Goal: Task Accomplishment & Management: Use online tool/utility

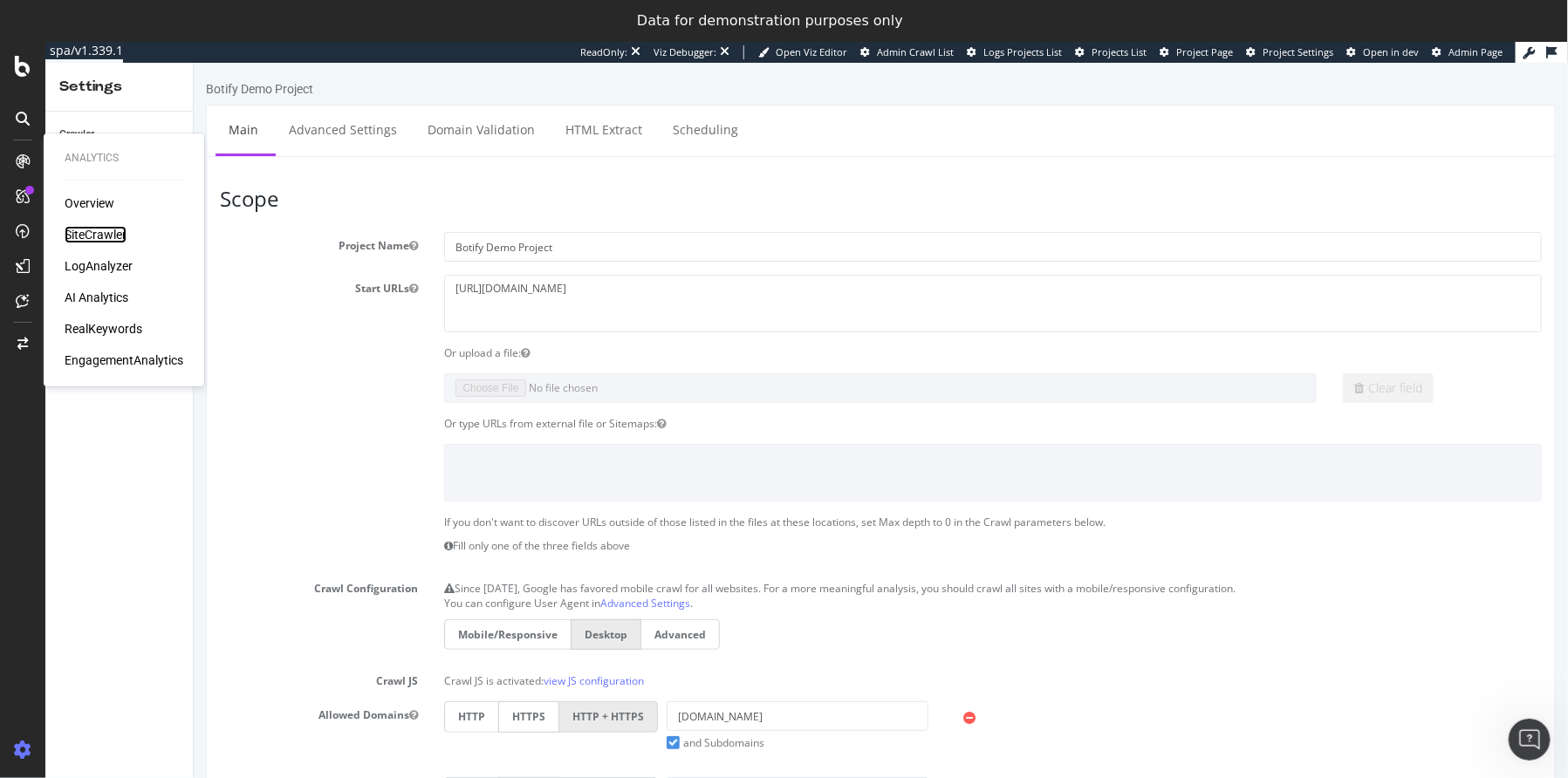
click at [101, 240] on div "SiteCrawler" at bounding box center [96, 234] width 62 height 17
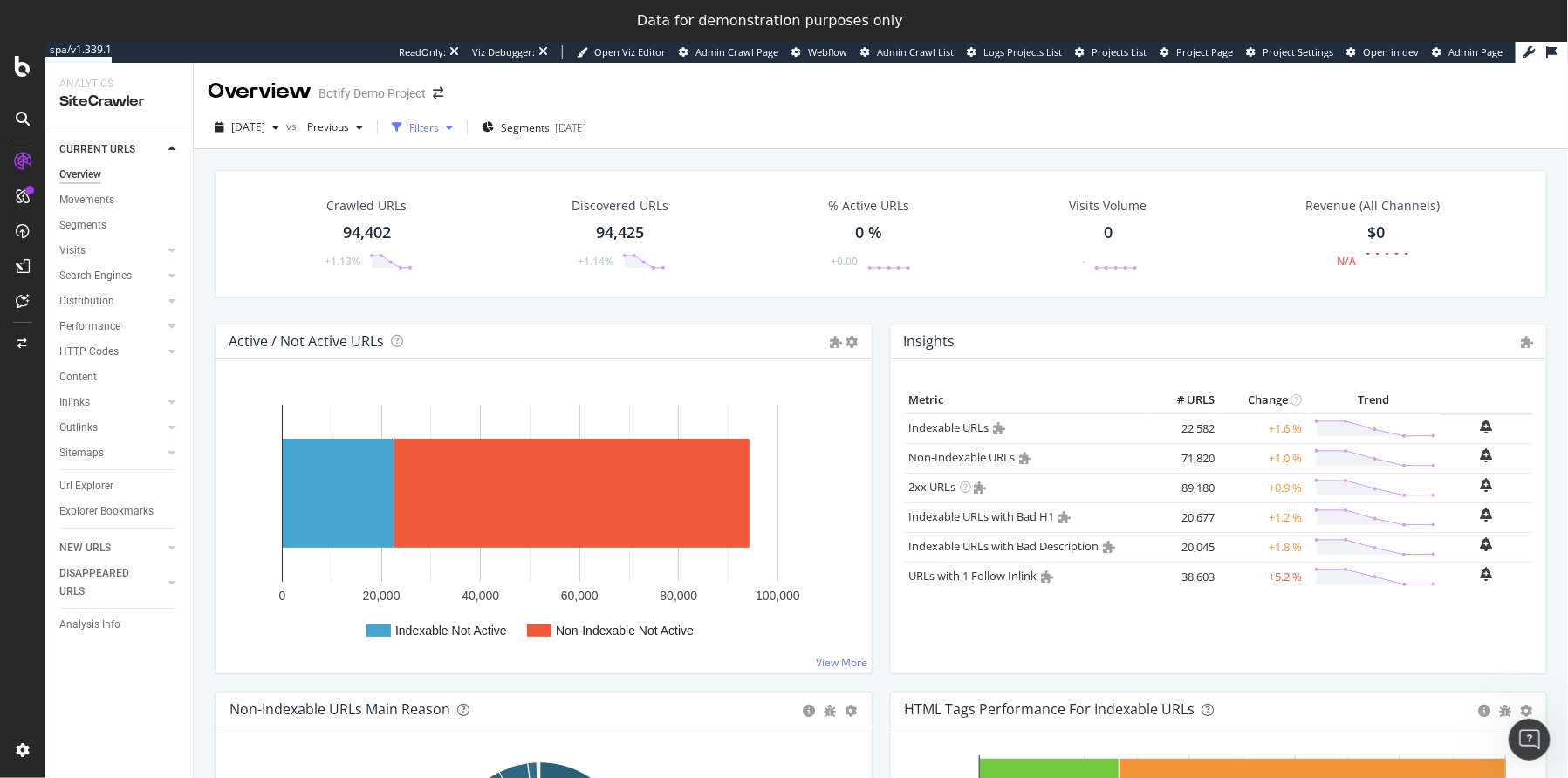
click at [439, 127] on div "Filters" at bounding box center [424, 128] width 30 height 14
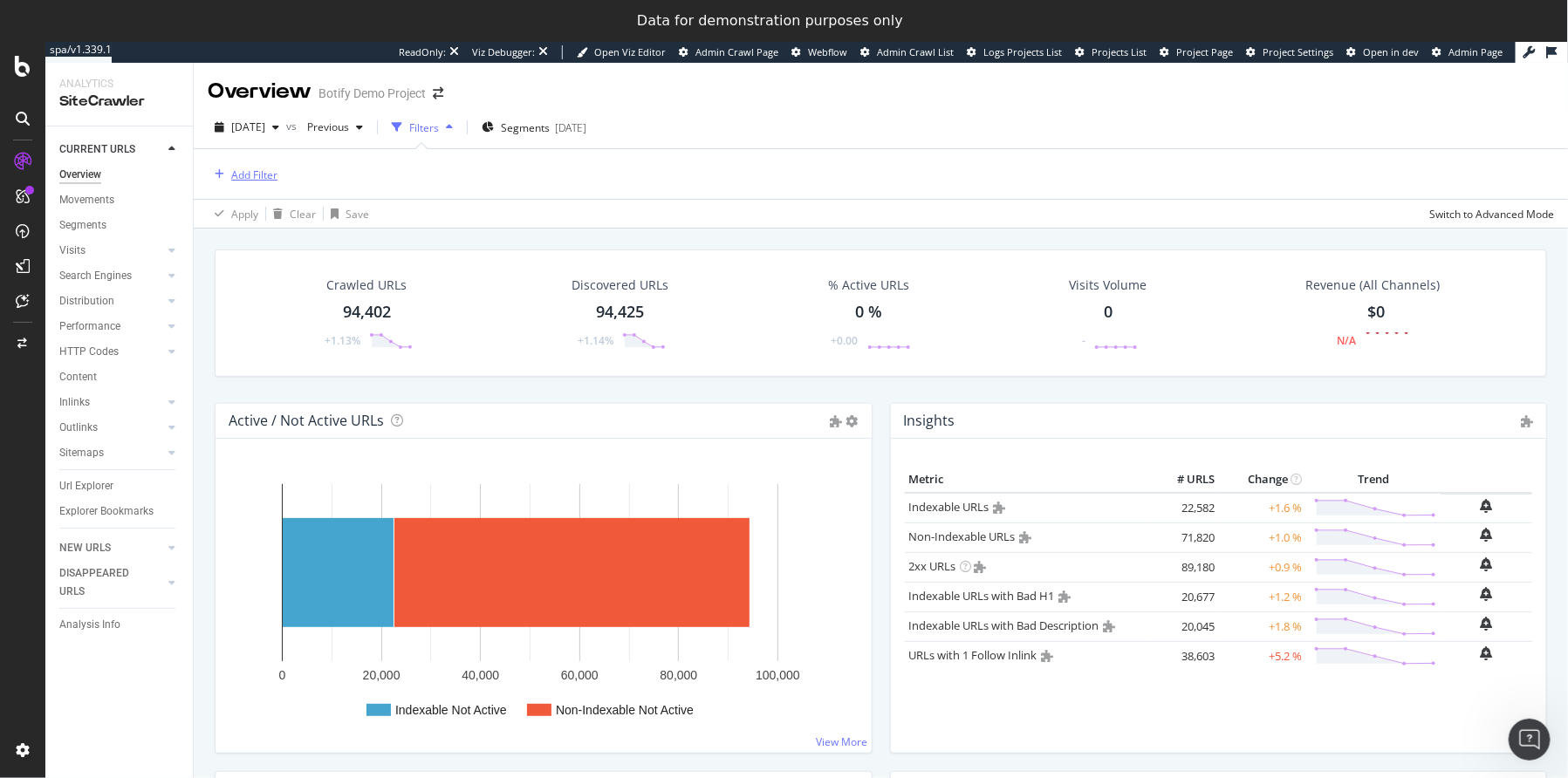
click at [265, 177] on div "Add Filter" at bounding box center [253, 175] width 46 height 14
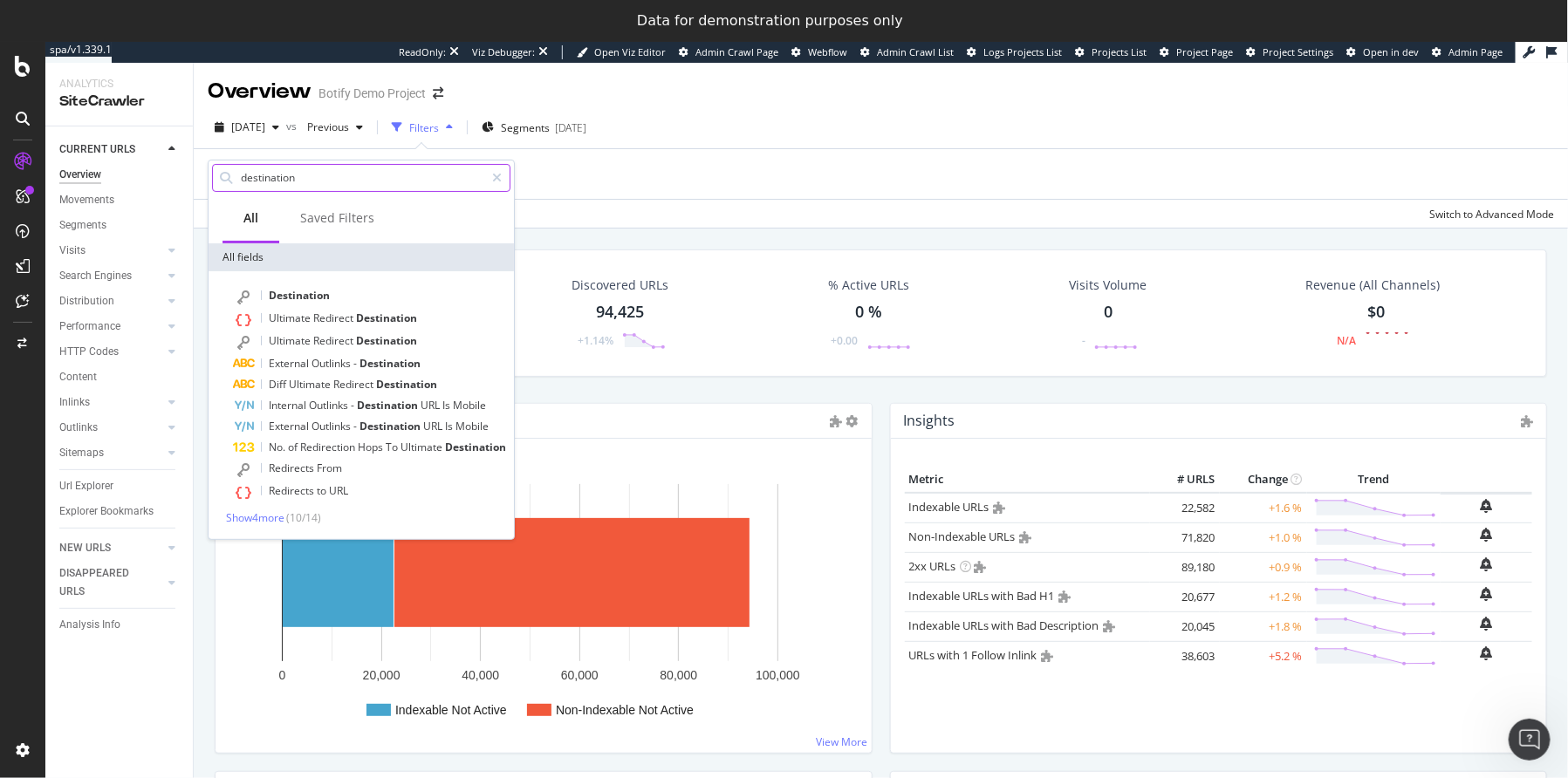
click at [298, 181] on input "destination" at bounding box center [362, 178] width 245 height 26
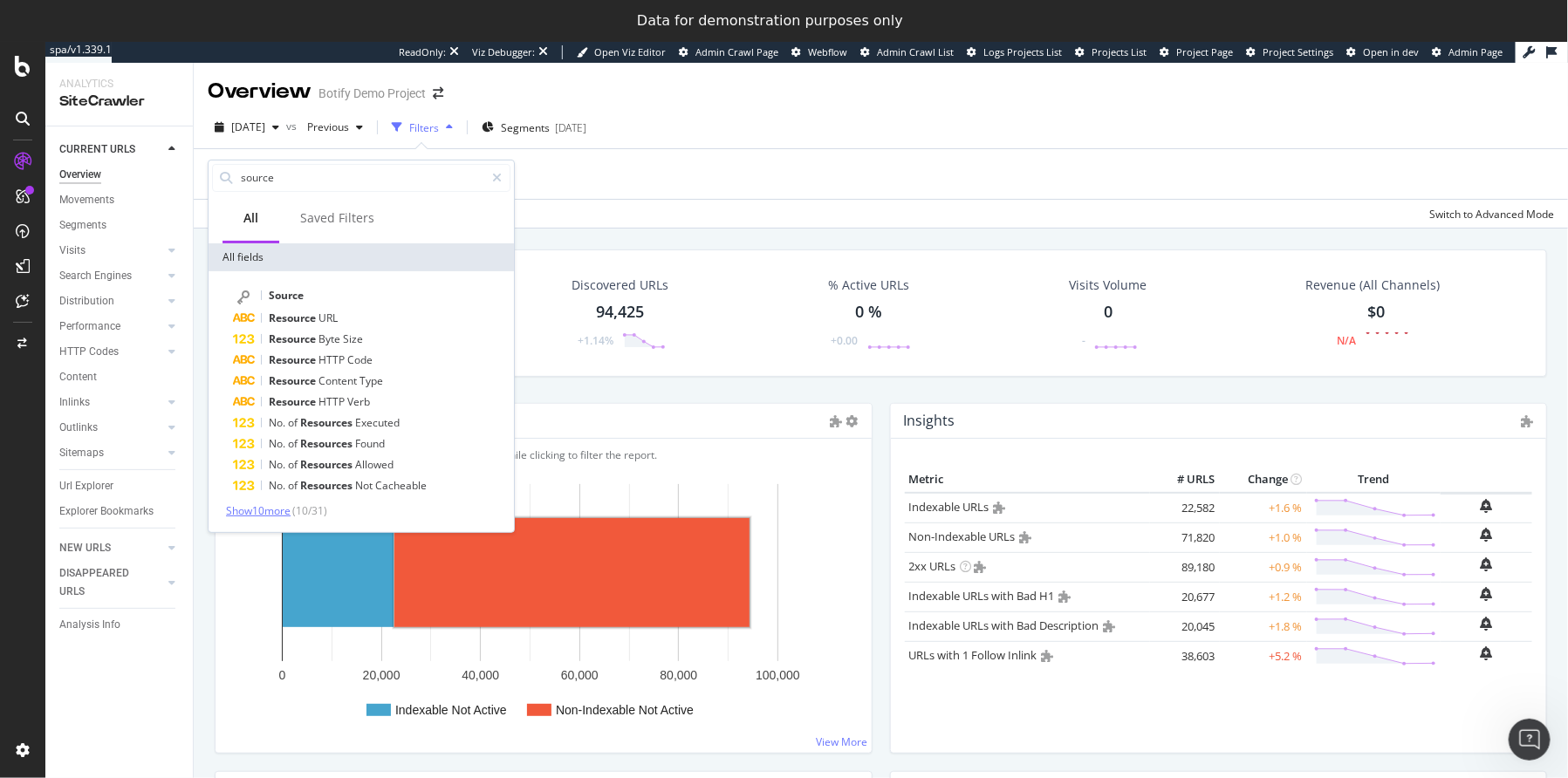
click at [280, 505] on span "Show 10 more" at bounding box center [259, 510] width 65 height 14
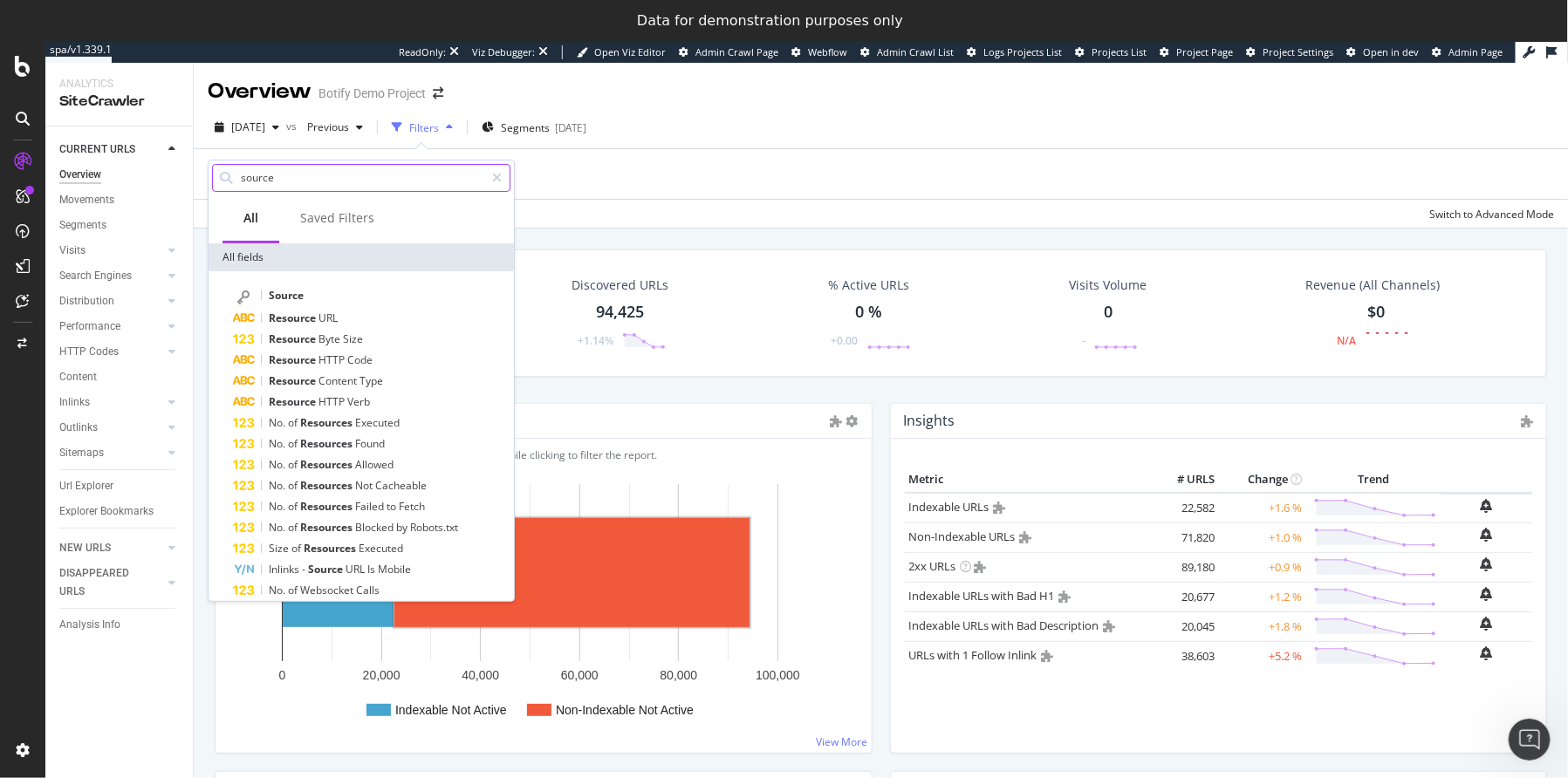
click at [291, 178] on input "source" at bounding box center [362, 178] width 245 height 26
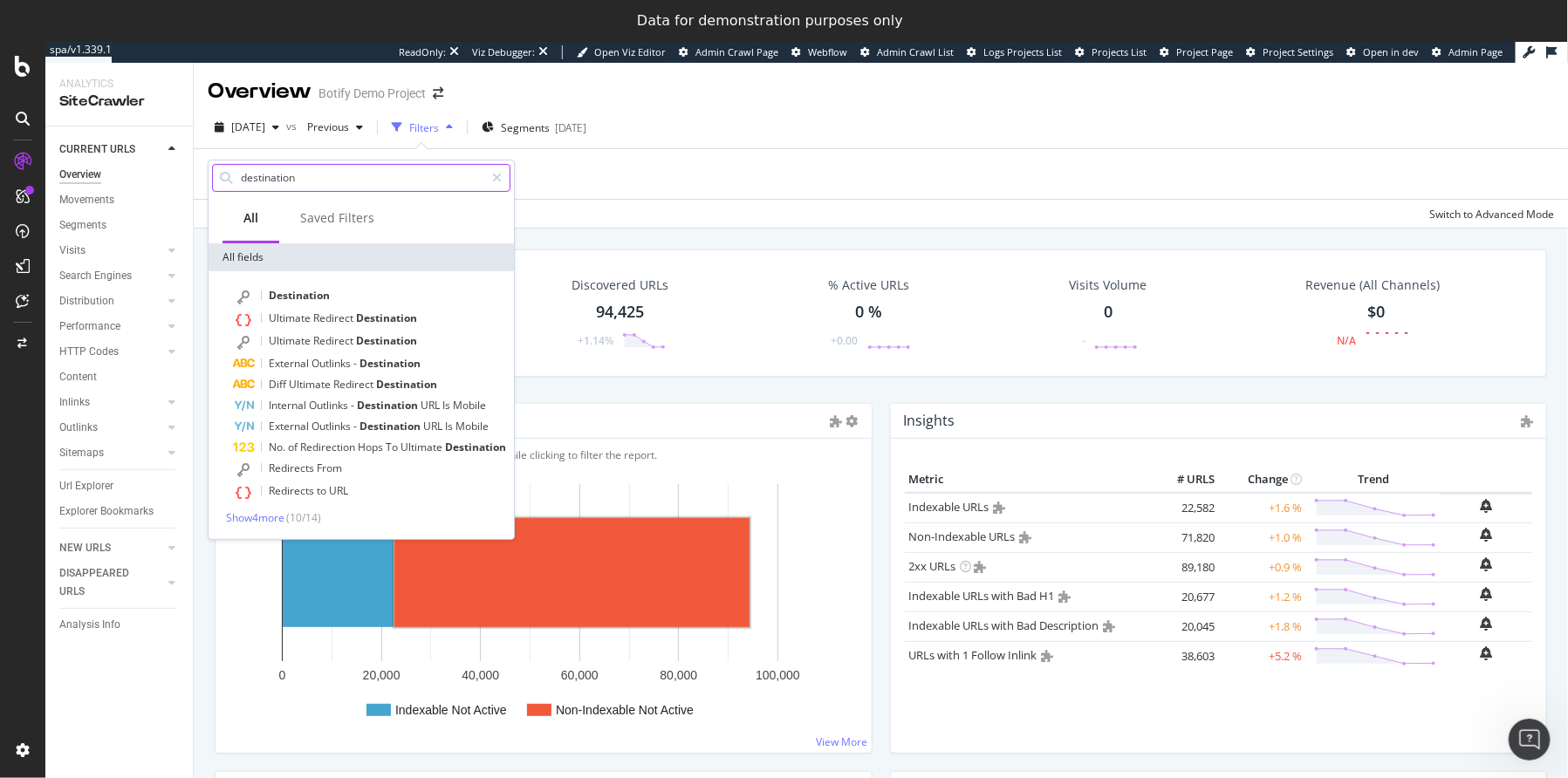
type input "destination"
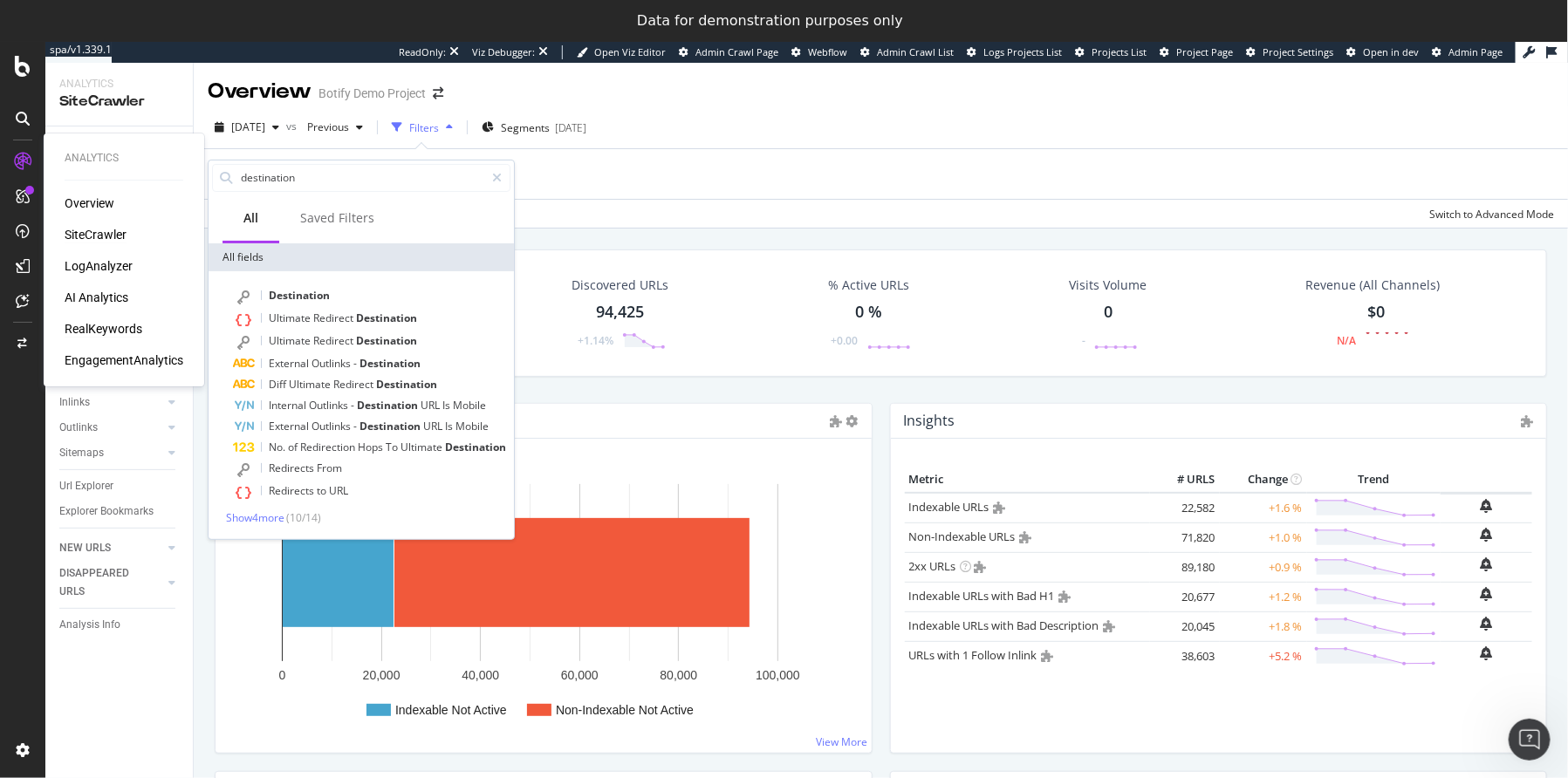
click at [93, 332] on div "RealKeywords" at bounding box center [104, 328] width 78 height 17
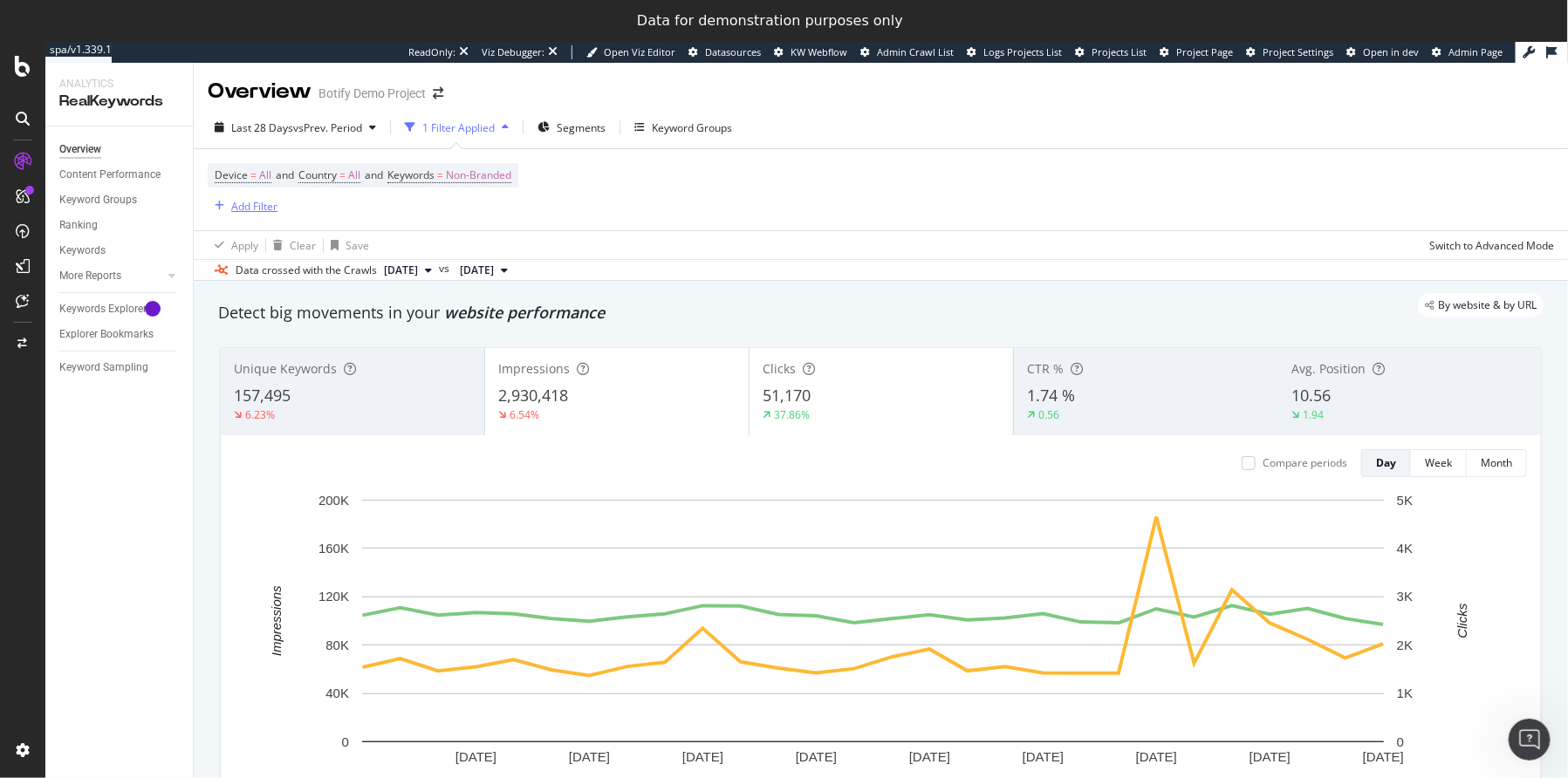
click at [253, 209] on div "Add Filter" at bounding box center [253, 206] width 46 height 14
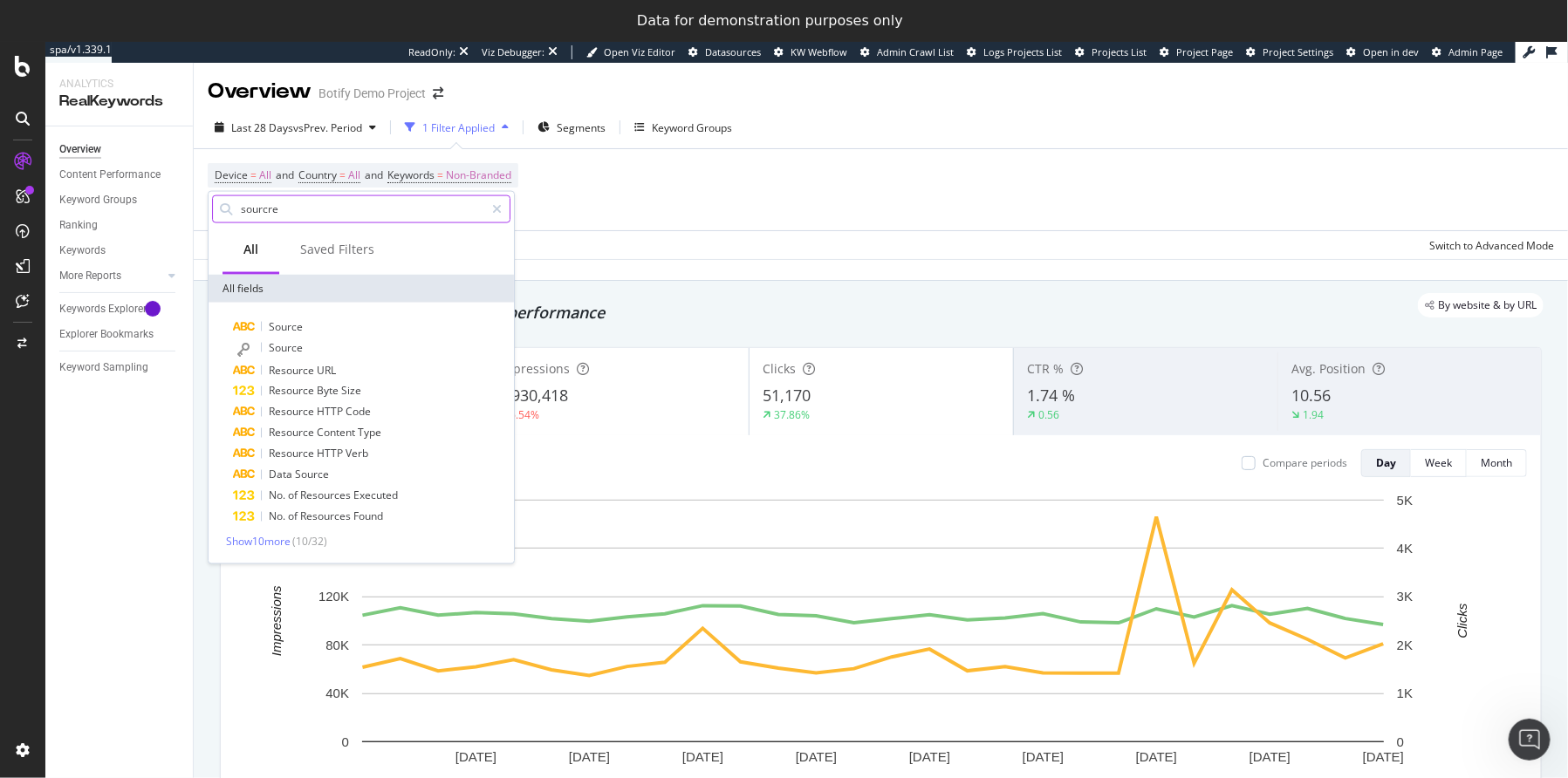
click at [290, 207] on input "sourcre" at bounding box center [362, 209] width 245 height 26
click at [267, 206] on input "sourcre" at bounding box center [362, 209] width 245 height 26
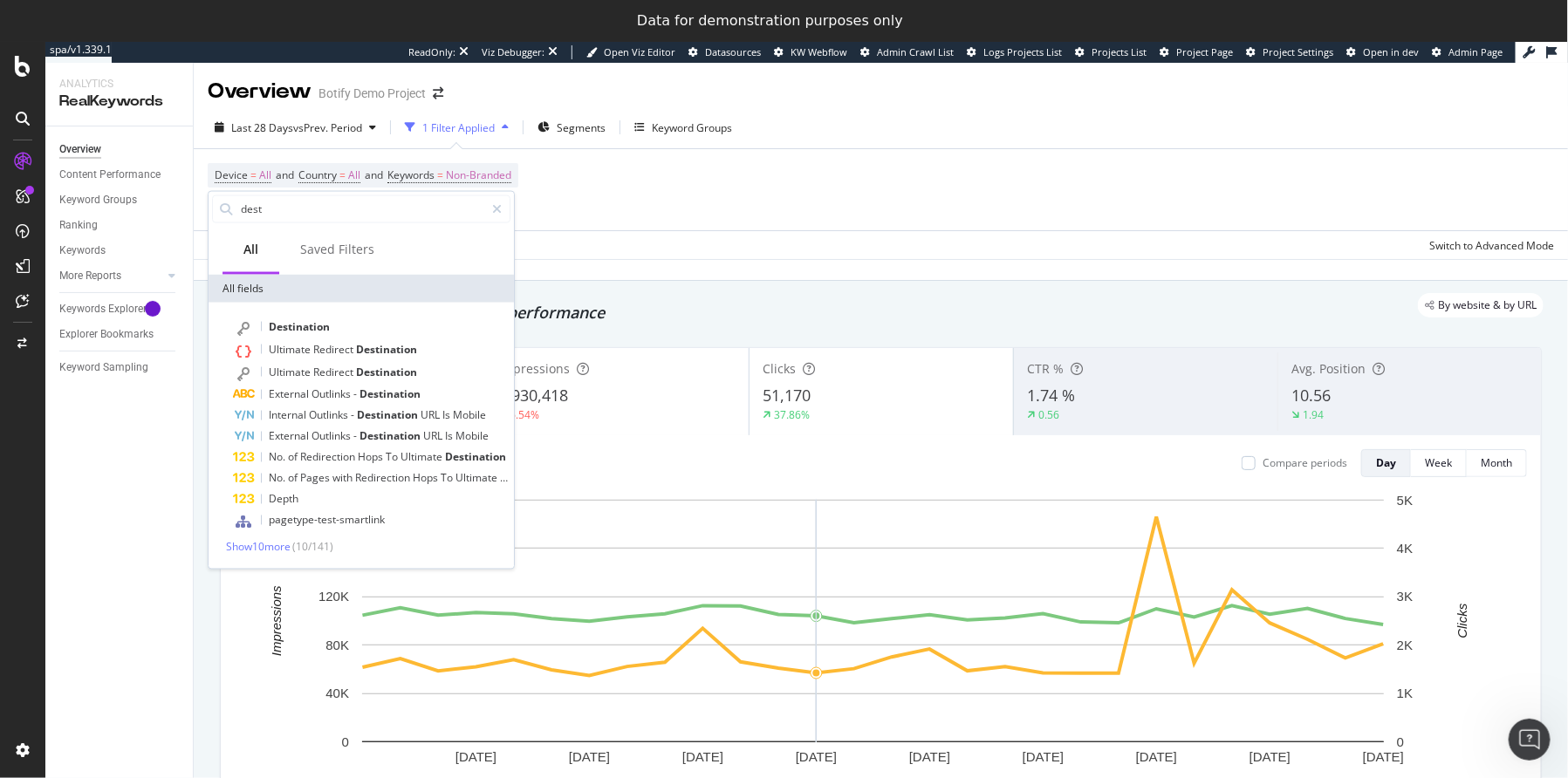
type input "dest"
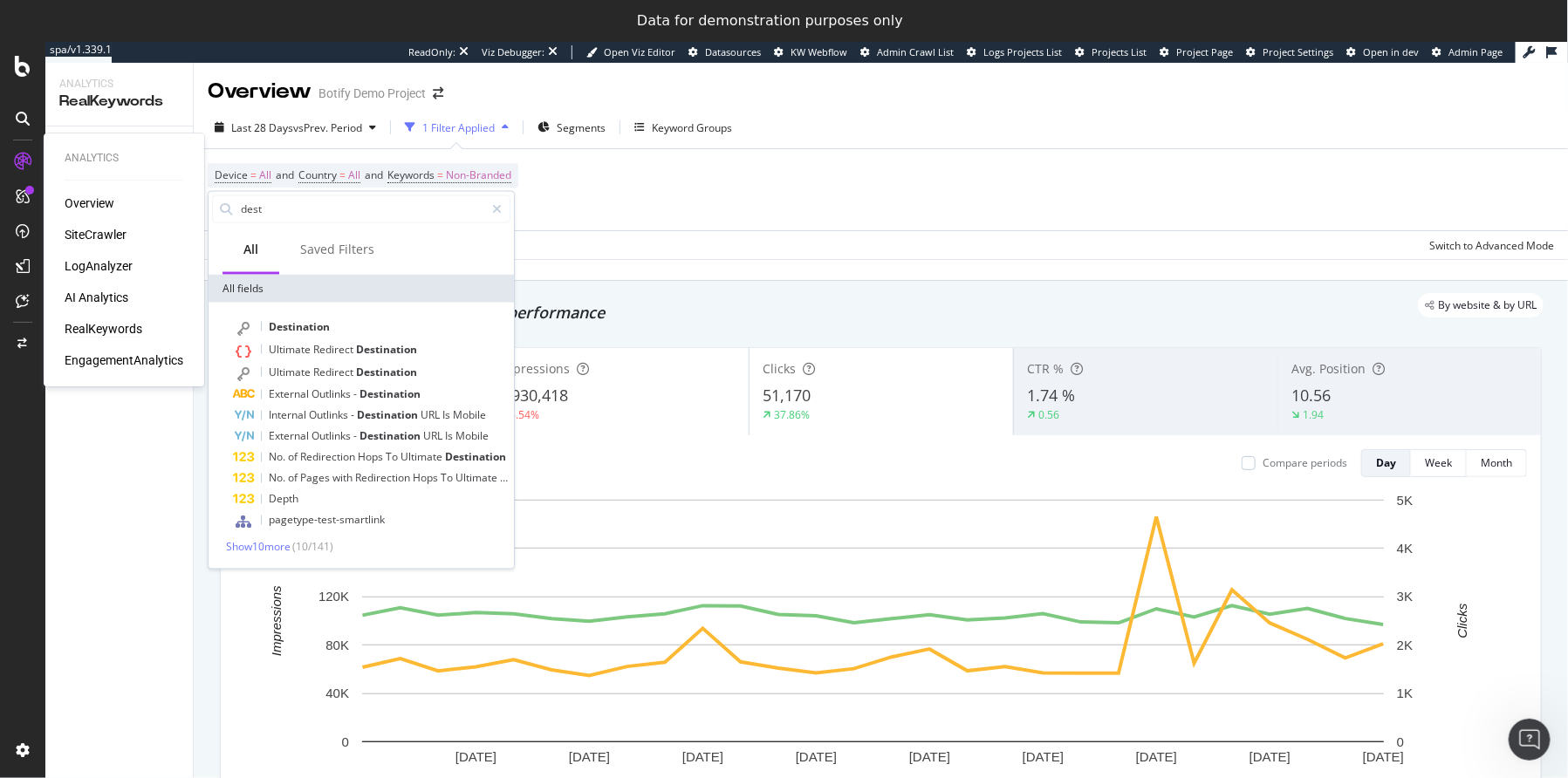
click at [92, 236] on div "SiteCrawler" at bounding box center [96, 234] width 62 height 17
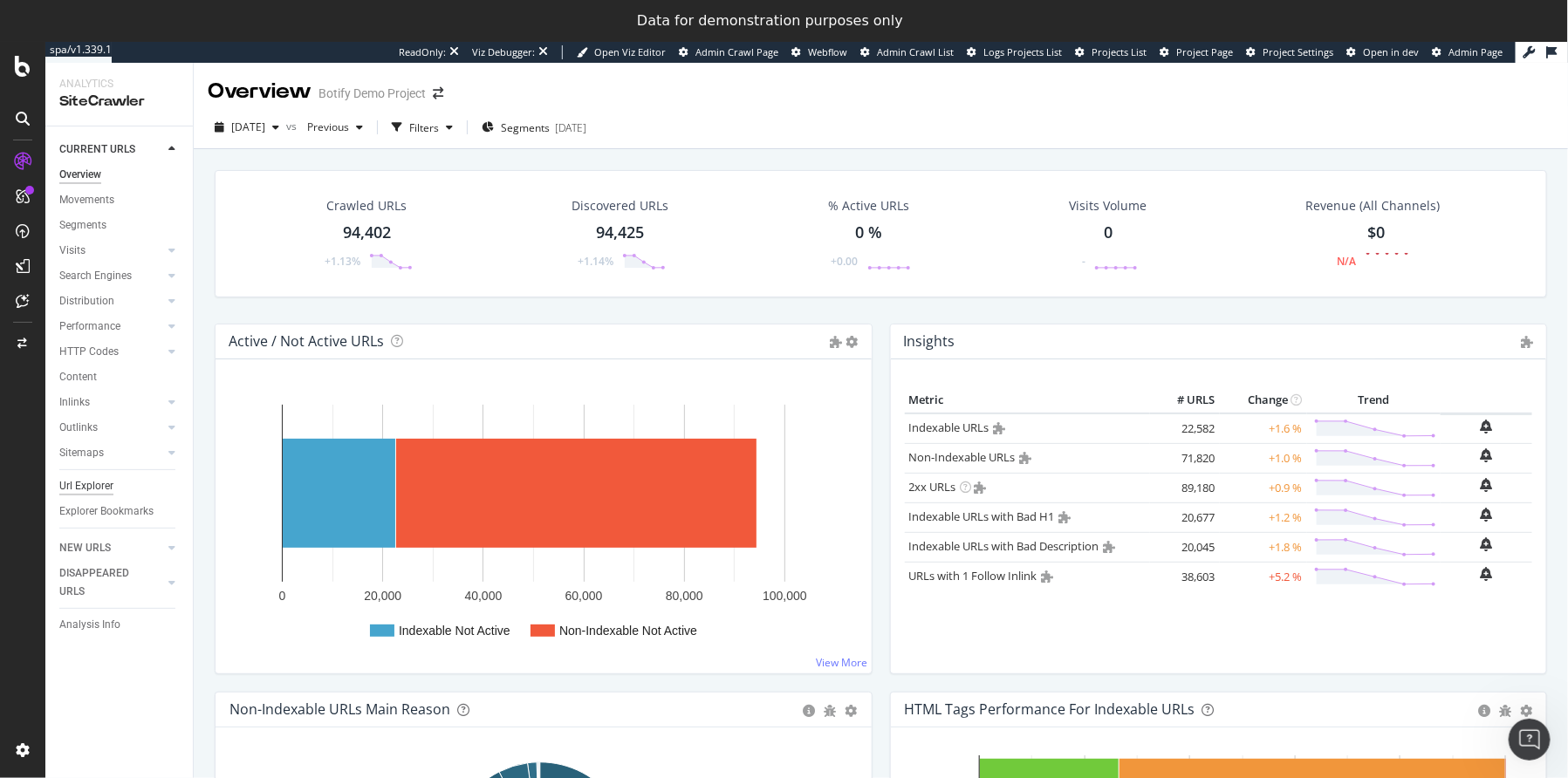
click at [100, 489] on div "Url Explorer" at bounding box center [87, 486] width 54 height 18
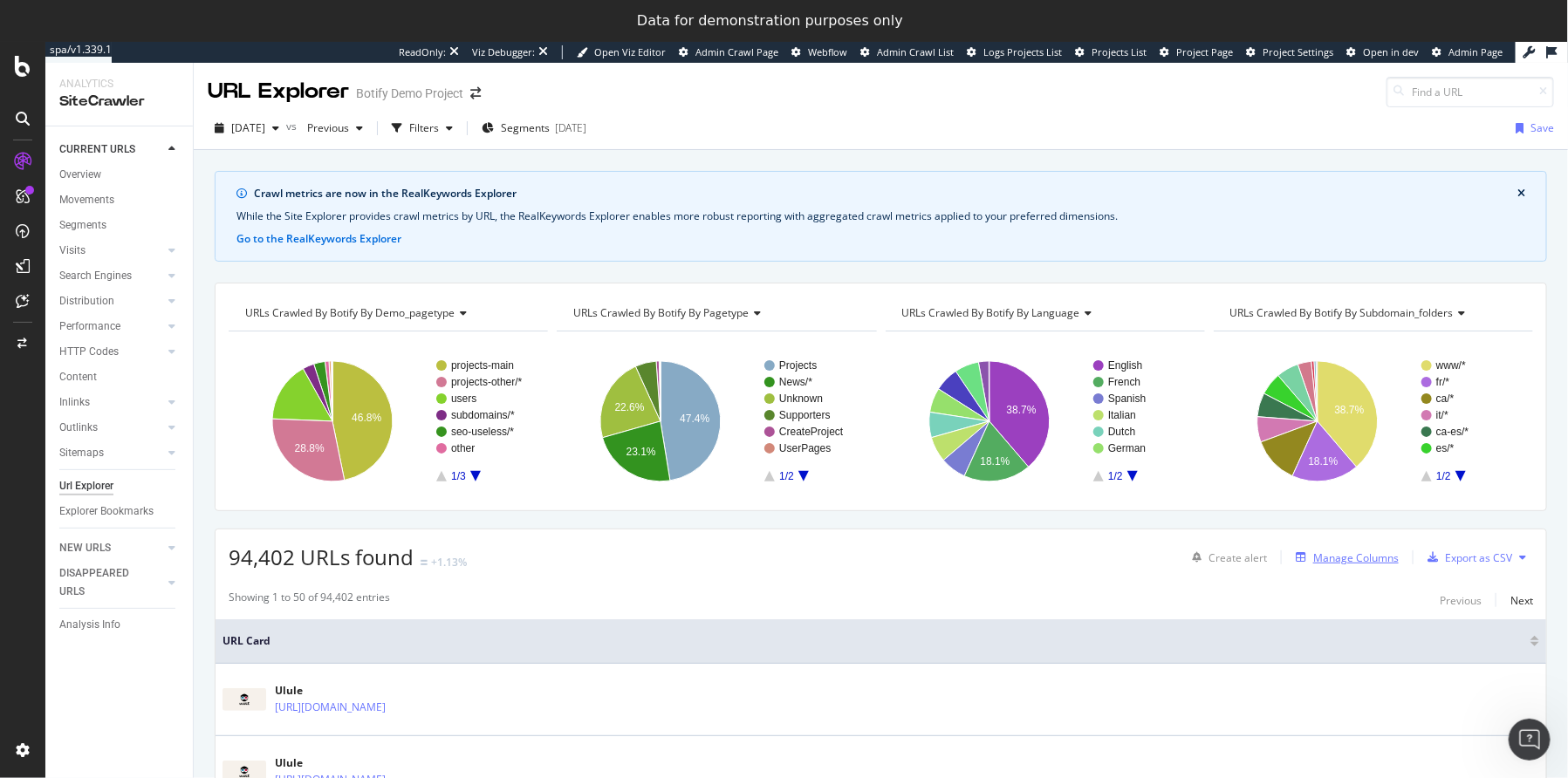
click at [1349, 555] on div "Manage Columns" at bounding box center [1356, 558] width 86 height 14
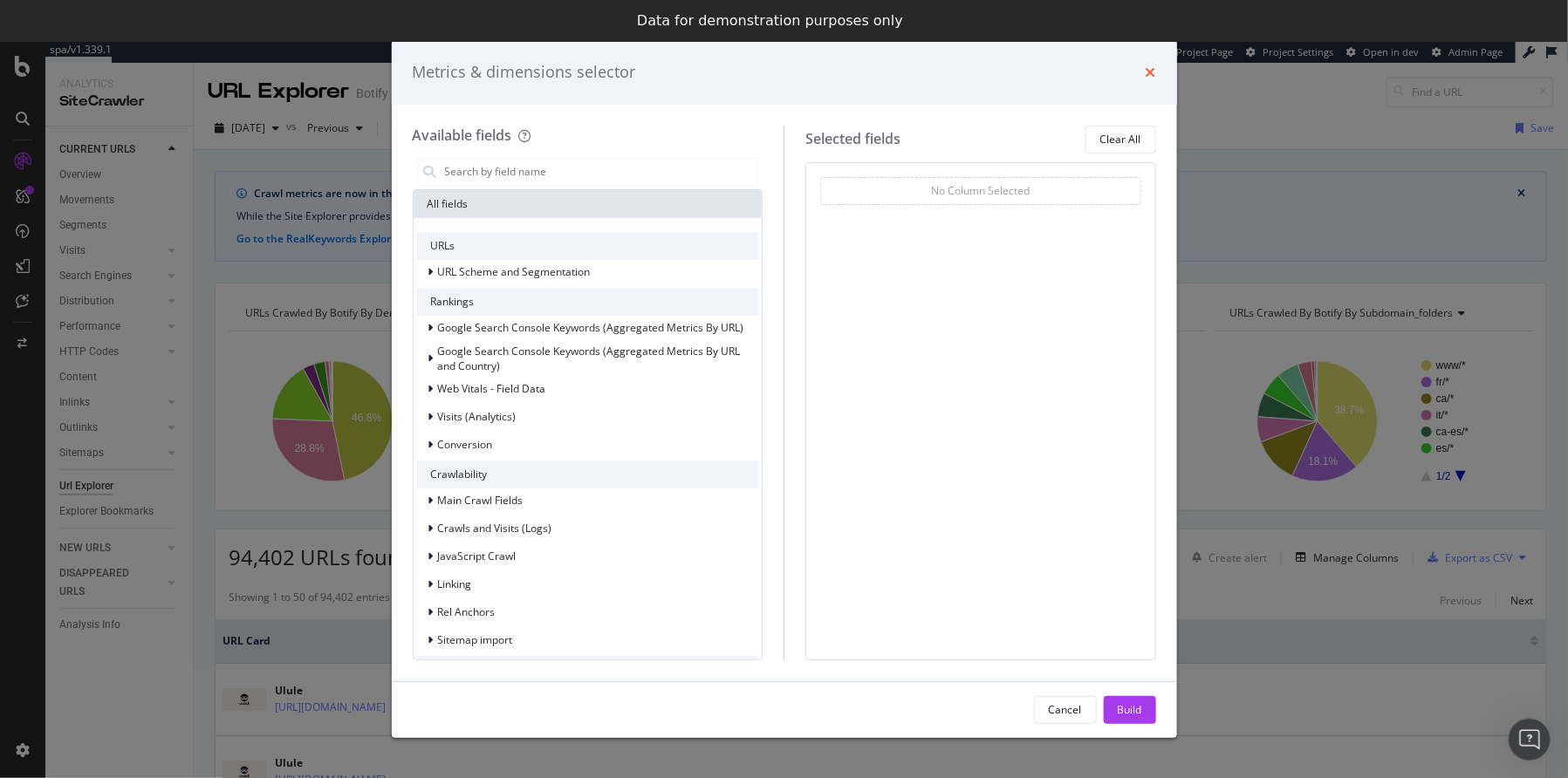
click at [1155, 73] on icon "times" at bounding box center [1151, 72] width 11 height 14
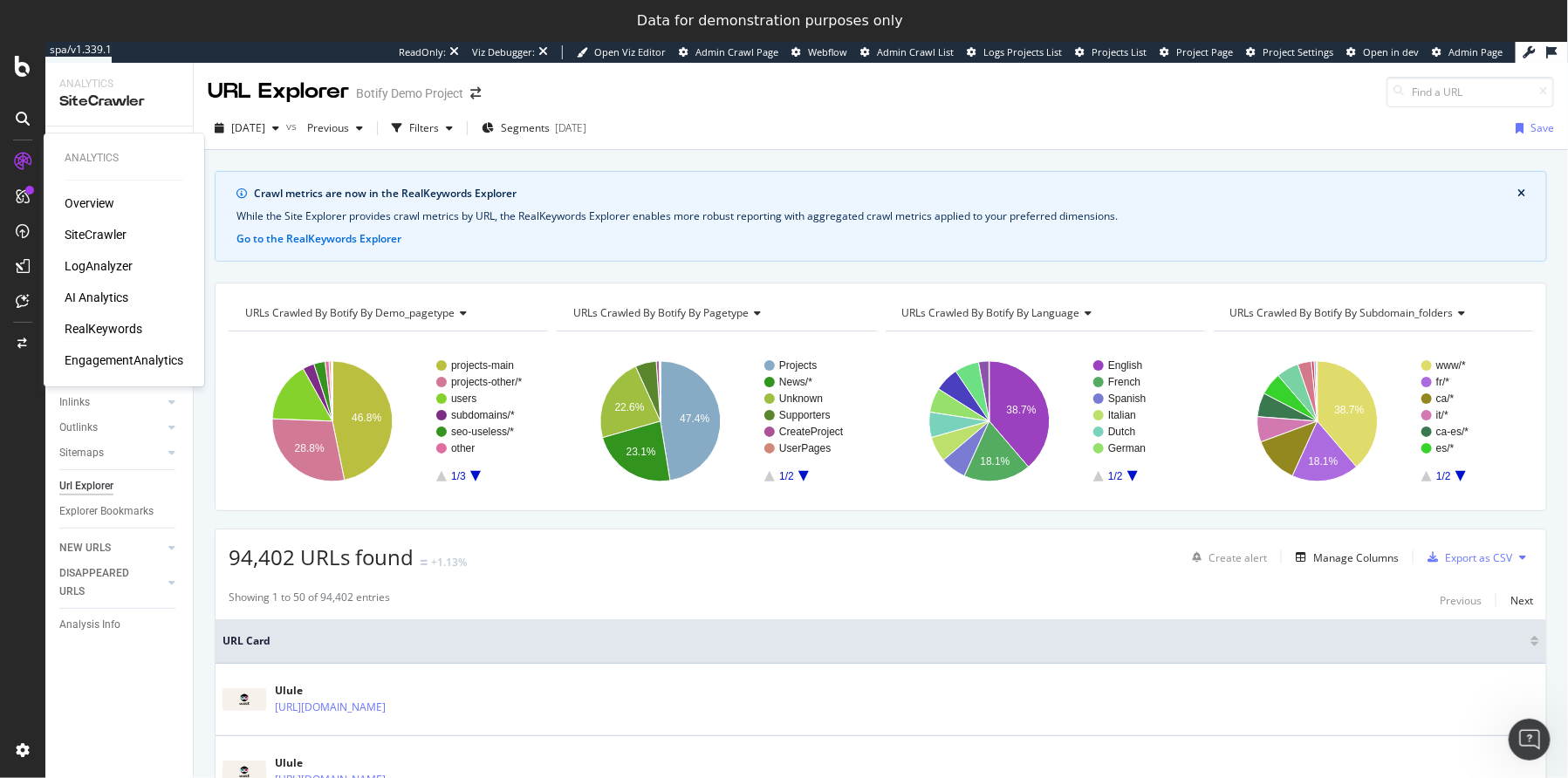
click at [87, 334] on div "RealKeywords" at bounding box center [104, 328] width 78 height 17
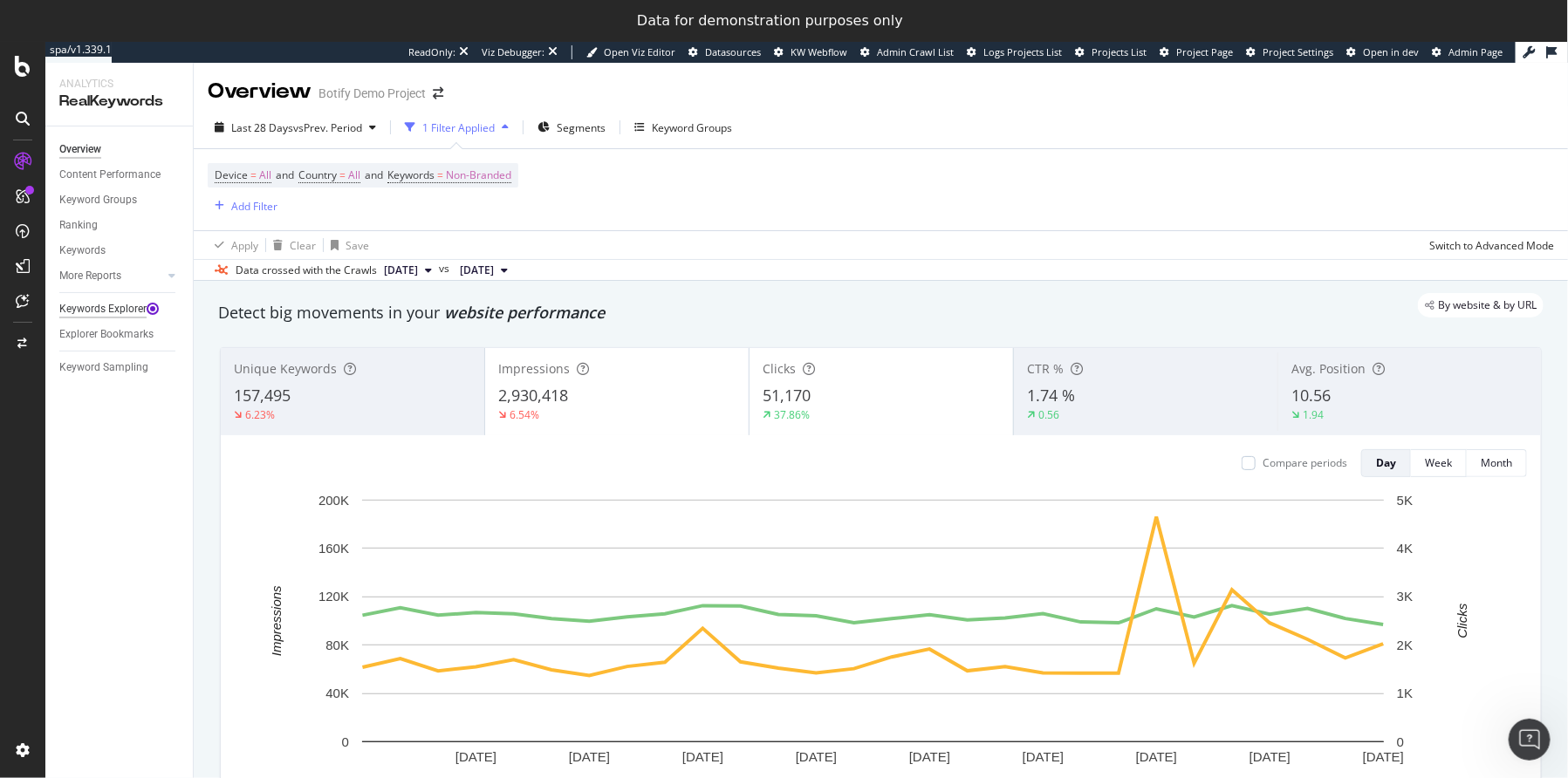
click at [127, 307] on div "Keywords Explorer" at bounding box center [103, 309] width 87 height 18
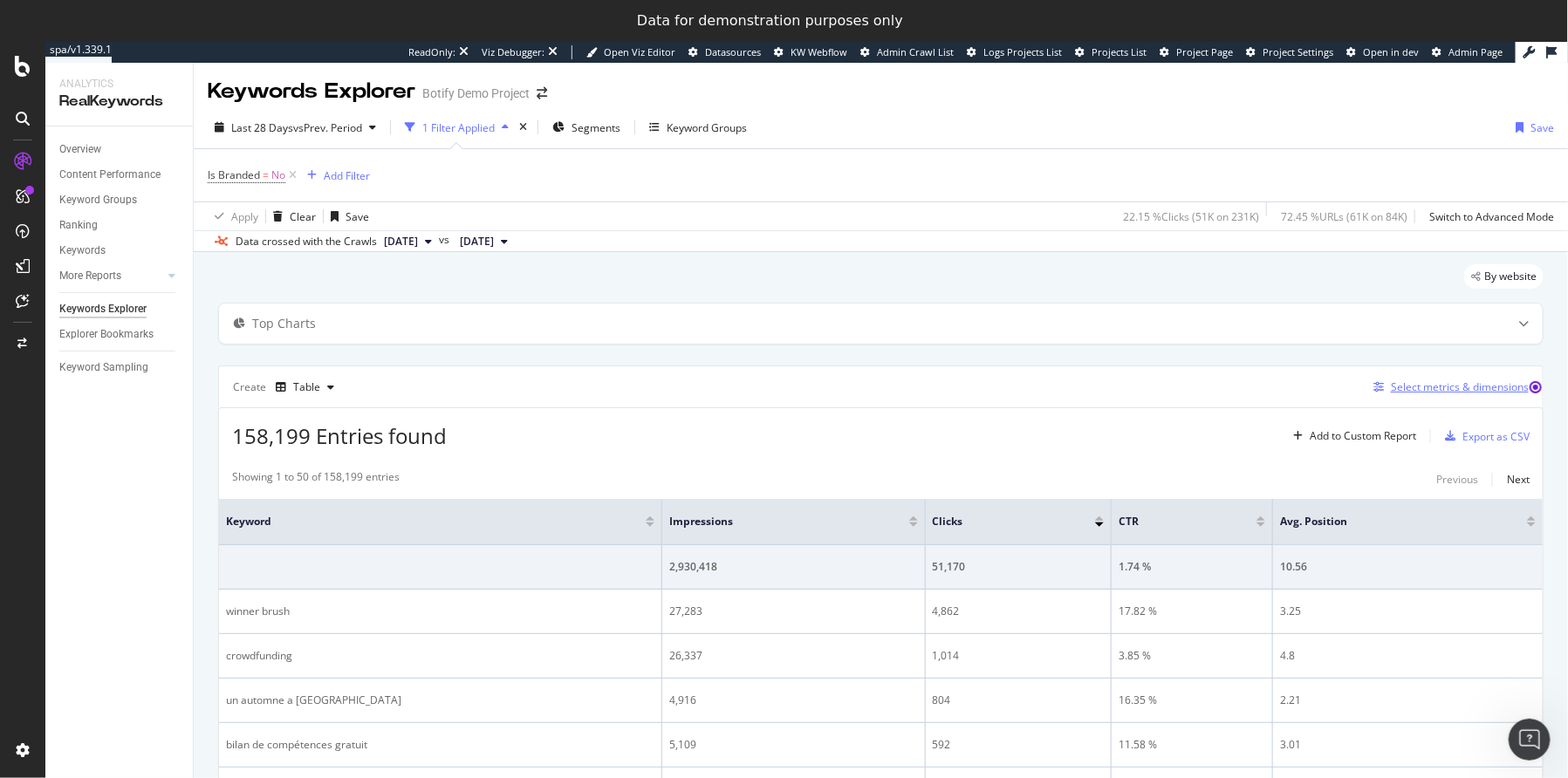
click at [1441, 390] on div "Select metrics & dimensions" at bounding box center [1460, 387] width 138 height 14
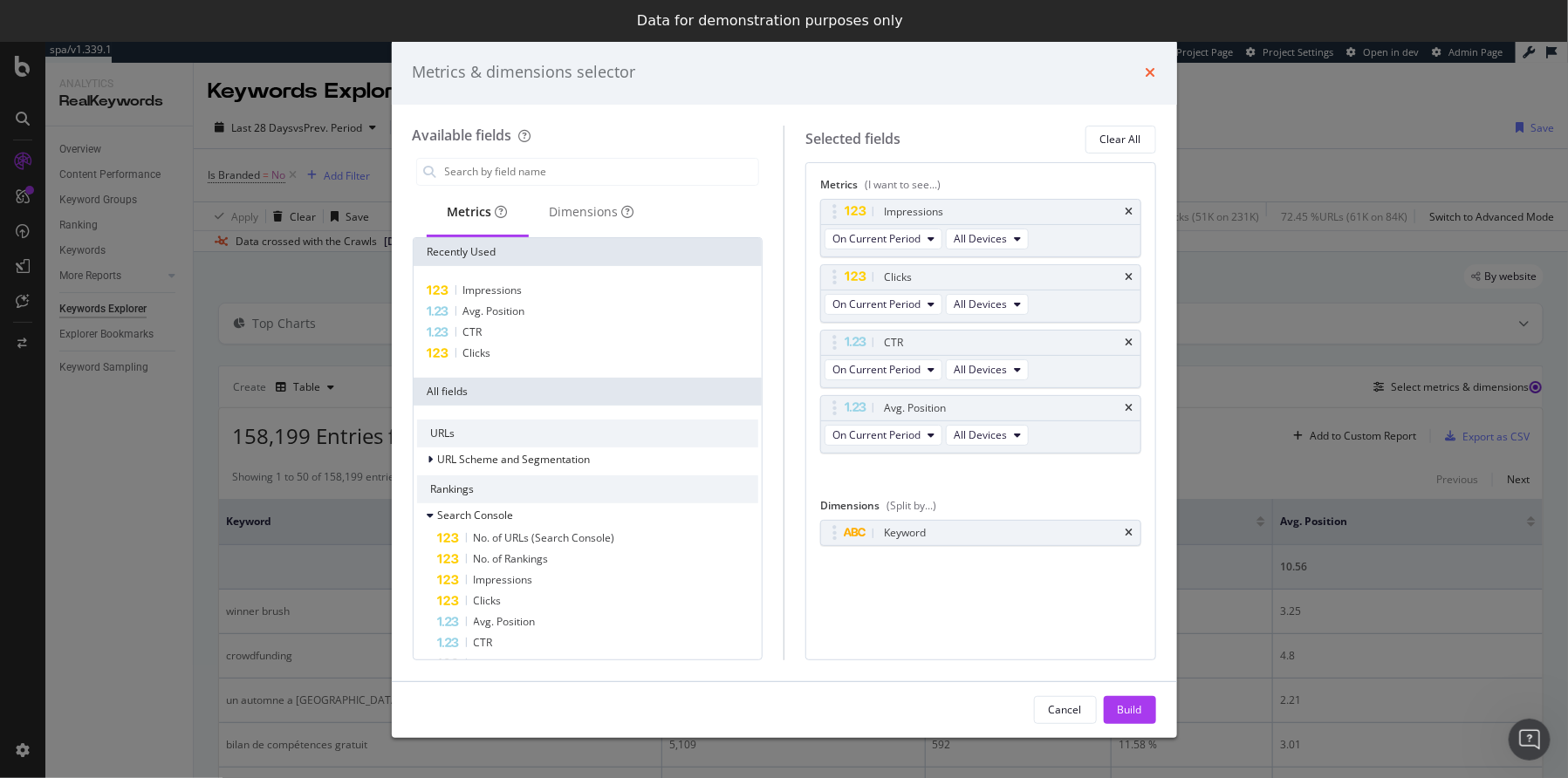
click at [1151, 66] on icon "times" at bounding box center [1151, 72] width 11 height 14
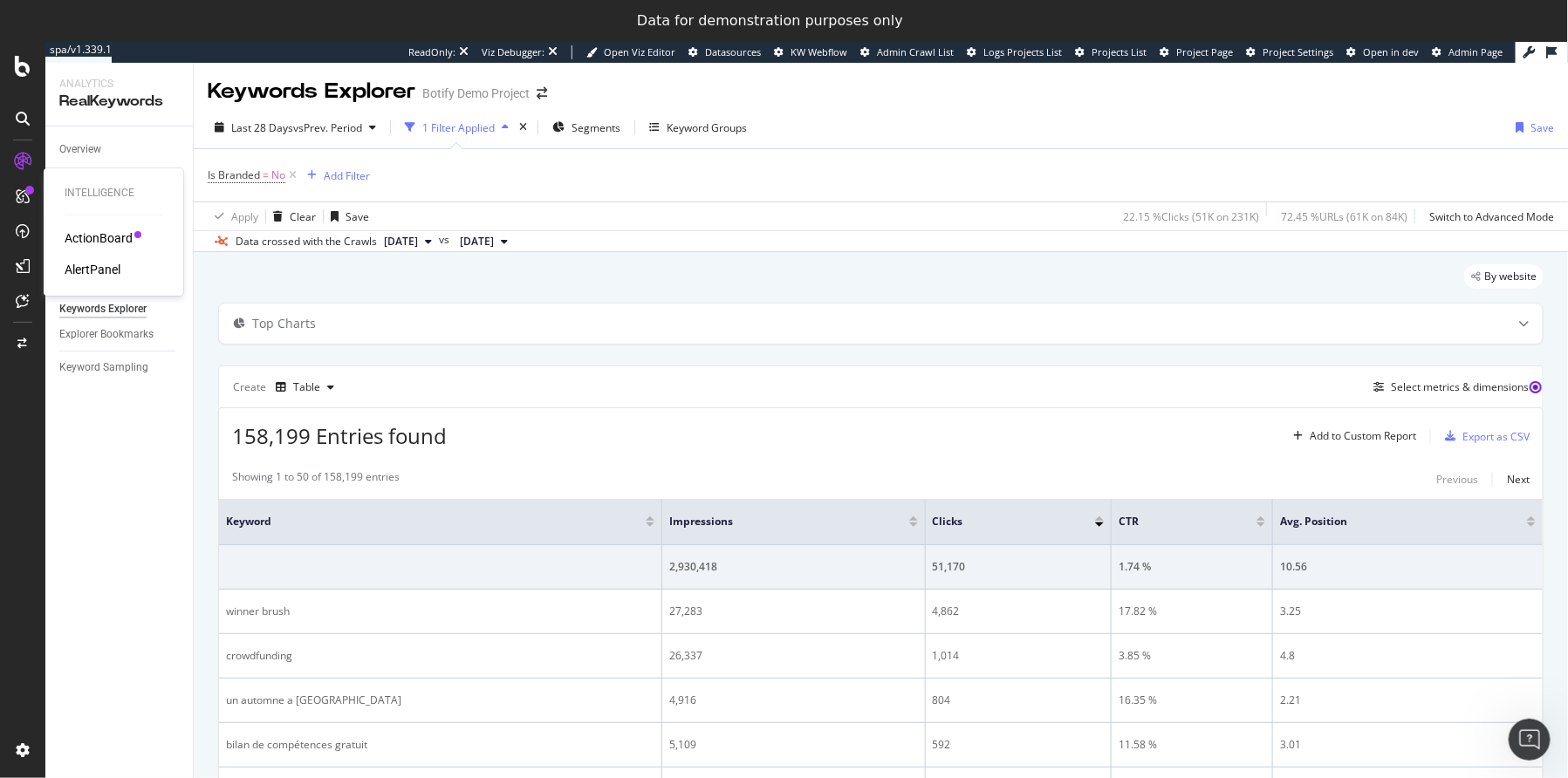
click at [91, 265] on div "AlertPanel" at bounding box center [93, 269] width 56 height 17
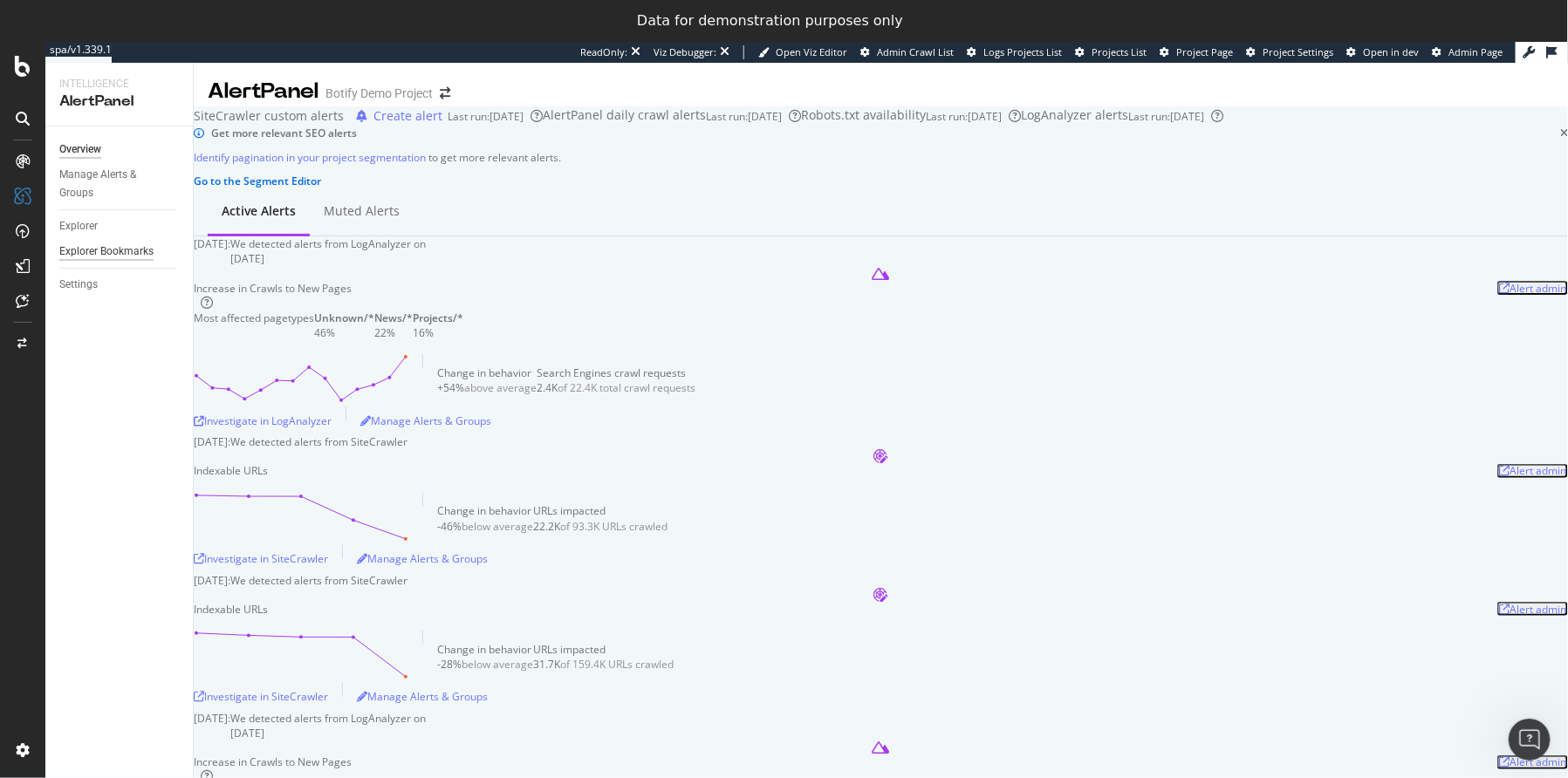
click at [123, 252] on div "Explorer Bookmarks" at bounding box center [106, 252] width 95 height 18
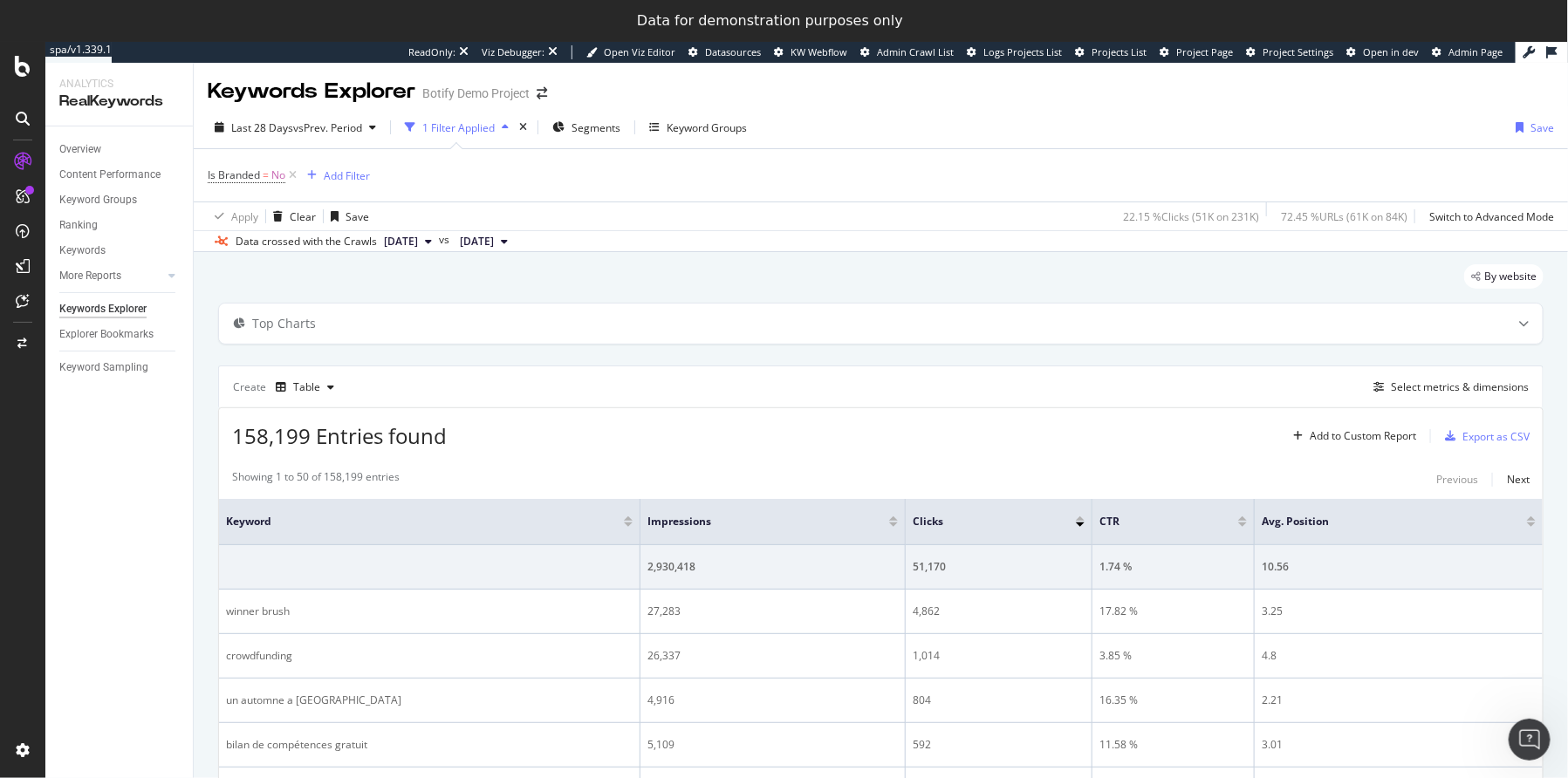
click at [103, 310] on div "Keywords Explorer" at bounding box center [103, 309] width 87 height 18
click at [1402, 387] on div "Select metrics & dimensions" at bounding box center [1460, 387] width 138 height 14
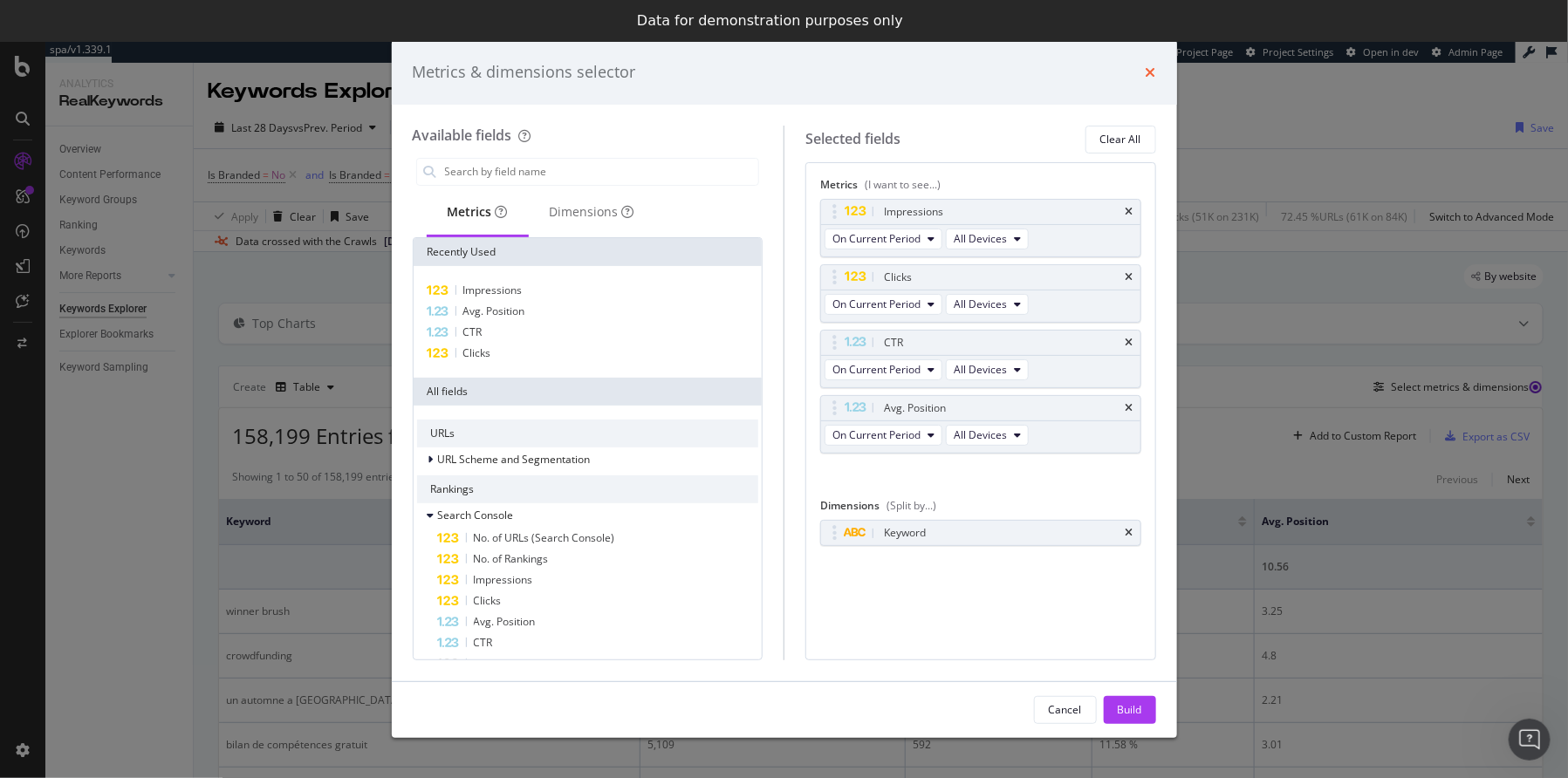
click at [1150, 67] on icon "times" at bounding box center [1151, 72] width 11 height 14
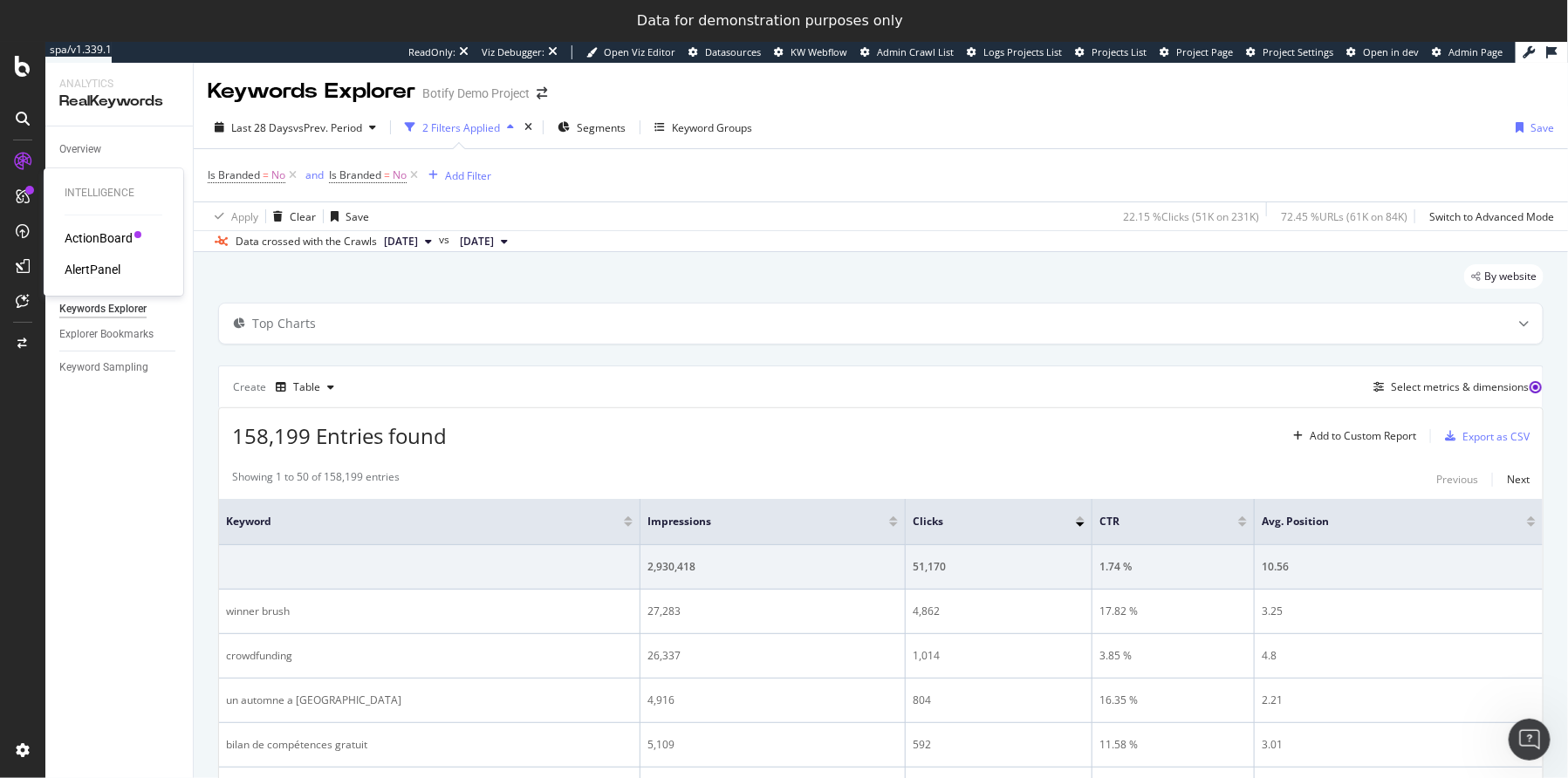
click at [96, 269] on div "AlertPanel" at bounding box center [93, 269] width 56 height 17
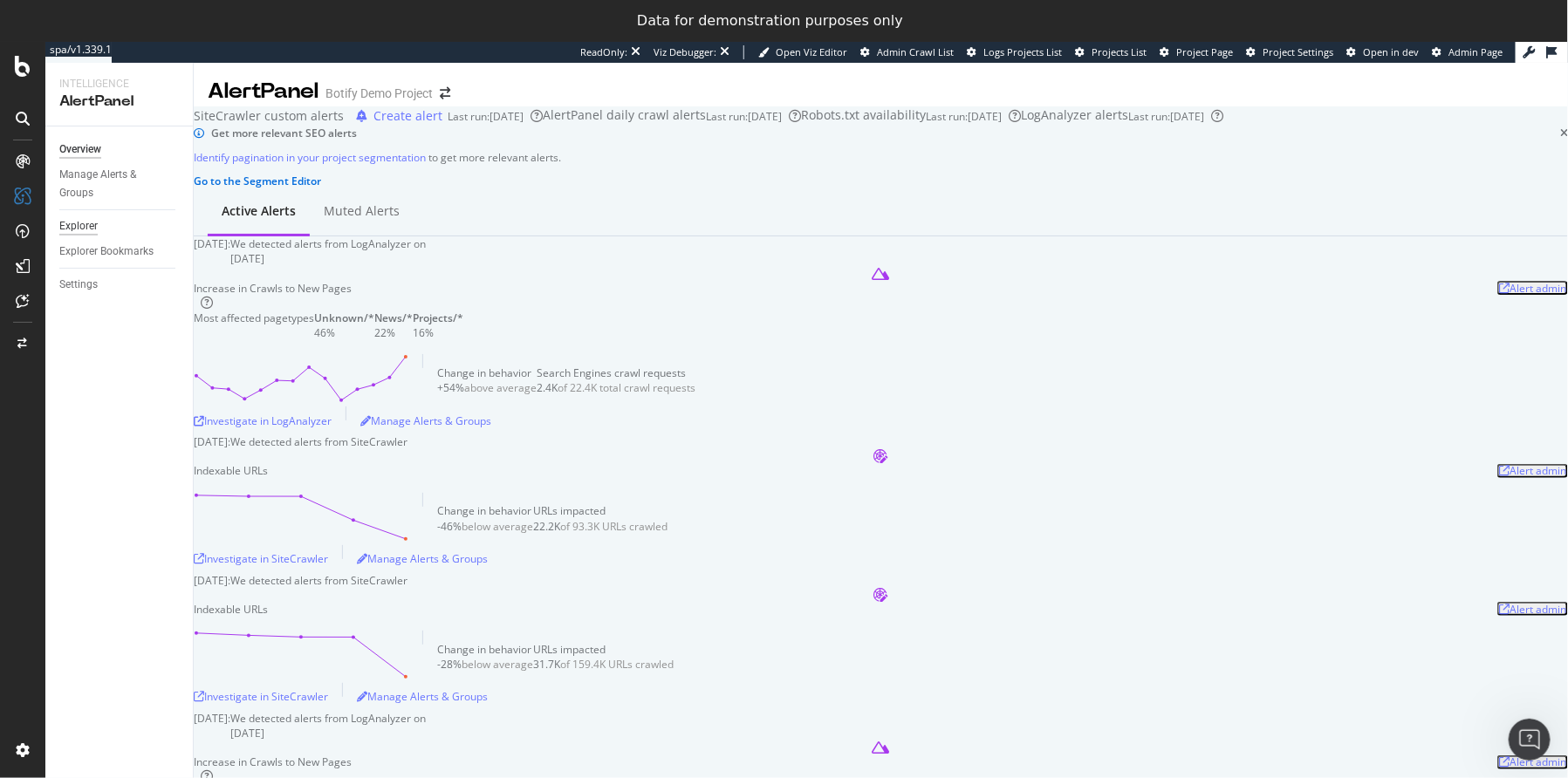
click at [70, 231] on div "Explorer" at bounding box center [78, 226] width 39 height 18
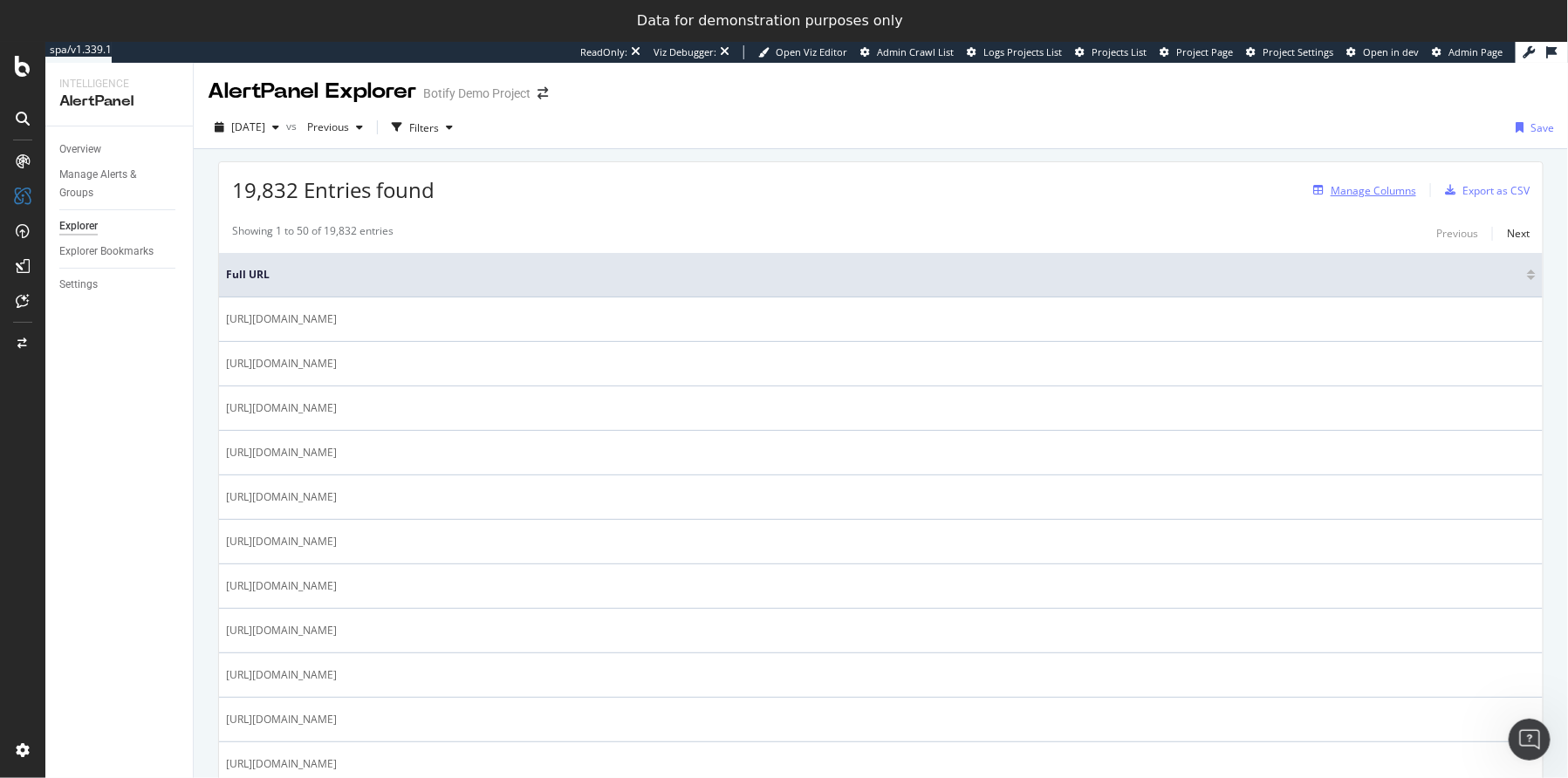
click at [1334, 190] on div "Manage Columns" at bounding box center [1373, 190] width 86 height 14
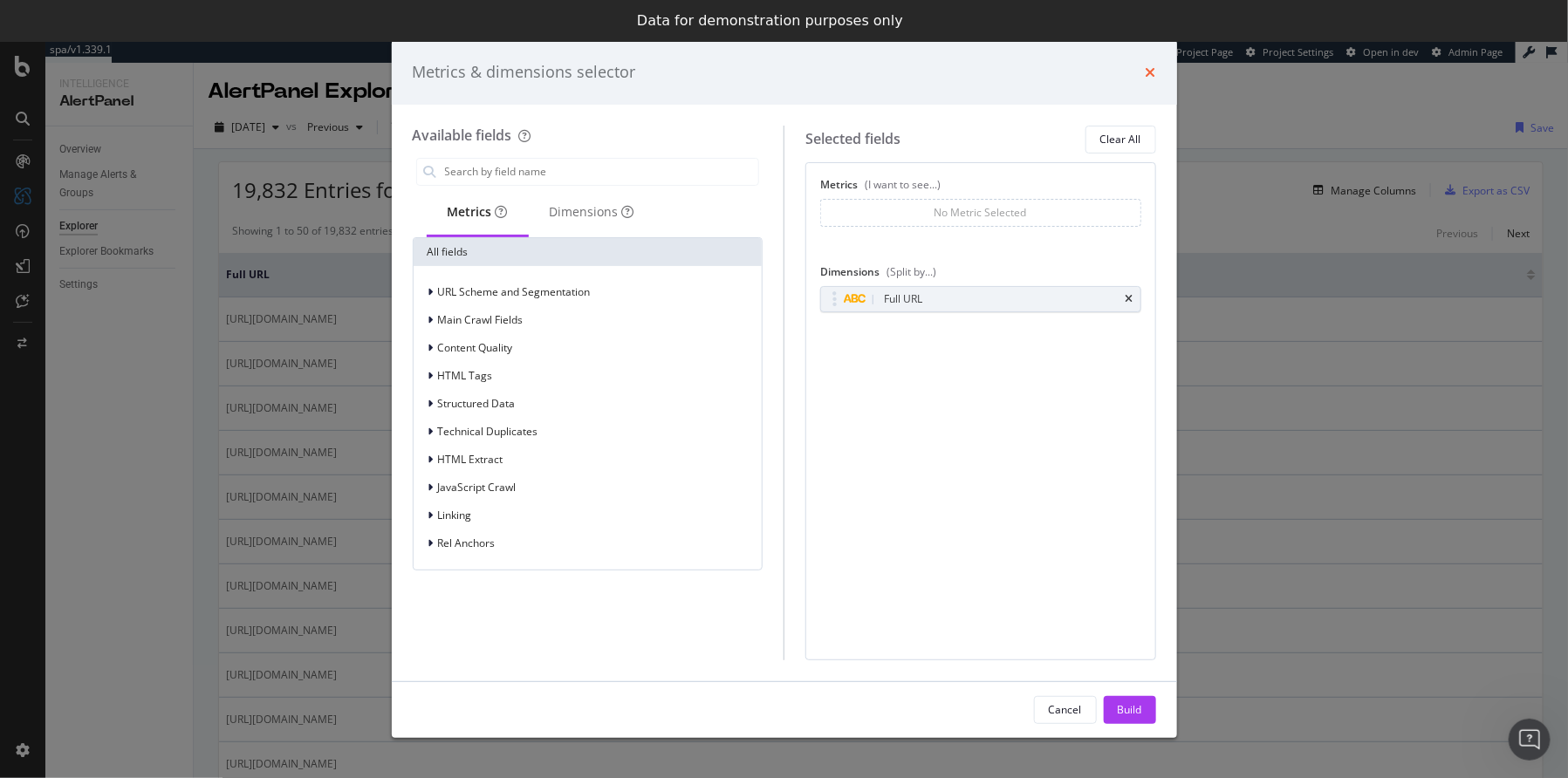
click at [1151, 77] on icon "times" at bounding box center [1151, 72] width 11 height 14
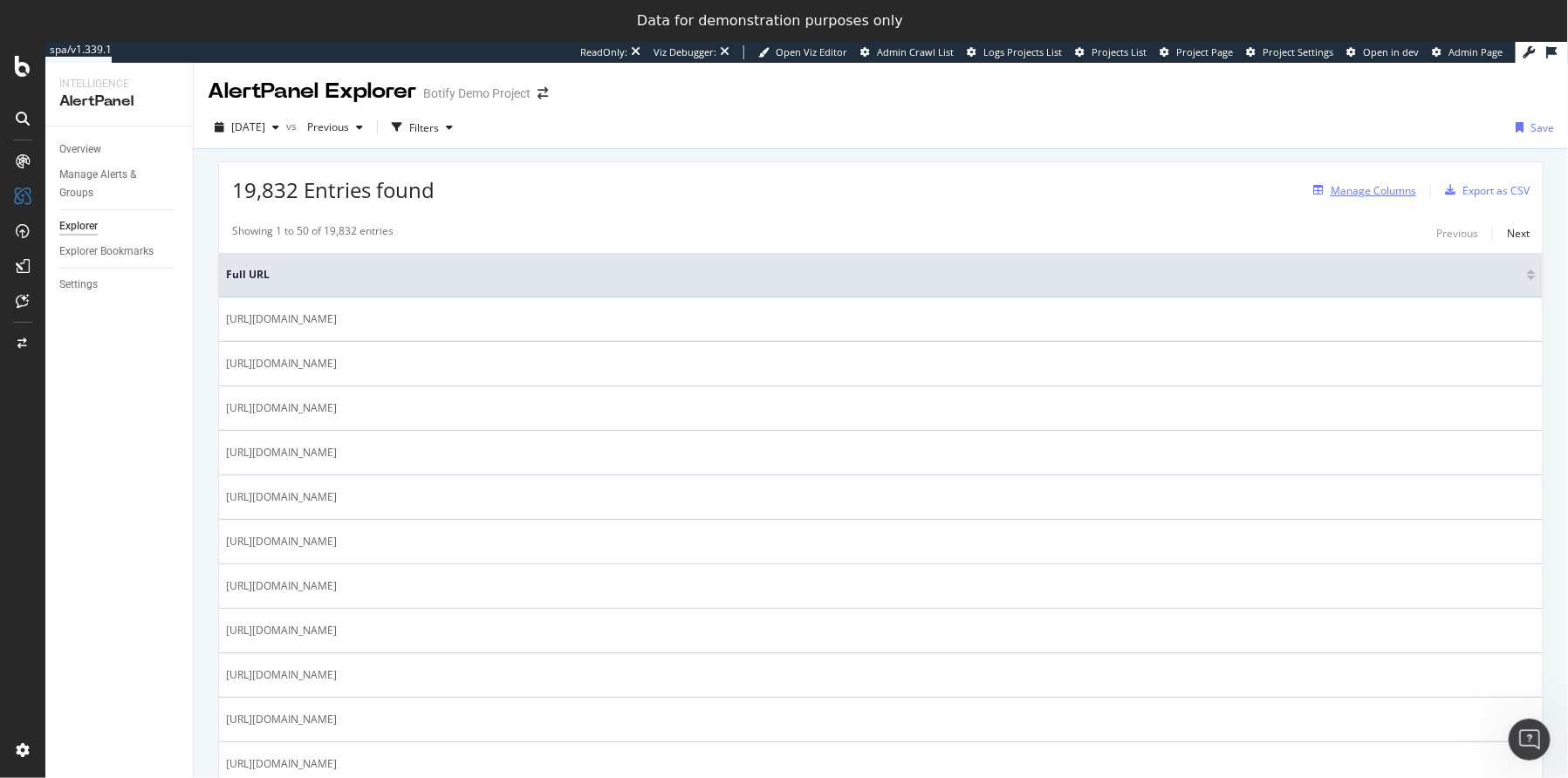
click at [1371, 193] on div "Manage Columns" at bounding box center [1373, 190] width 86 height 14
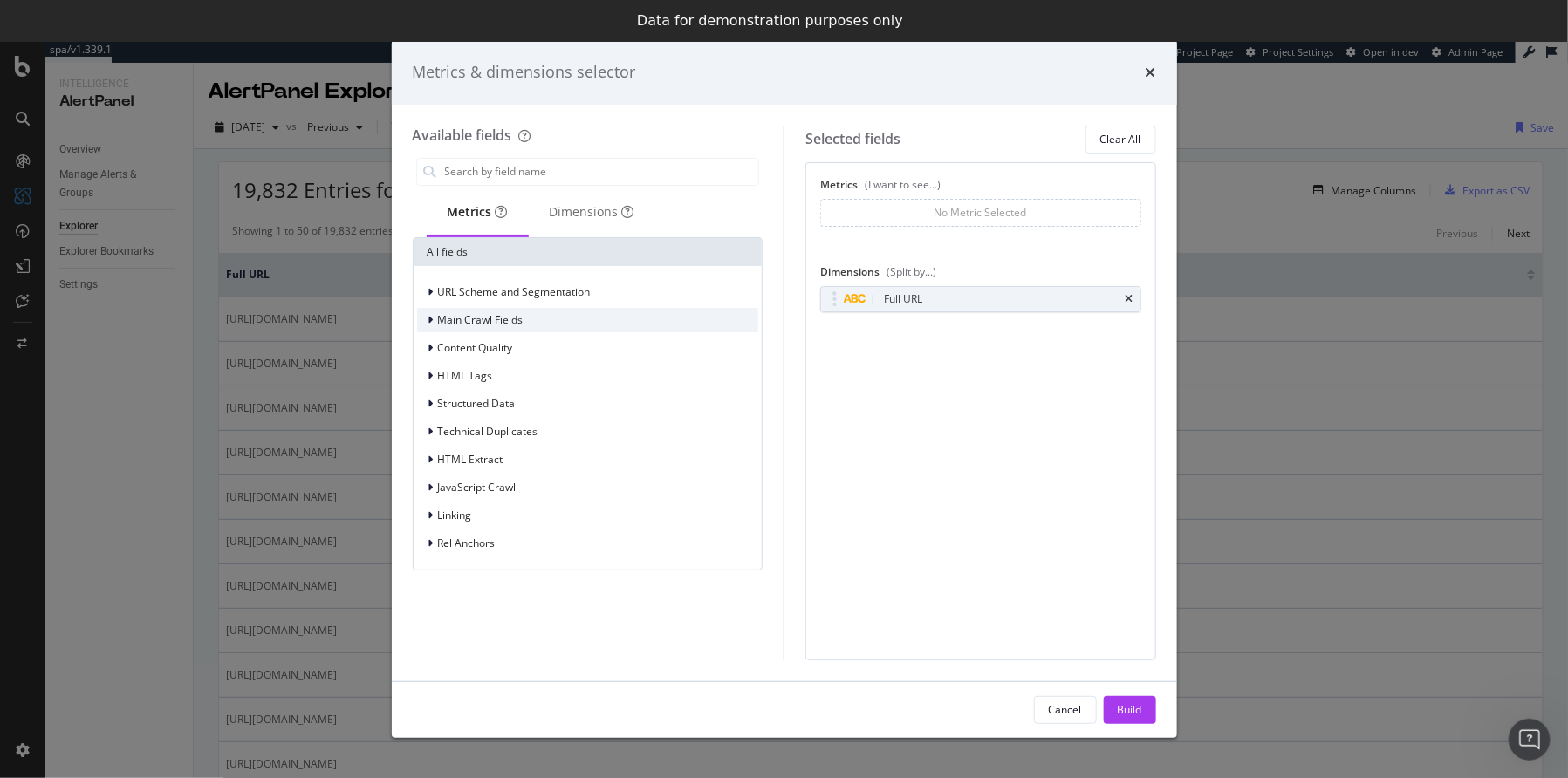
click at [436, 322] on div "modal" at bounding box center [433, 320] width 11 height 17
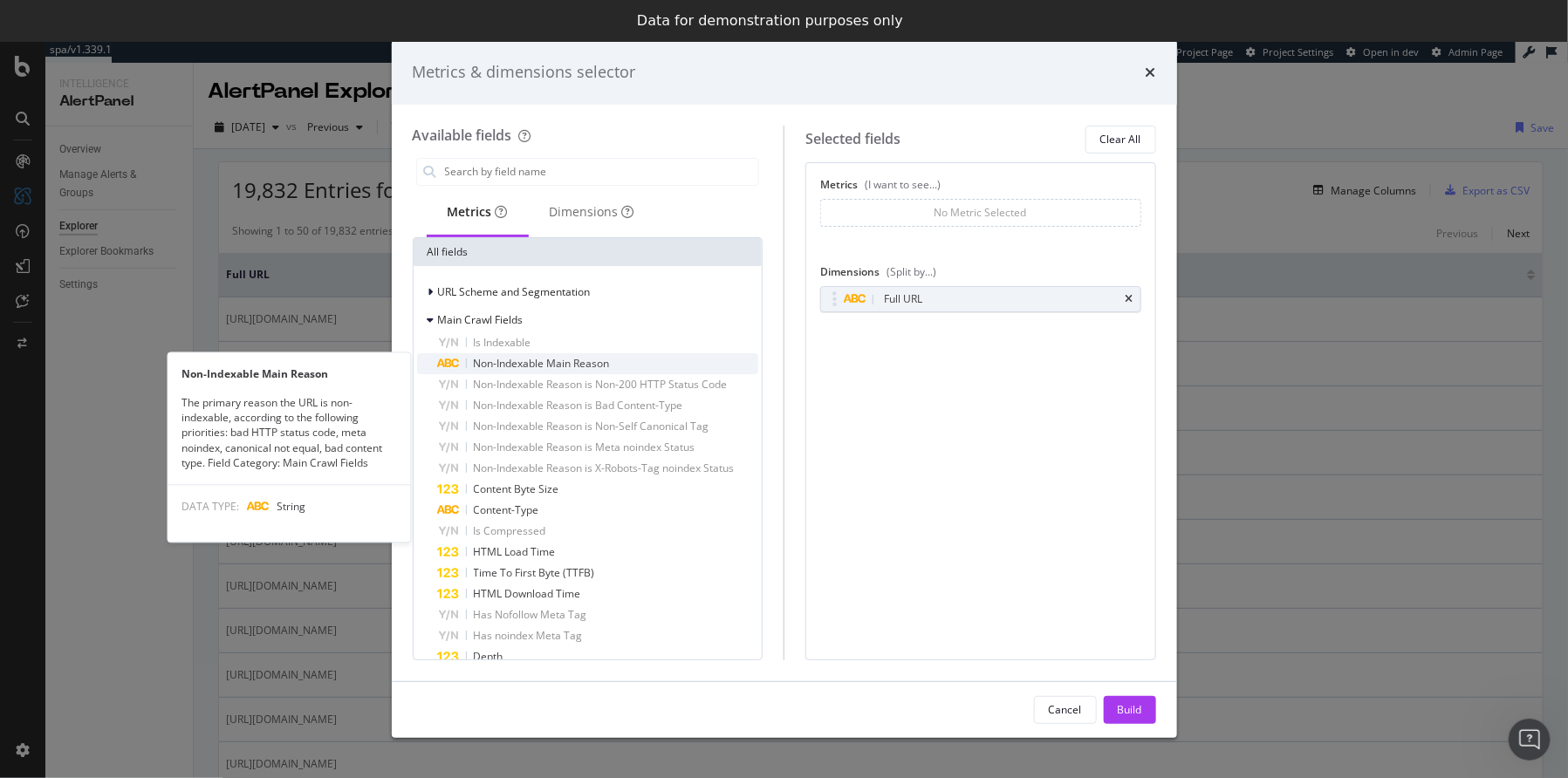
click at [509, 365] on span "Non-Indexable Main Reason" at bounding box center [542, 363] width 136 height 14
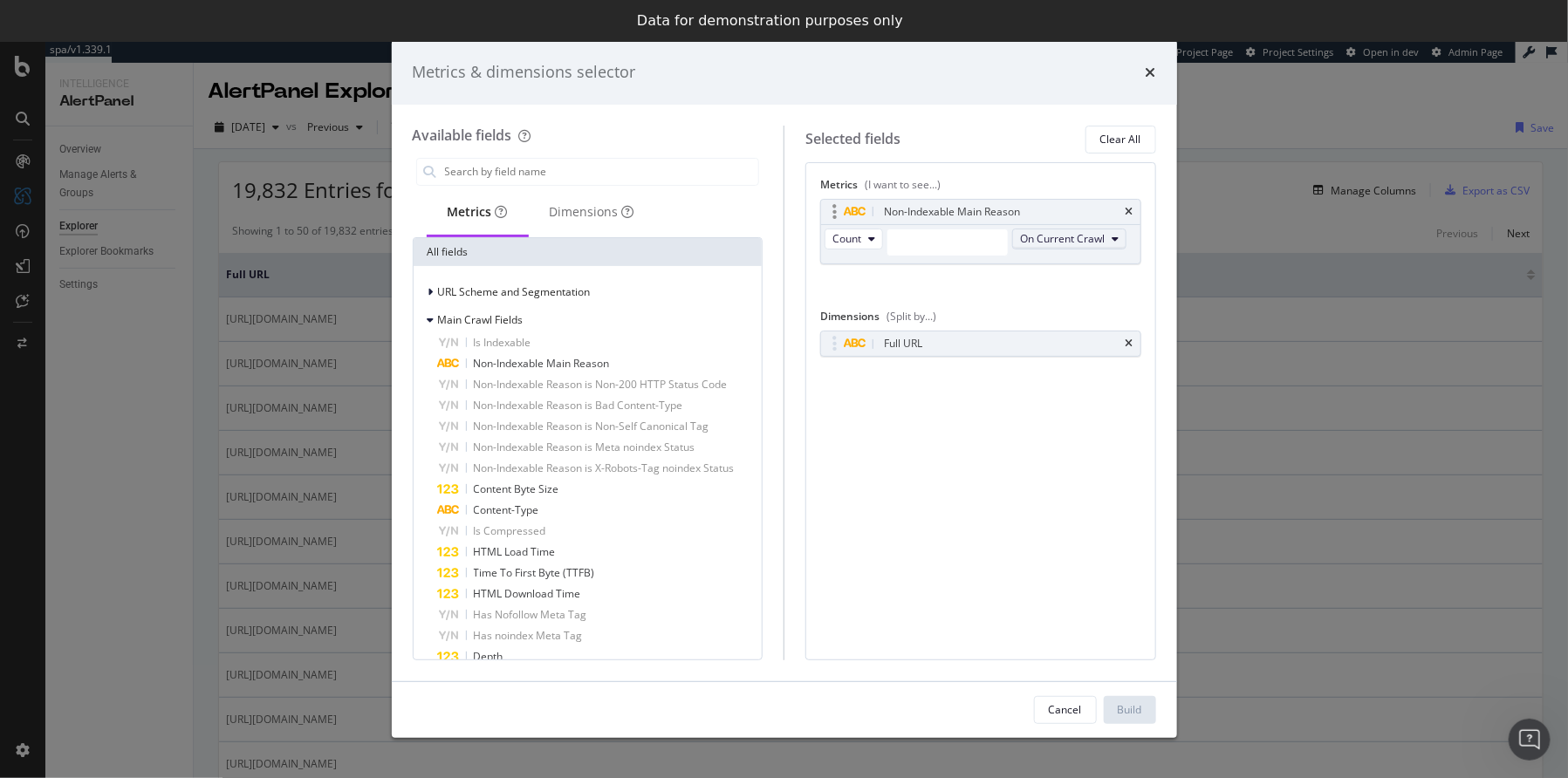
click at [1032, 238] on span "On Current Crawl" at bounding box center [1062, 238] width 85 height 14
click at [900, 335] on div "Full URL" at bounding box center [903, 343] width 39 height 17
click at [918, 335] on div "Full URL" at bounding box center [903, 343] width 39 height 17
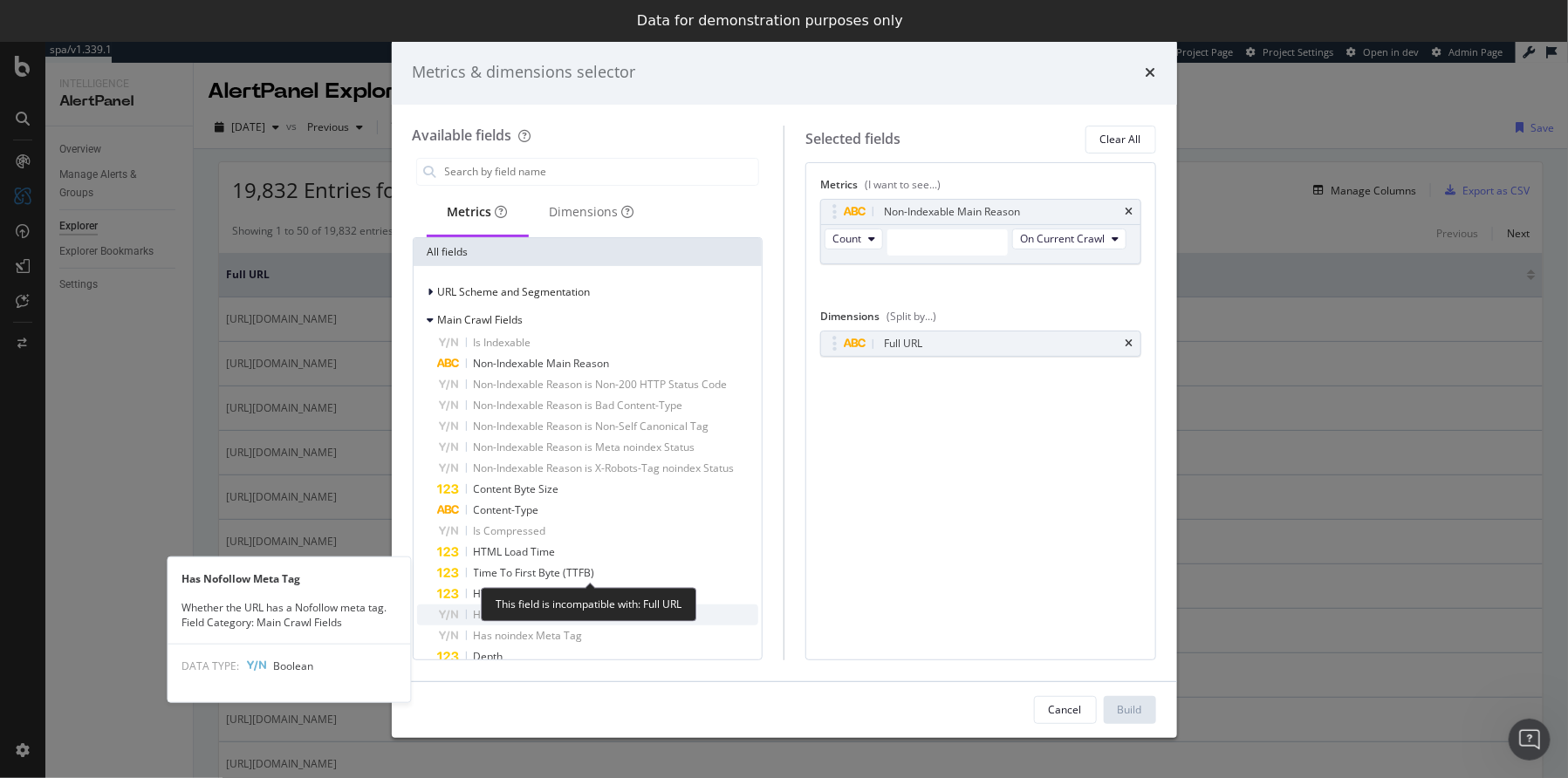
scroll to position [71, 0]
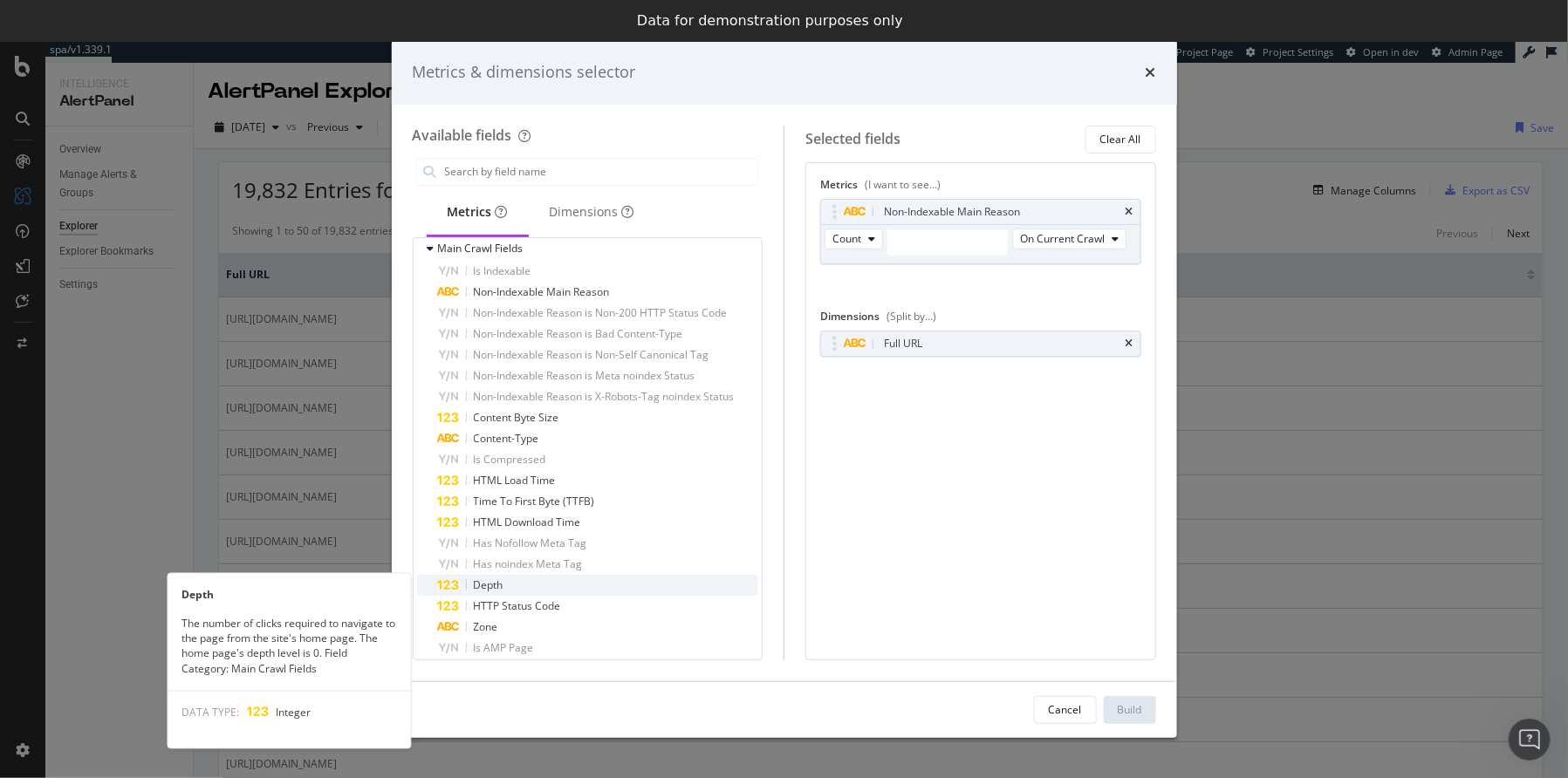
click at [489, 585] on span "Depth" at bounding box center [489, 585] width 30 height 14
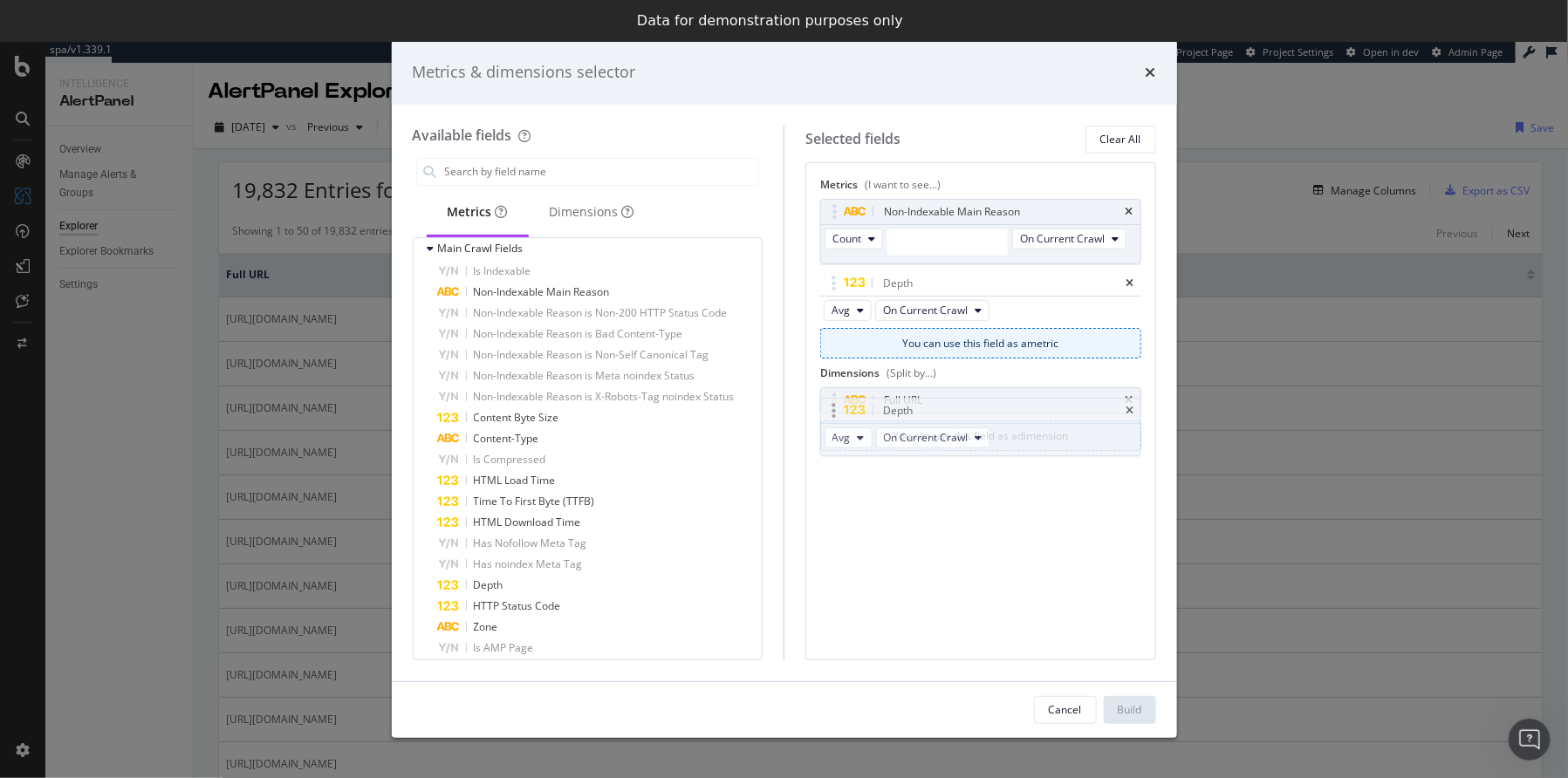
drag, startPoint x: 1037, startPoint y: 275, endPoint x: 1036, endPoint y: 421, distance: 146.0
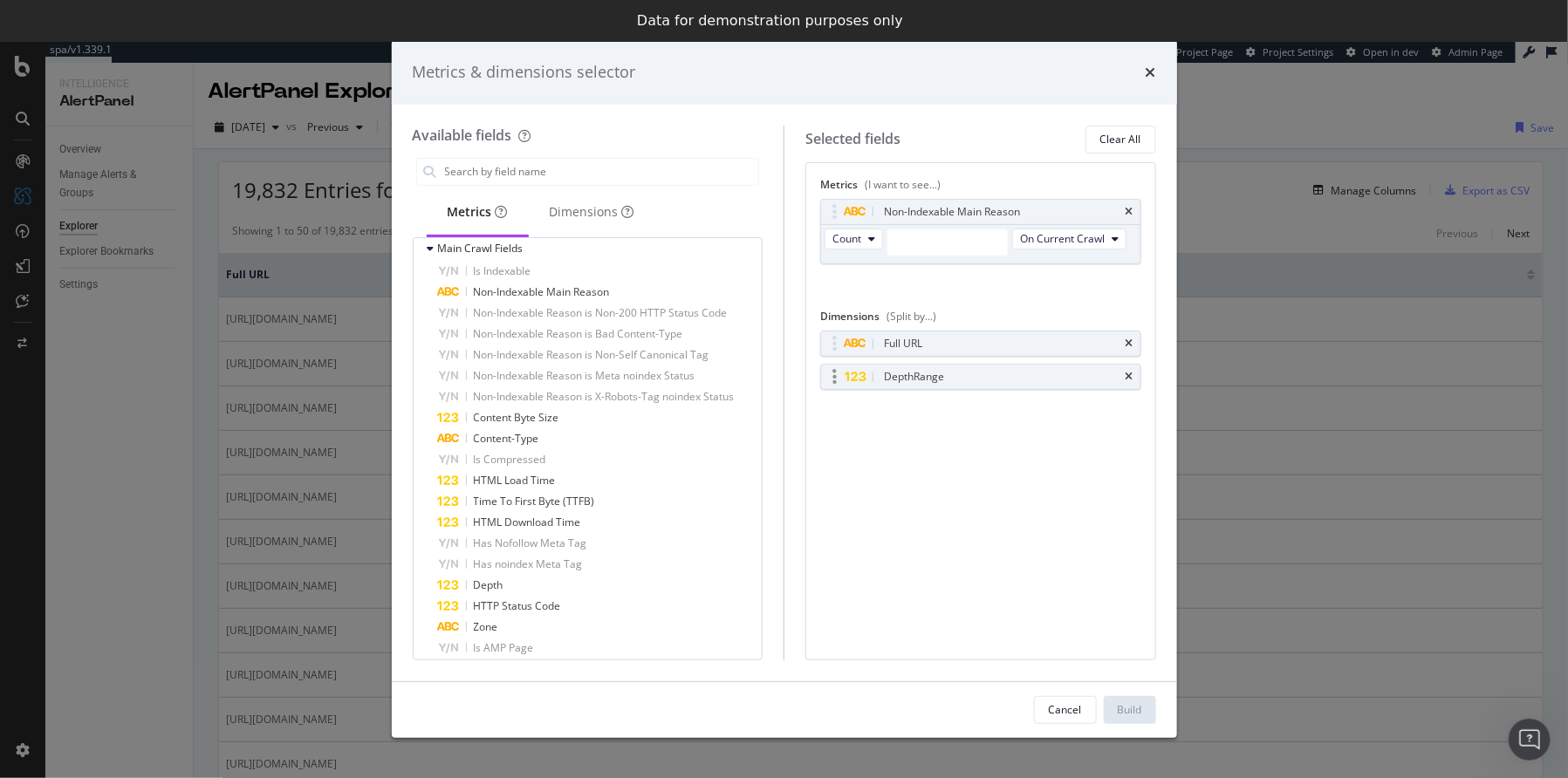
click at [841, 368] on div "modal" at bounding box center [835, 376] width 20 height 17
click at [1006, 369] on div "Depth Range" at bounding box center [1002, 376] width 242 height 17
click at [1150, 68] on icon "times" at bounding box center [1151, 72] width 11 height 14
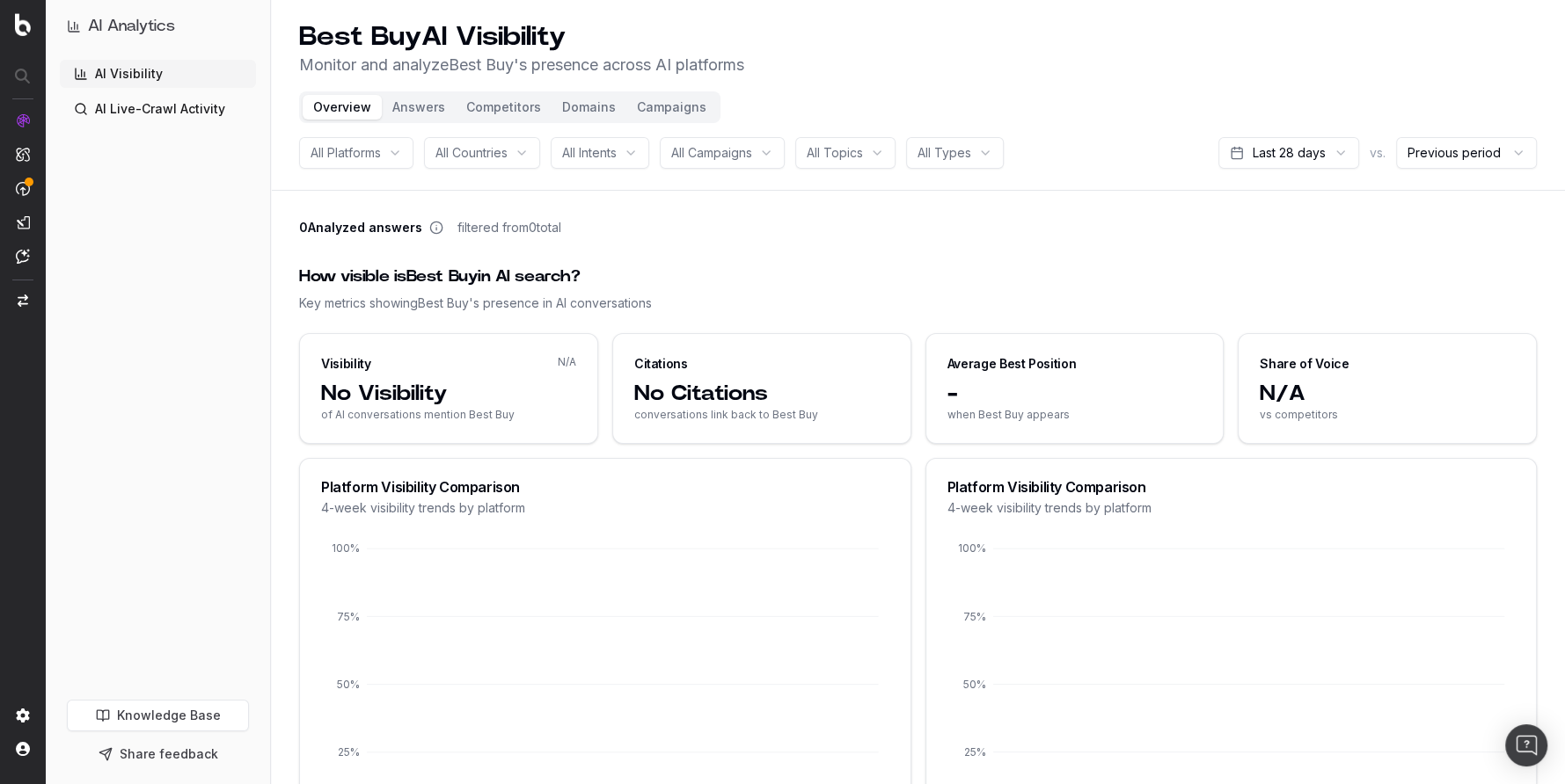
click at [174, 714] on link "Knowledge Base" at bounding box center [158, 715] width 182 height 32
click at [171, 719] on link "Knowledge Base" at bounding box center [158, 715] width 182 height 32
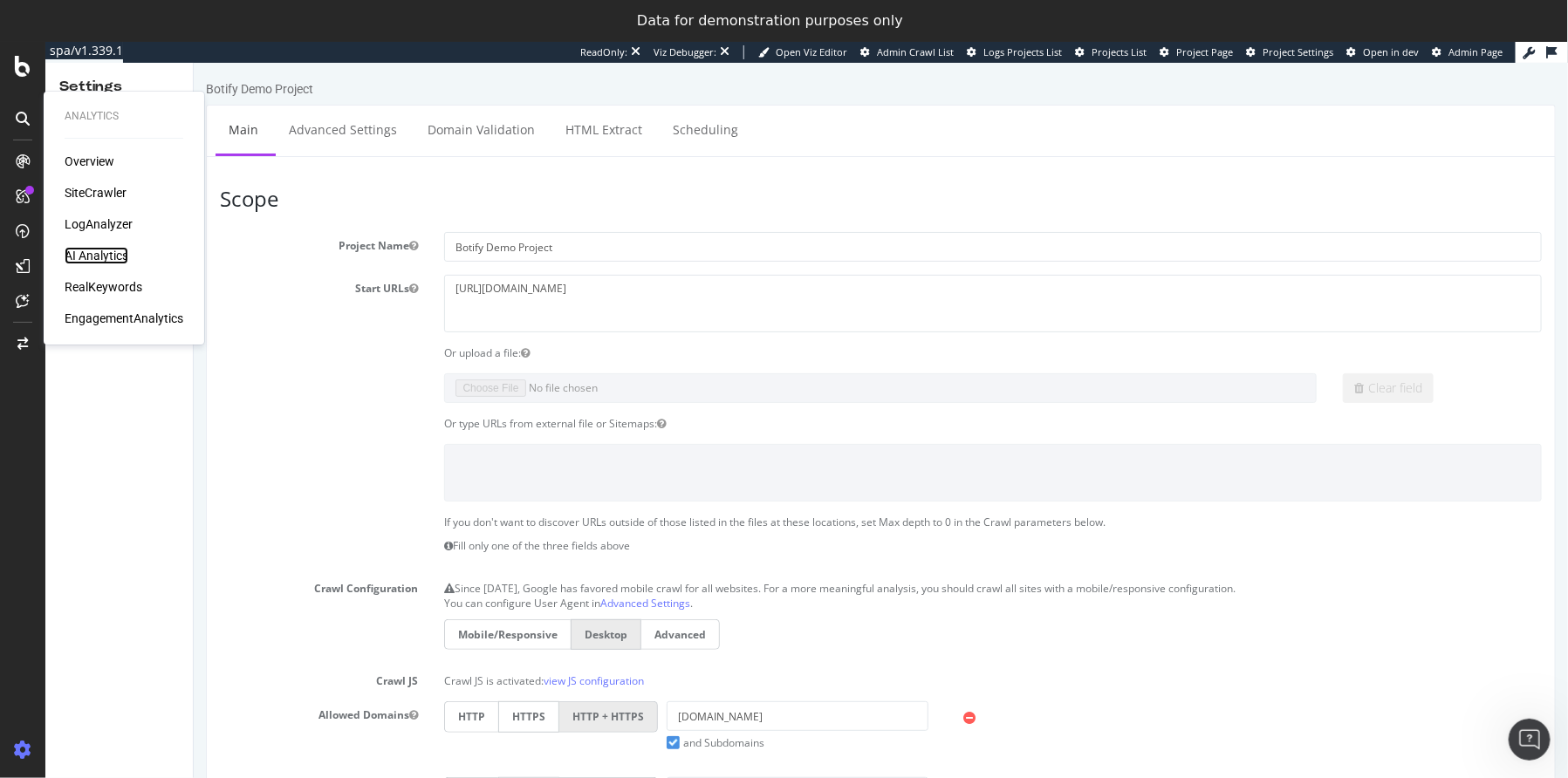
click at [93, 256] on div "AI Analytics" at bounding box center [96, 255] width 64 height 17
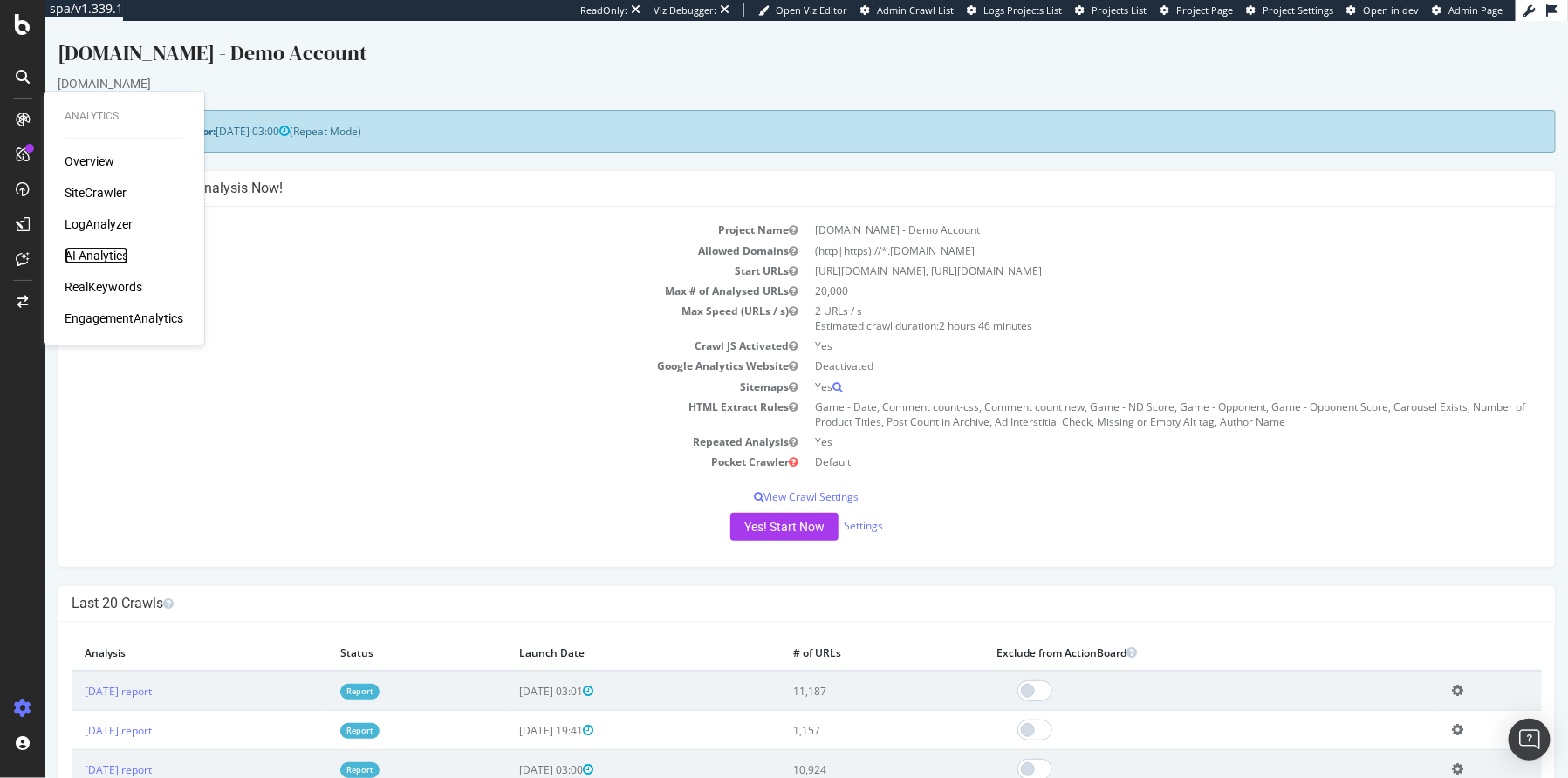
click at [107, 254] on div "AI Analytics" at bounding box center [96, 255] width 64 height 17
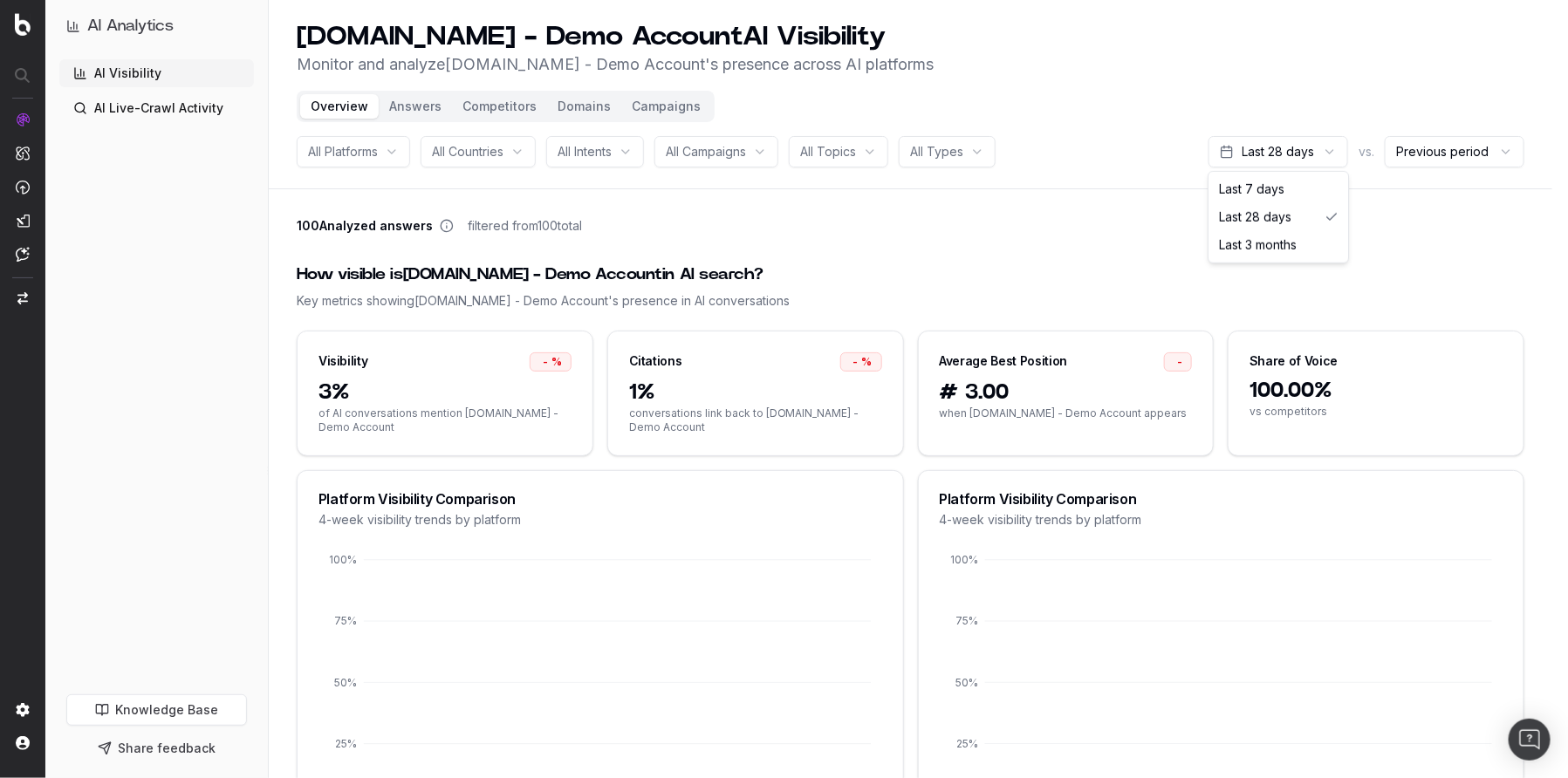
click at [1296, 151] on html "AI Analytics AI Visibility AI Live-Crawl Activity Knowledge Base Share feedback…" at bounding box center [784, 389] width 1568 height 778
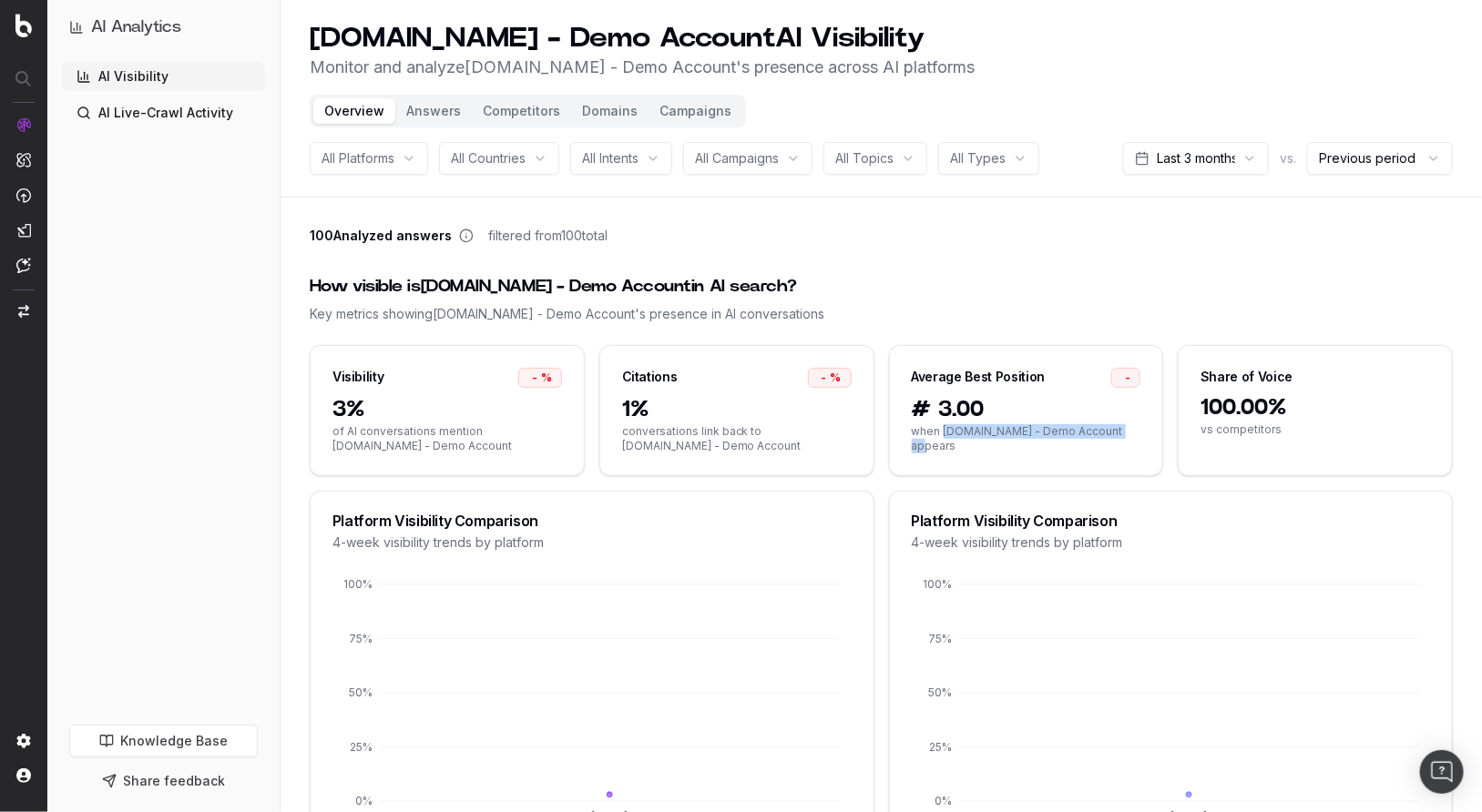
drag, startPoint x: 941, startPoint y: 426, endPoint x: 989, endPoint y: 440, distance: 50.0
click at [989, 440] on div "# 3.00 when UHND.com - Demo Account appears" at bounding box center [1027, 435] width 273 height 80
click at [1028, 399] on span "# 3.00" at bounding box center [1027, 409] width 230 height 29
click at [97, 267] on p "Botify Assist" at bounding box center [98, 265] width 68 height 14
click at [31, 268] on nav at bounding box center [24, 406] width 47 height 812
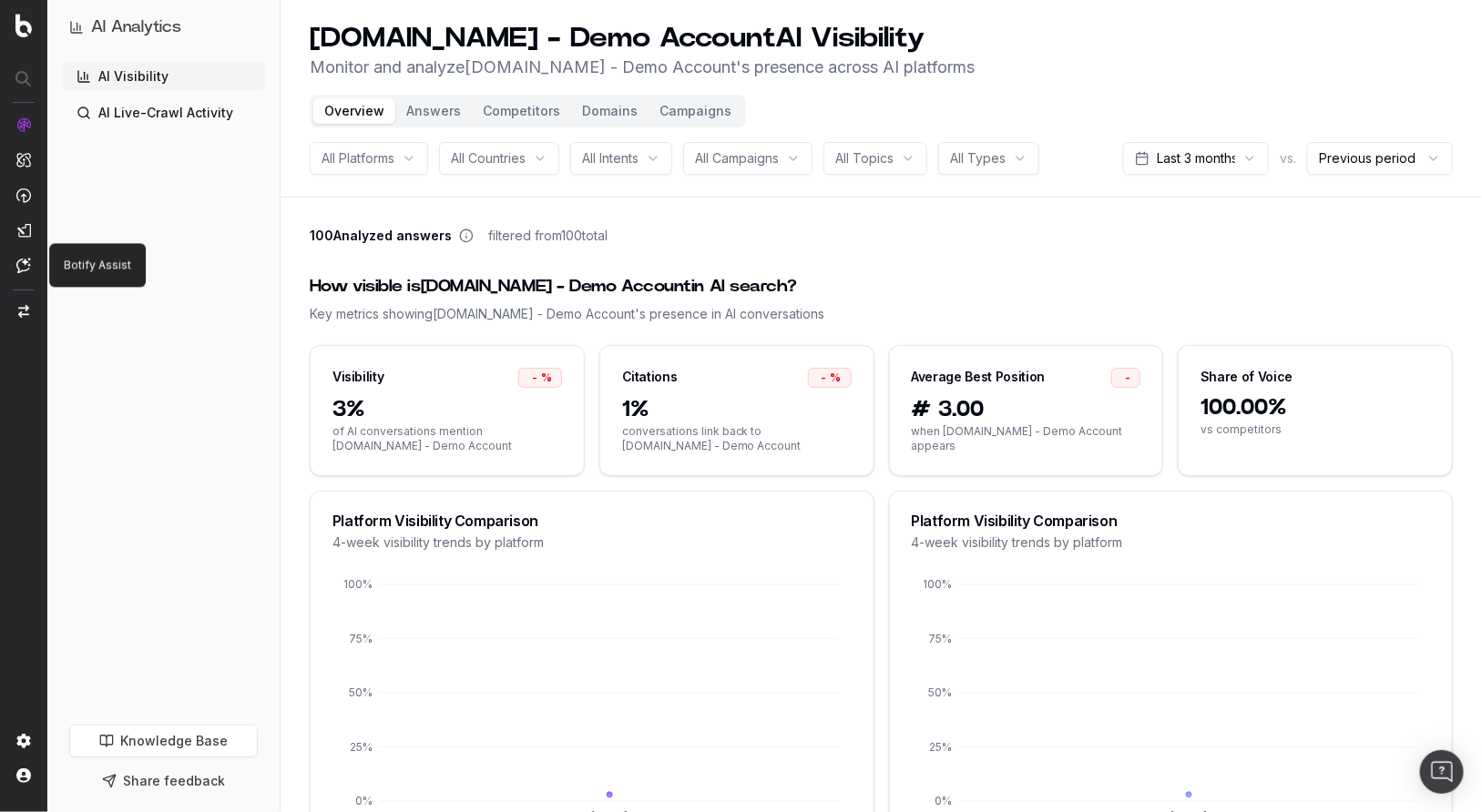
click at [21, 269] on img at bounding box center [23, 265] width 14 height 15
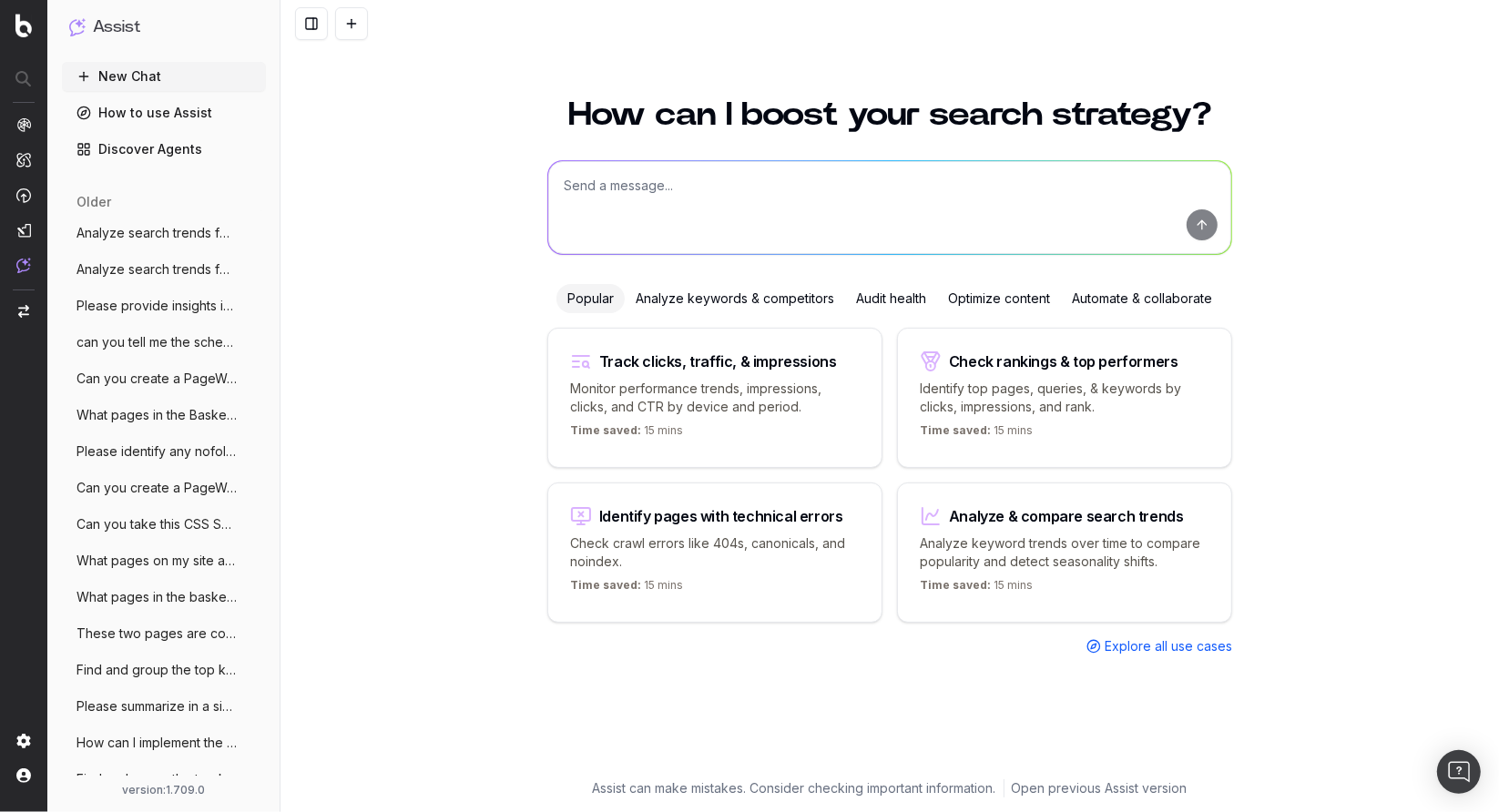
click at [136, 148] on link "Discover Agents" at bounding box center [164, 149] width 204 height 29
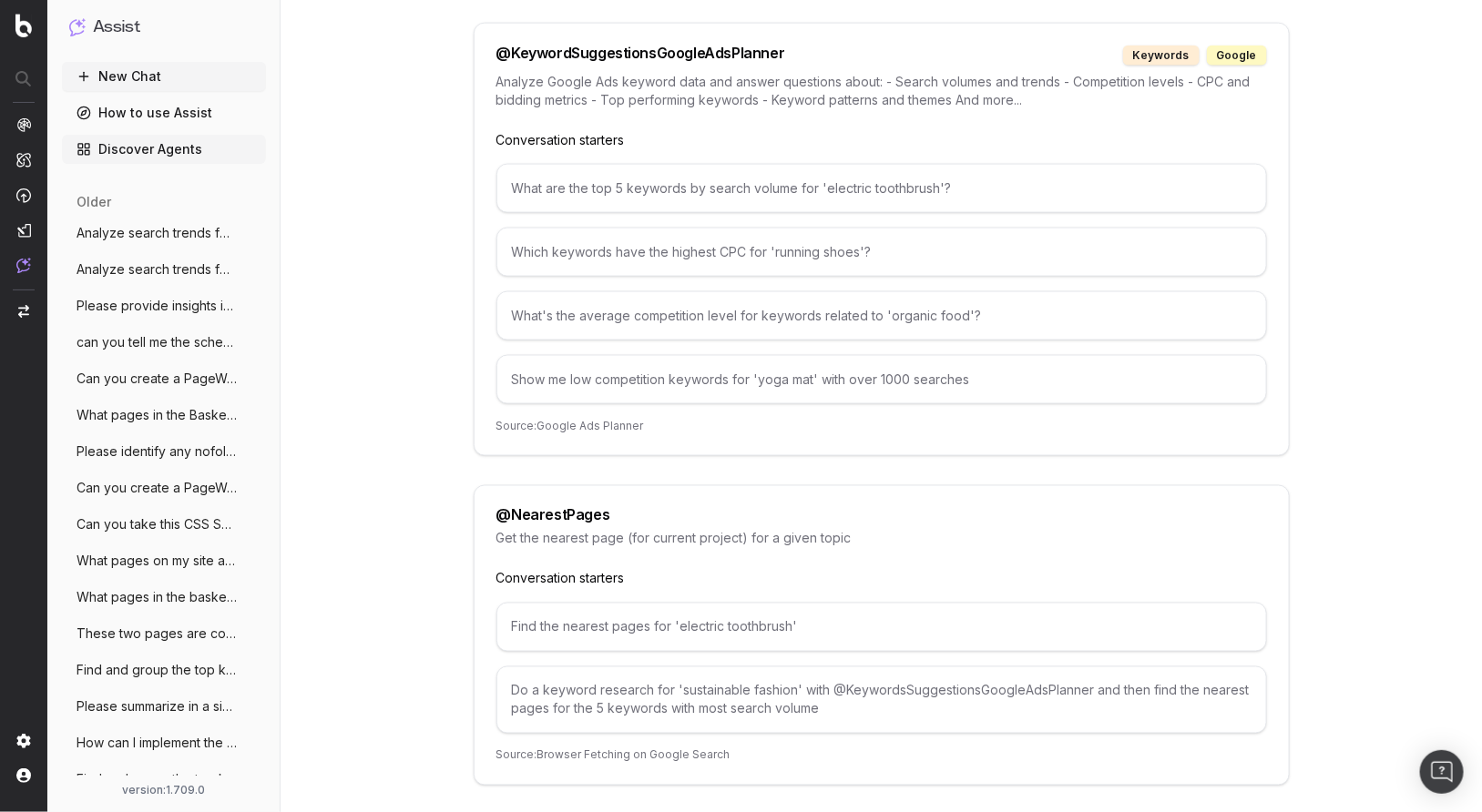
scroll to position [6936, 0]
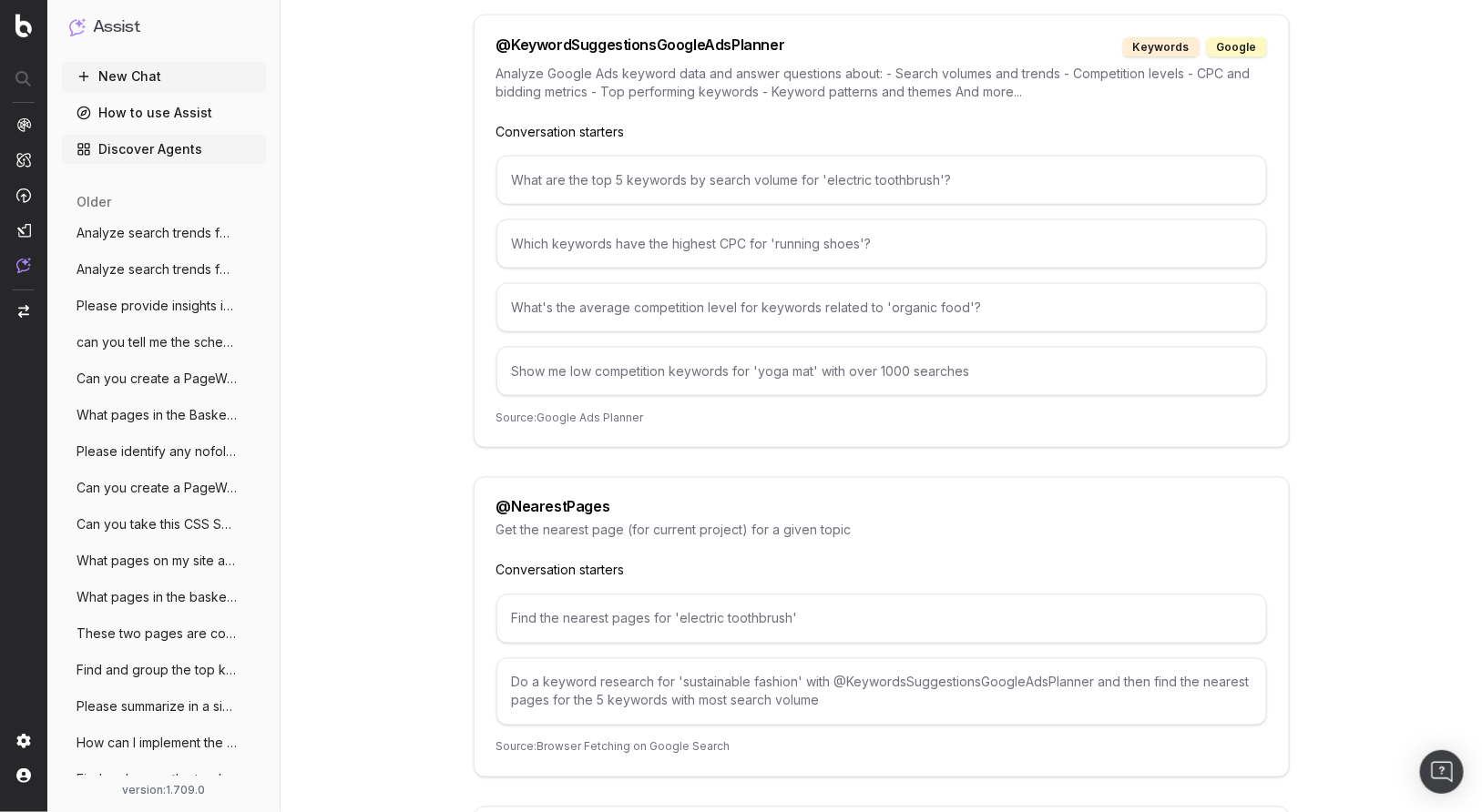
click at [135, 229] on span "Analyze search trends for: What topics h" at bounding box center [156, 232] width 160 height 18
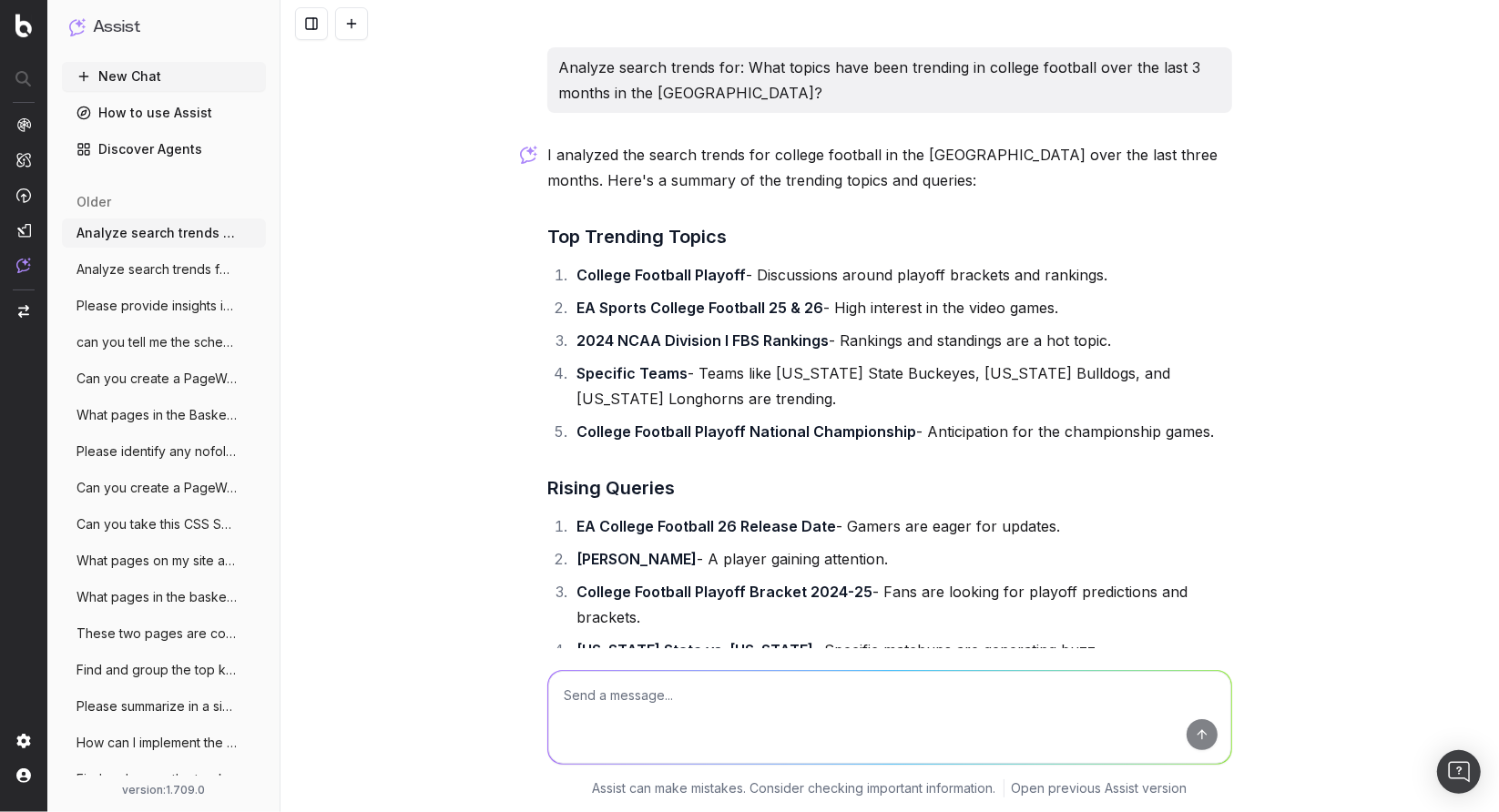
scroll to position [236, 0]
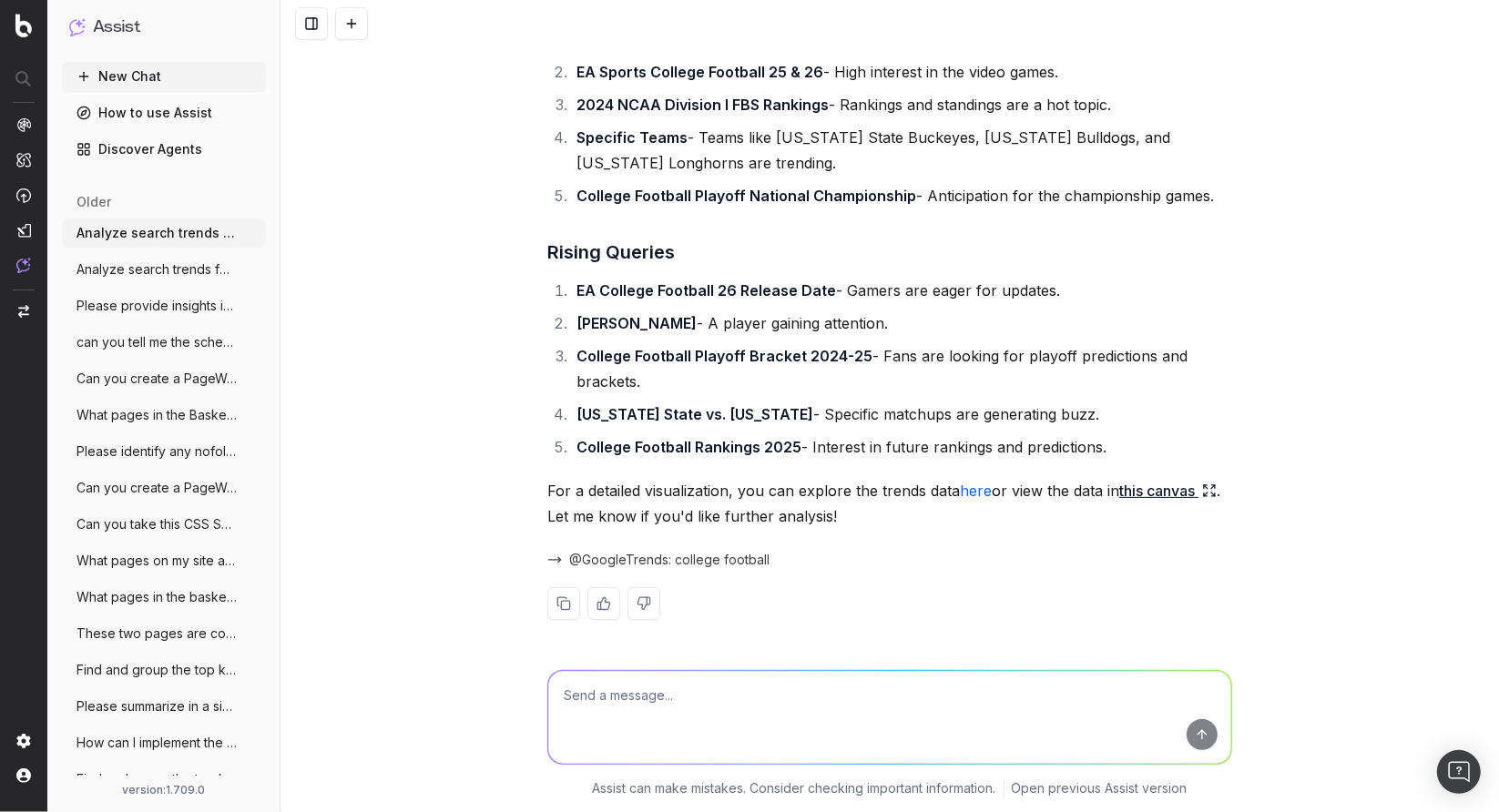
click at [182, 232] on span "Analyze search trends for: What topics h" at bounding box center [156, 232] width 160 height 18
click at [1135, 496] on link "this canvas" at bounding box center [1169, 490] width 98 height 25
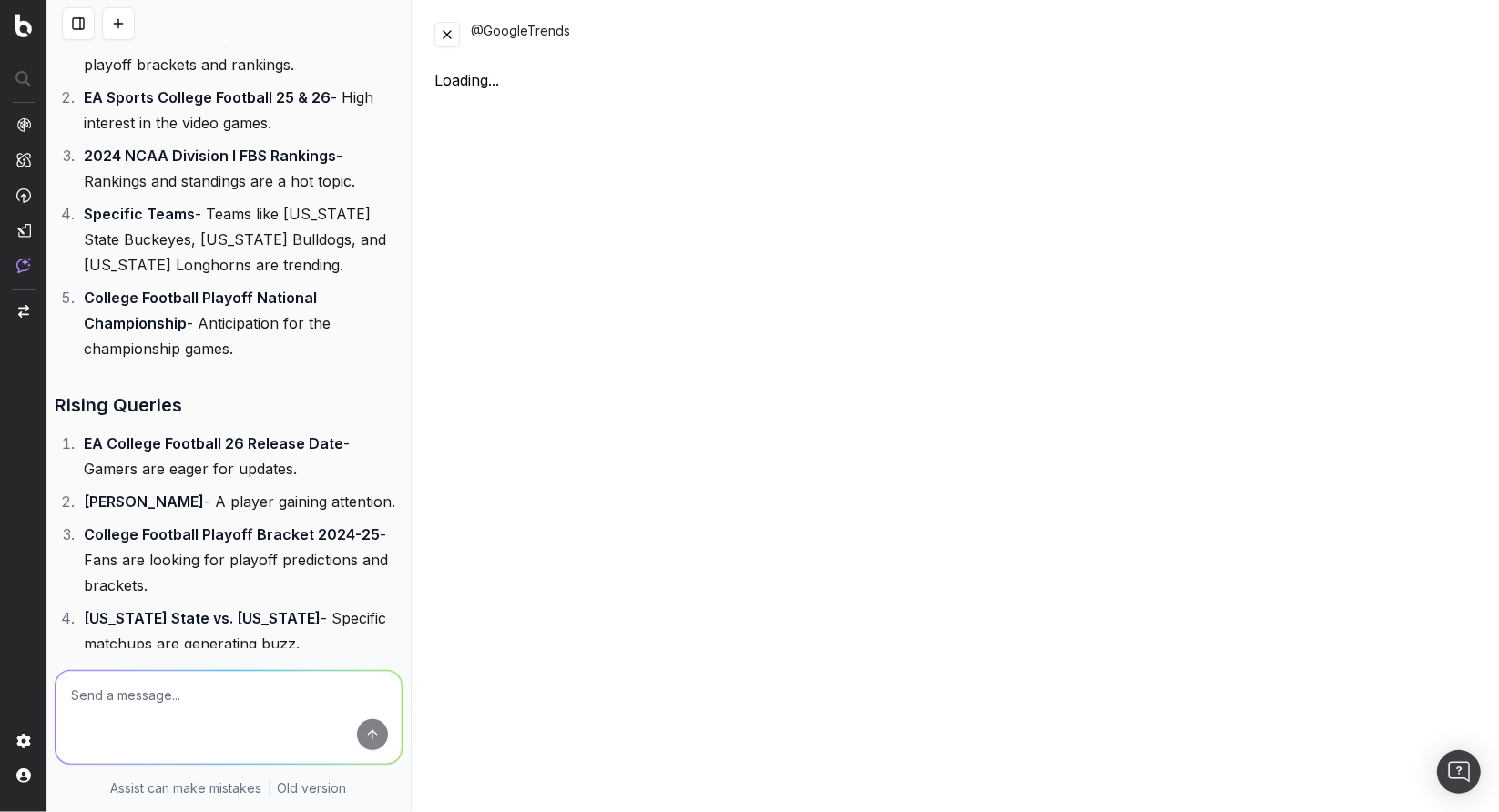
scroll to position [287, 0]
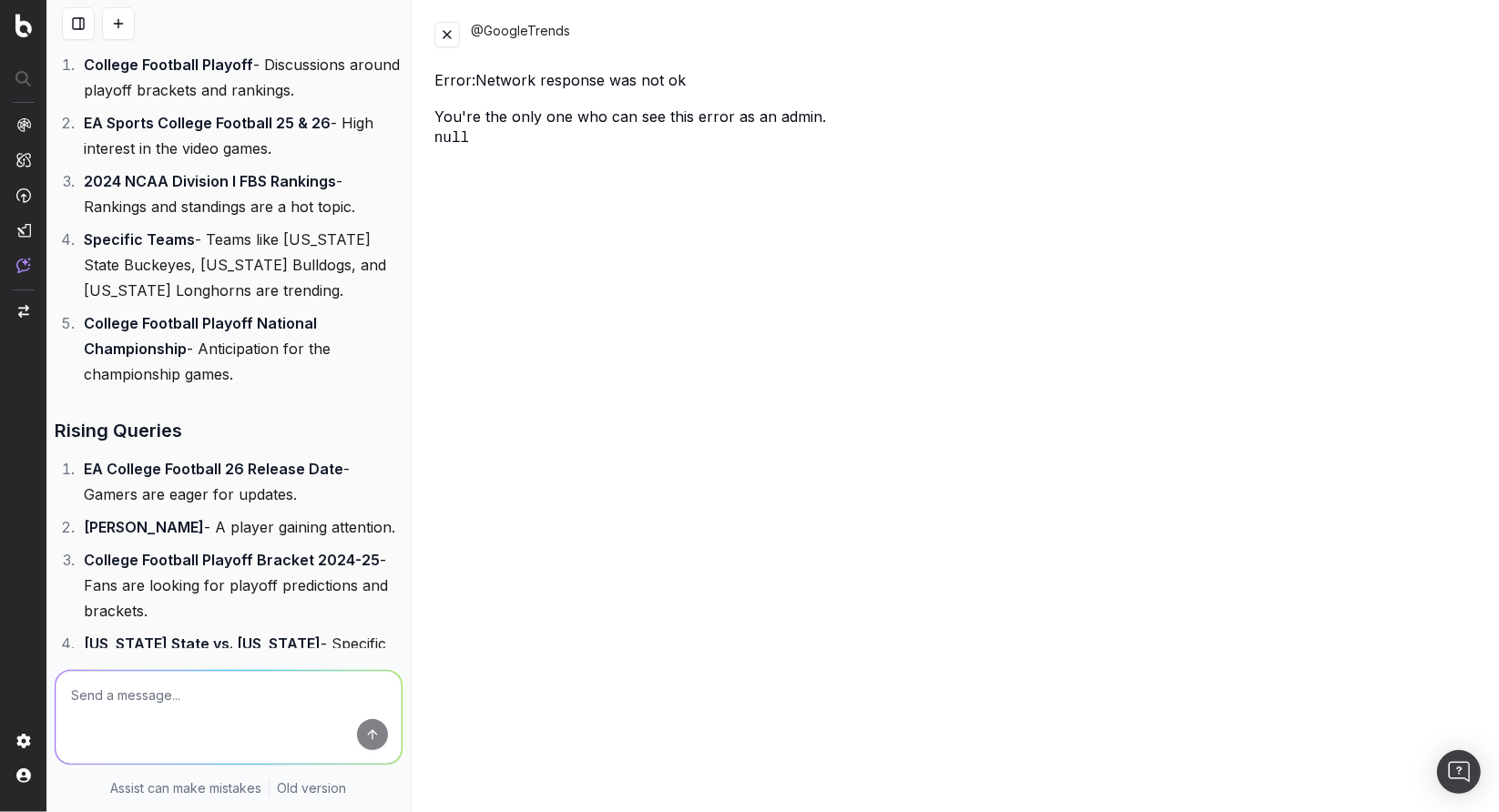
click at [447, 39] on button at bounding box center [447, 34] width 25 height 25
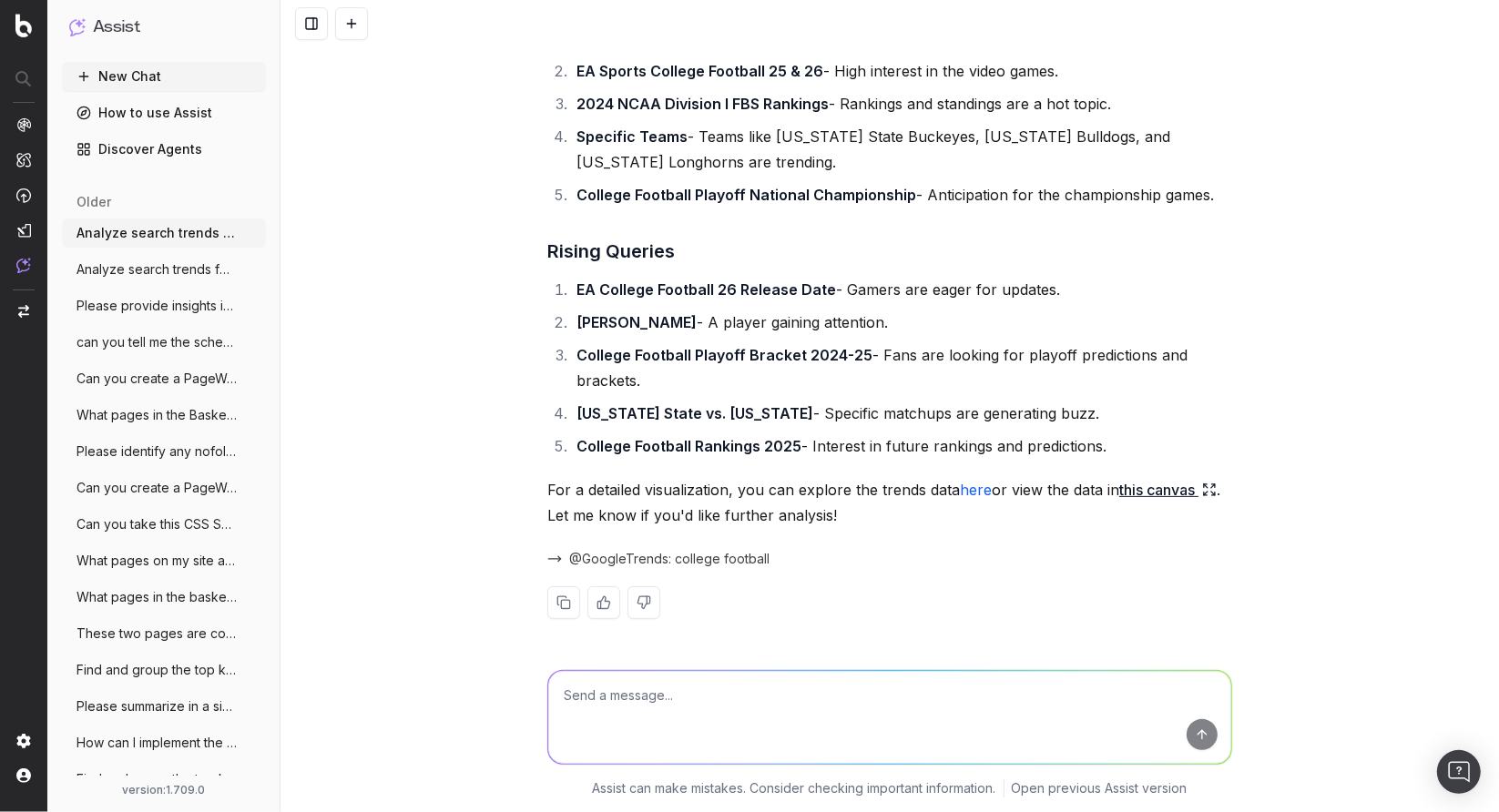
scroll to position [236, 0]
click at [965, 487] on link "here" at bounding box center [976, 490] width 32 height 18
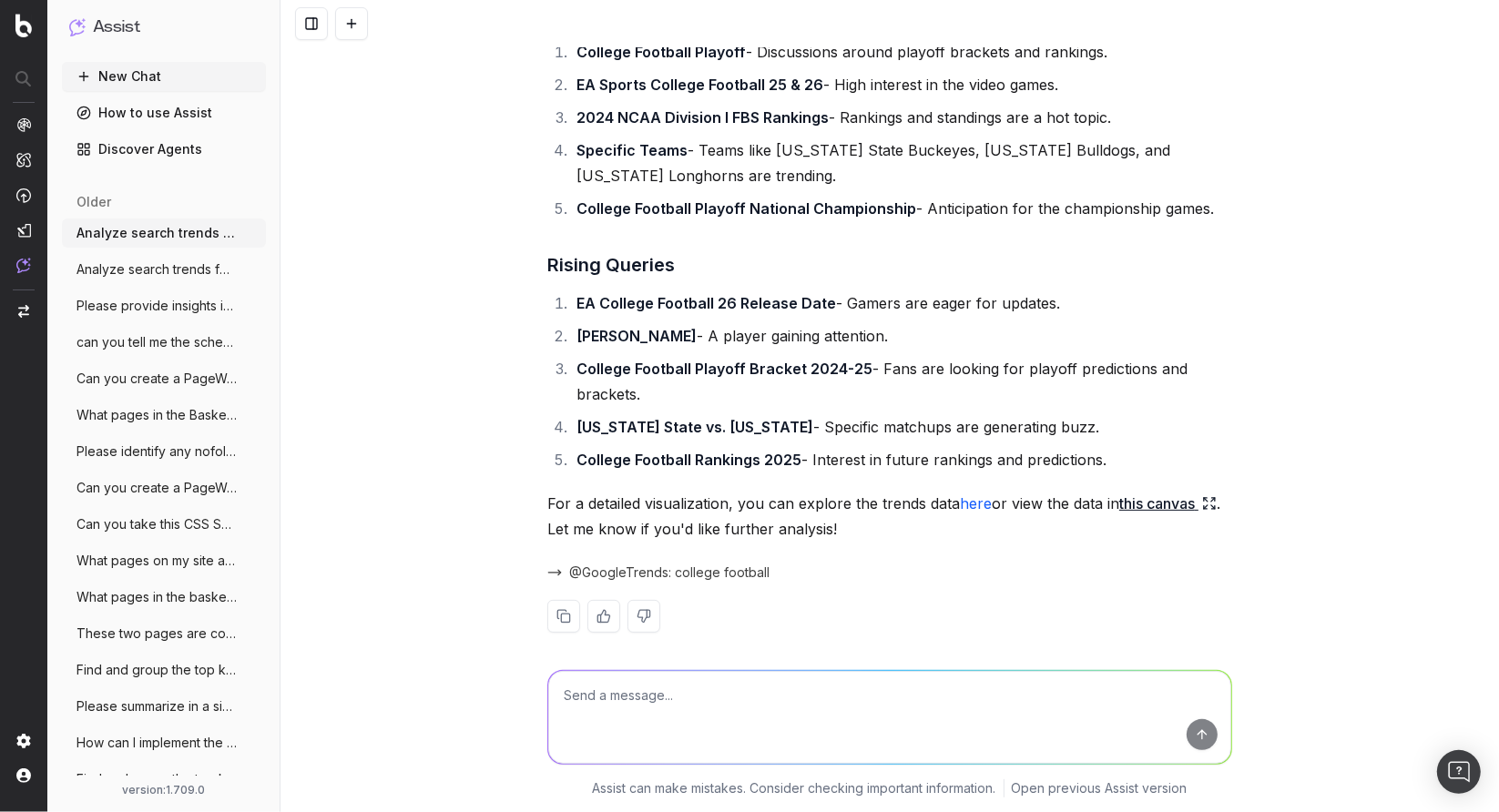
scroll to position [0, 0]
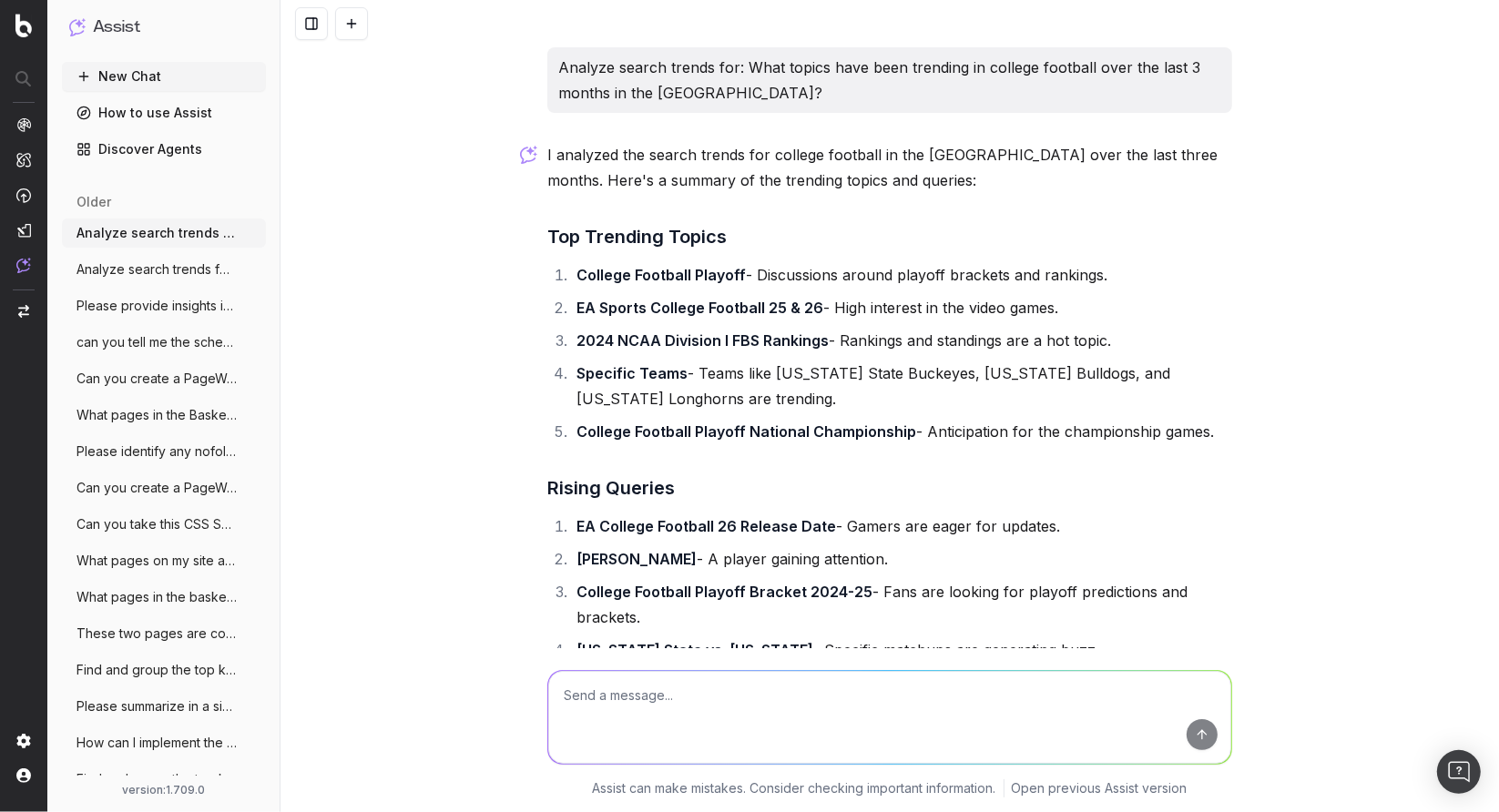
click at [134, 302] on span "Please provide insights into why traffic" at bounding box center [156, 306] width 160 height 18
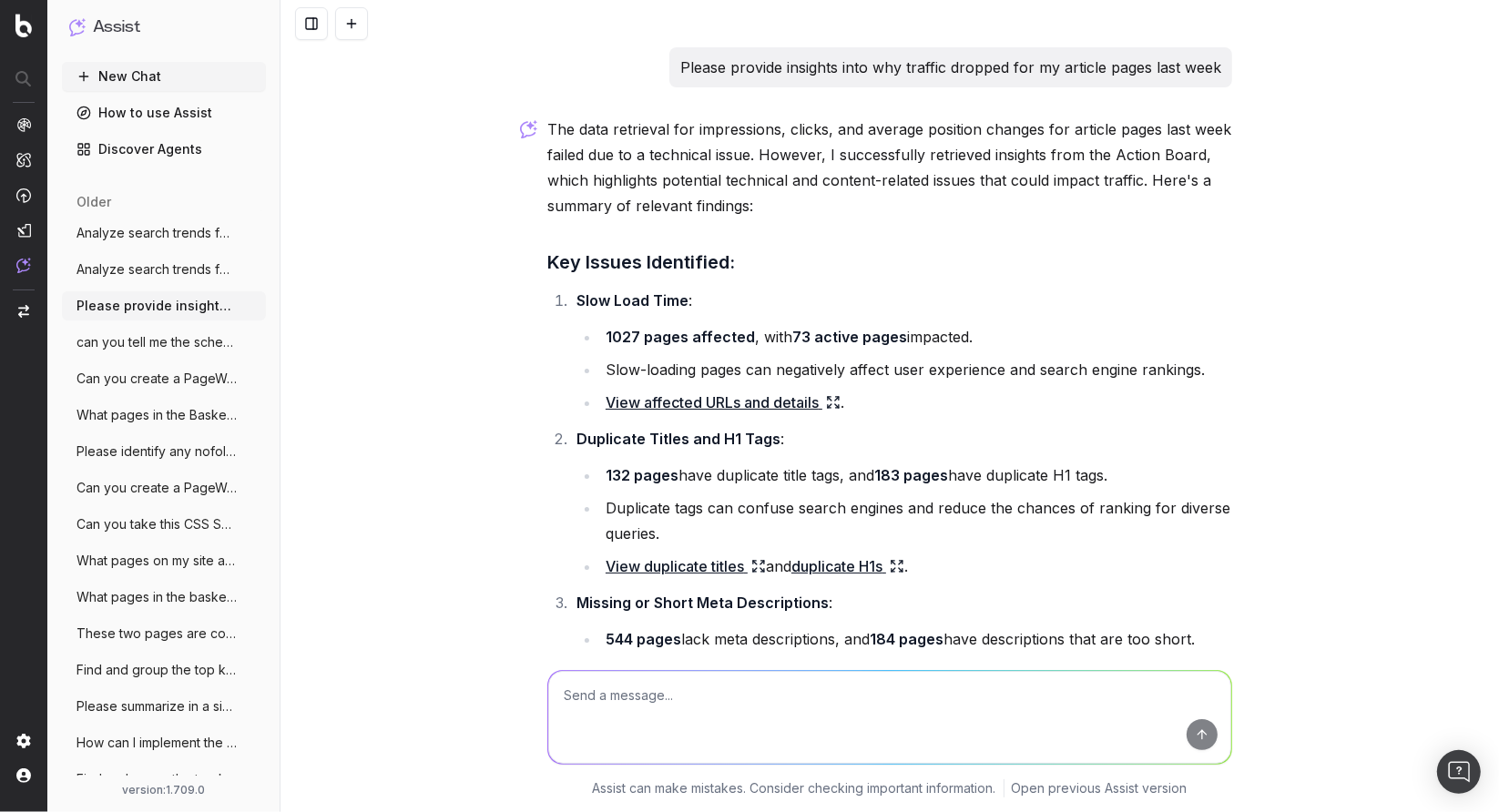
click at [819, 407] on link "View affected URLs and details" at bounding box center [724, 402] width 235 height 25
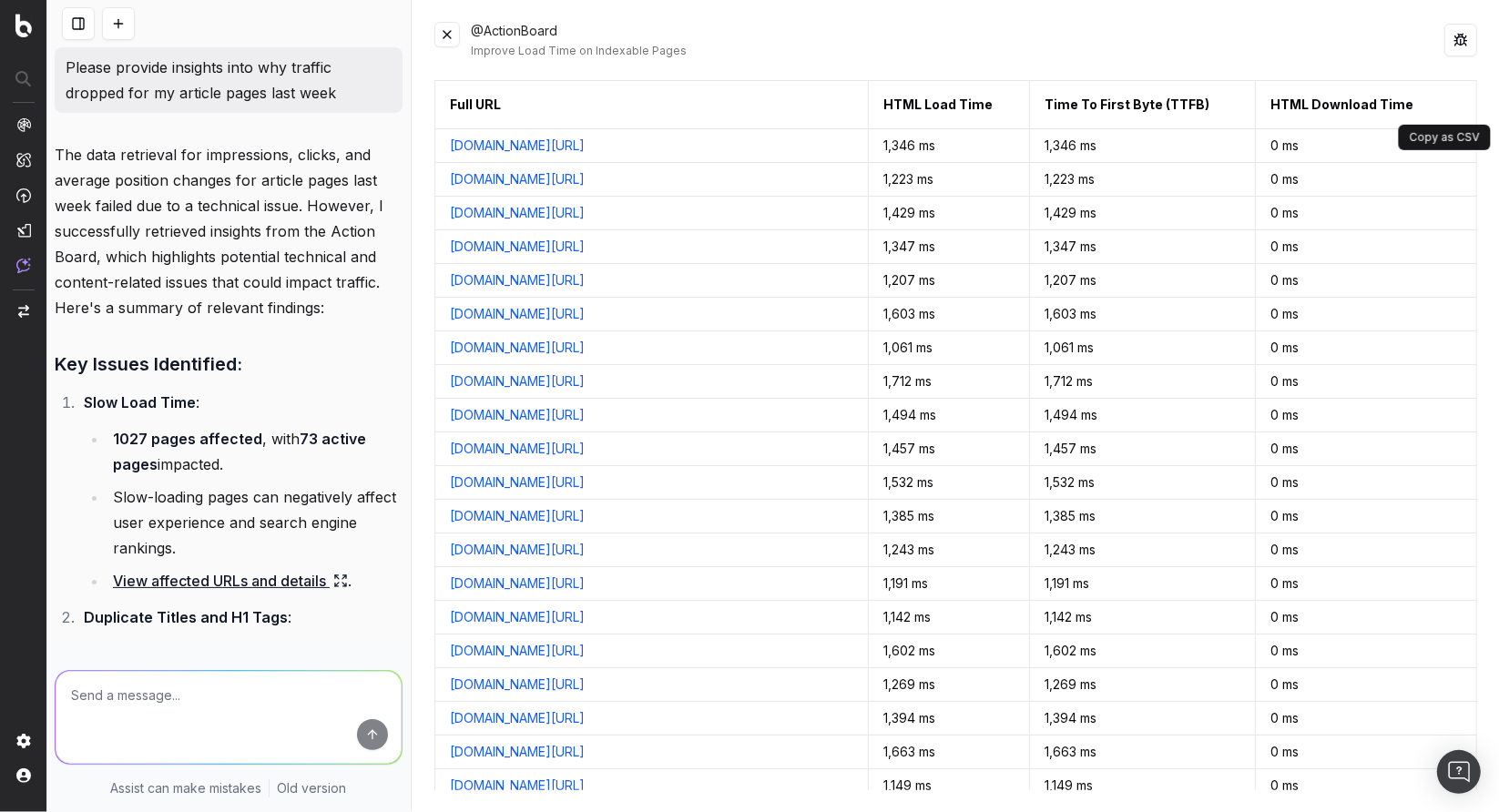
click at [1445, 104] on button at bounding box center [1459, 104] width 33 height 33
click at [345, 579] on icon at bounding box center [344, 578] width 4 height 4
drag, startPoint x: 443, startPoint y: 36, endPoint x: 462, endPoint y: 42, distance: 19.9
click at [443, 36] on button at bounding box center [447, 34] width 25 height 25
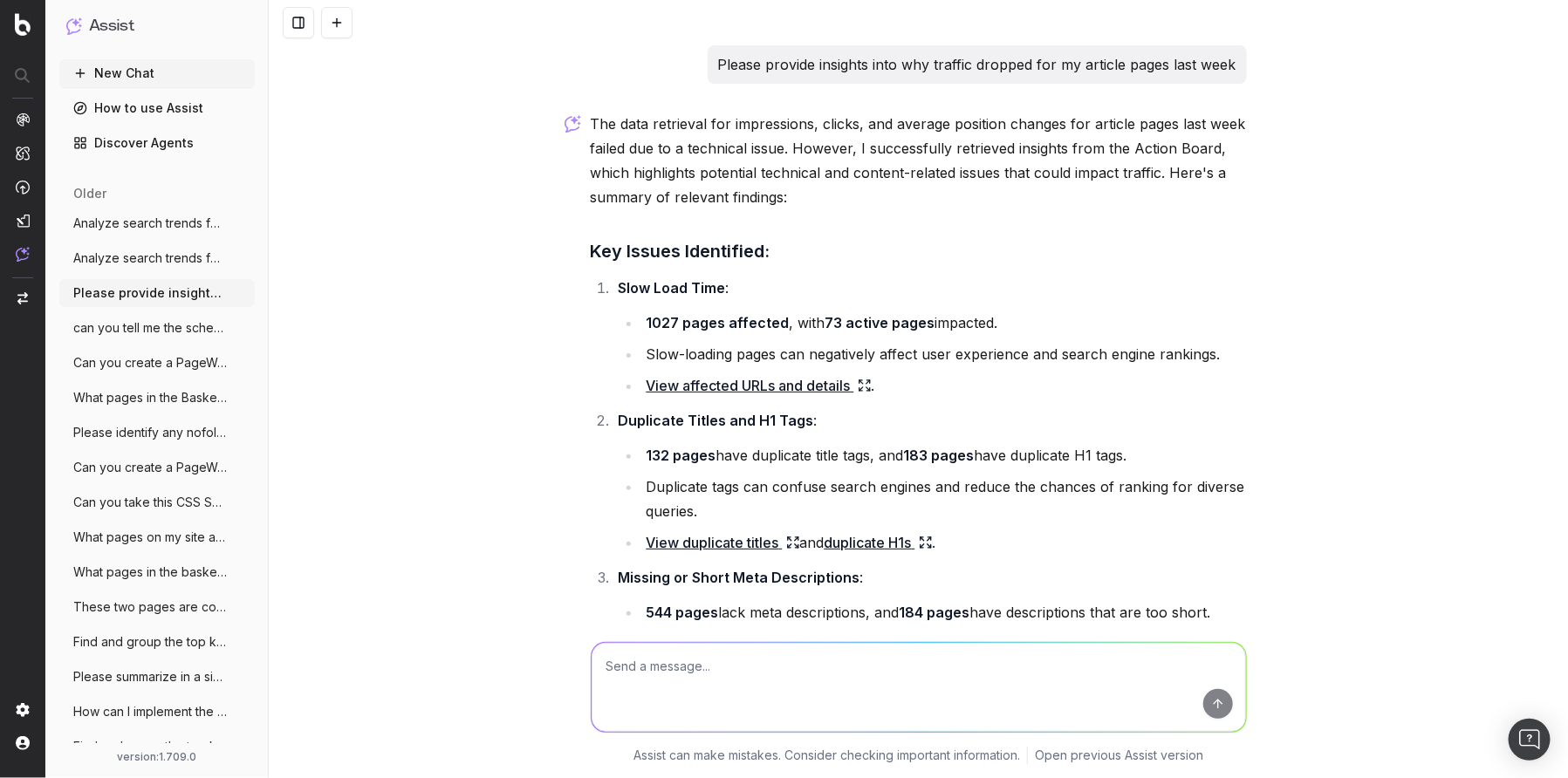
click at [930, 544] on icon at bounding box center [925, 542] width 14 height 14
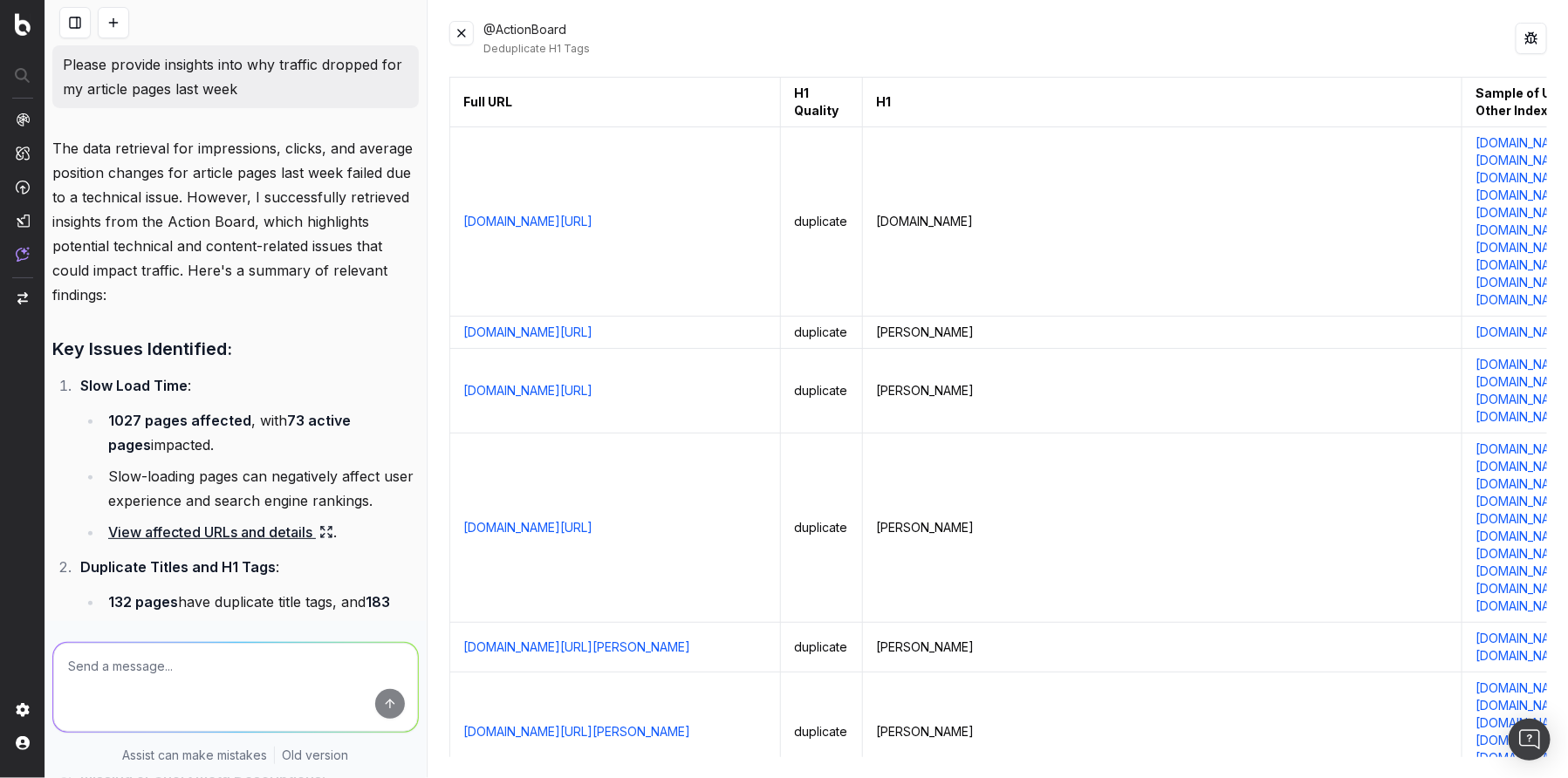
click at [463, 32] on button at bounding box center [461, 32] width 24 height 24
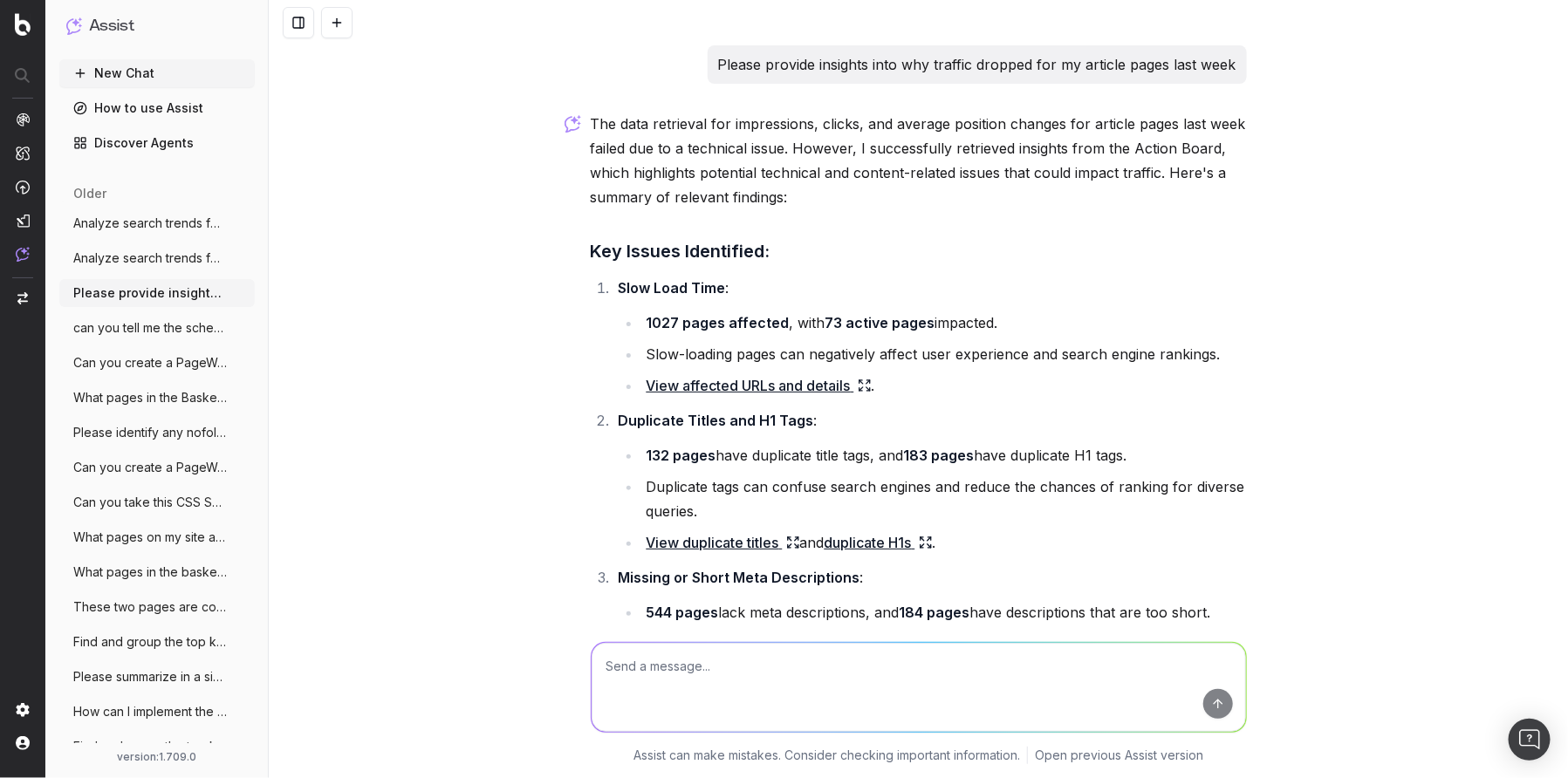
click at [727, 388] on link "View affected URLs and details" at bounding box center [759, 385] width 225 height 24
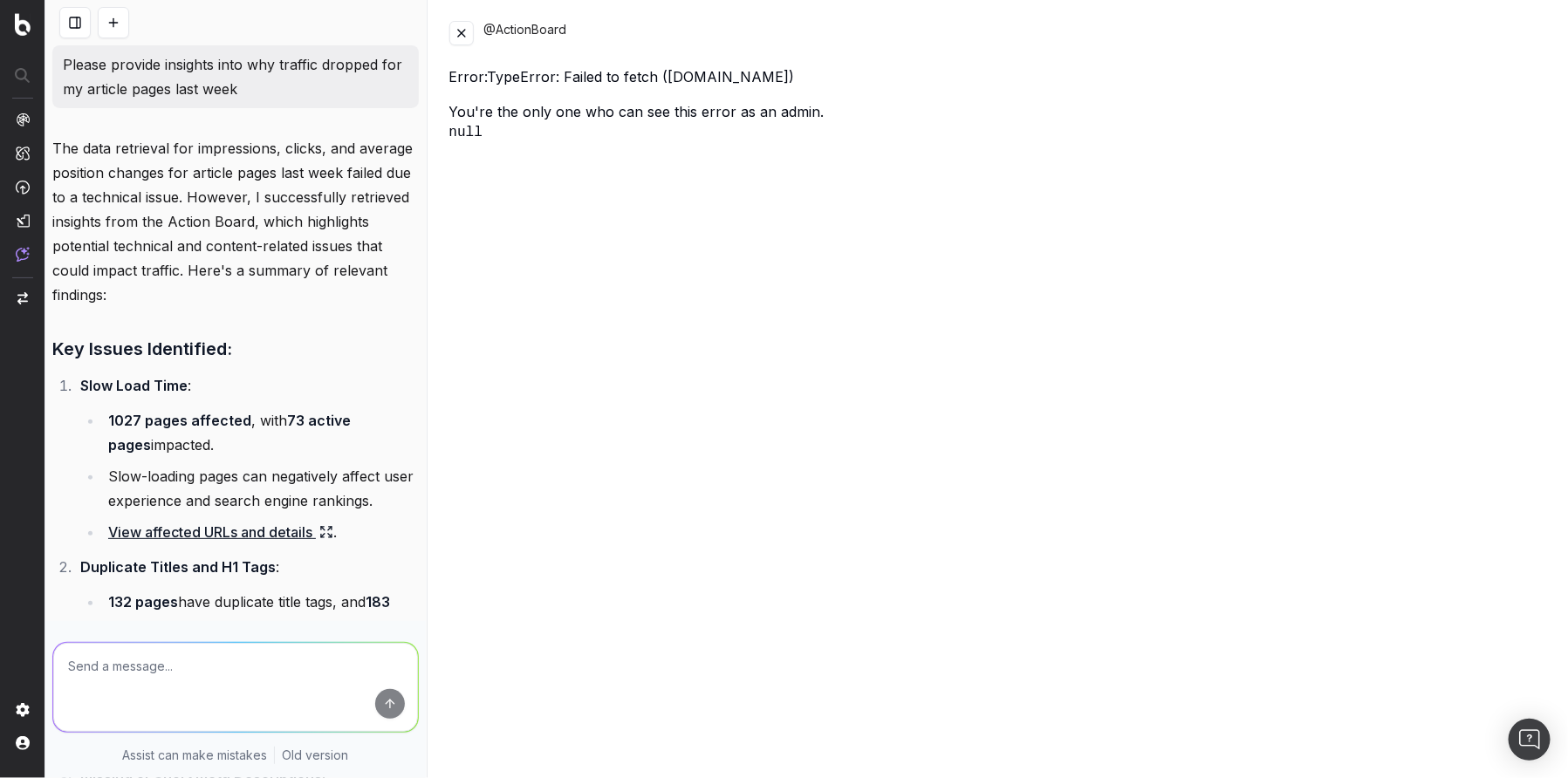
click at [458, 33] on button at bounding box center [461, 32] width 24 height 24
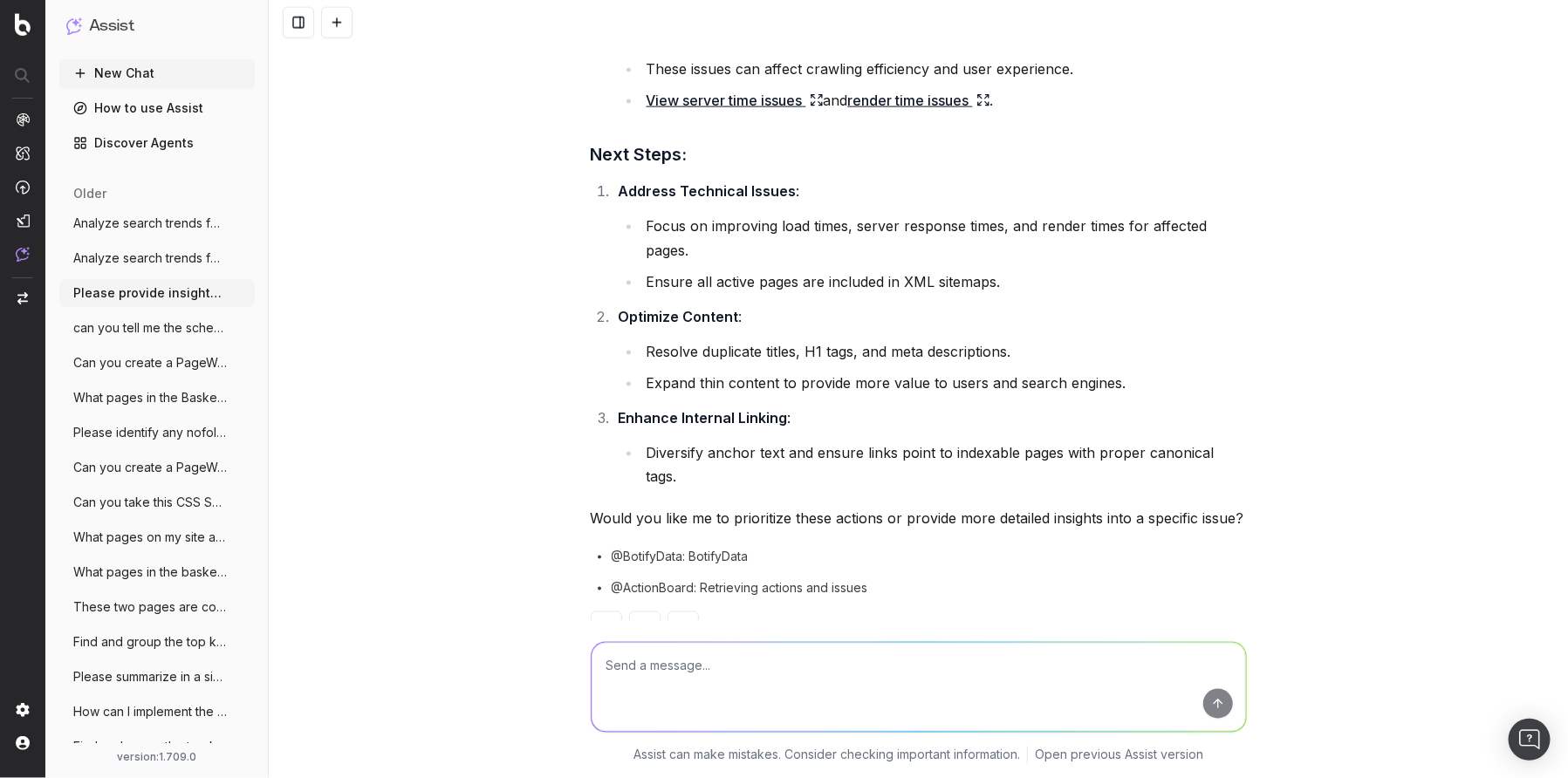
scroll to position [856, 0]
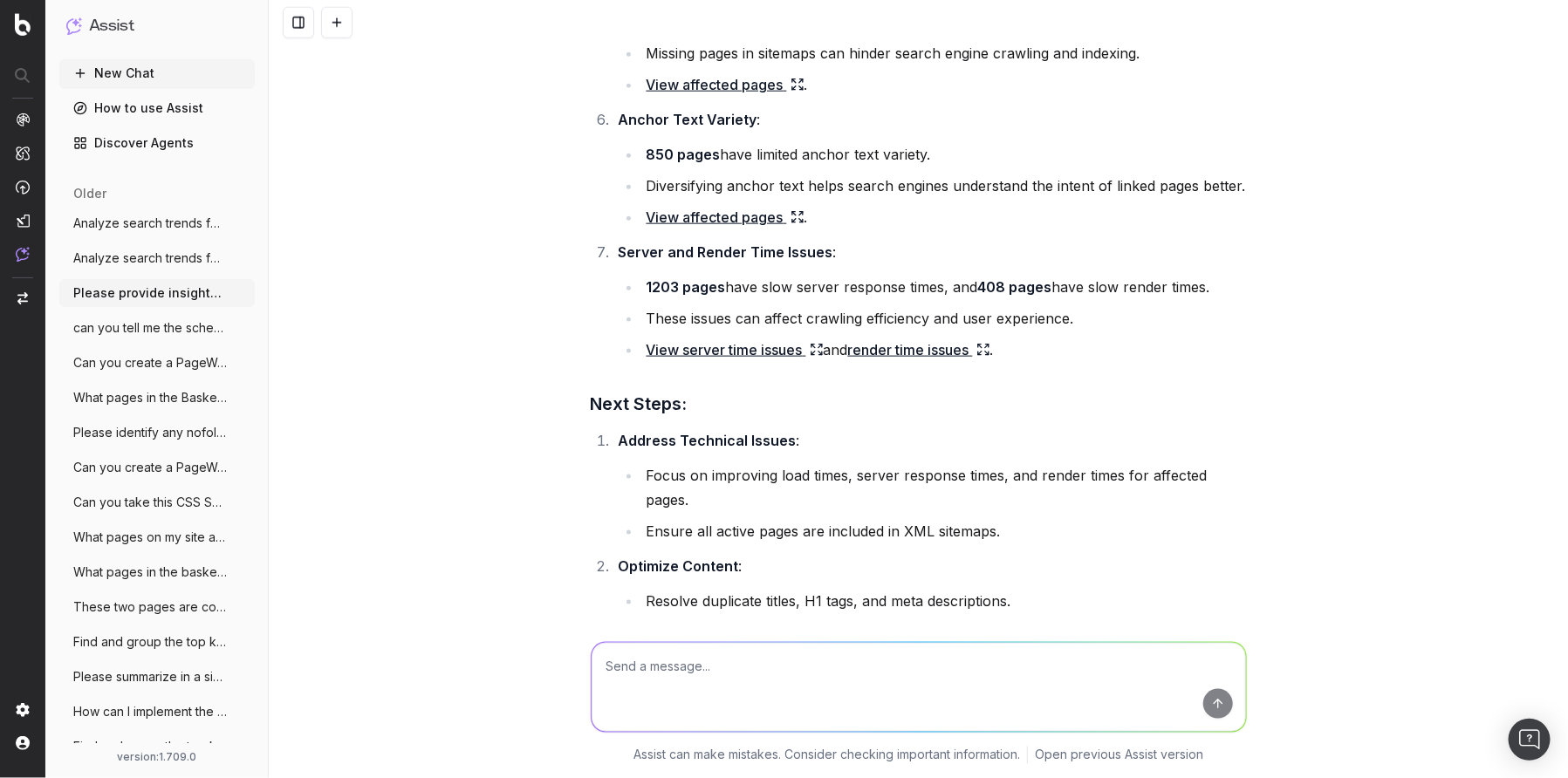
click at [711, 348] on link "View server time issues" at bounding box center [735, 350] width 177 height 24
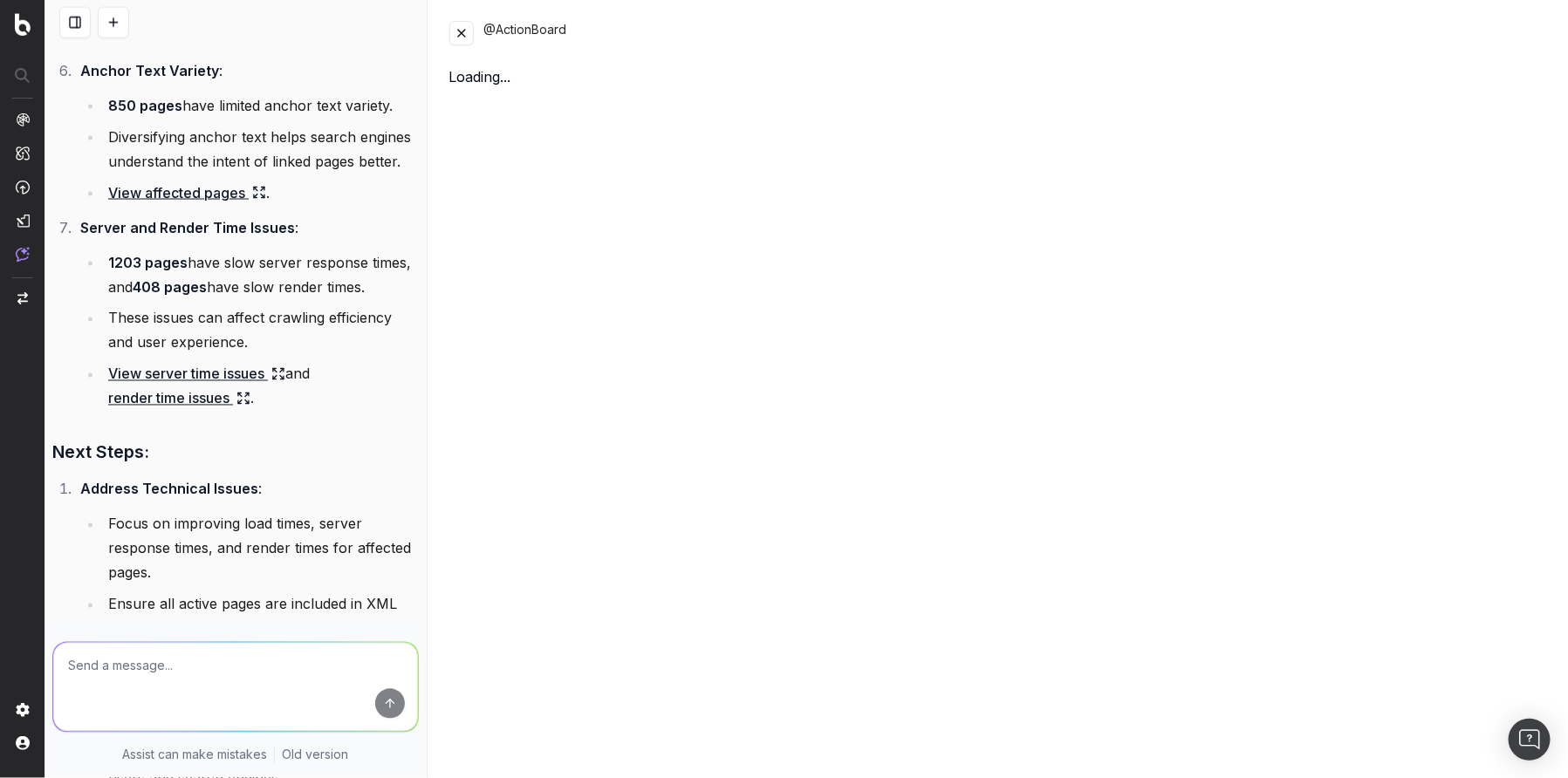
scroll to position [1247, 0]
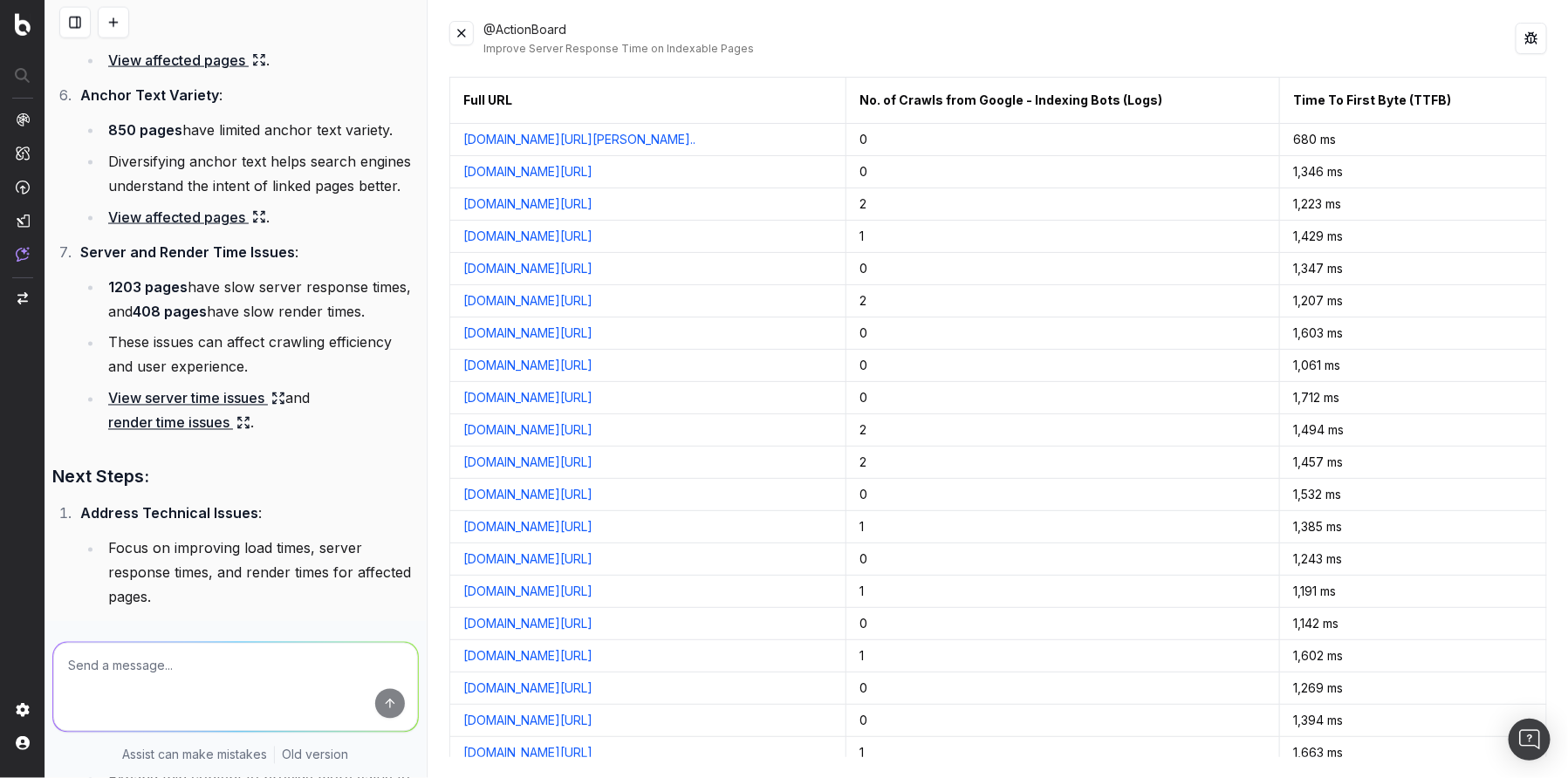
click at [460, 39] on button at bounding box center [461, 32] width 24 height 24
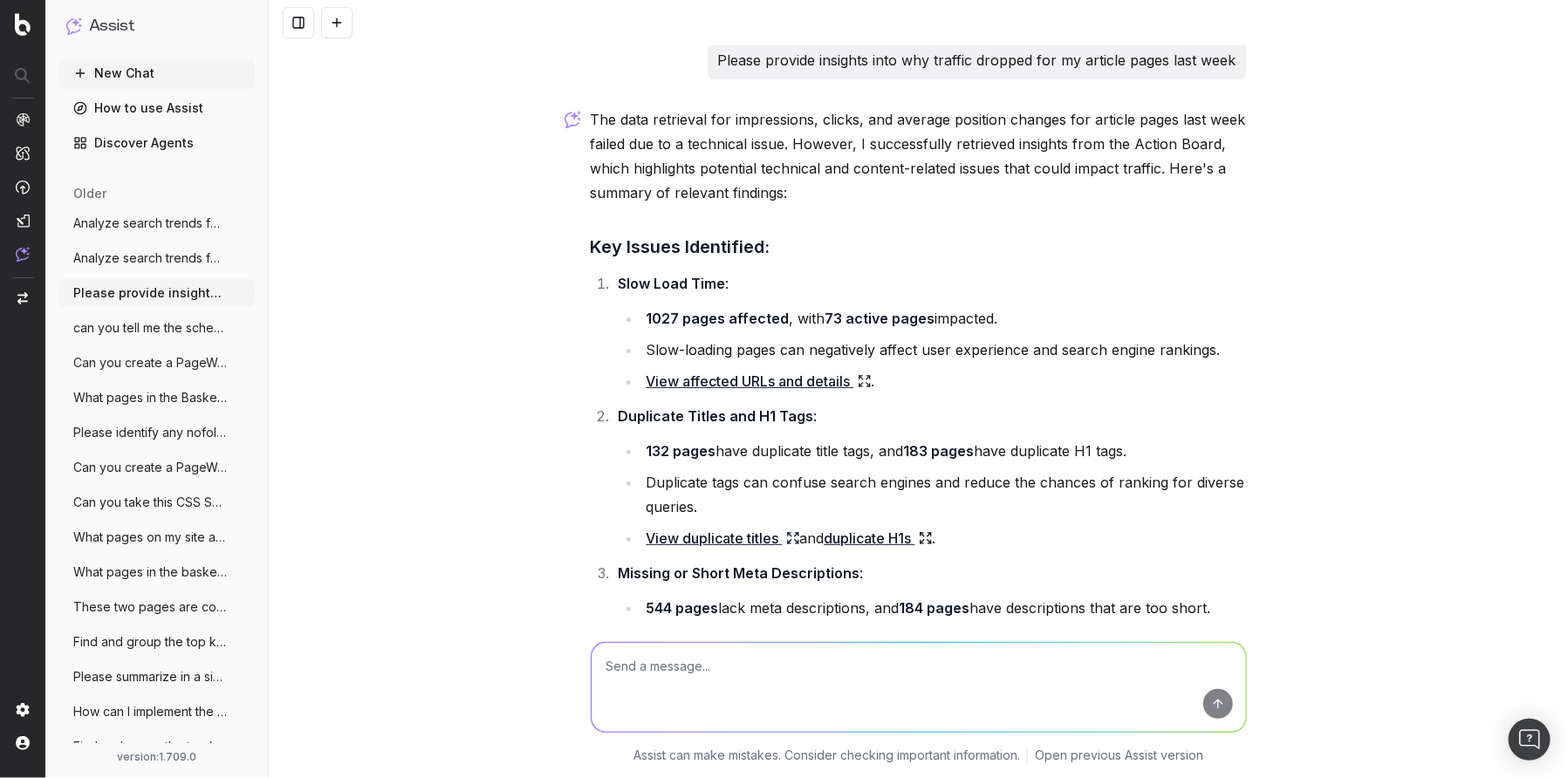
scroll to position [192, 0]
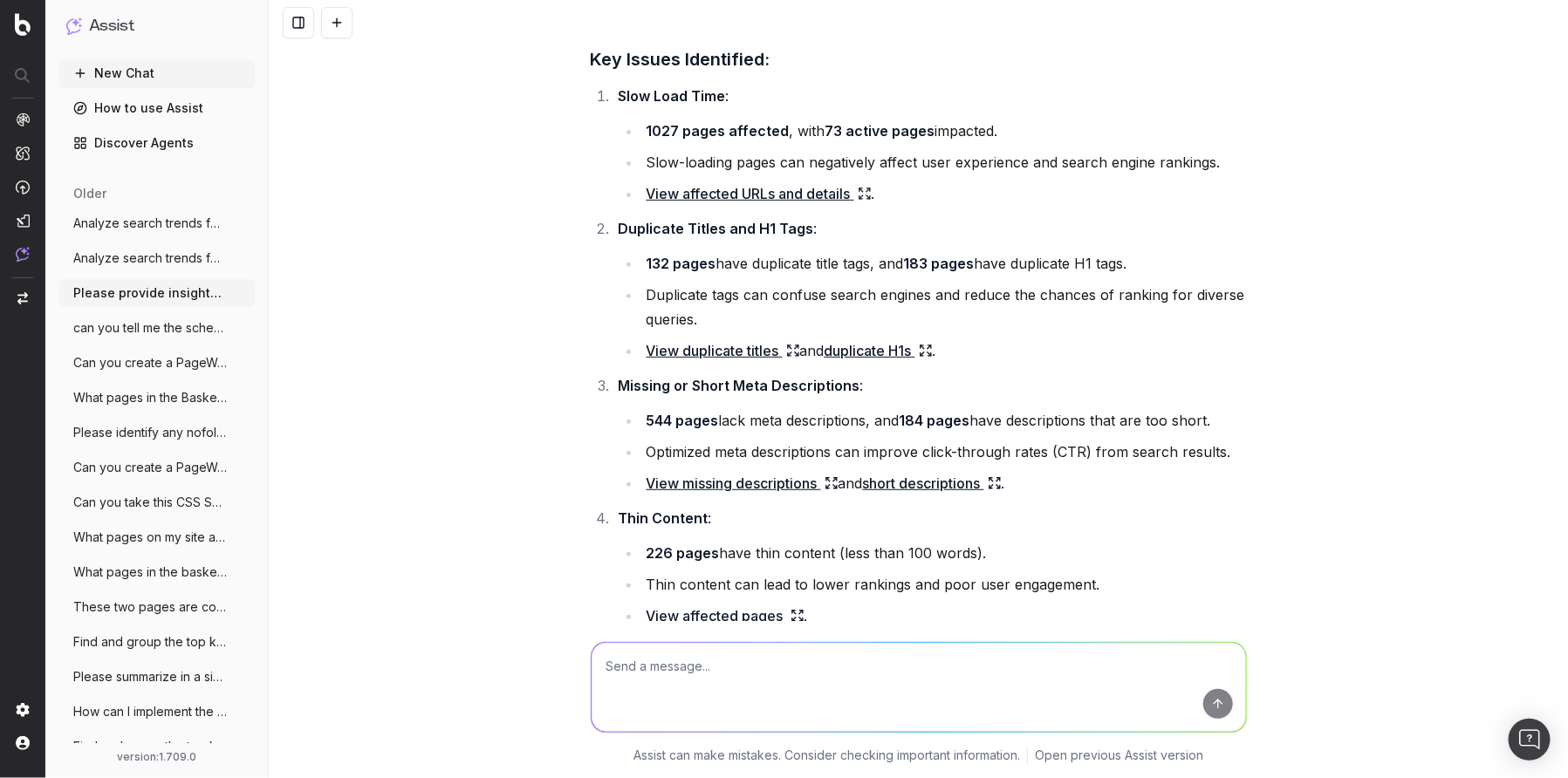
click at [694, 352] on link "View duplicate titles" at bounding box center [723, 351] width 153 height 24
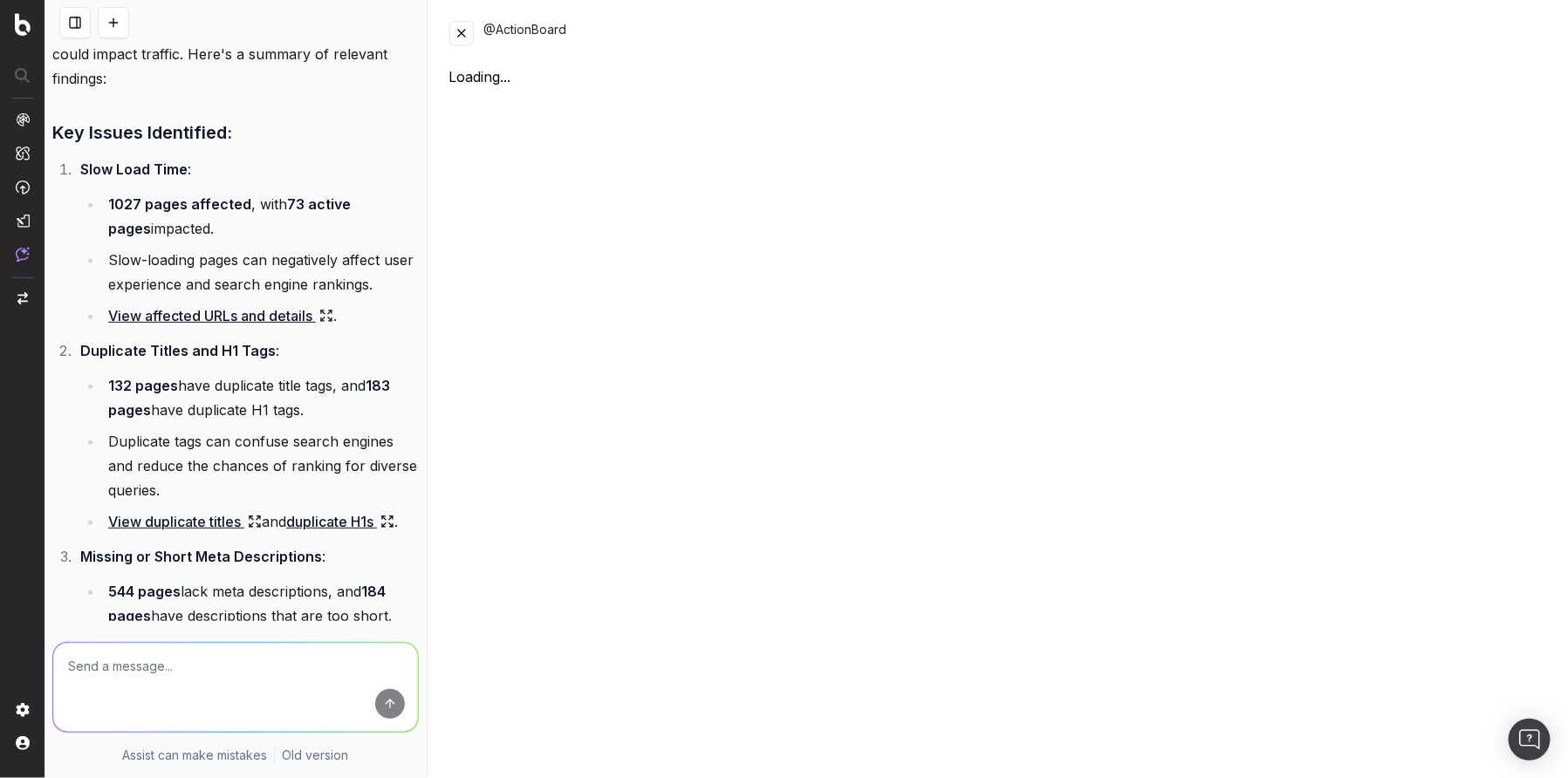
click at [457, 33] on button at bounding box center [461, 32] width 24 height 24
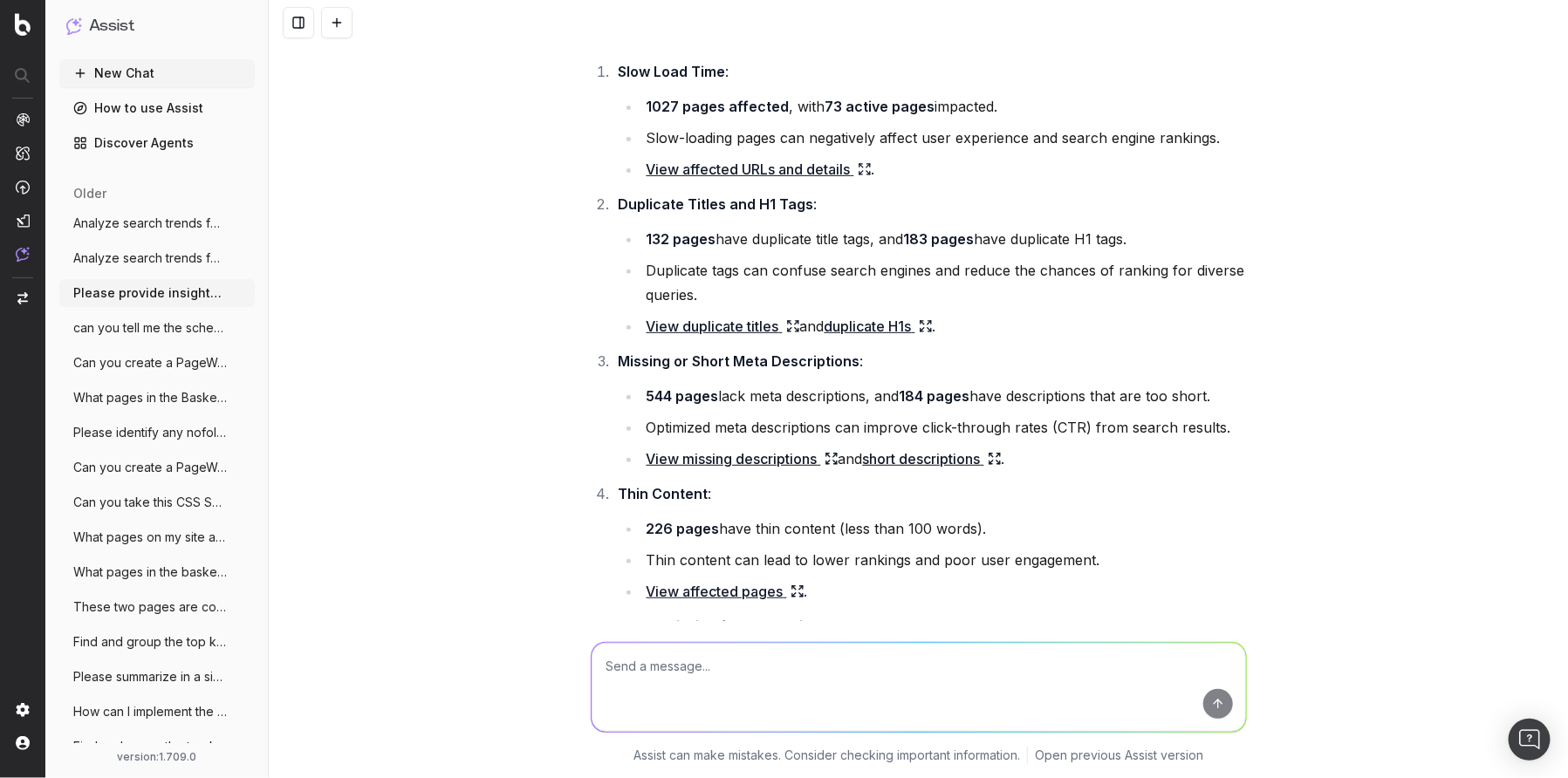
scroll to position [192, 0]
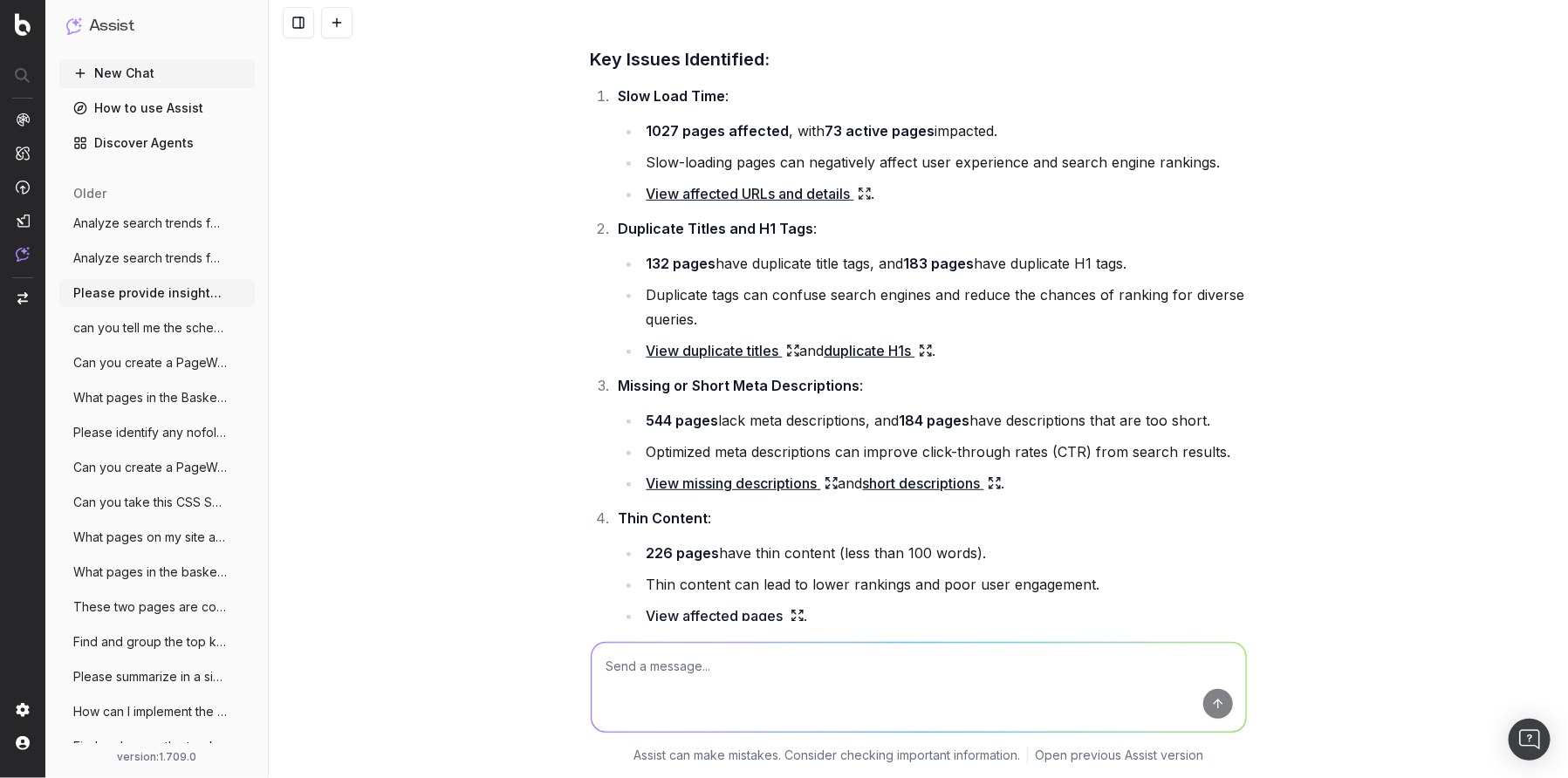
click at [106, 435] on span "Please identify any nofollow links to no" at bounding box center [150, 432] width 153 height 17
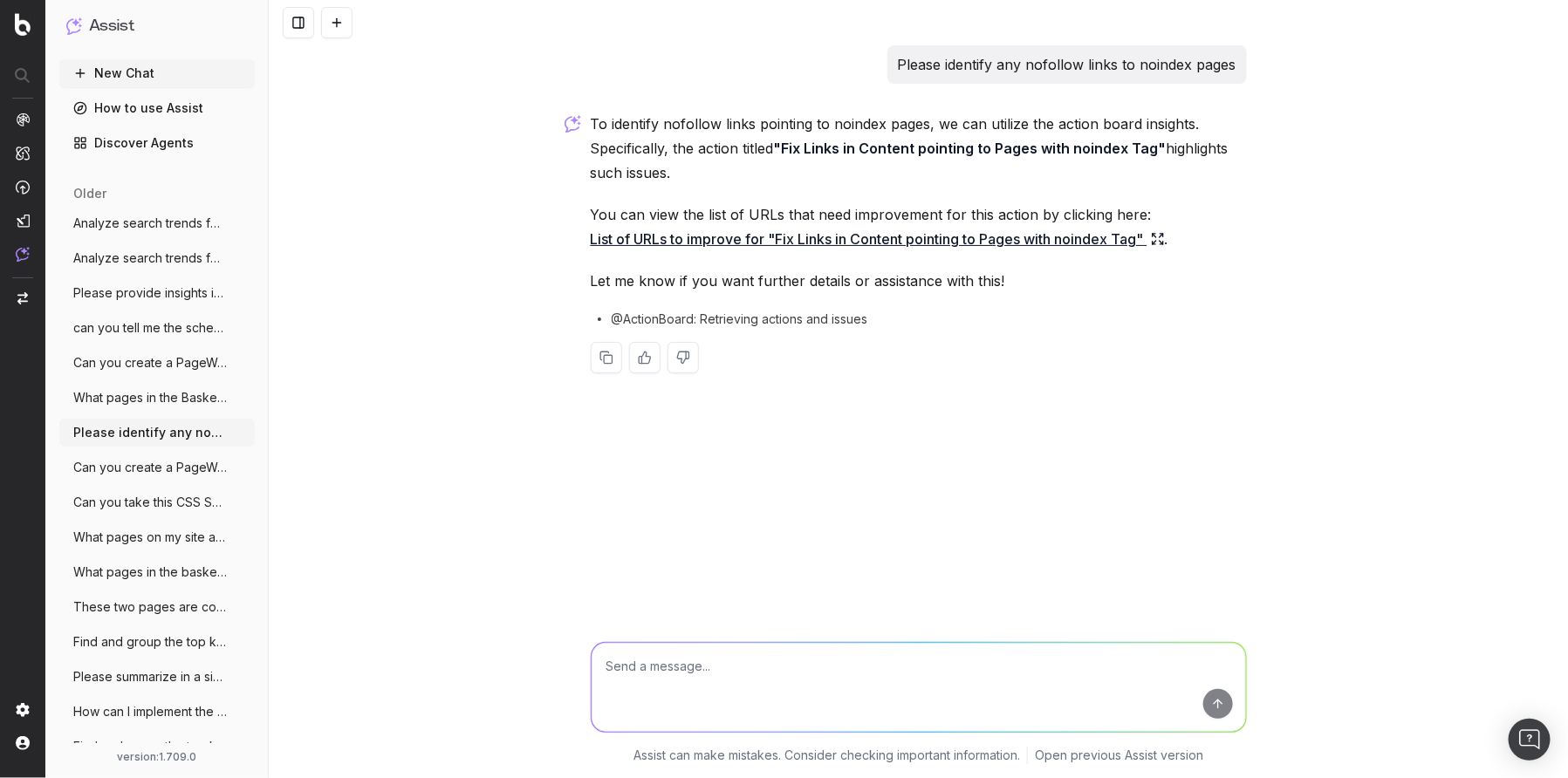
click at [154, 566] on span "What pages in the basketball subfolder a" at bounding box center [150, 572] width 153 height 17
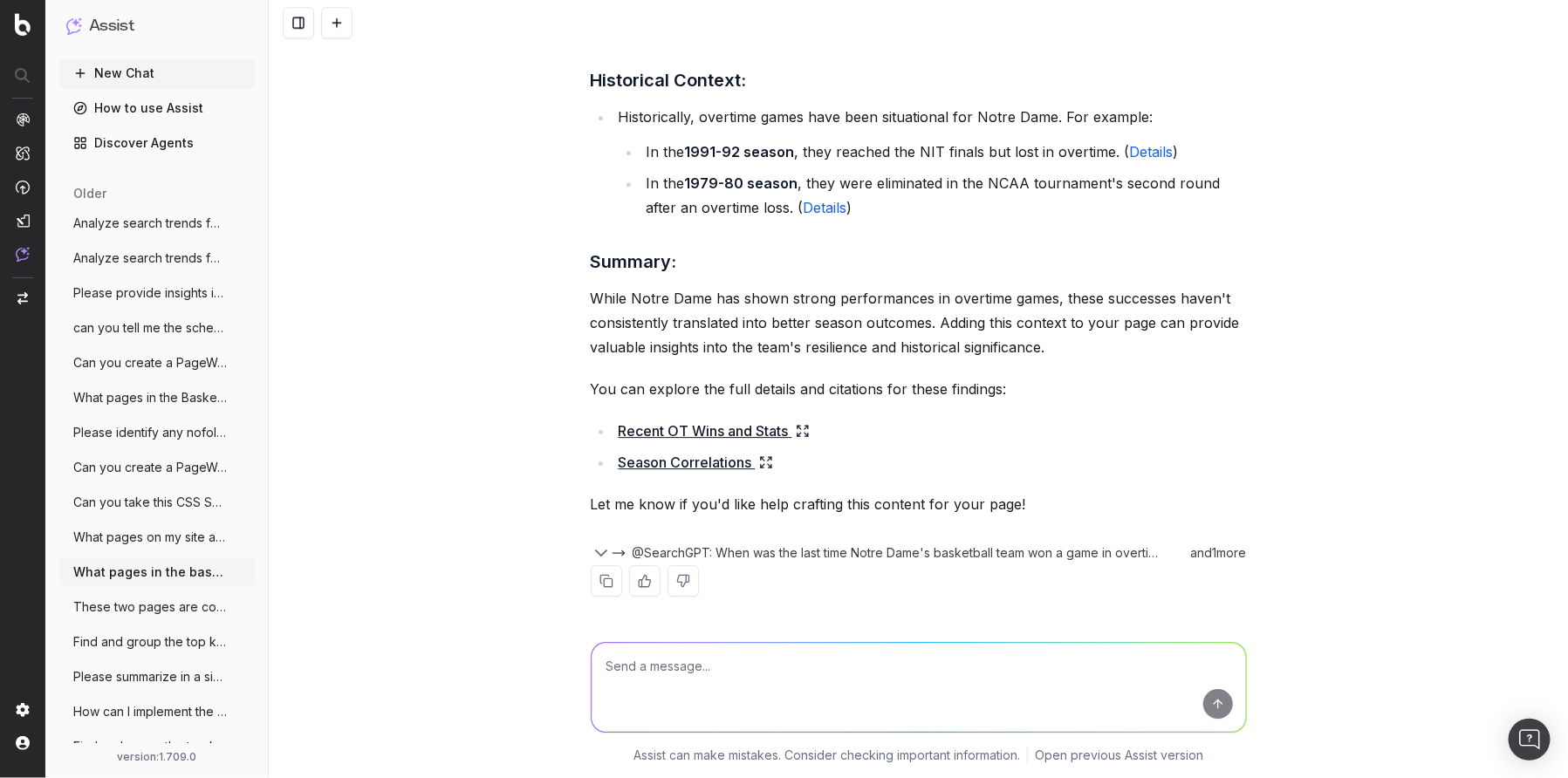
click at [671, 429] on link "Recent OT Wins and Stats" at bounding box center [714, 431] width 191 height 24
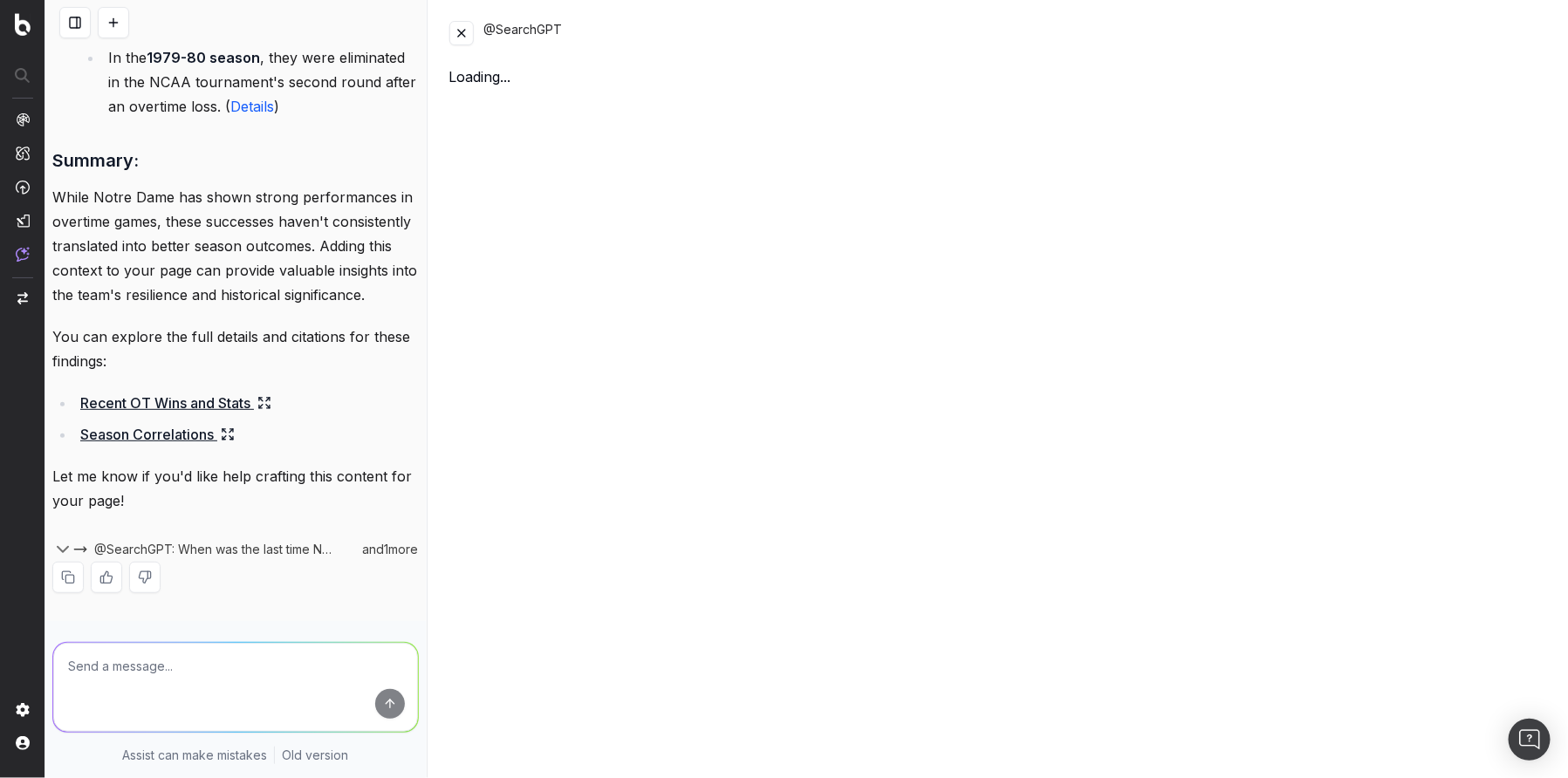
scroll to position [3162, 0]
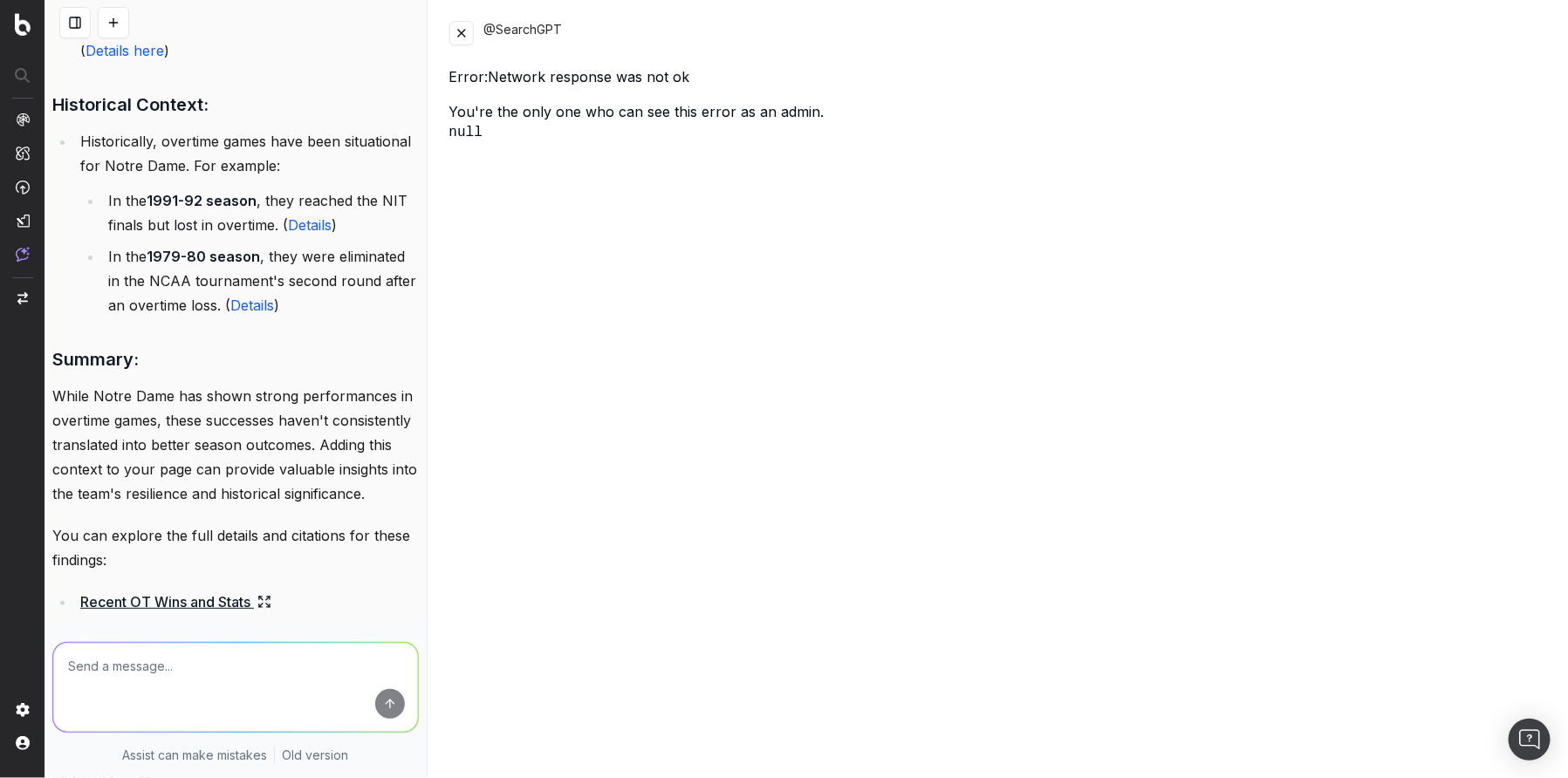
click at [467, 39] on button at bounding box center [461, 32] width 24 height 24
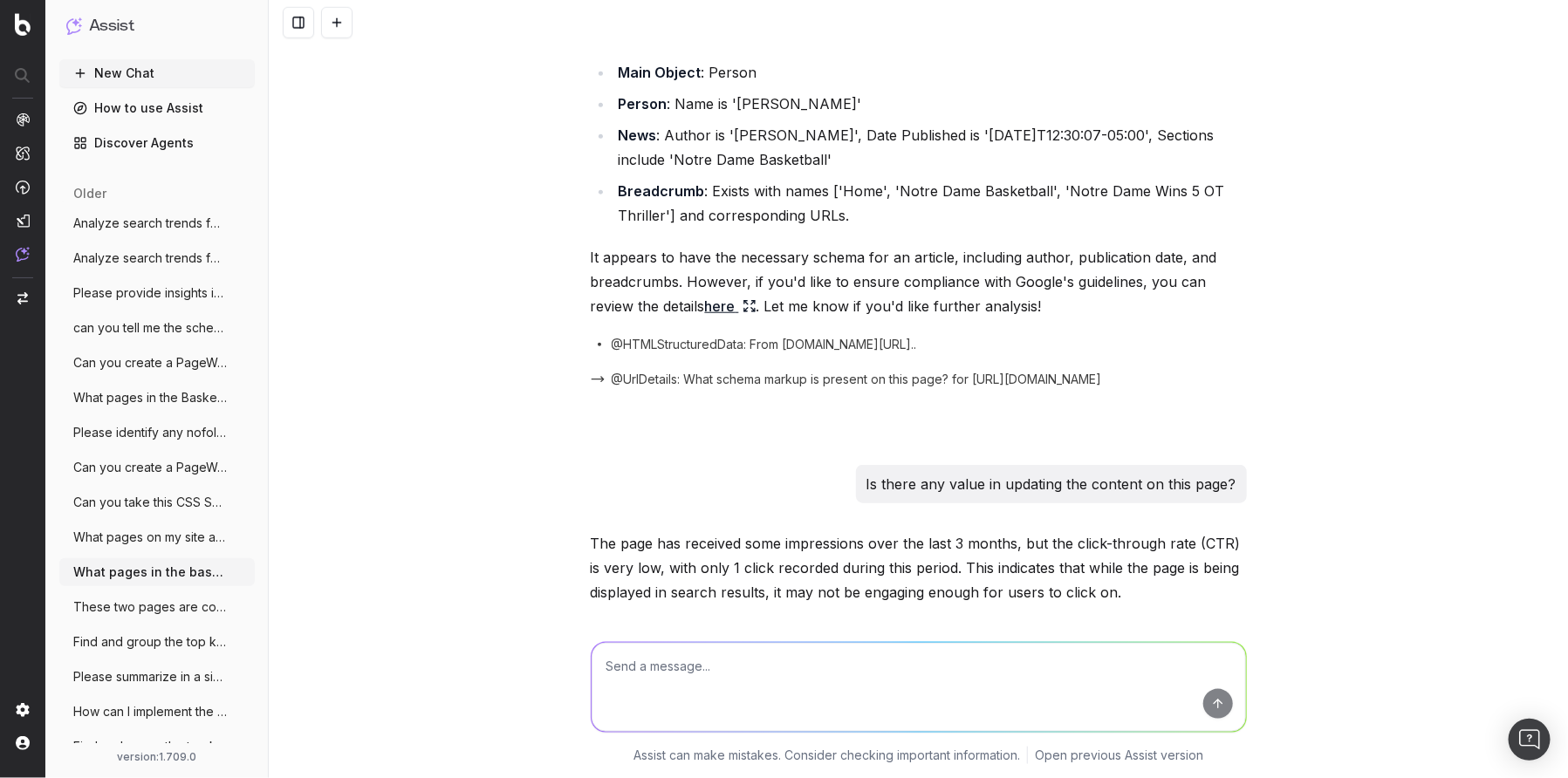
scroll to position [142, 0]
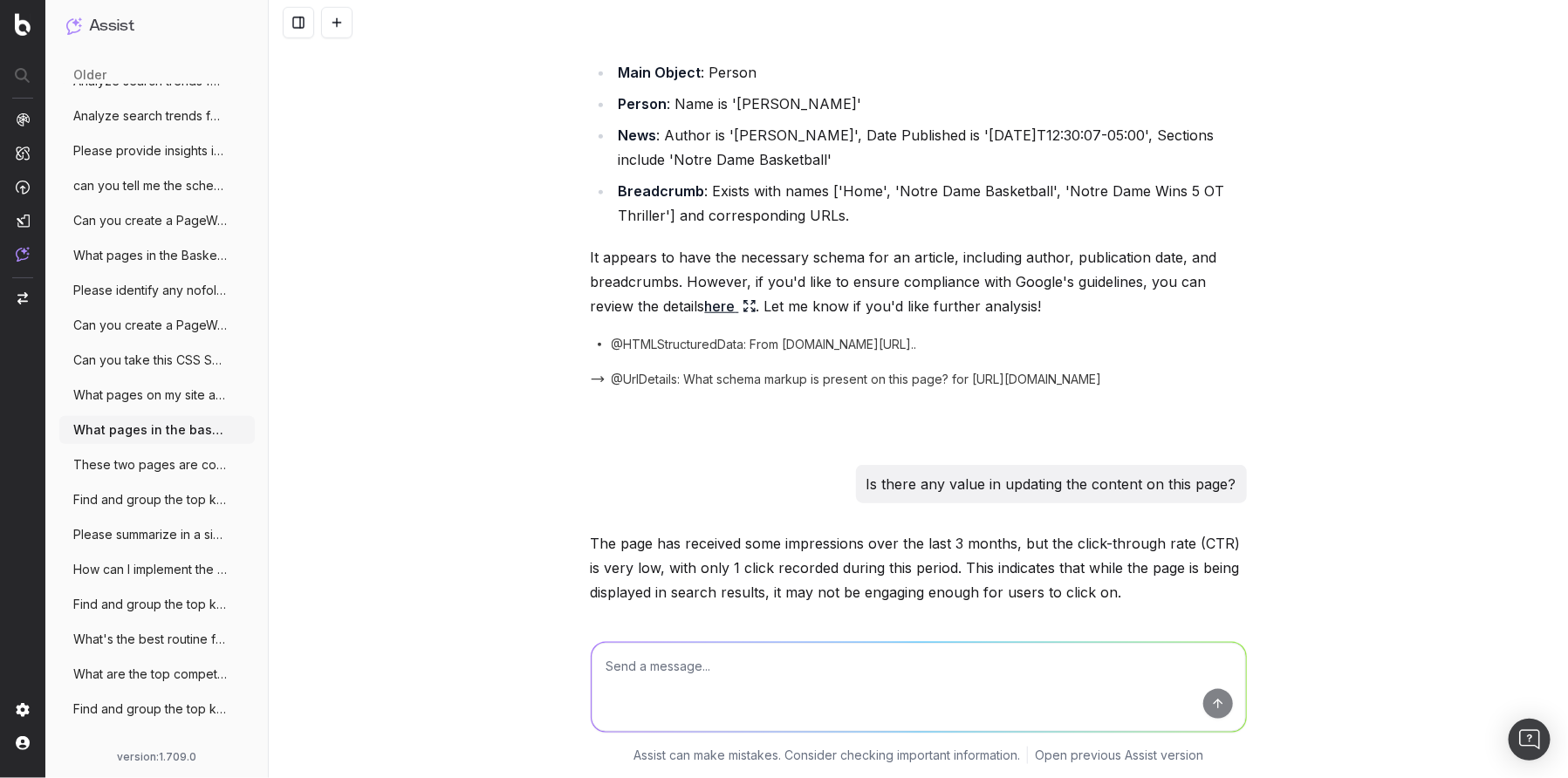
click at [148, 569] on span "How can I implement the Q/A schema marku" at bounding box center [150, 569] width 153 height 17
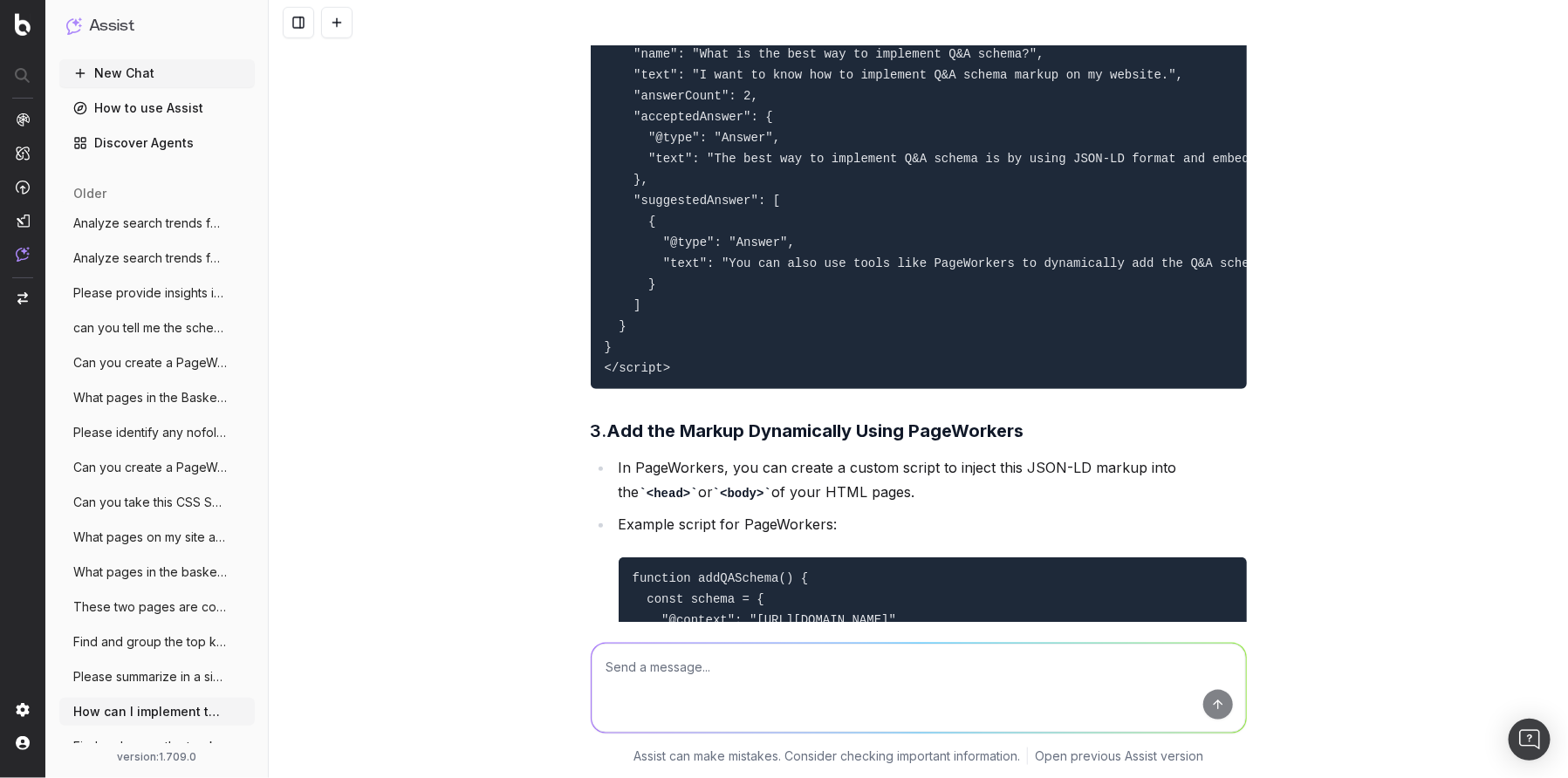
click at [170, 637] on span "Find and group the top keywords for anyt" at bounding box center [150, 642] width 153 height 17
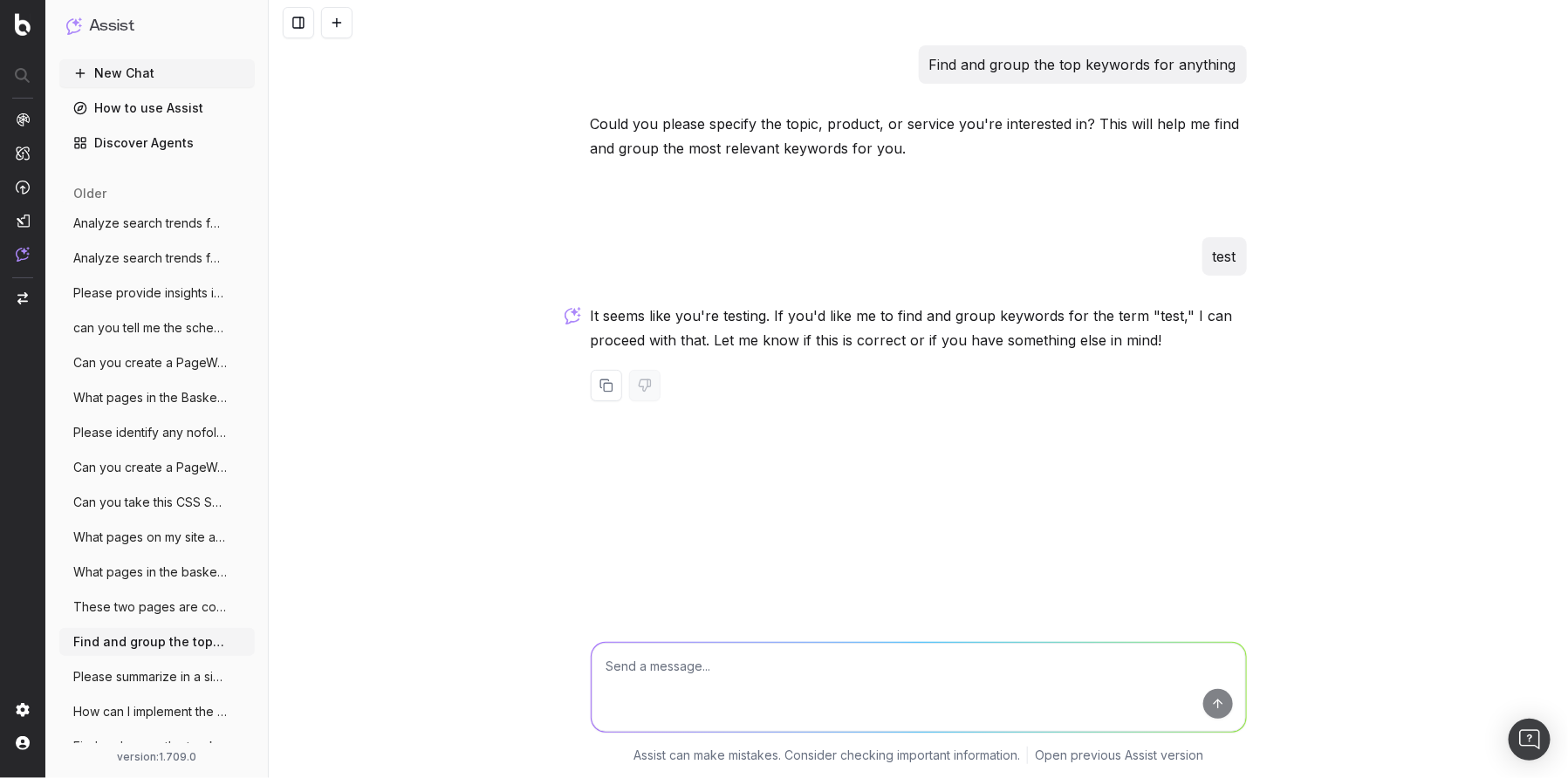
click at [106, 462] on span "Can you create a PageWorkers optimizatio" at bounding box center [150, 467] width 153 height 17
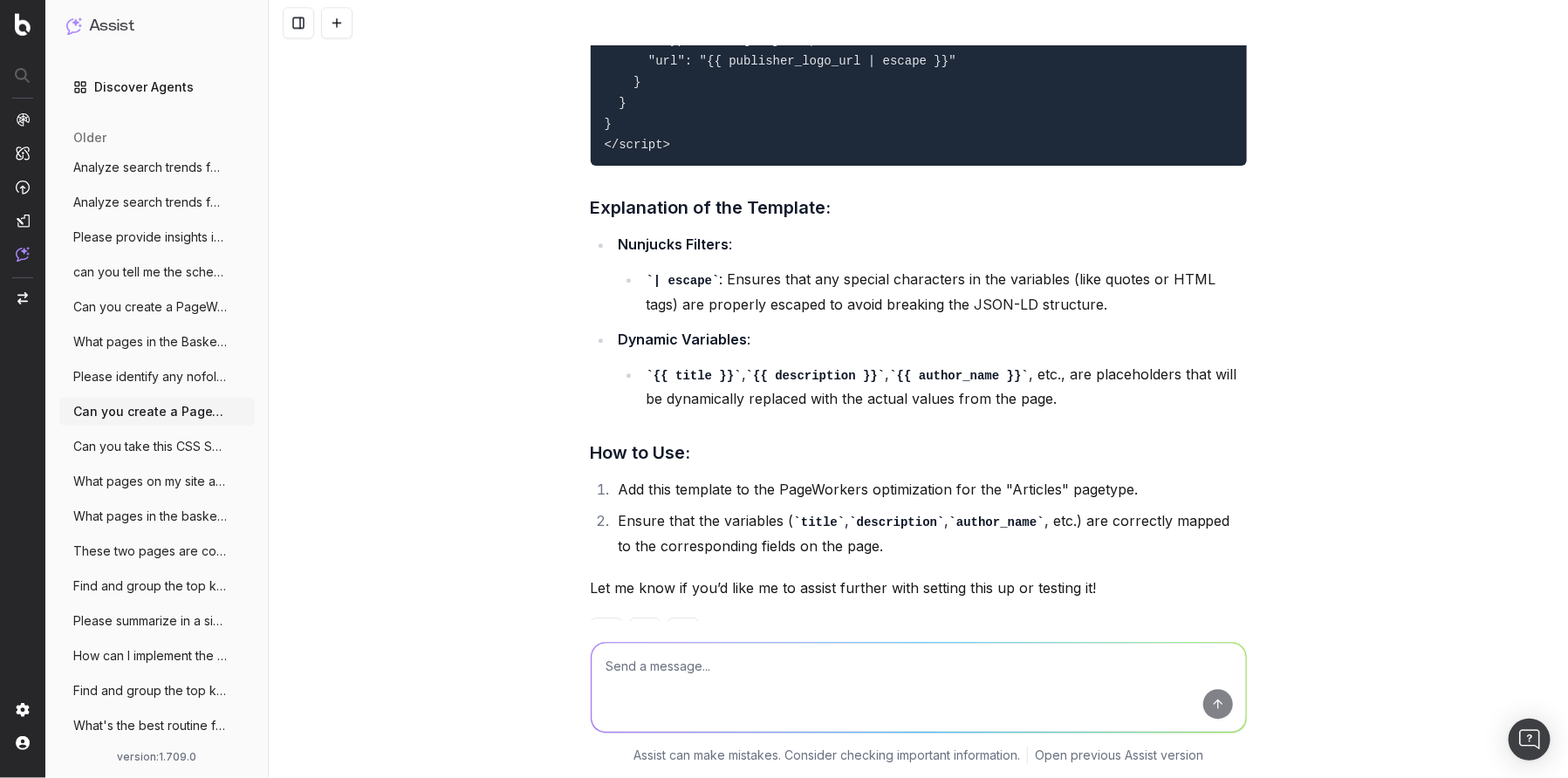
scroll to position [142, 0]
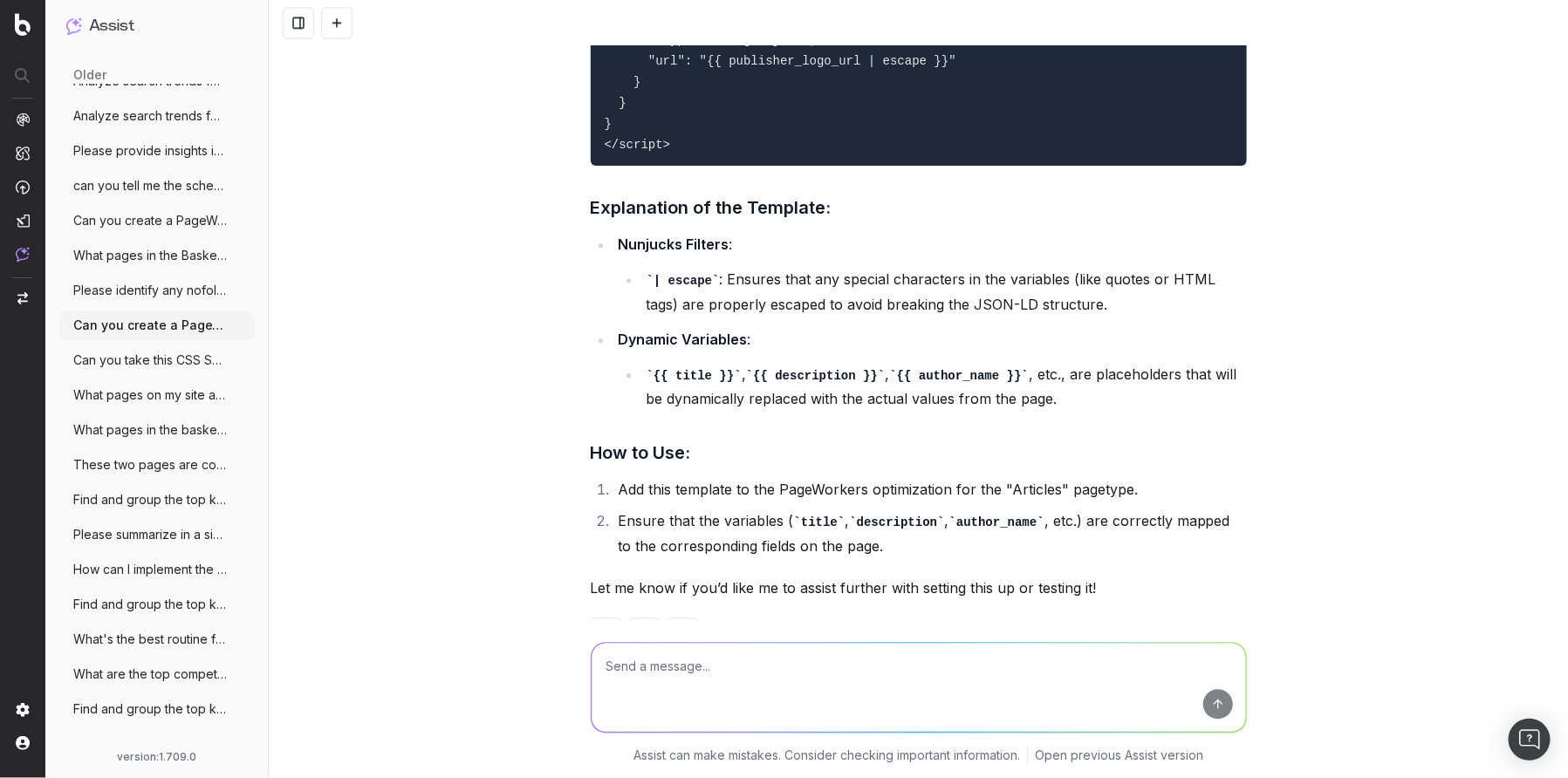
click at [116, 711] on span "Find and group the top keywords for Notr" at bounding box center [150, 709] width 153 height 17
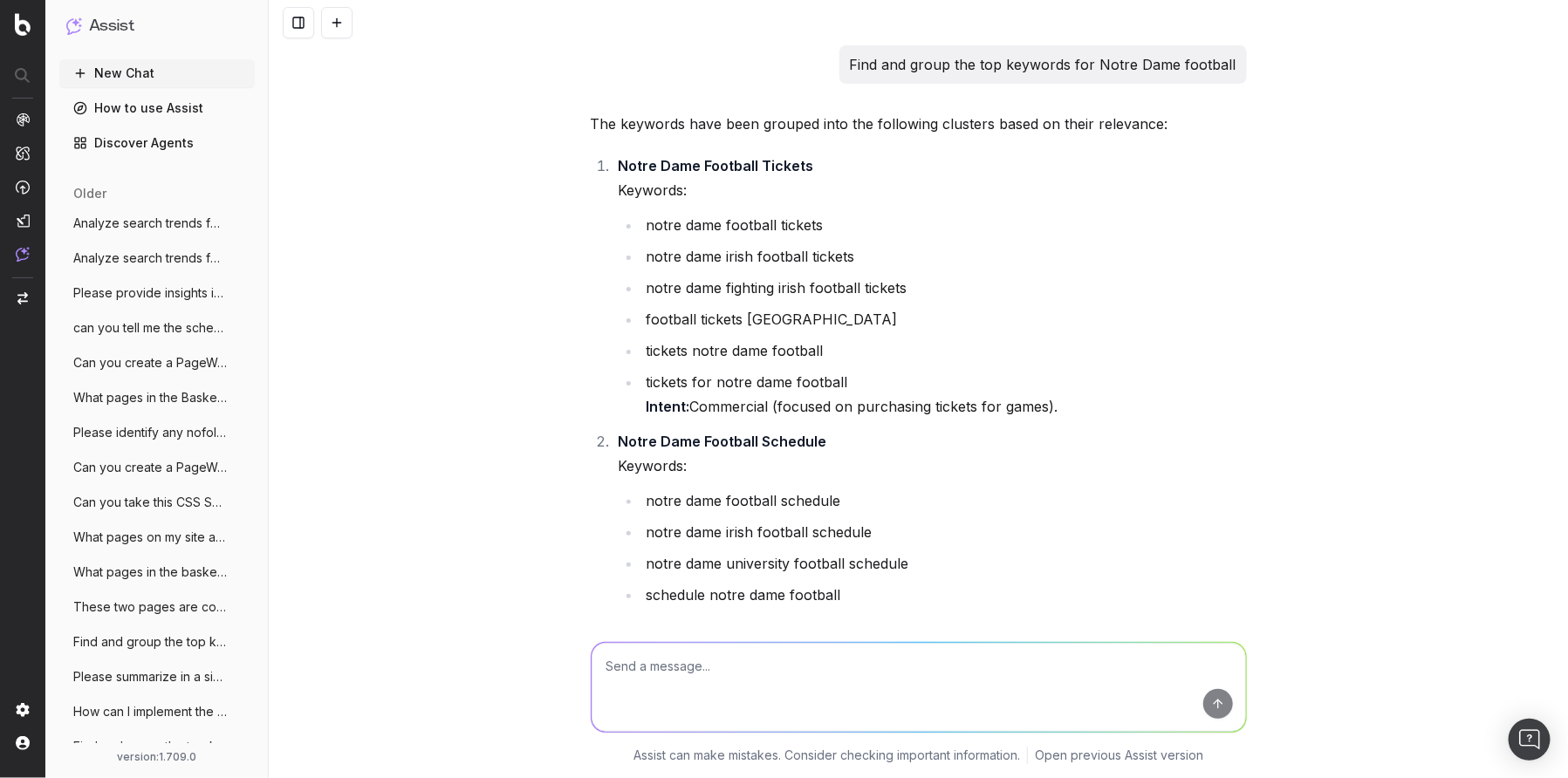
click at [103, 218] on span "Analyze search trends for: What topics h" at bounding box center [150, 223] width 153 height 17
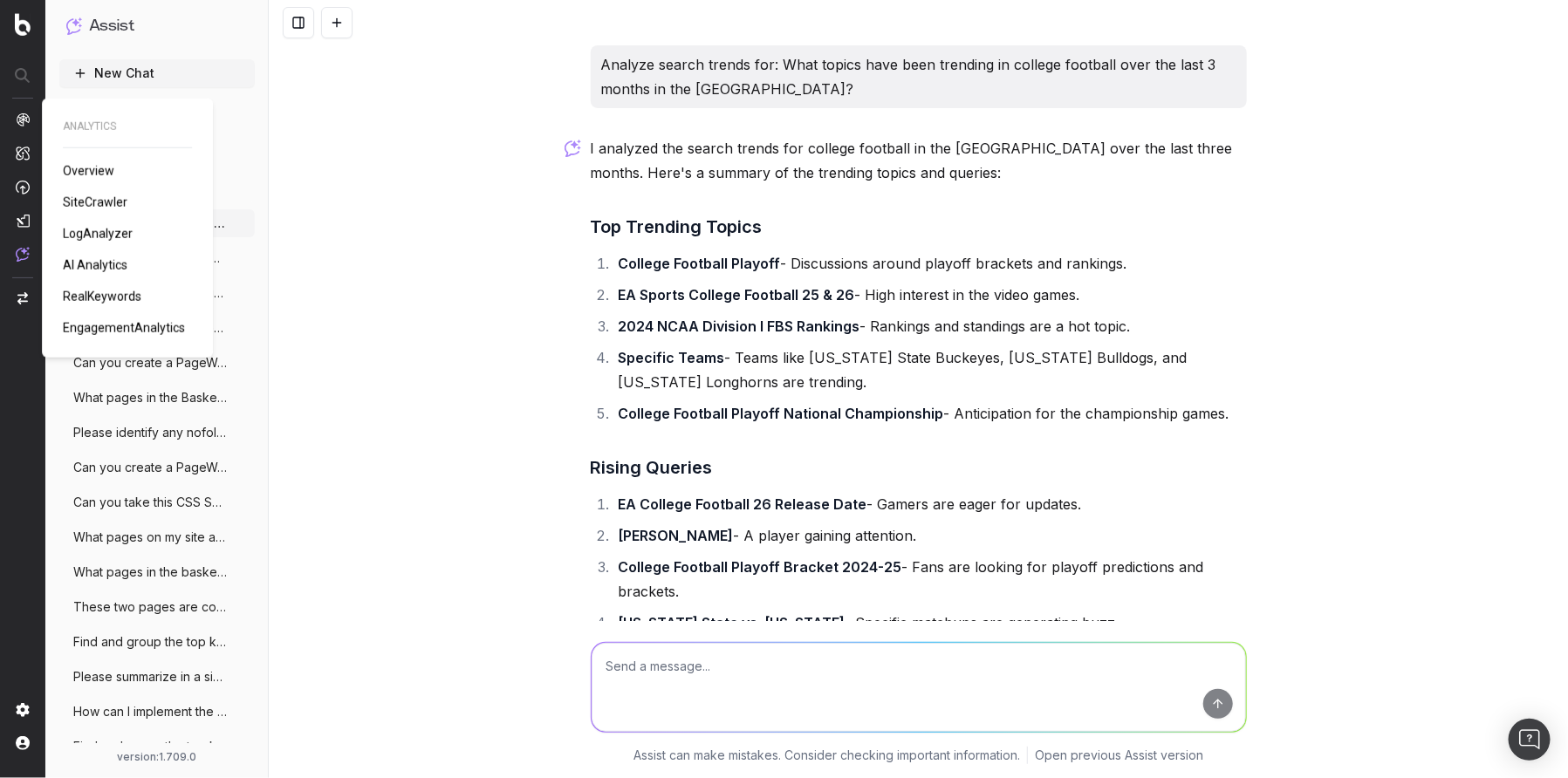
click at [94, 201] on span "SiteCrawler" at bounding box center [96, 202] width 65 height 14
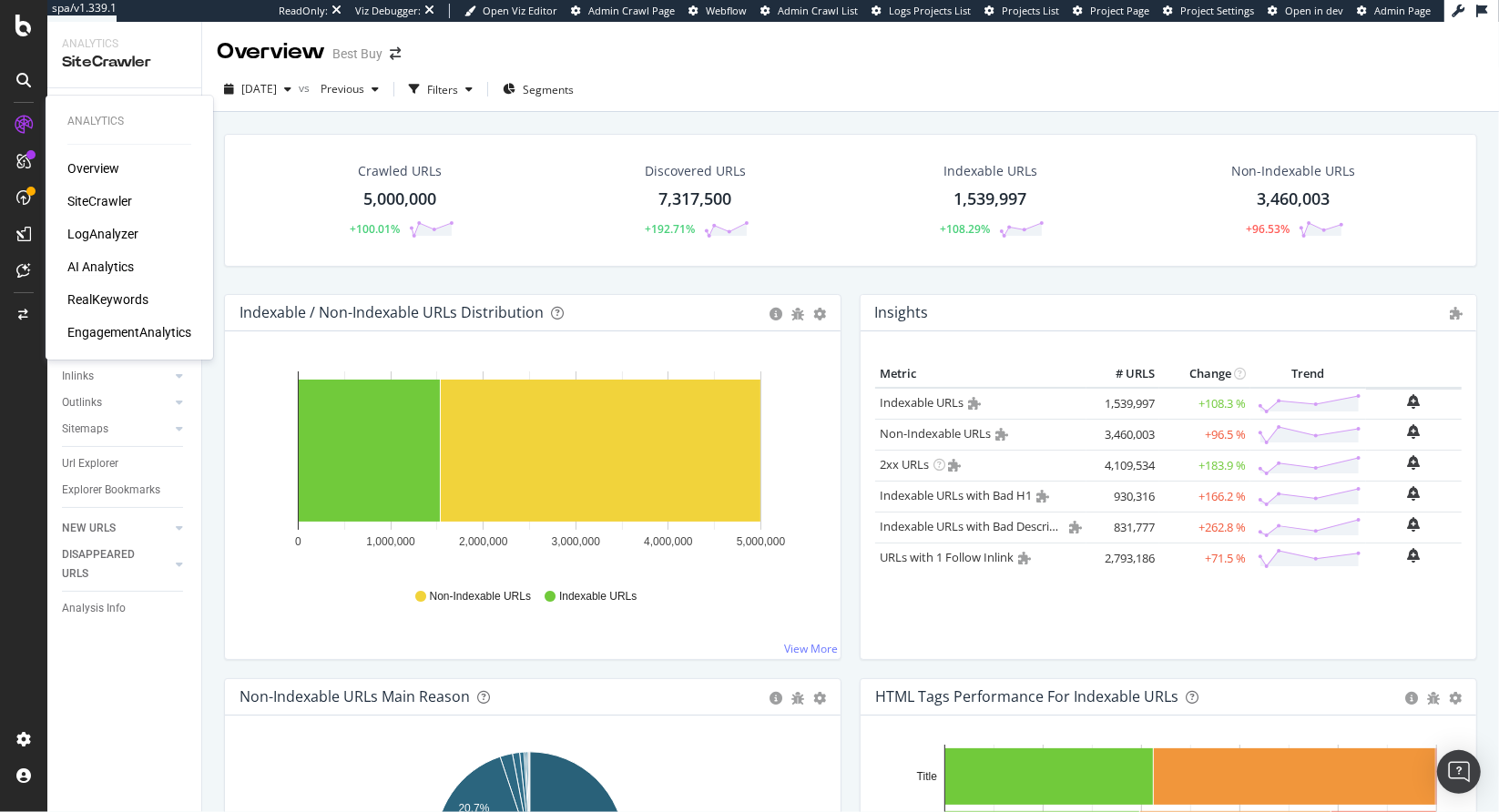
click at [99, 271] on div "AI Analytics" at bounding box center [101, 266] width 67 height 18
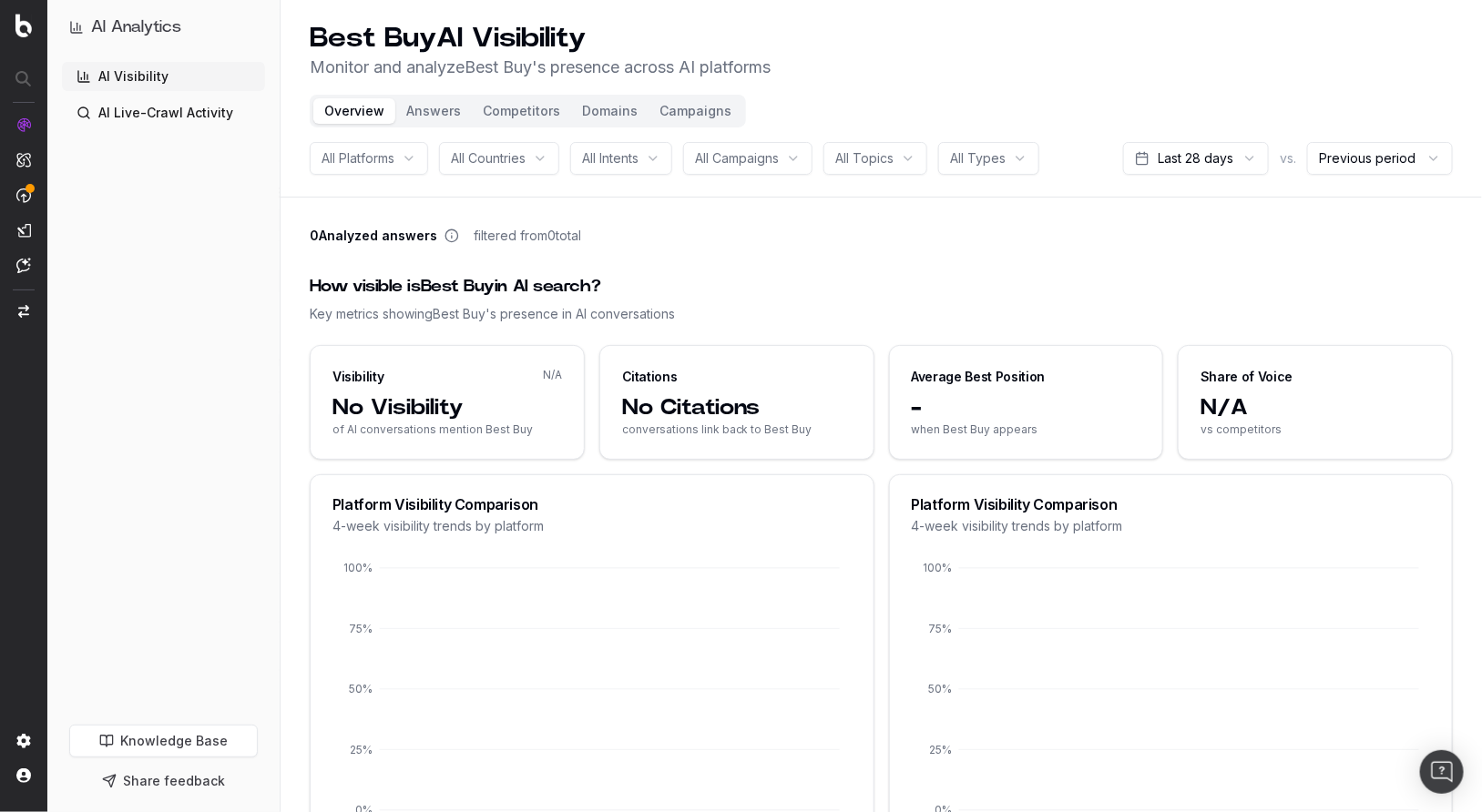
click at [667, 128] on header "Best Buy AI Visibility Monitor and analyze Best Buy 's presence across AI platf…" at bounding box center [881, 99] width 1202 height 198
click at [1206, 156] on html "AI Analytics AI Visibility AI Live-Crawl Activity Knowledge Base Share feedback…" at bounding box center [741, 406] width 1482 height 812
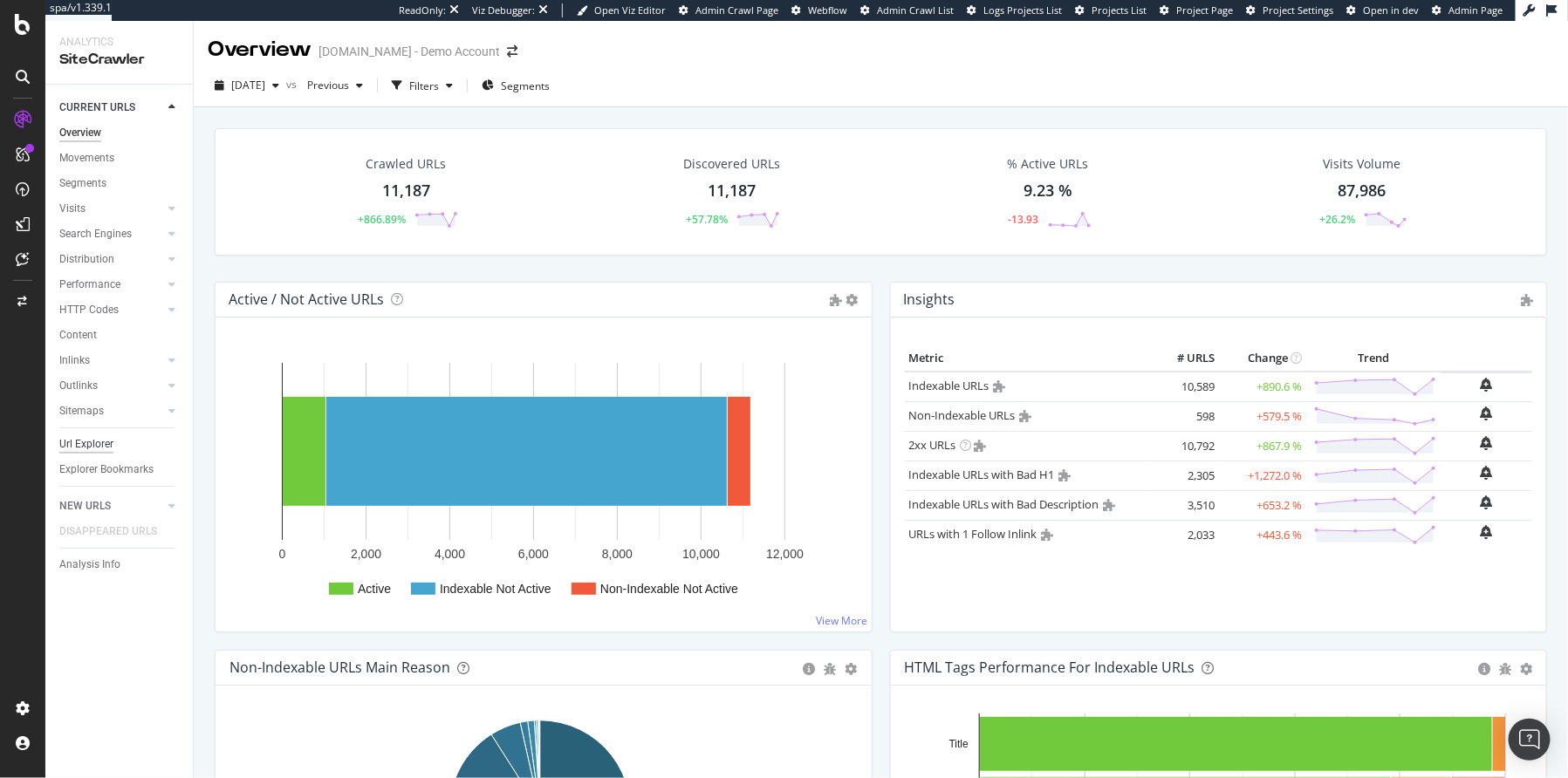
click at [76, 442] on div "Url Explorer" at bounding box center [87, 444] width 54 height 18
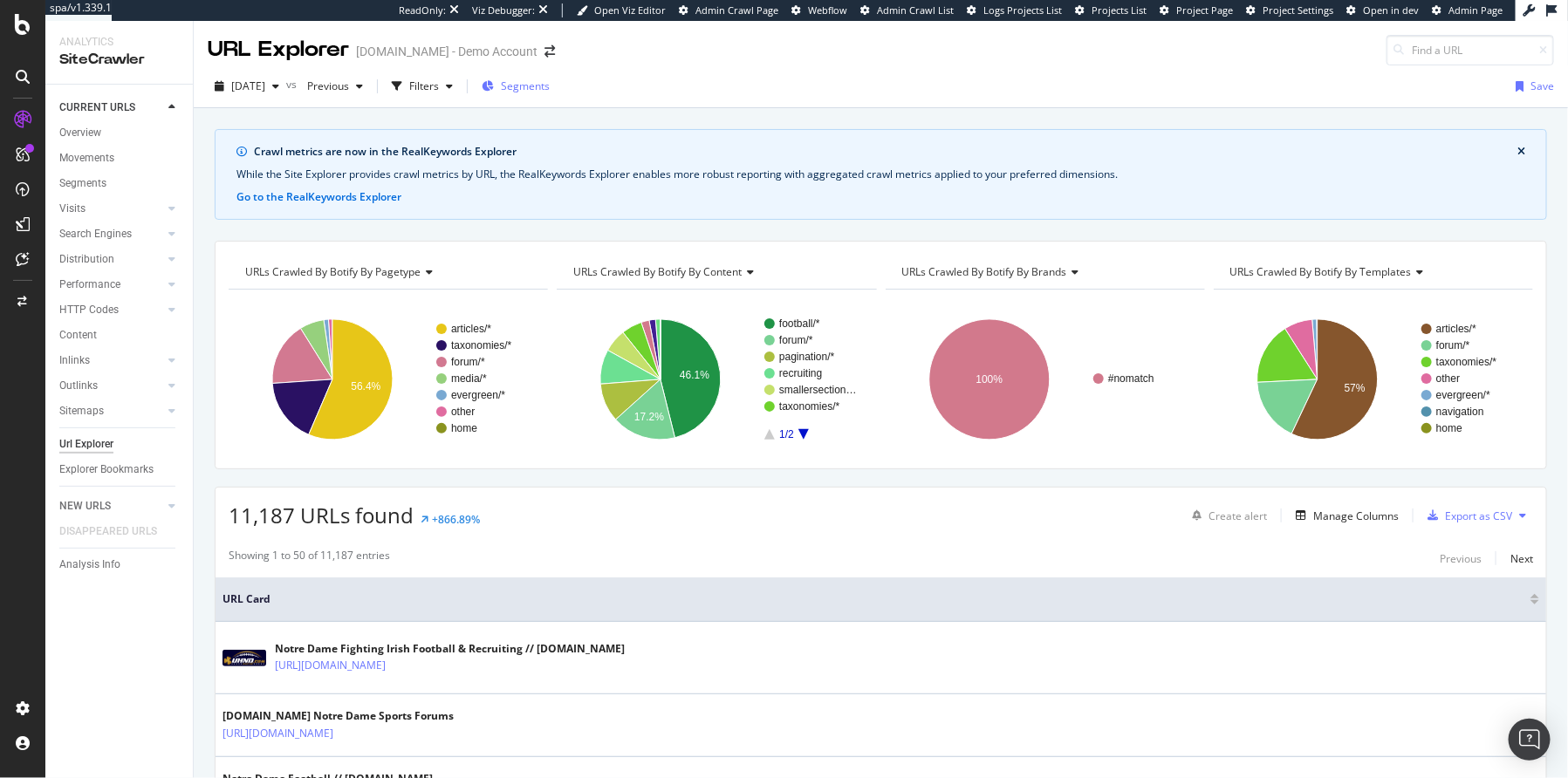
click at [550, 86] on span "Segments" at bounding box center [526, 86] width 49 height 14
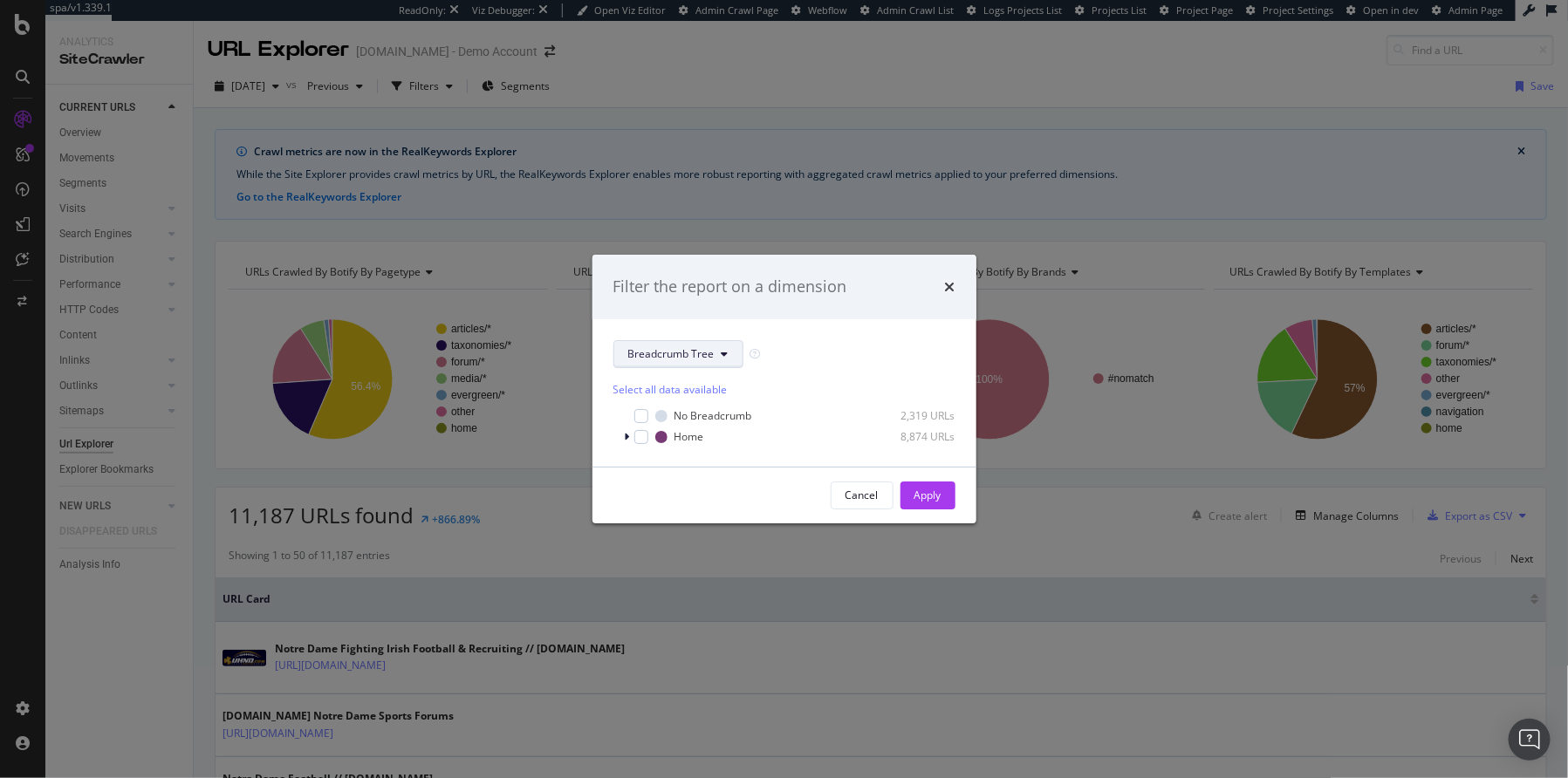
click at [667, 353] on span "Breadcrumb Tree" at bounding box center [672, 353] width 87 height 14
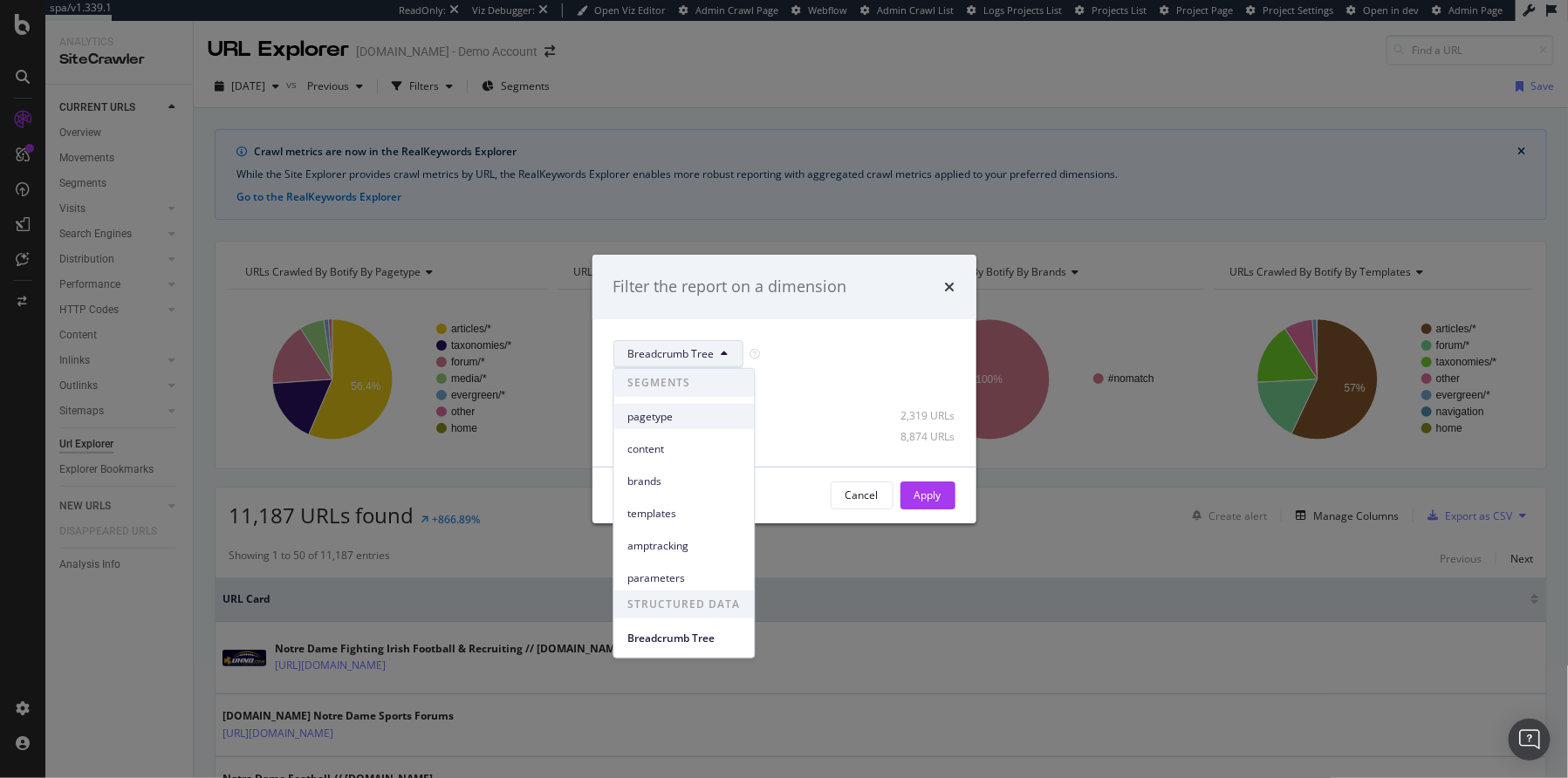
click at [657, 417] on span "pagetype" at bounding box center [684, 416] width 113 height 15
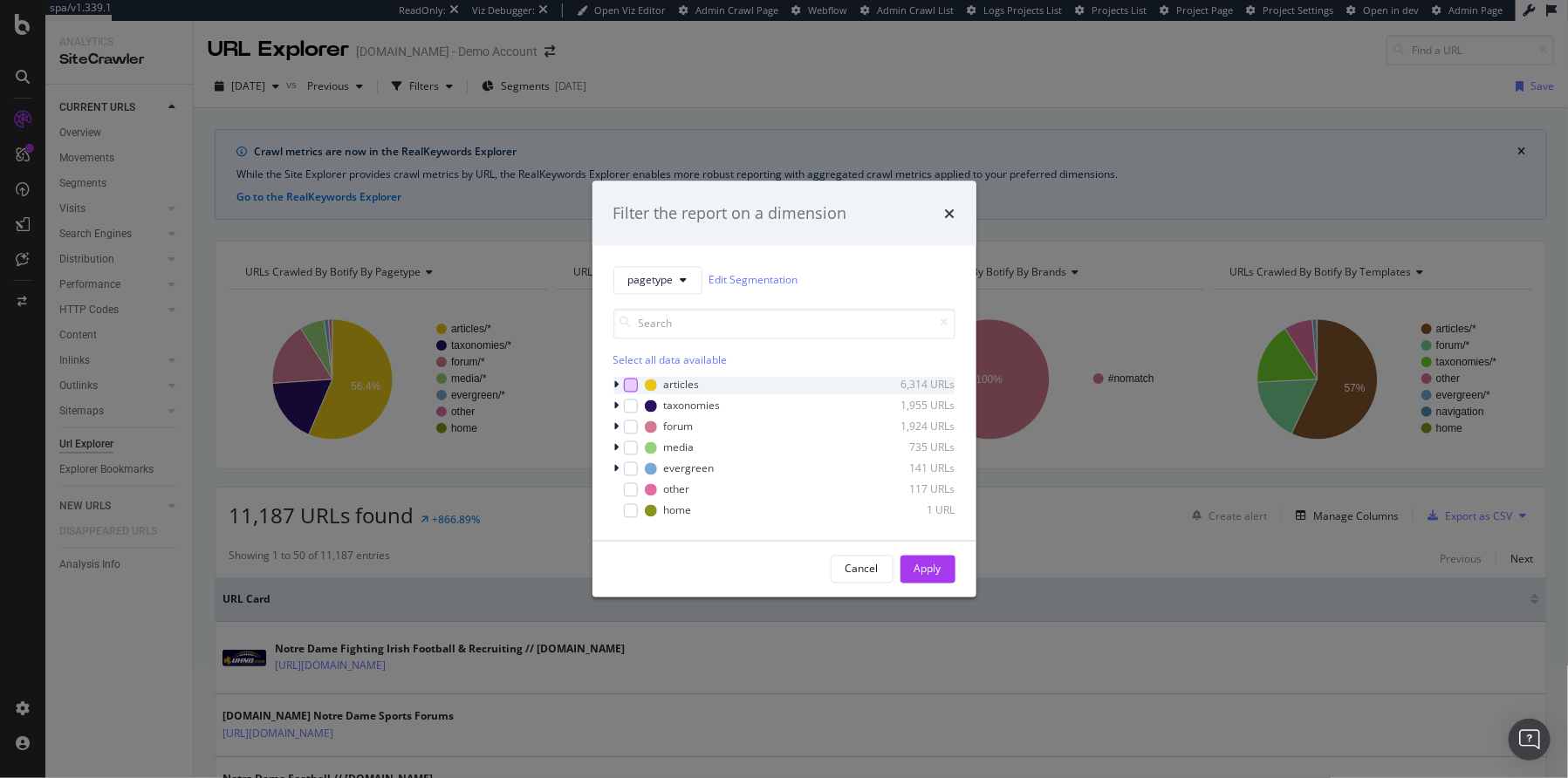
click at [637, 389] on div "modal" at bounding box center [630, 384] width 14 height 14
click at [951, 210] on icon "times" at bounding box center [950, 212] width 11 height 14
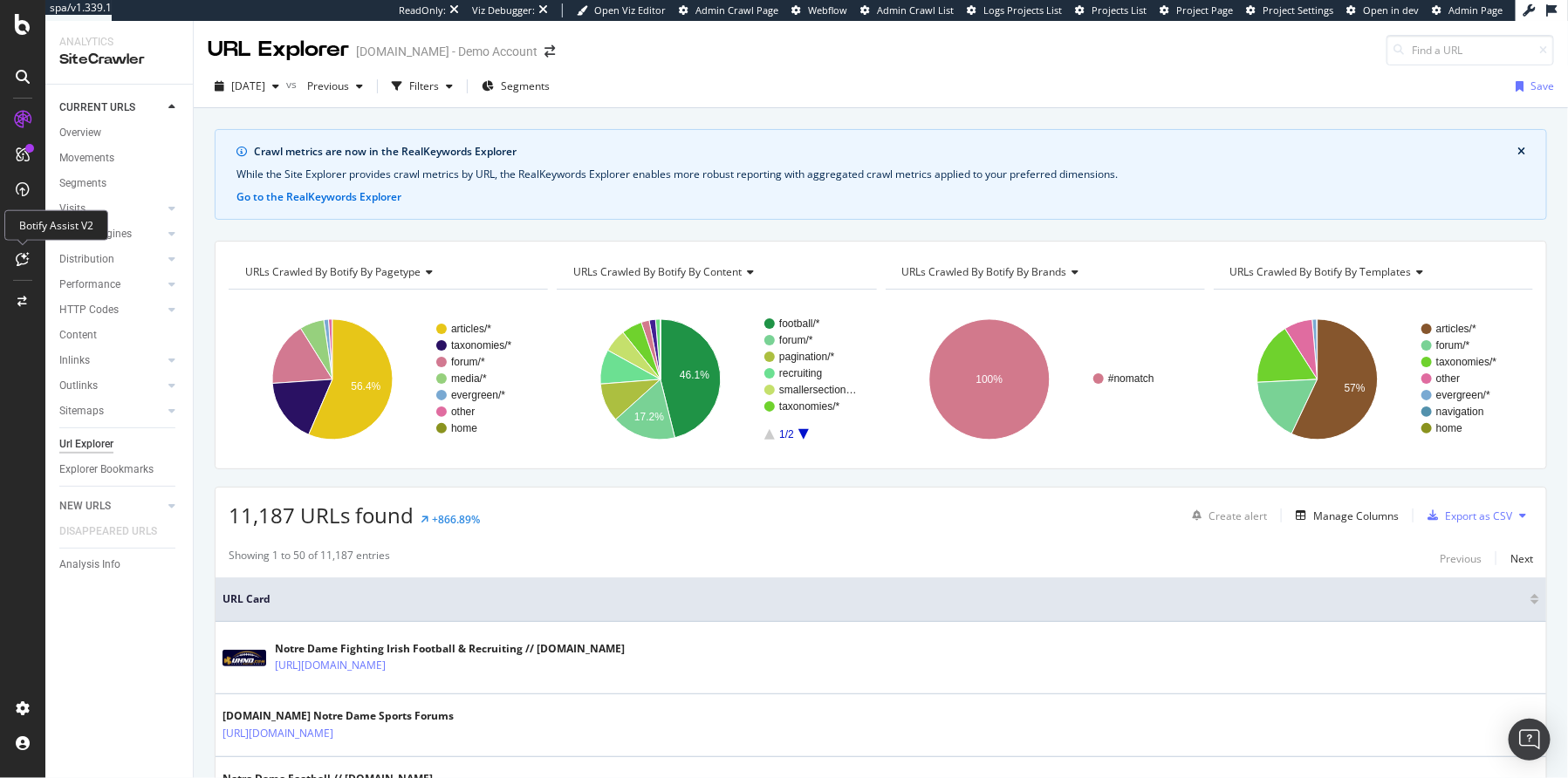
click at [30, 261] on div at bounding box center [23, 259] width 28 height 28
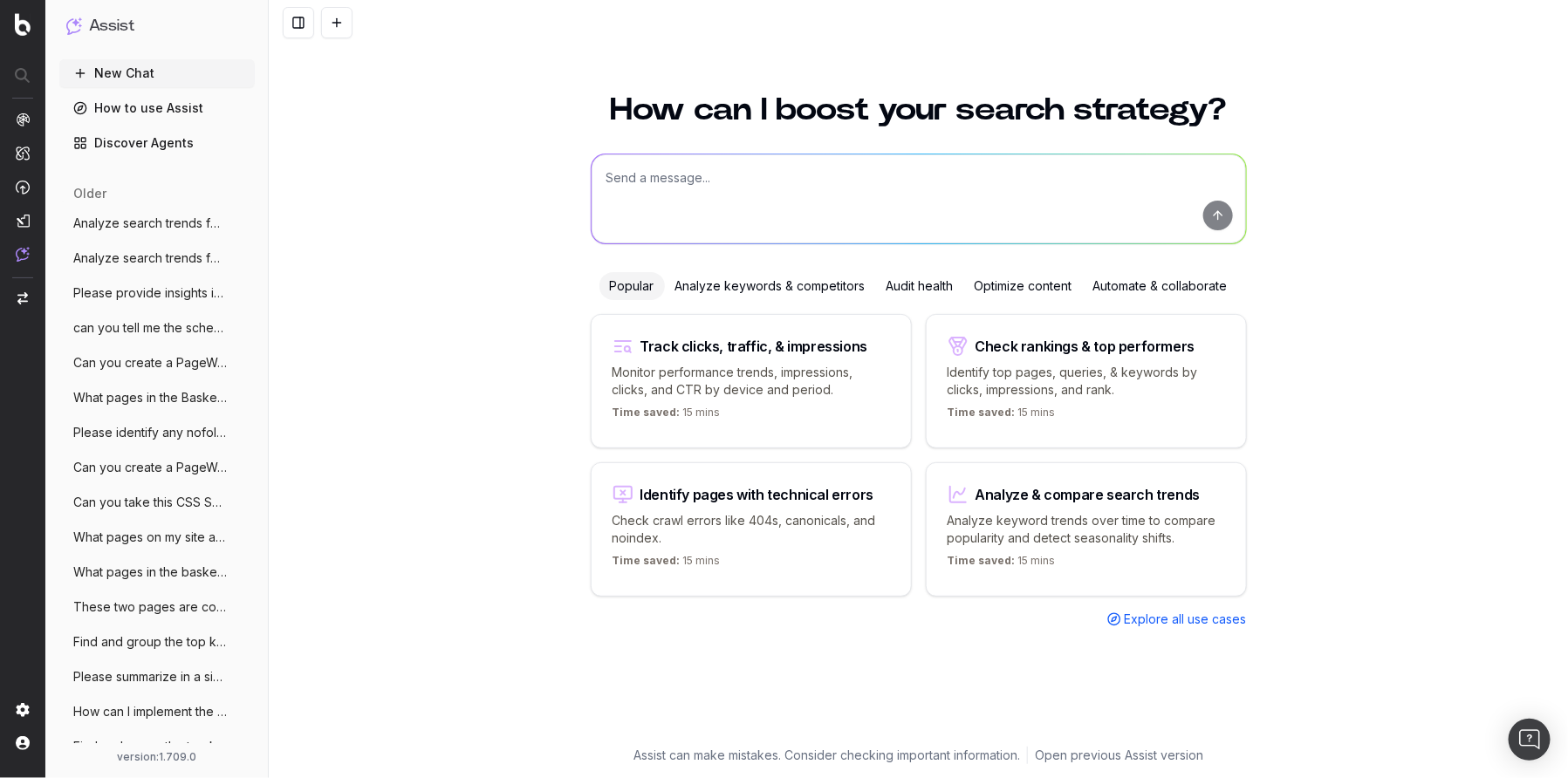
click at [784, 179] on textarea at bounding box center [919, 198] width 655 height 89
type textarea "o"
type textarea "How many pages in my articles category returned a 4xx HTTP code in the latest B…"
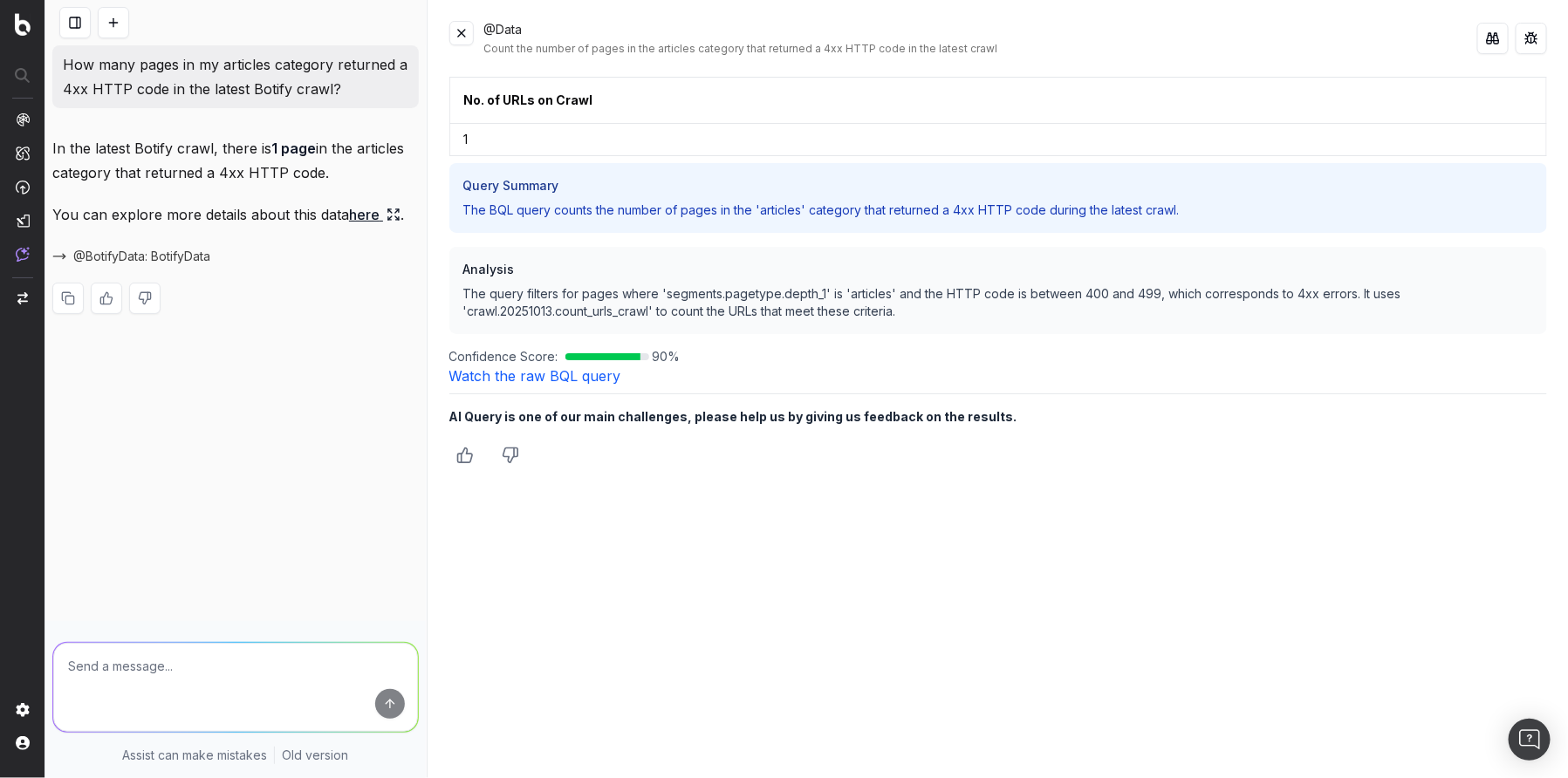
click at [475, 371] on link "Watch the raw BQL query" at bounding box center [535, 375] width 172 height 17
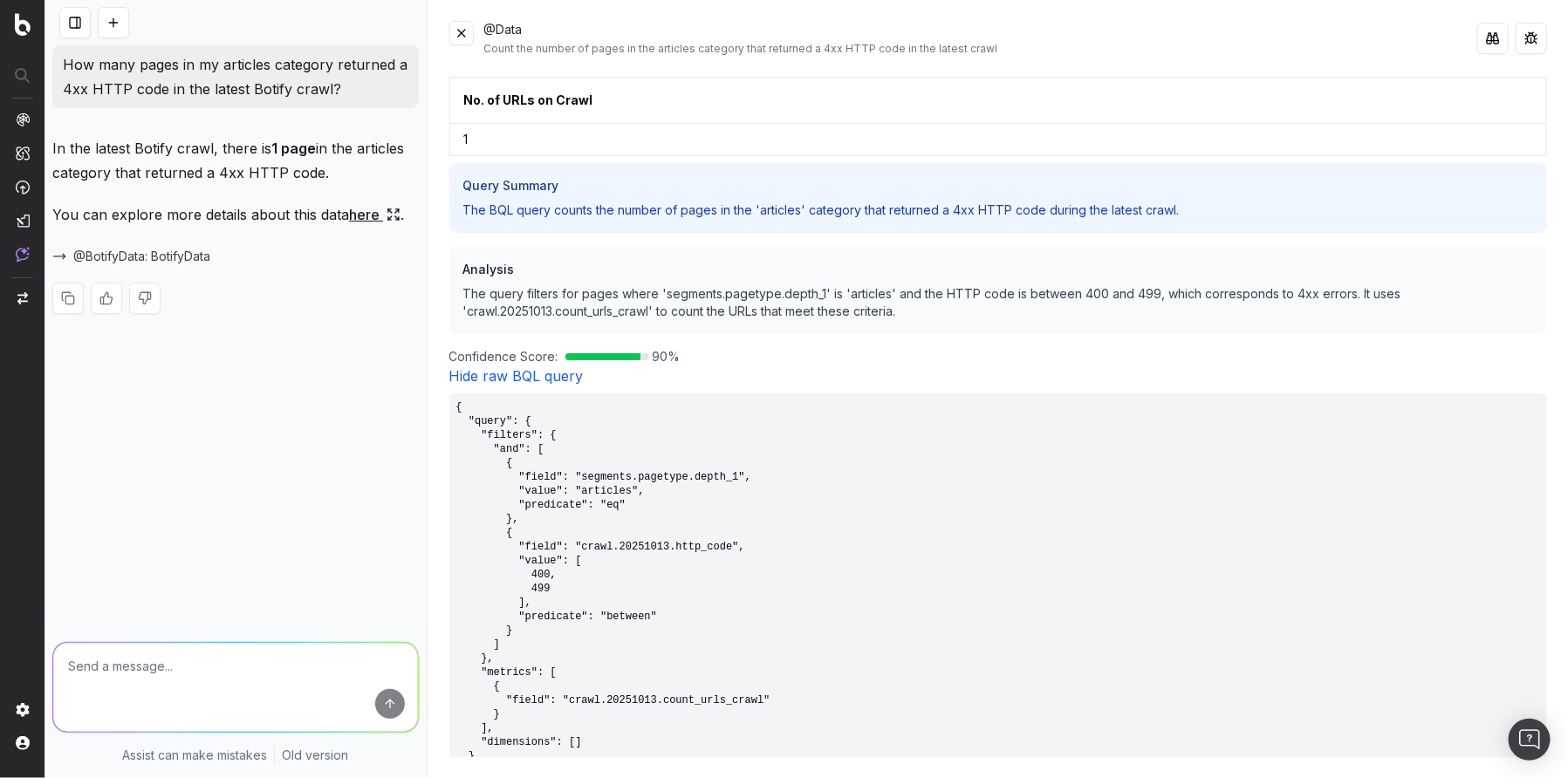
click at [225, 668] on textarea at bounding box center [235, 687] width 365 height 89
drag, startPoint x: 213, startPoint y: 665, endPoint x: 271, endPoint y: 693, distance: 64.4
click at [215, 666] on textarea "Can you provide a link to the URL explorer?" at bounding box center [235, 687] width 365 height 89
click at [214, 670] on textarea "Can you provide a link to Botify's URL explorer?" at bounding box center [235, 687] width 365 height 89
type textarea "Can you provide a link to this page in Botify's URL explorer?"
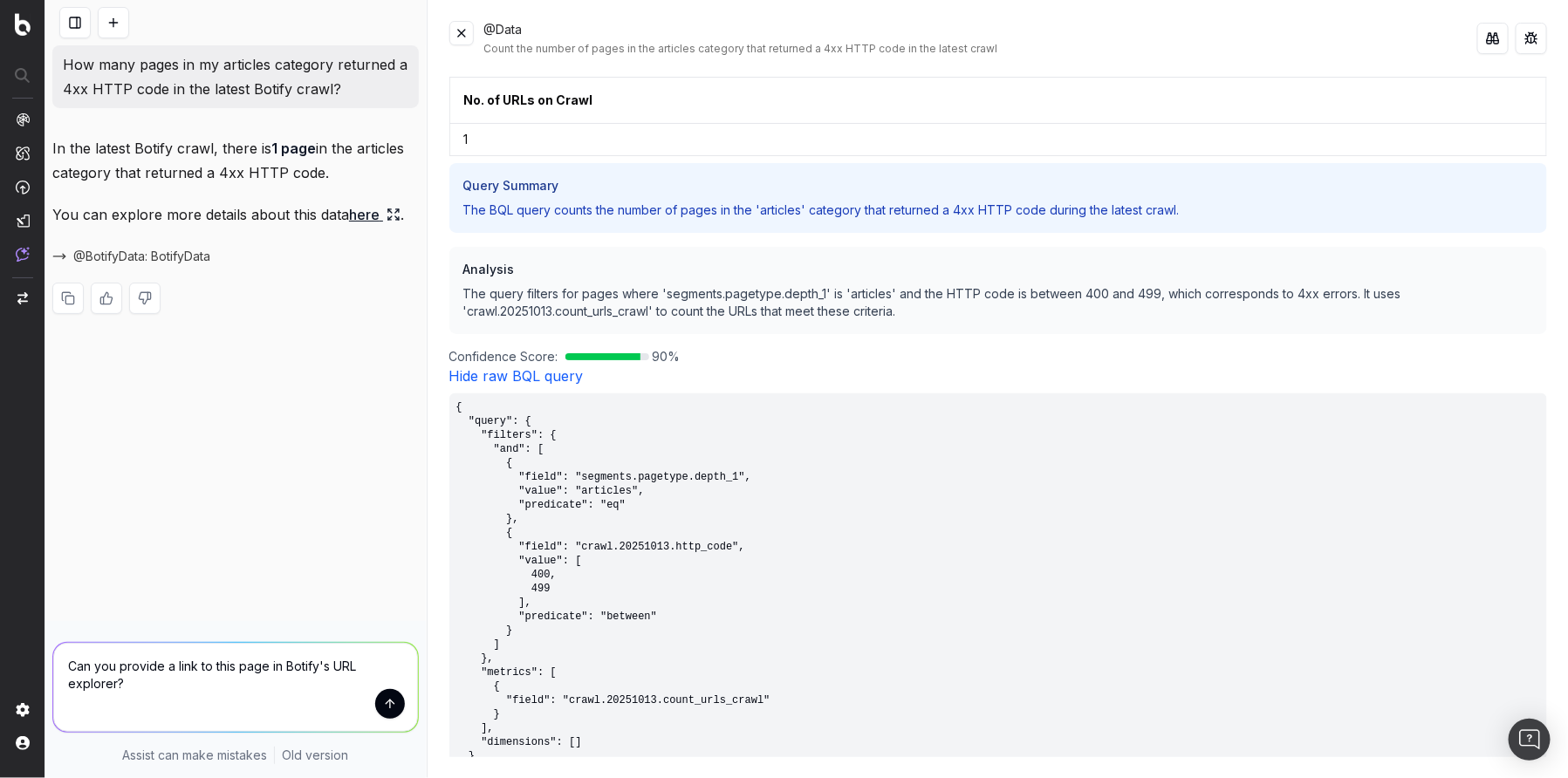
click at [391, 713] on button "submit" at bounding box center [390, 704] width 30 height 30
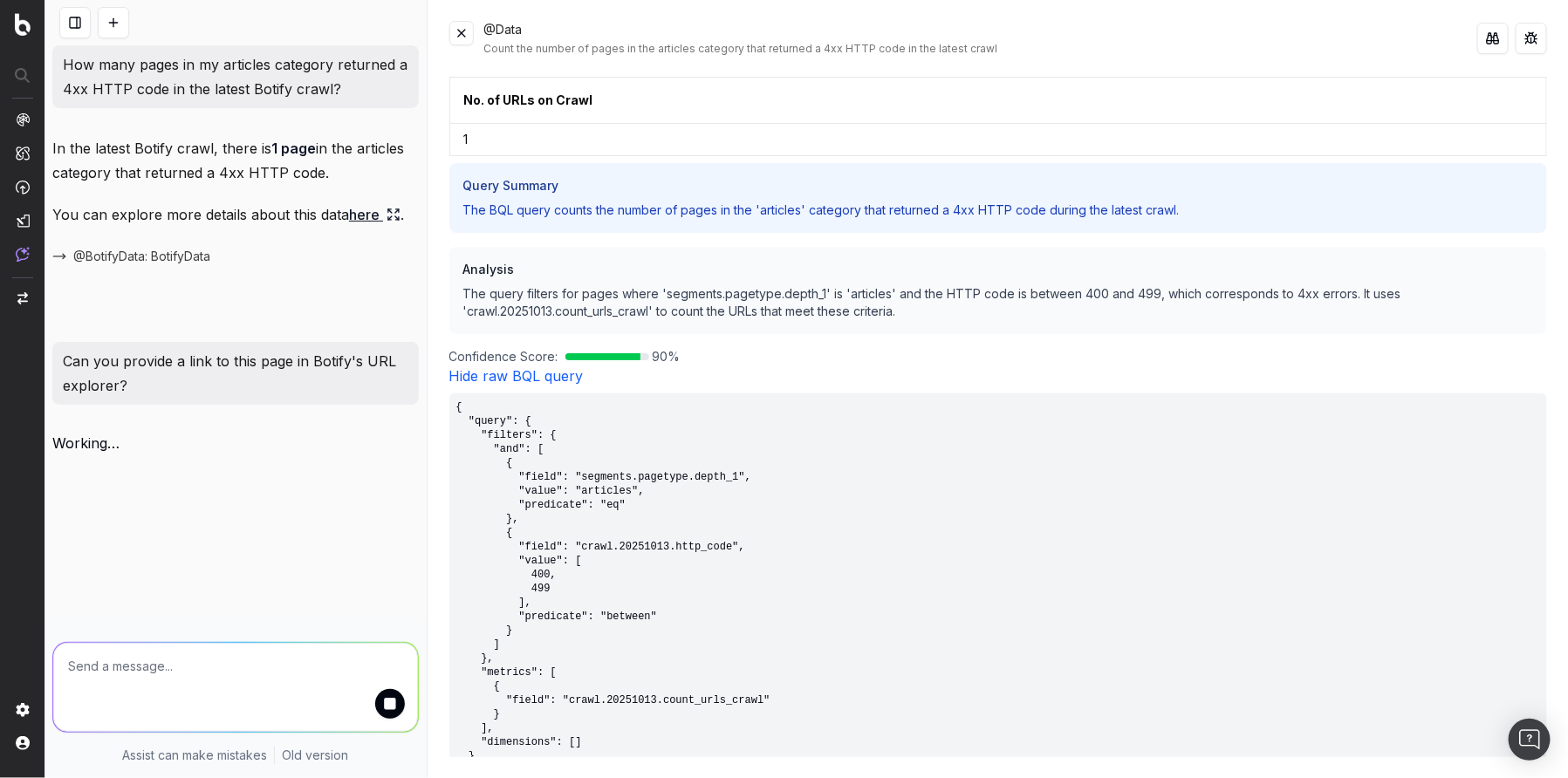
click at [462, 34] on button at bounding box center [461, 32] width 24 height 24
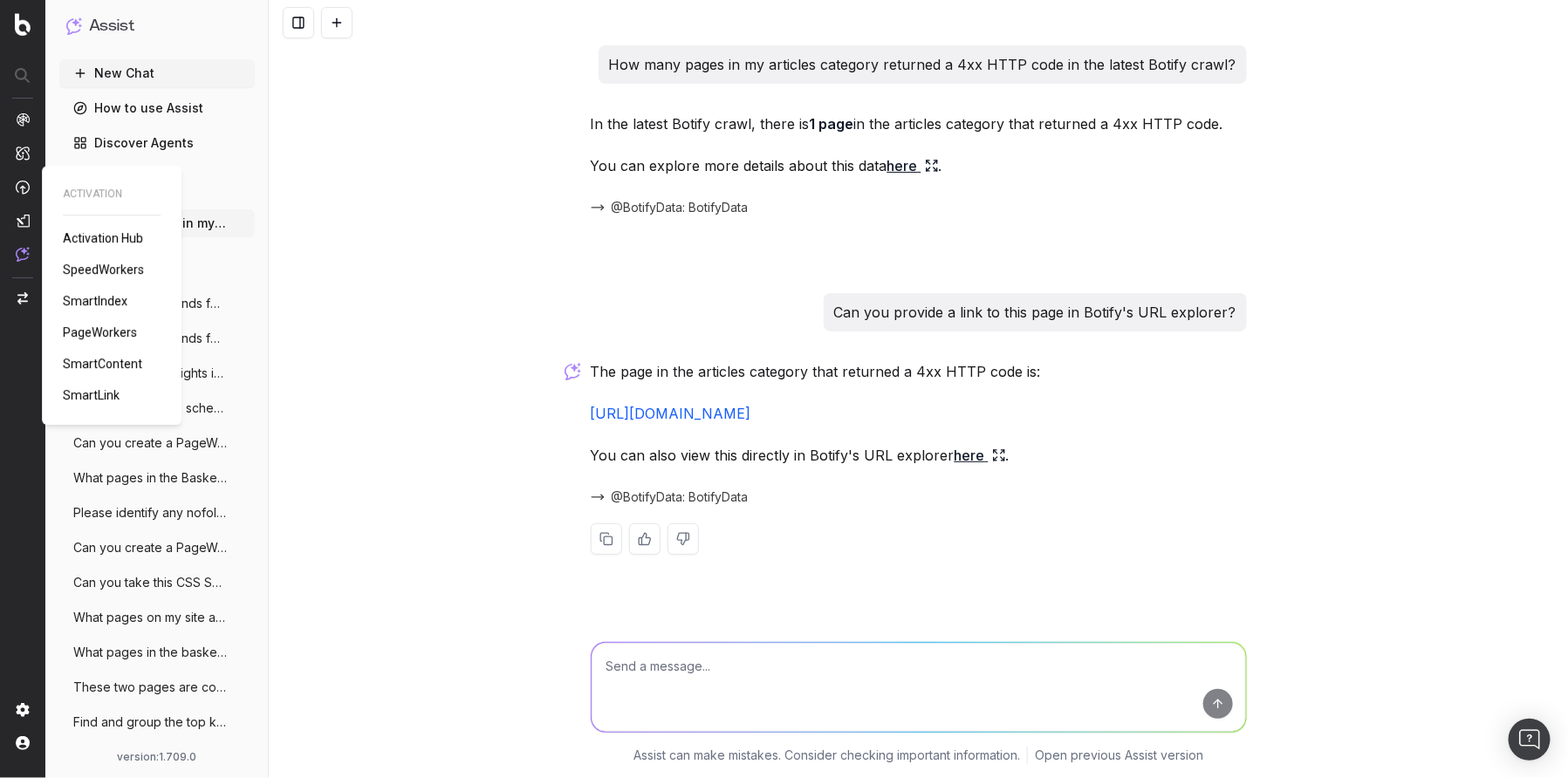
click at [92, 334] on span "PageWorkers" at bounding box center [100, 332] width 74 height 14
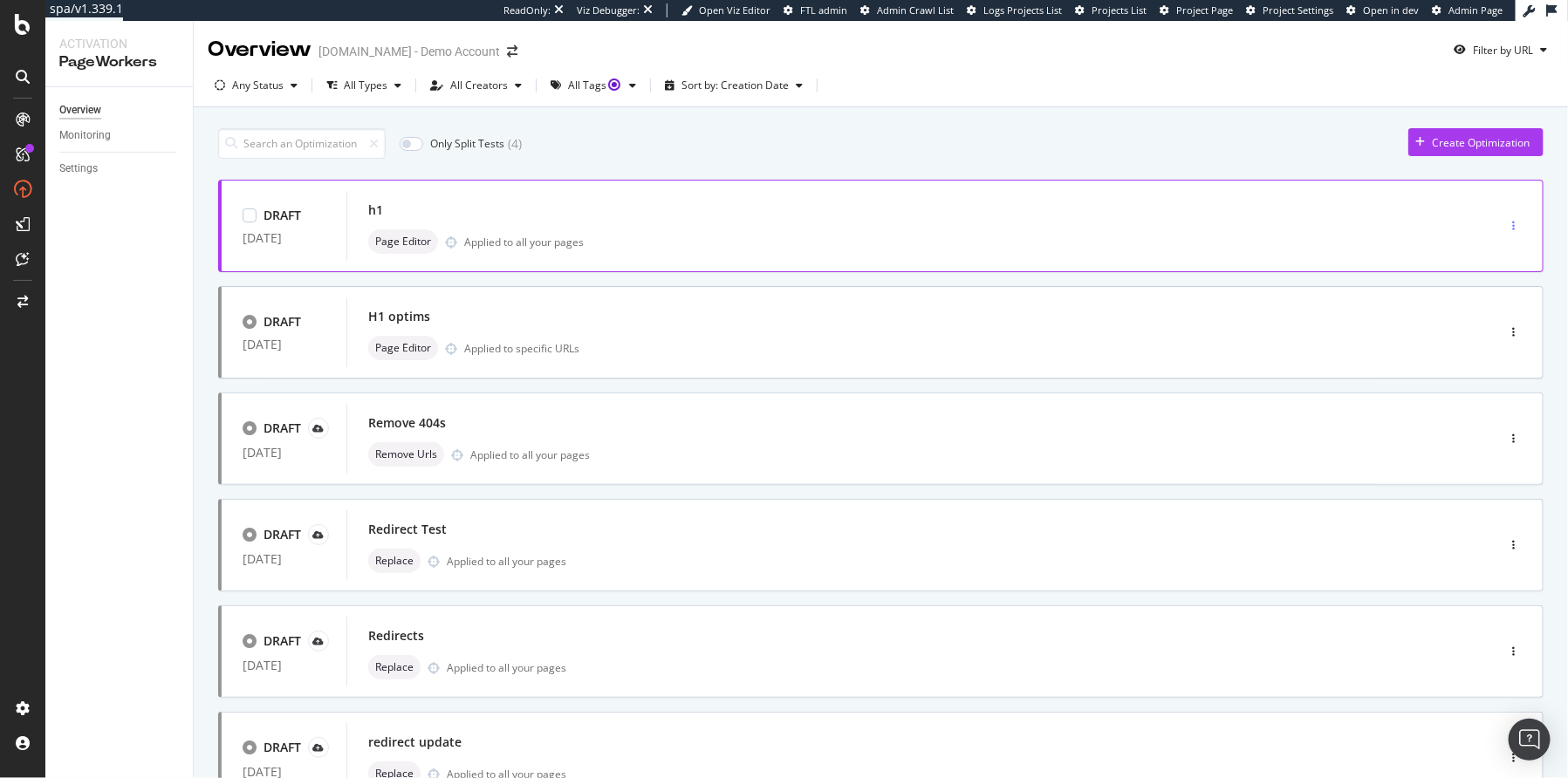
click at [1512, 225] on icon "button" at bounding box center [1513, 226] width 3 height 11
click at [1470, 259] on div "Edit" at bounding box center [1472, 258] width 18 height 14
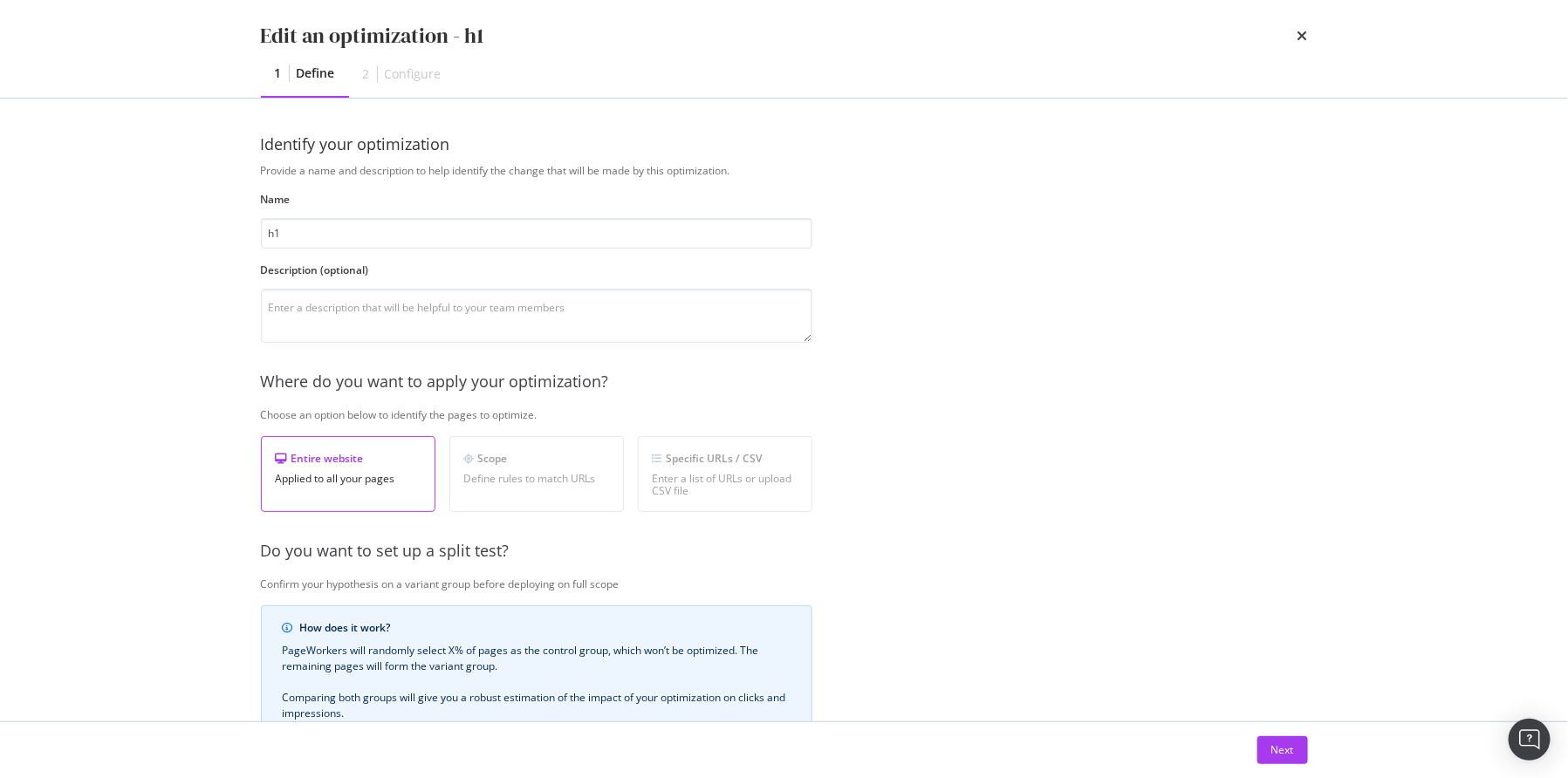
scroll to position [285, 0]
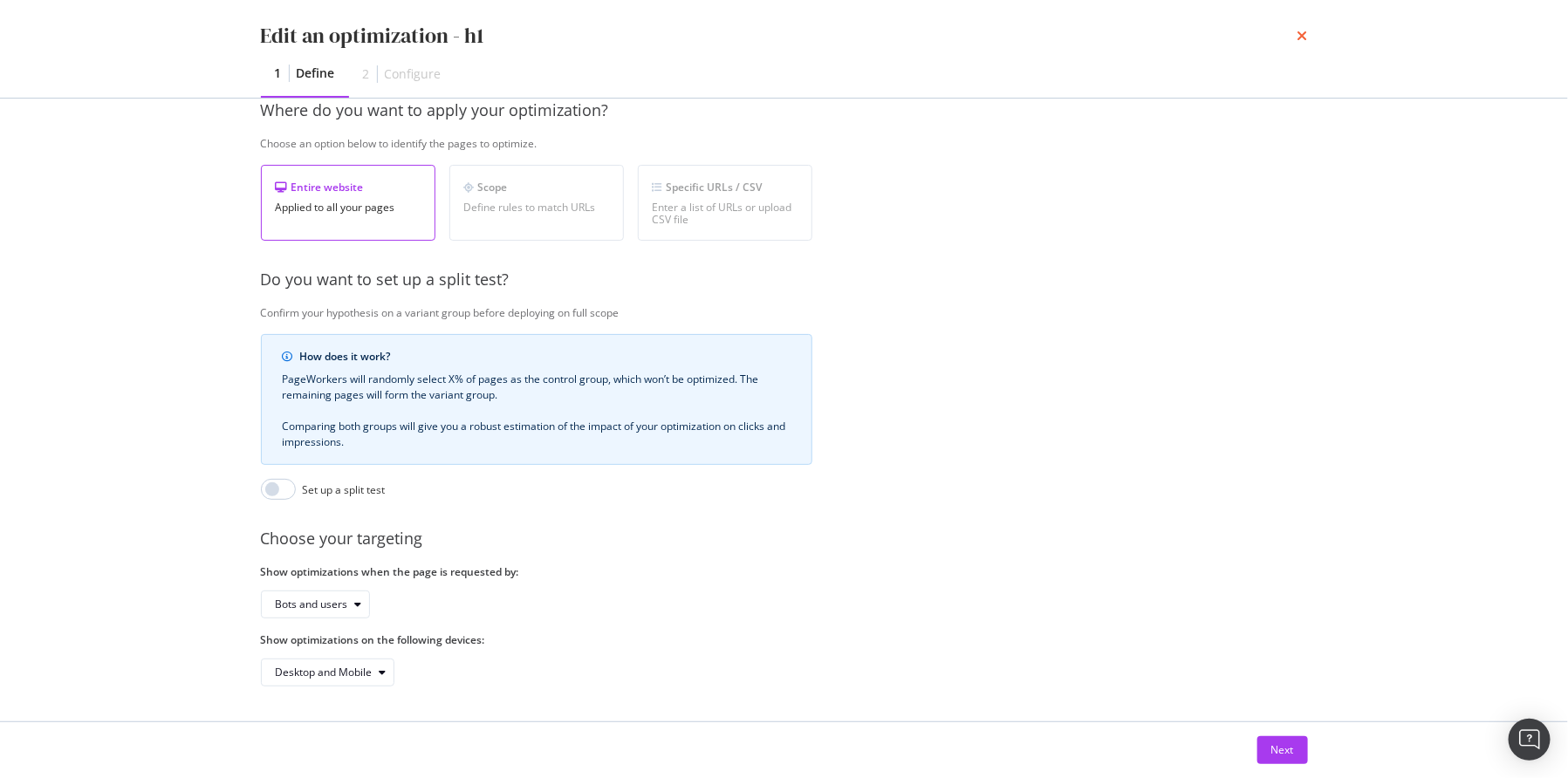
click at [1306, 34] on icon "times" at bounding box center [1303, 35] width 11 height 14
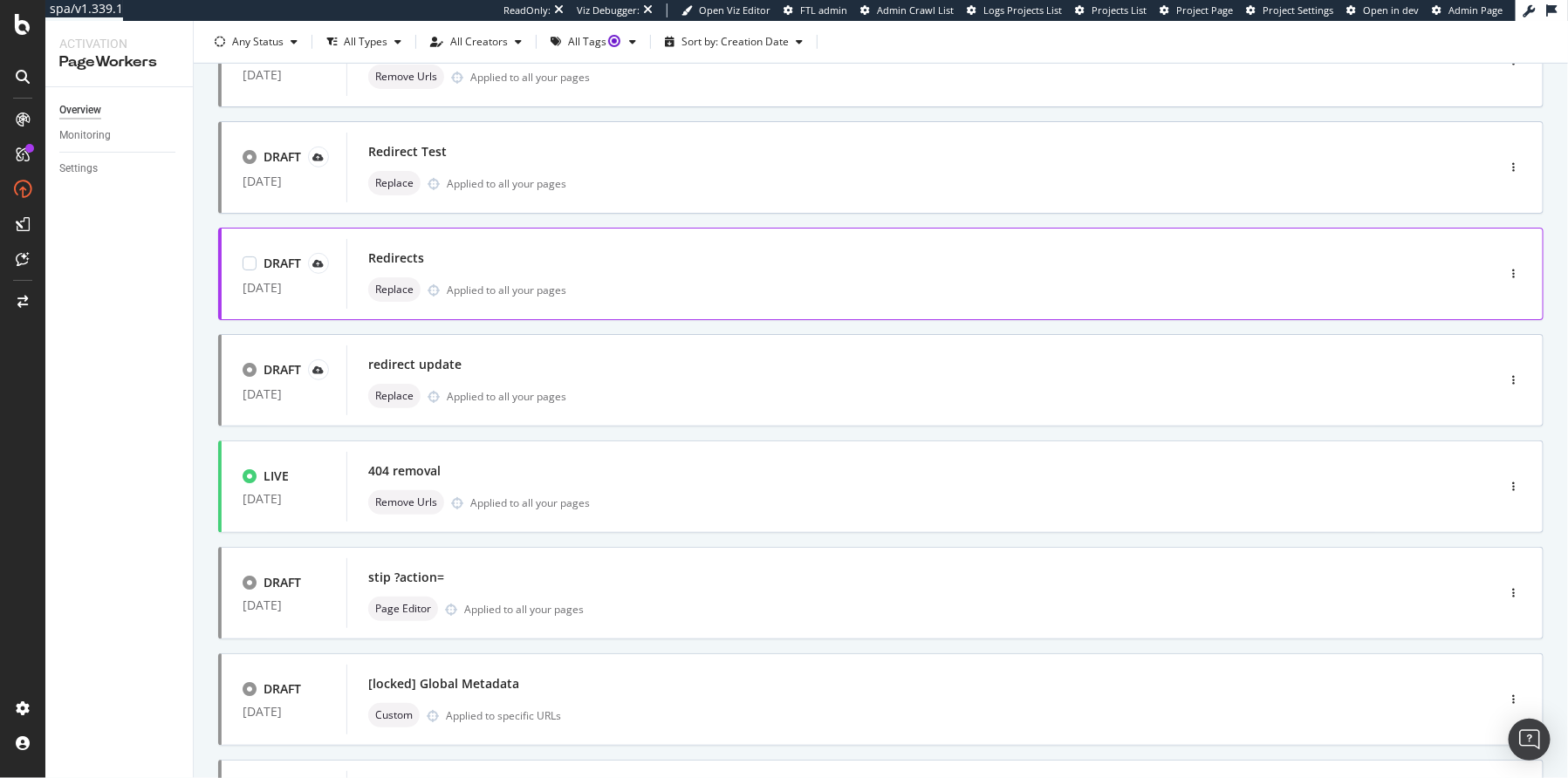
scroll to position [563, 0]
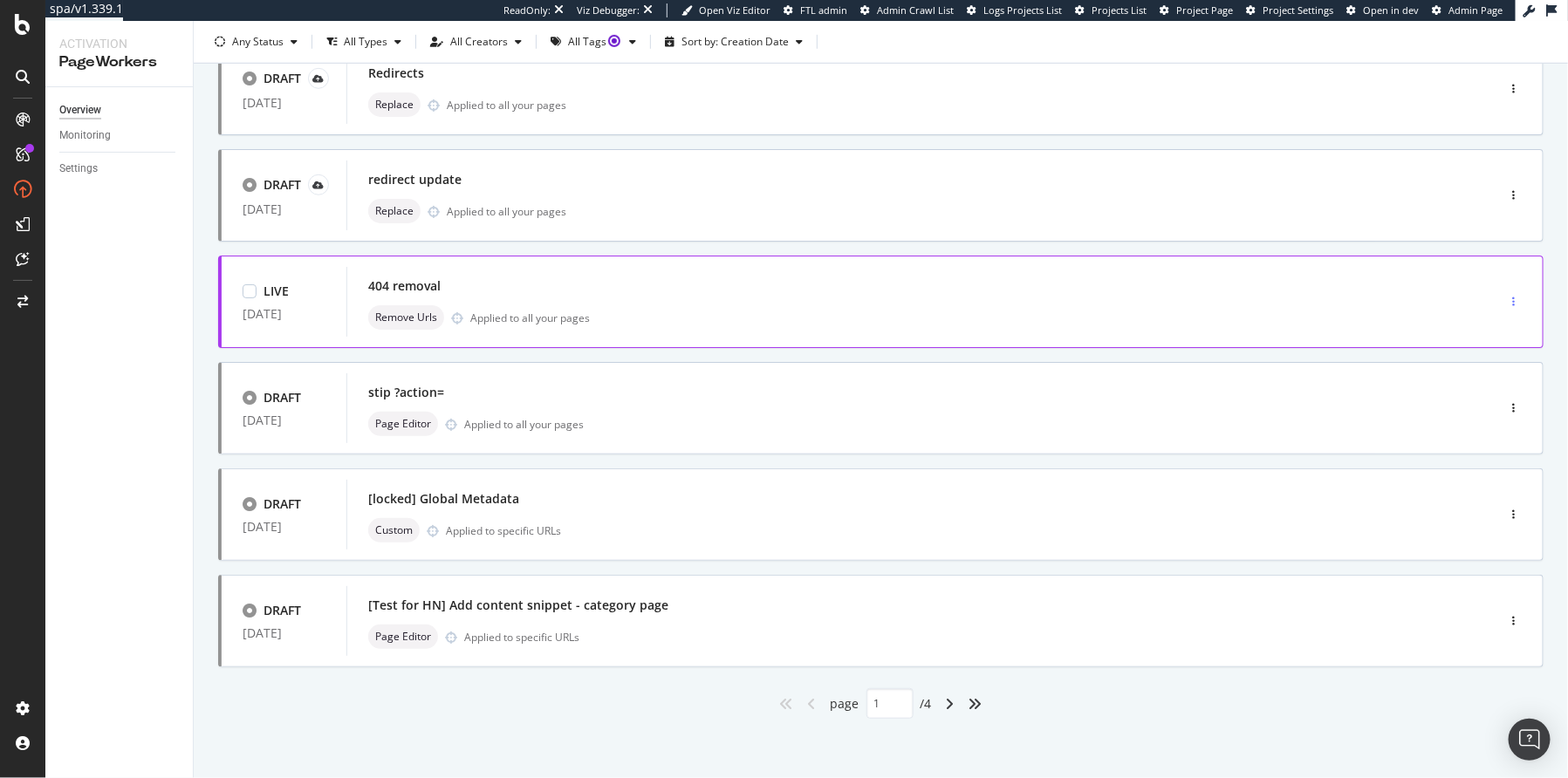
click at [1506, 297] on div "button" at bounding box center [1514, 302] width 16 height 11
click at [428, 274] on div "404 removal" at bounding box center [894, 286] width 1053 height 24
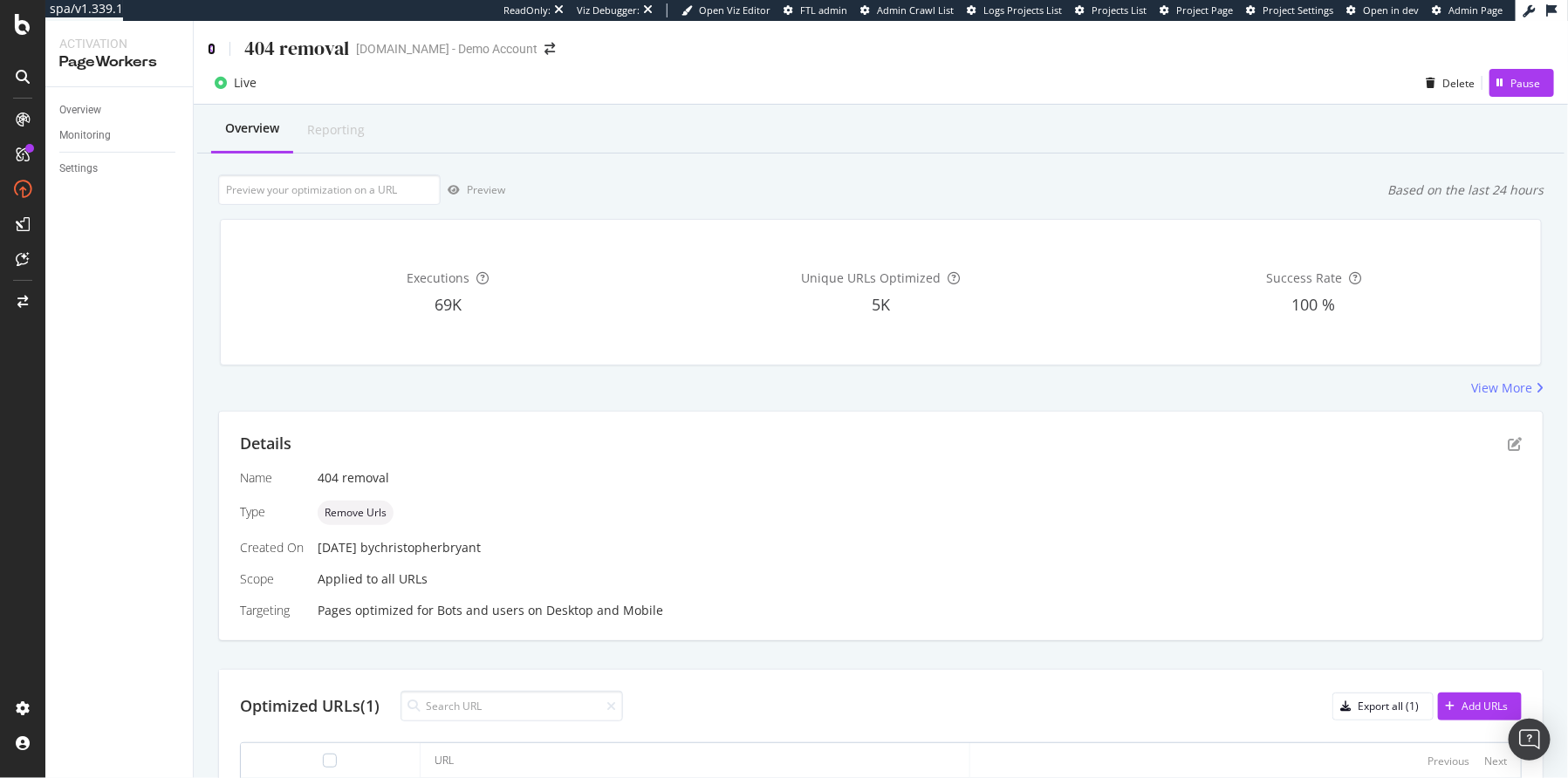
click at [209, 48] on icon at bounding box center [211, 49] width 8 height 13
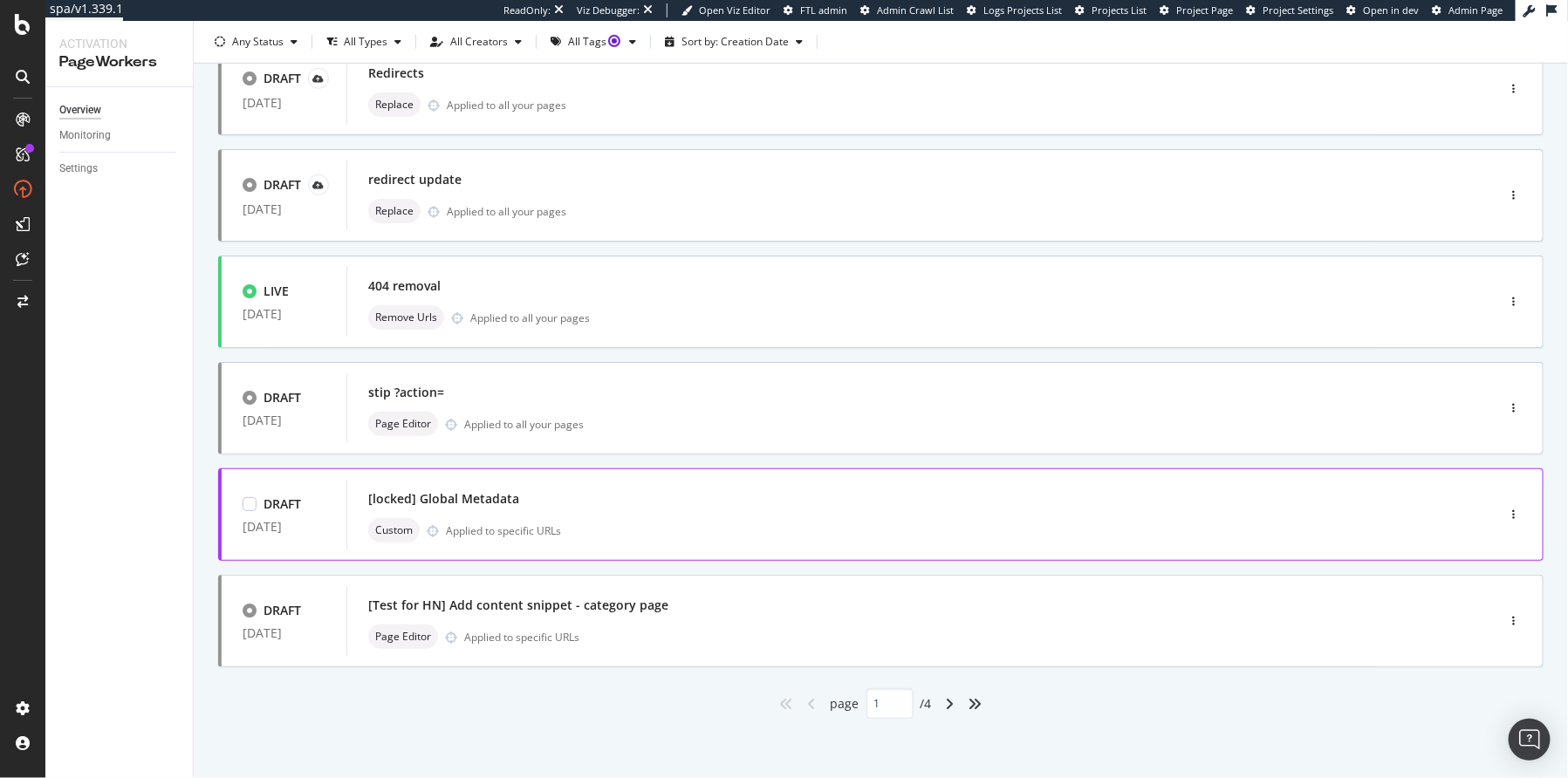
scroll to position [430, 0]
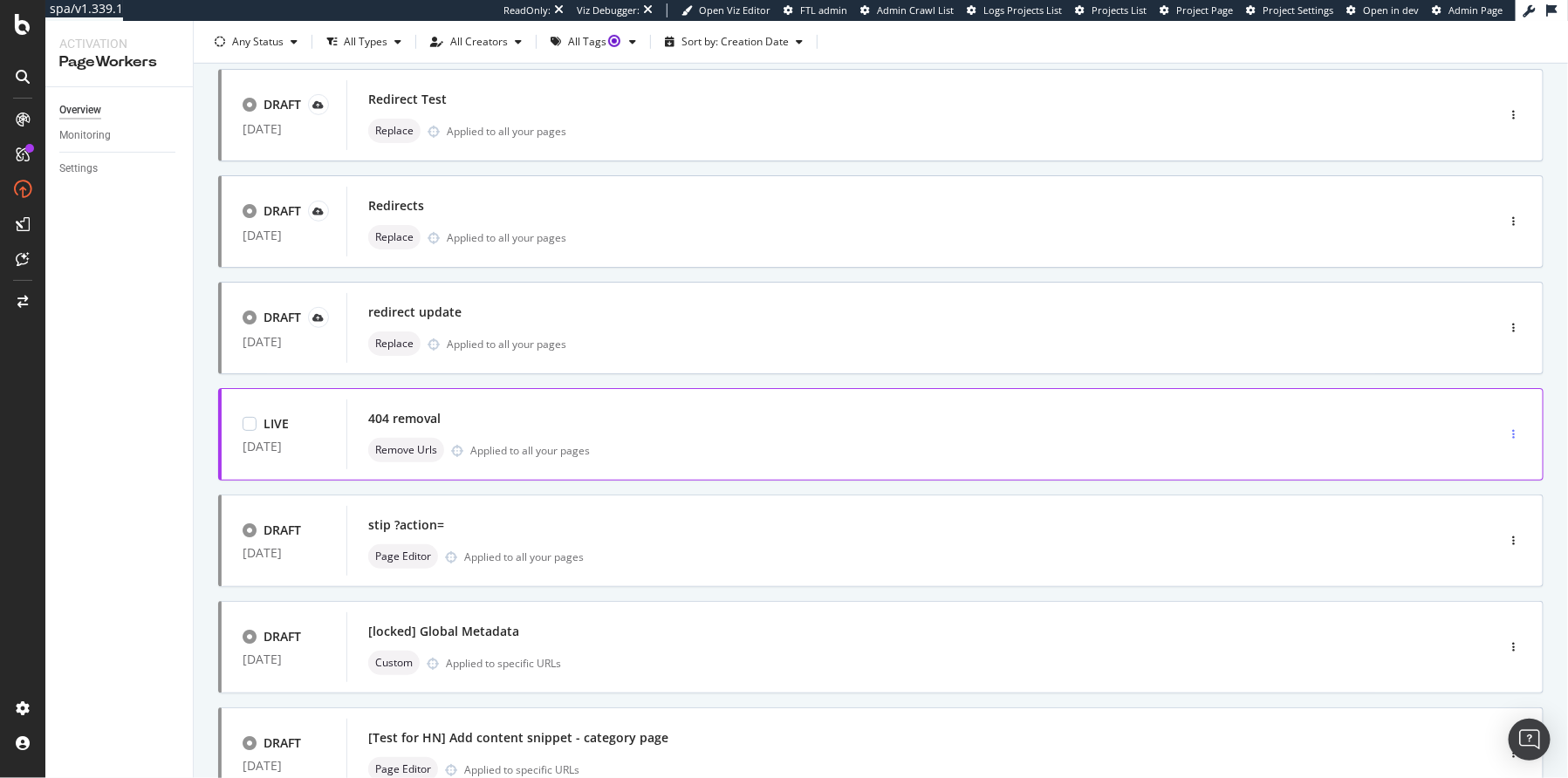
click at [1506, 437] on div "button" at bounding box center [1514, 435] width 16 height 11
click at [1472, 500] on div "Pause" at bounding box center [1477, 495] width 30 height 14
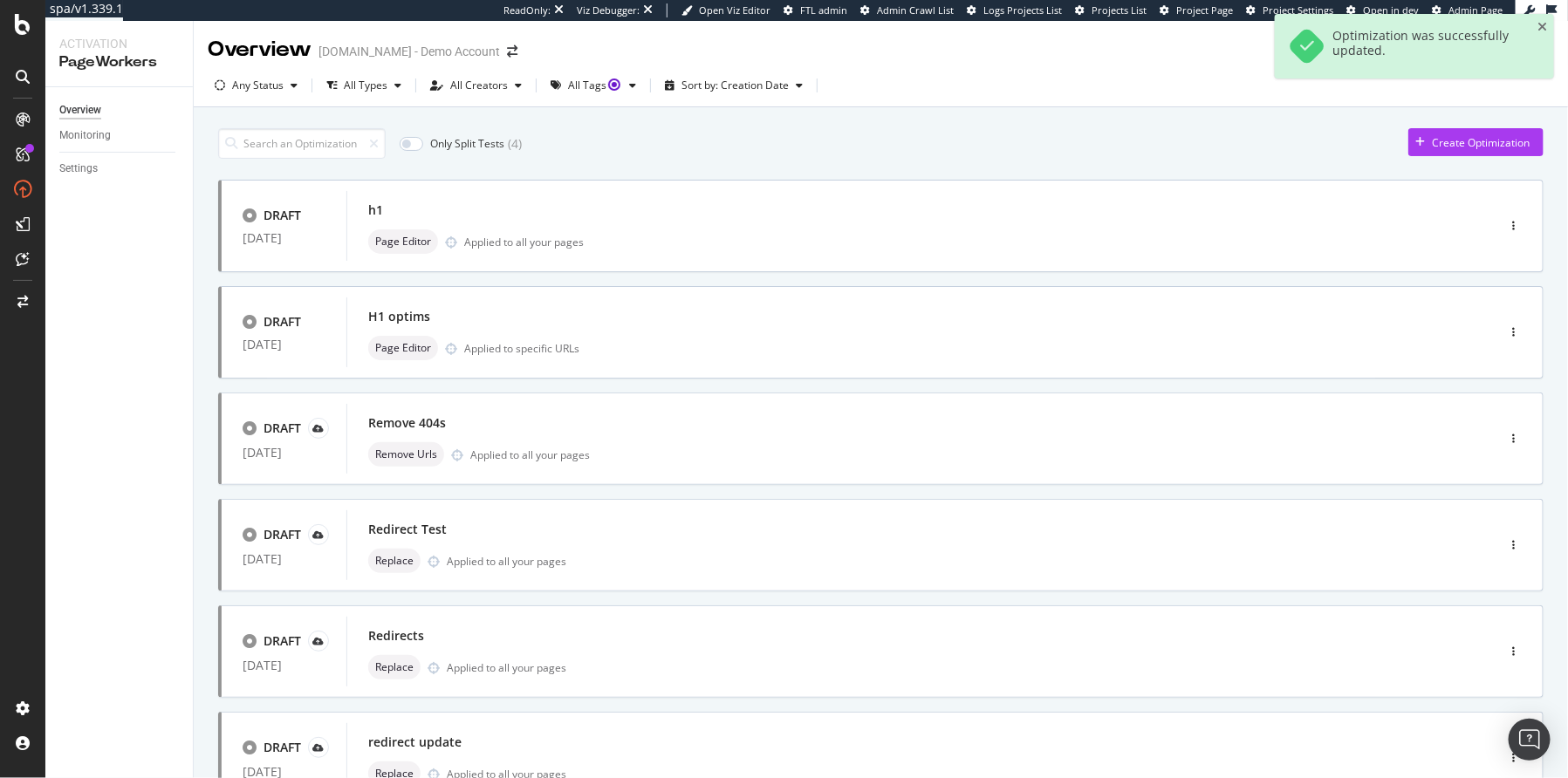
click at [1540, 24] on icon "close toast" at bounding box center [1542, 27] width 10 height 13
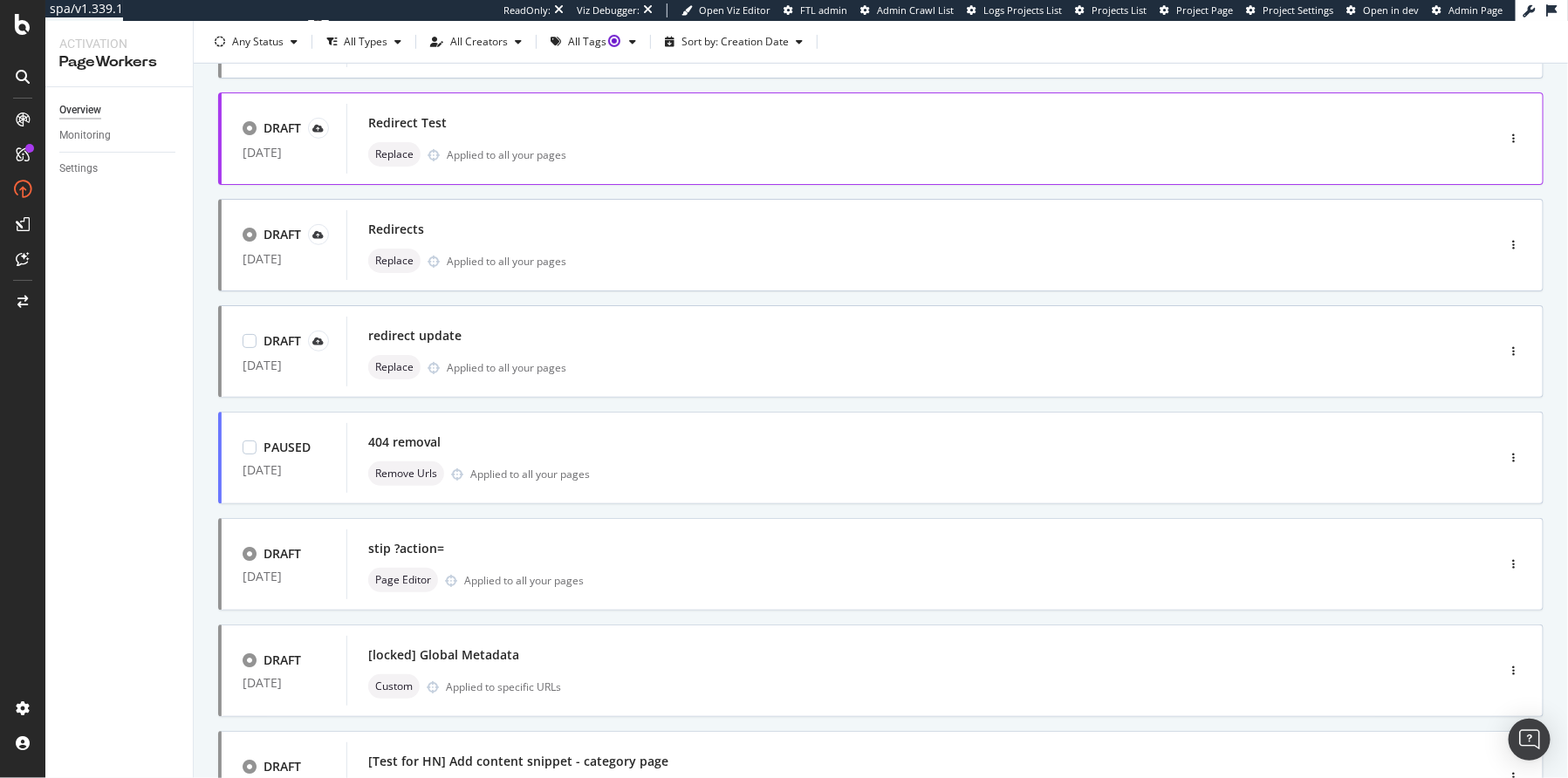
scroll to position [467, 0]
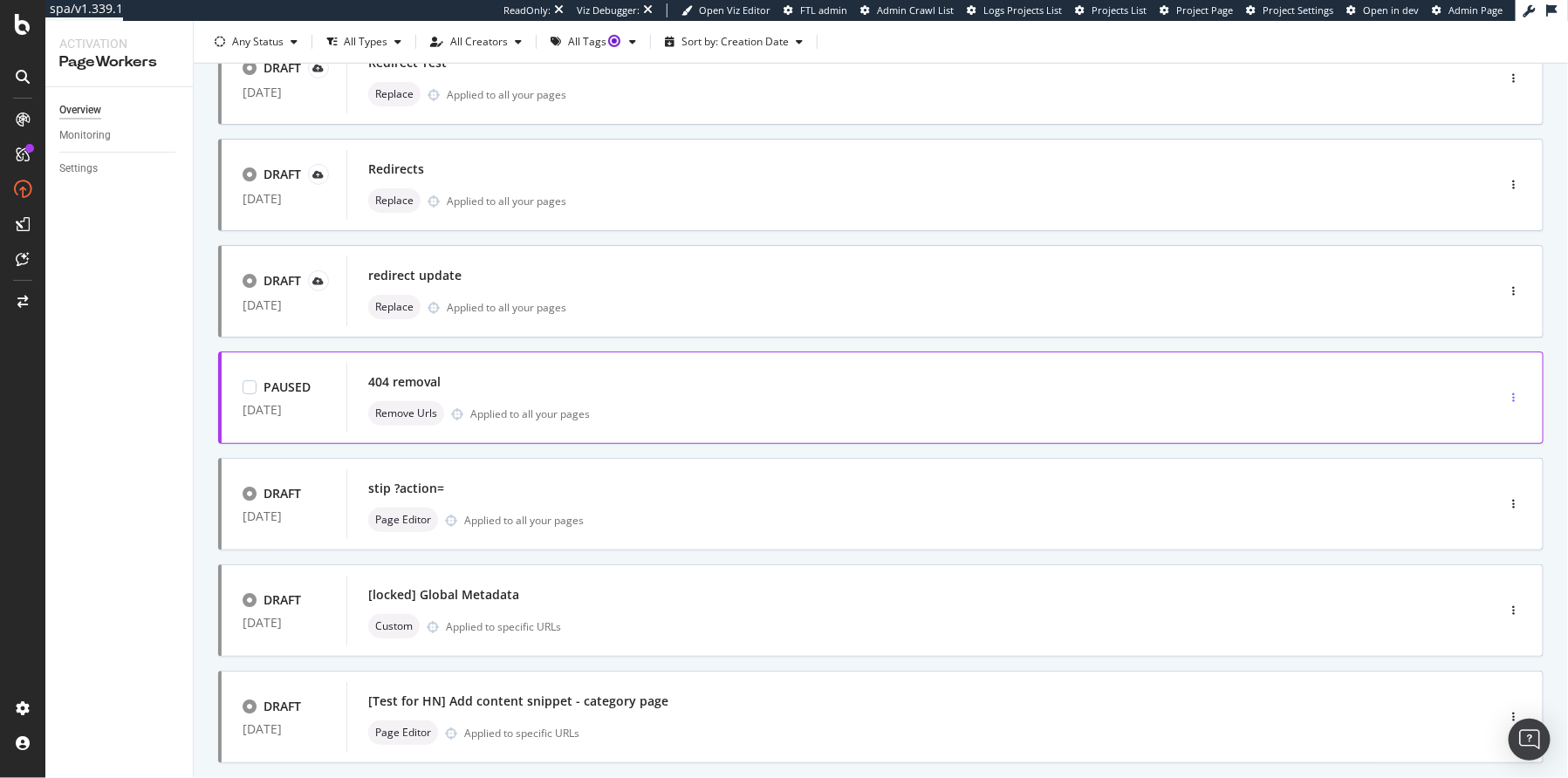
click at [1506, 394] on div "button" at bounding box center [1514, 398] width 16 height 11
click at [283, 379] on div "PAUSED" at bounding box center [287, 387] width 47 height 17
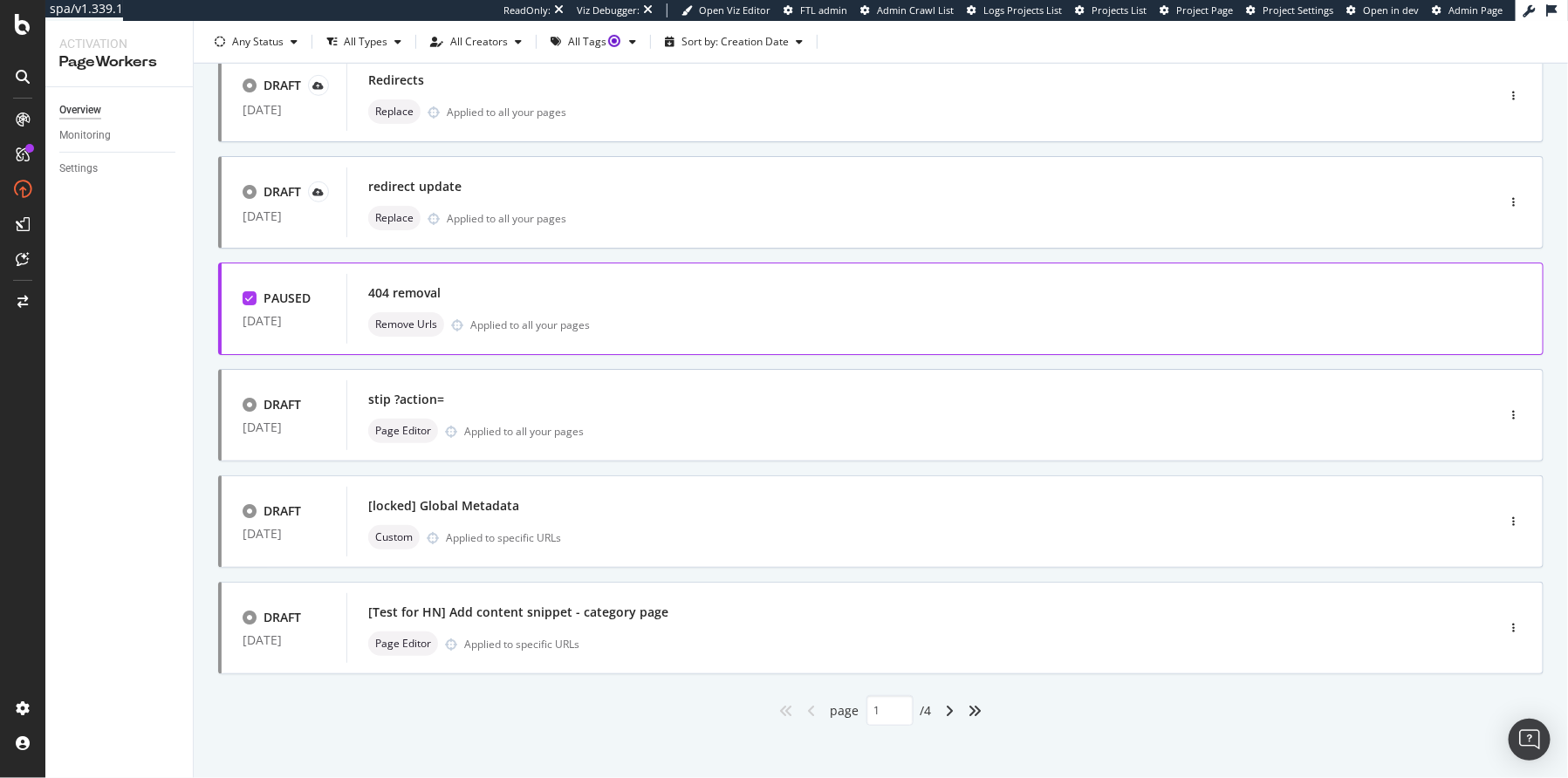
scroll to position [563, 0]
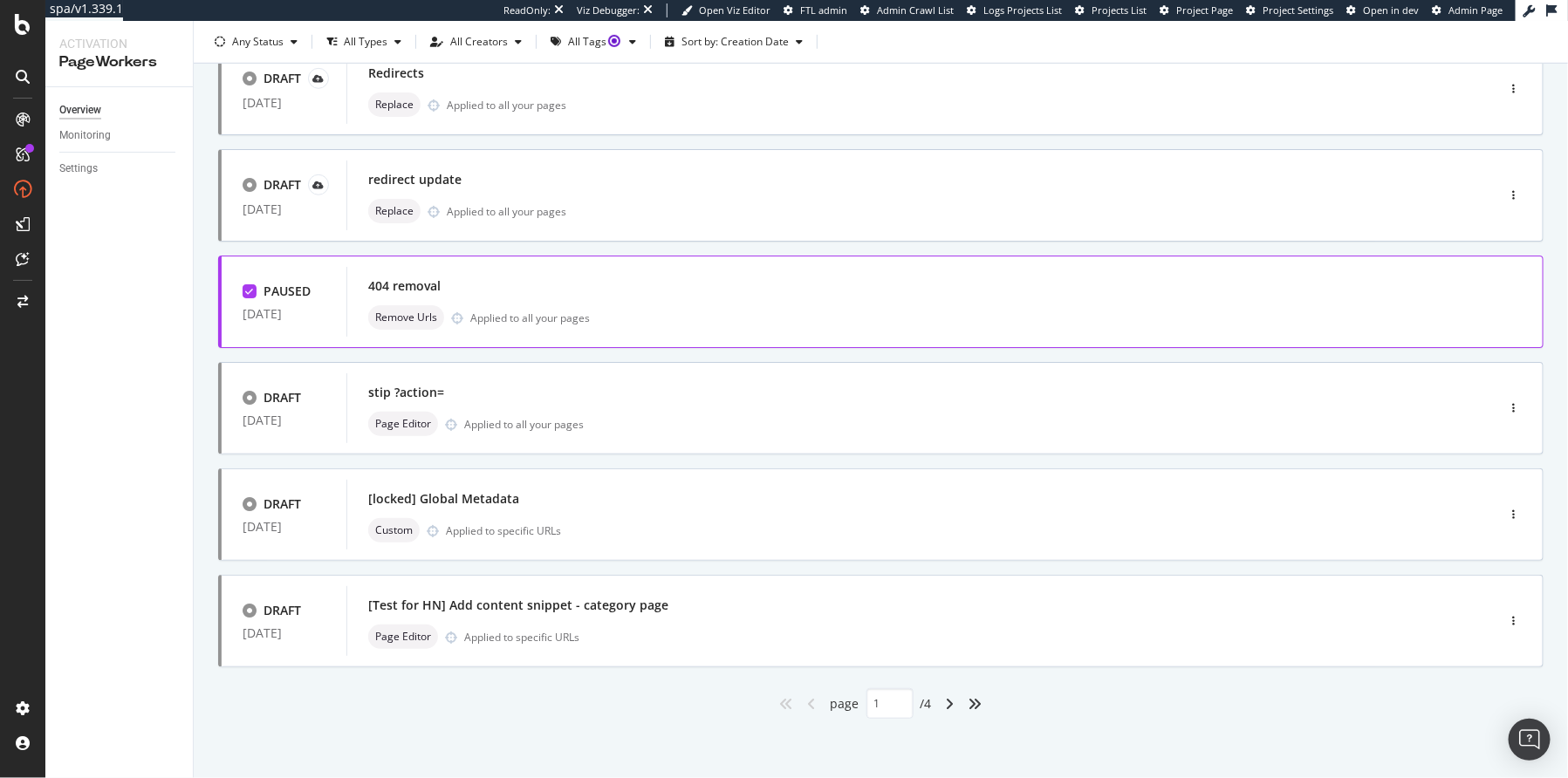
click at [251, 291] on icon at bounding box center [250, 291] width 8 height 9
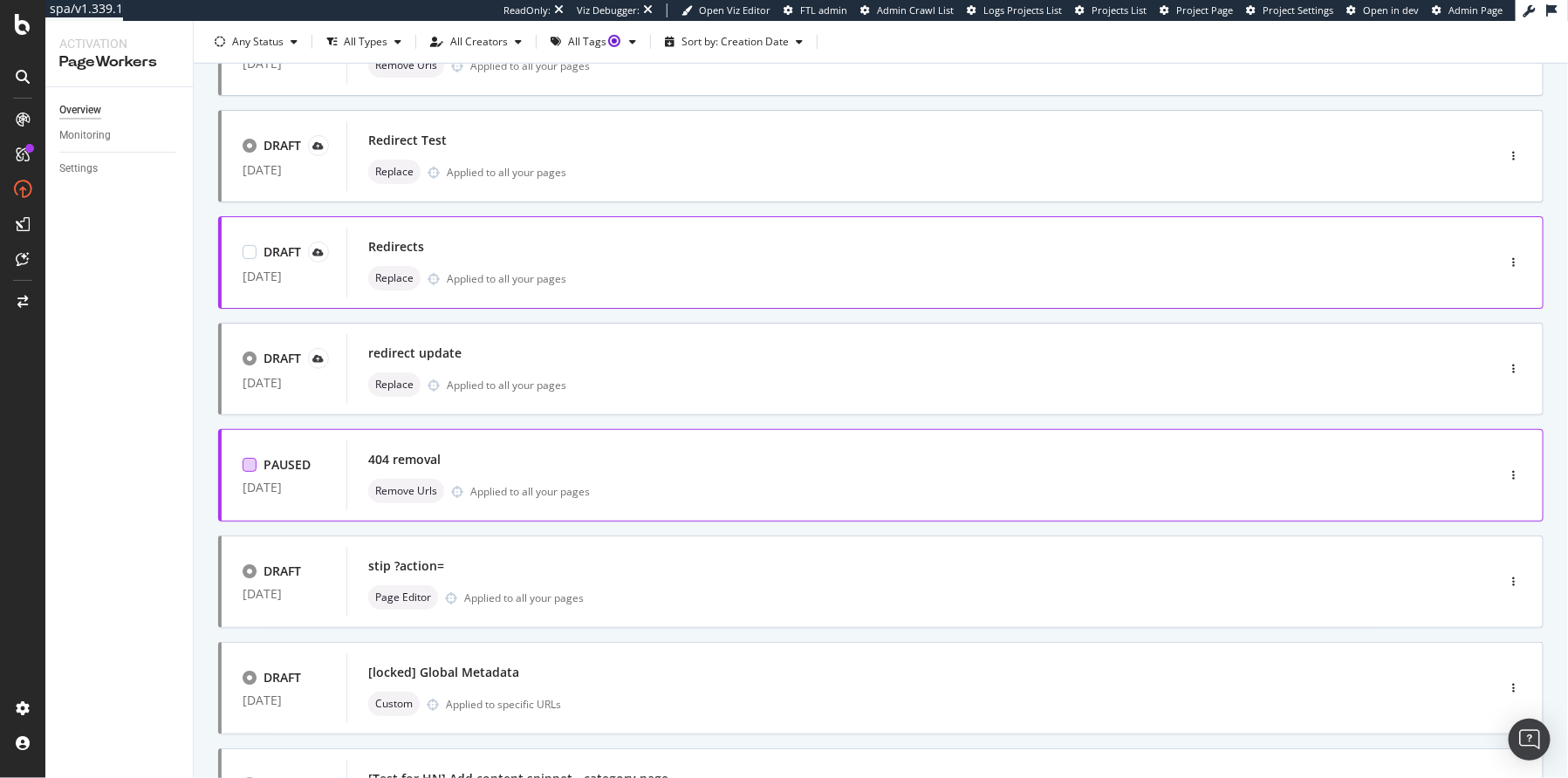
scroll to position [461, 0]
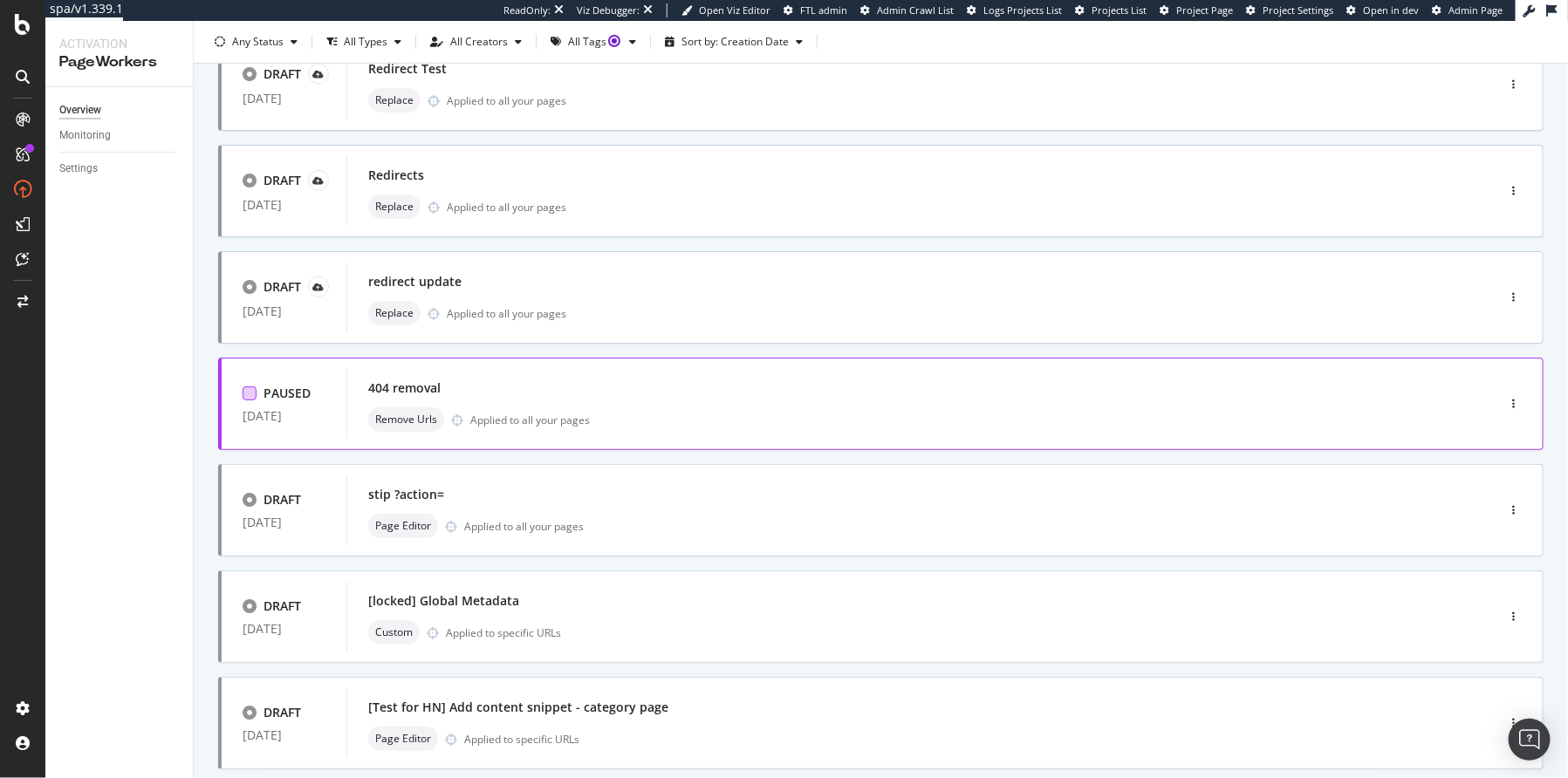
click at [402, 381] on div "404 removal" at bounding box center [404, 388] width 72 height 17
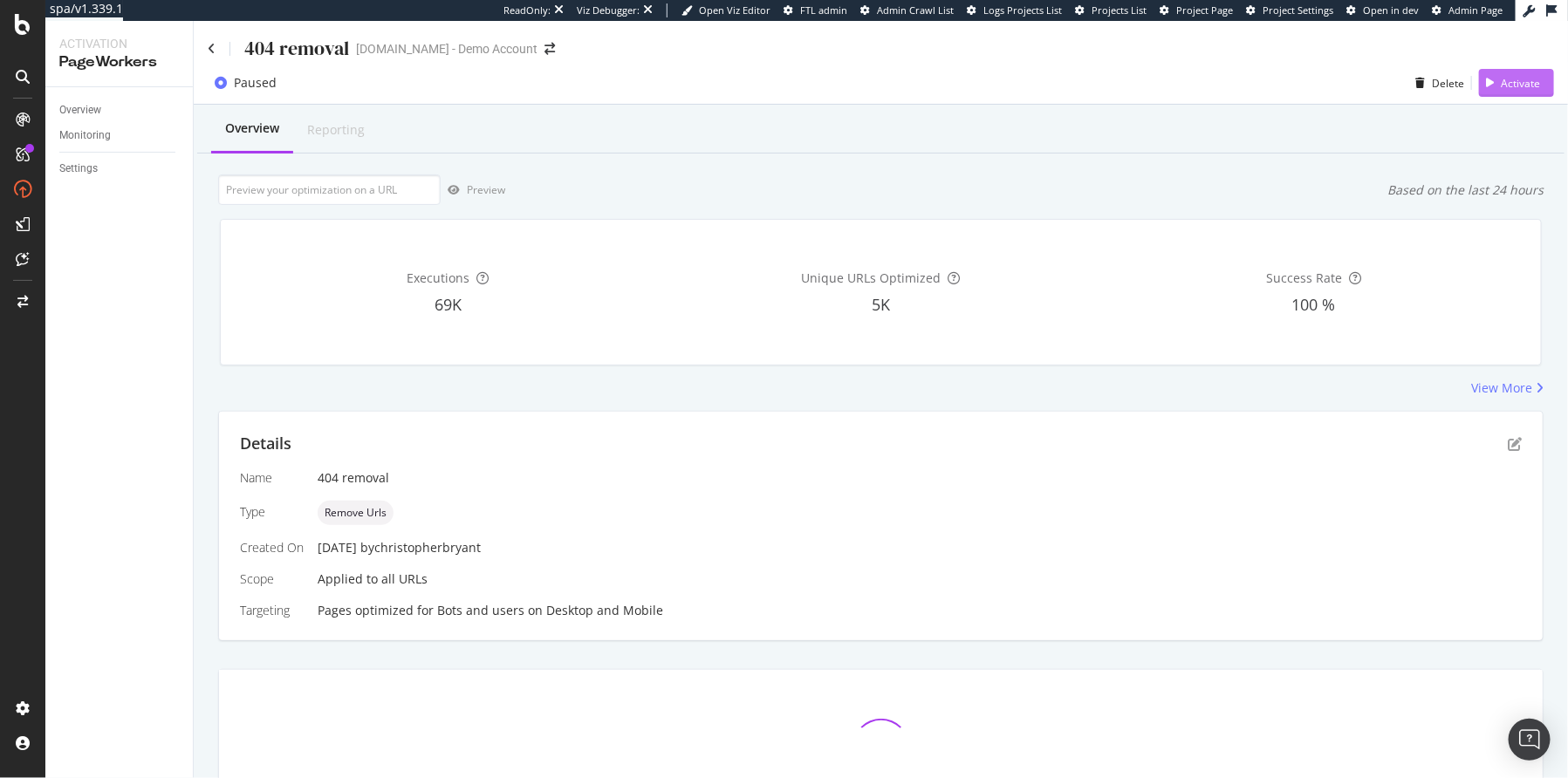
click at [1501, 80] on div "Activate" at bounding box center [1521, 83] width 40 height 14
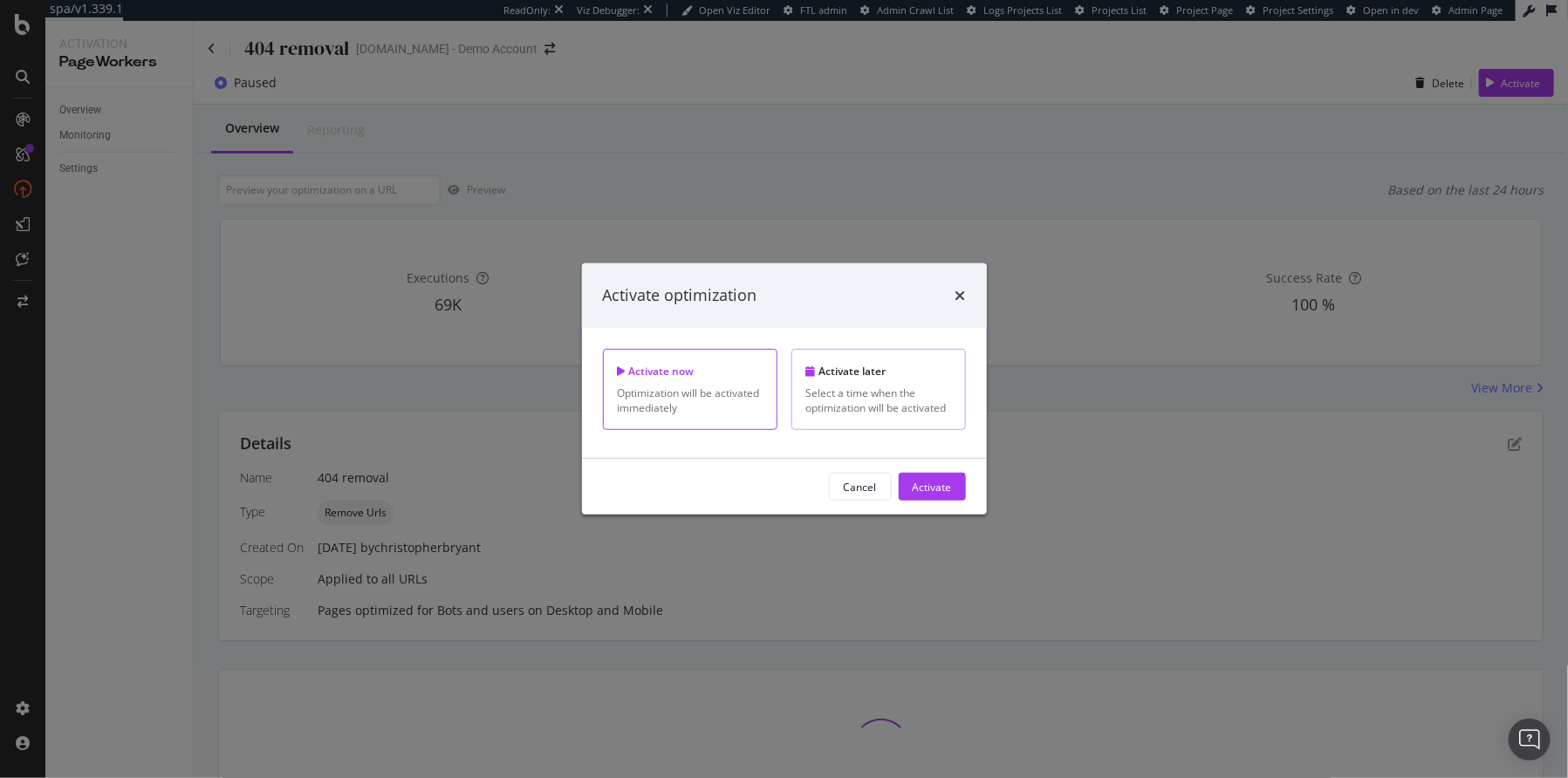
click at [839, 405] on div "Select a time when the optimization will be activated" at bounding box center [878, 400] width 145 height 30
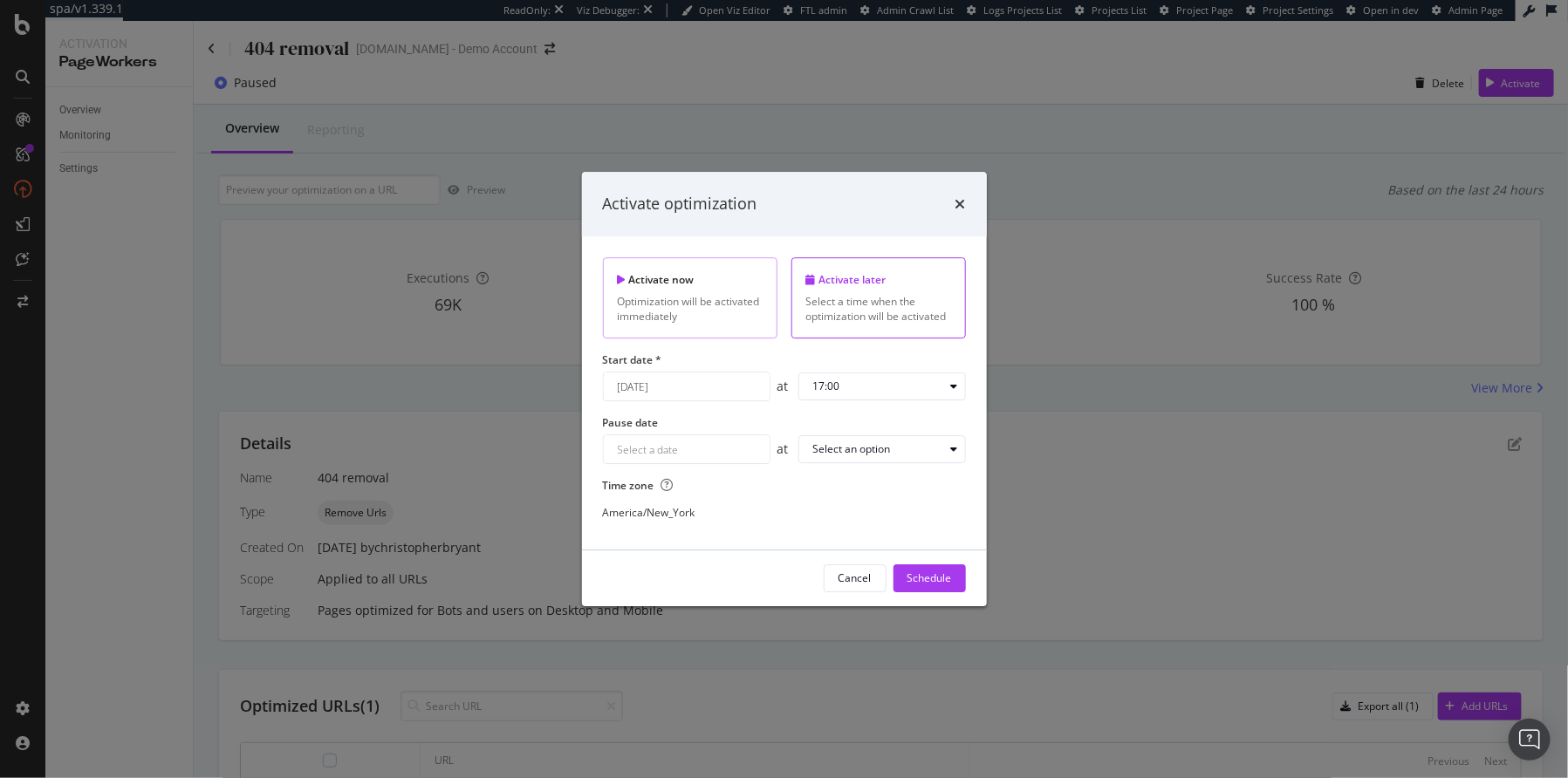
click at [693, 290] on div "Activate now Optimization will be activated immediately" at bounding box center [691, 298] width 175 height 81
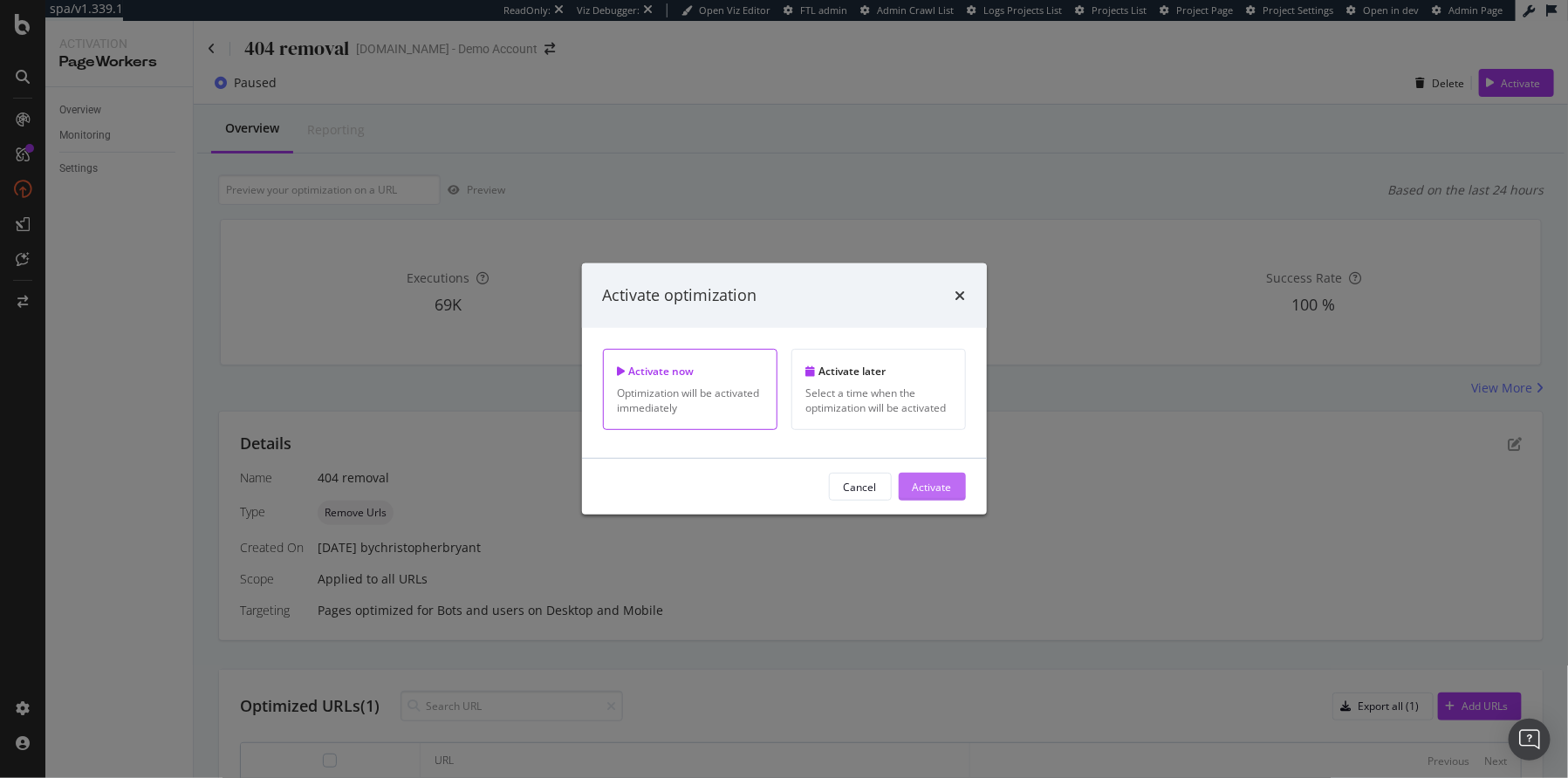
click at [924, 491] on div "Activate" at bounding box center [932, 486] width 40 height 14
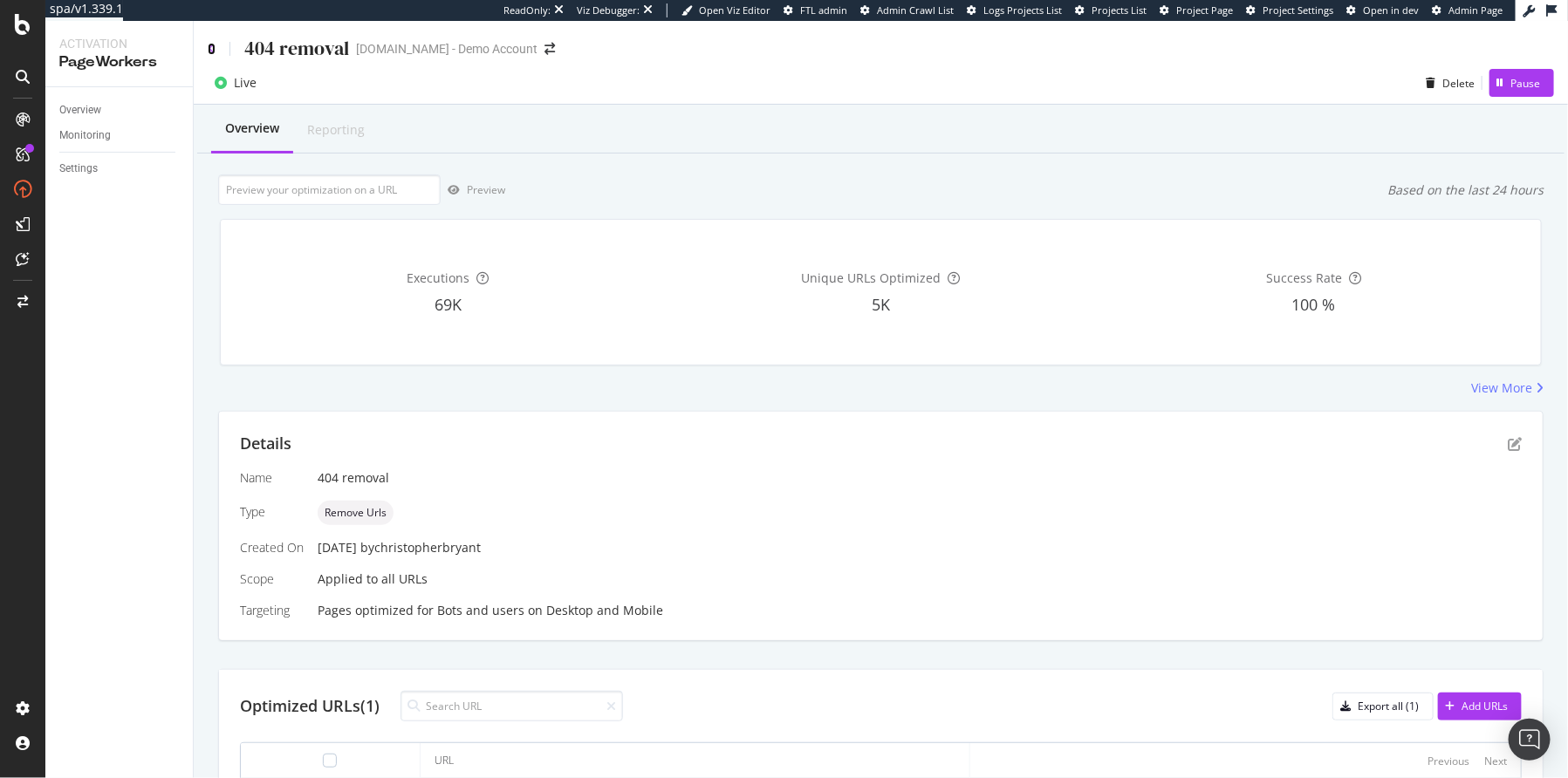
click at [211, 42] on icon at bounding box center [211, 49] width 8 height 13
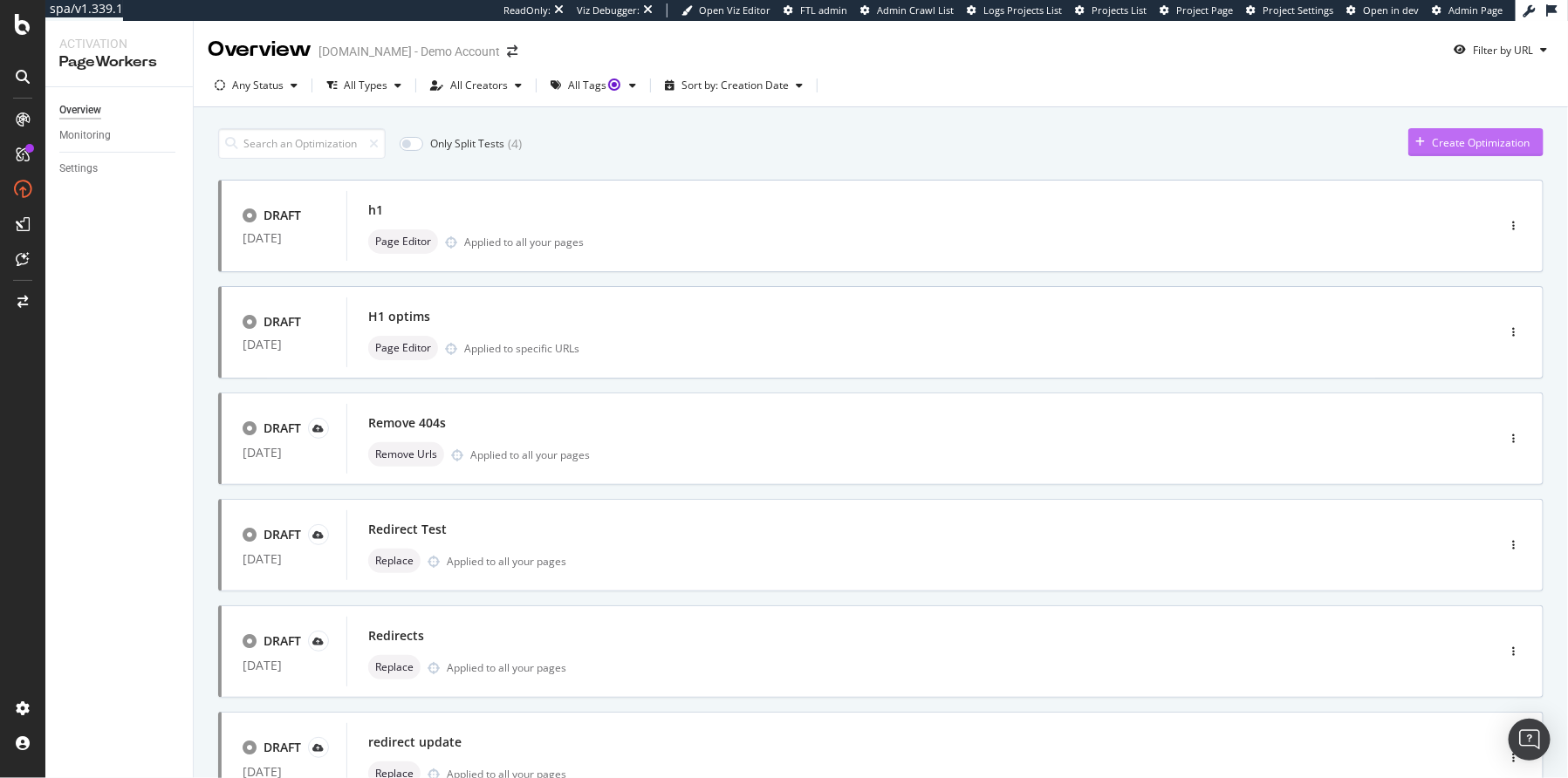
click at [1436, 133] on div "Create Optimization" at bounding box center [1469, 142] width 122 height 26
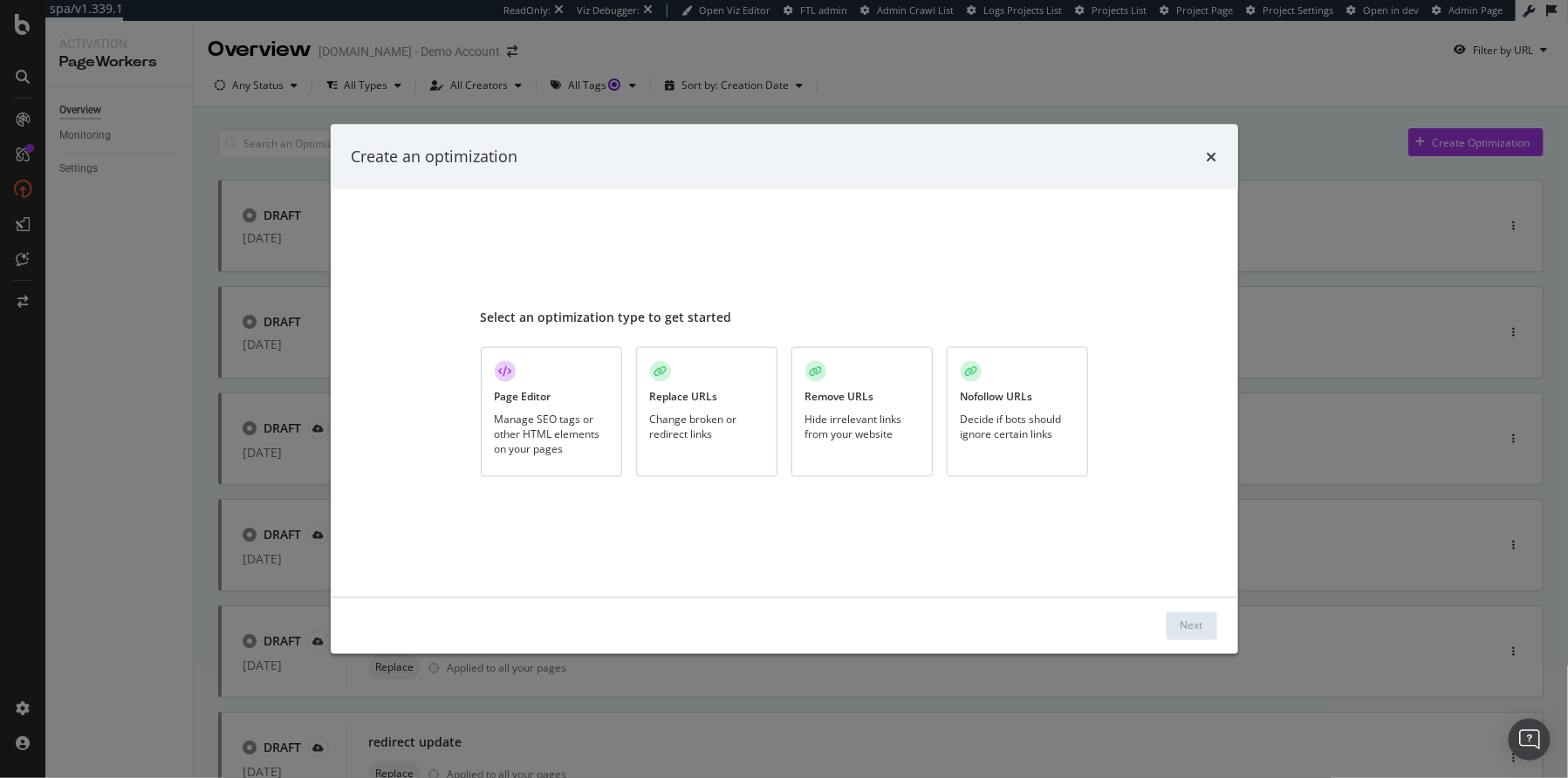
click at [545, 403] on div "Page Editor" at bounding box center [523, 397] width 57 height 14
click at [1174, 631] on button "Next" at bounding box center [1192, 625] width 50 height 28
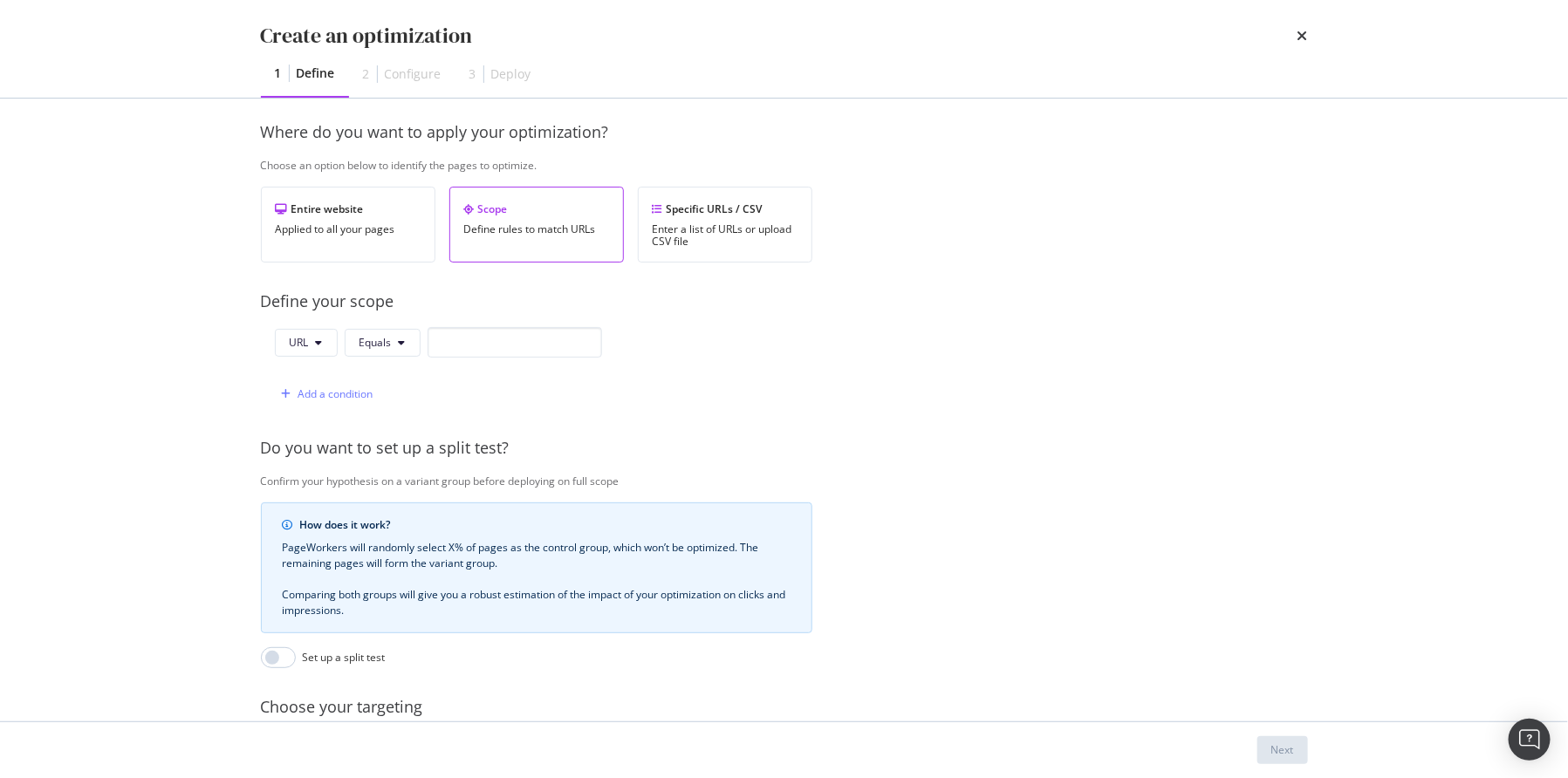
scroll to position [258, 0]
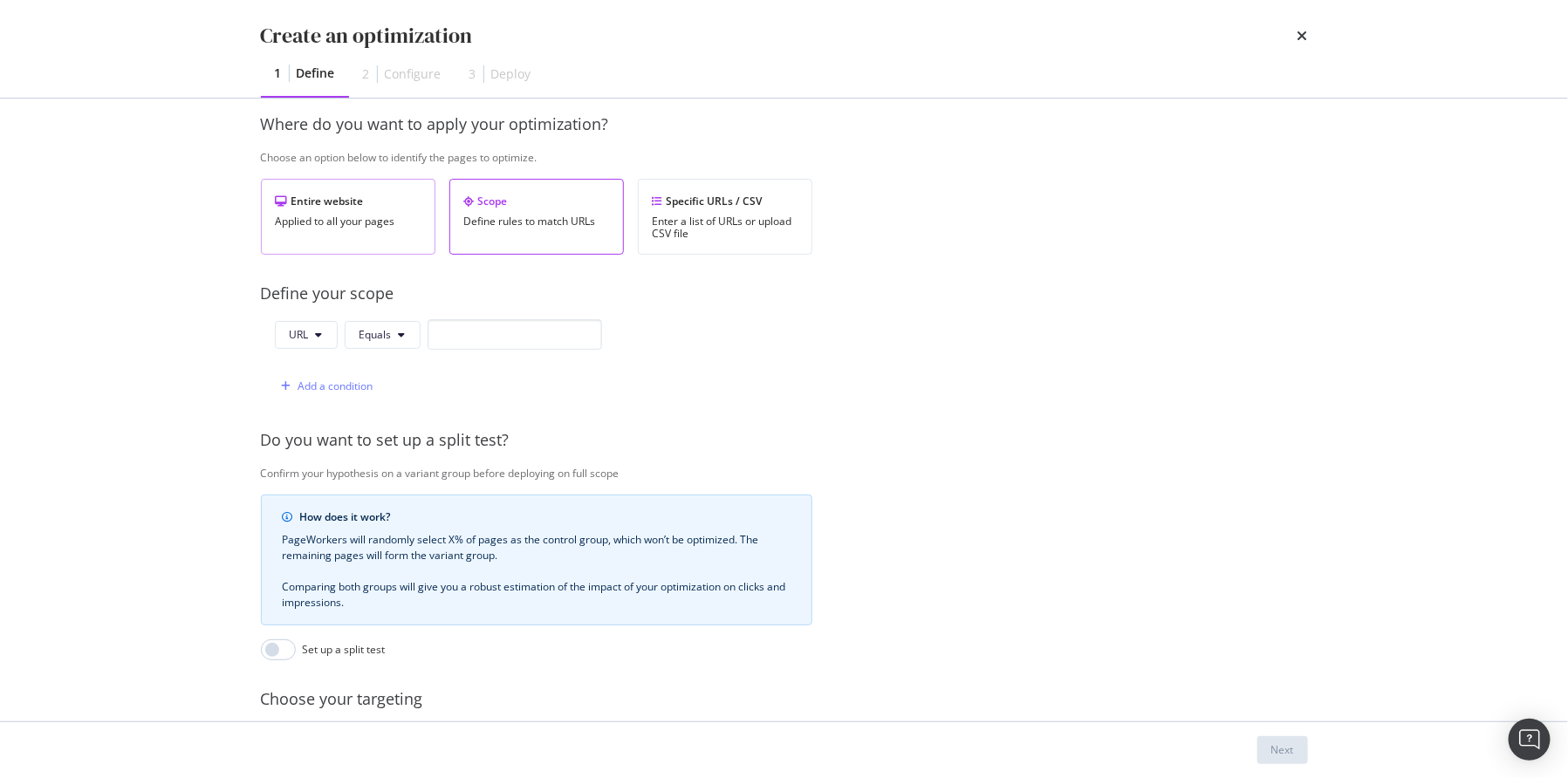
type input "afa"
click at [339, 216] on div "Applied to all your pages" at bounding box center [348, 222] width 145 height 13
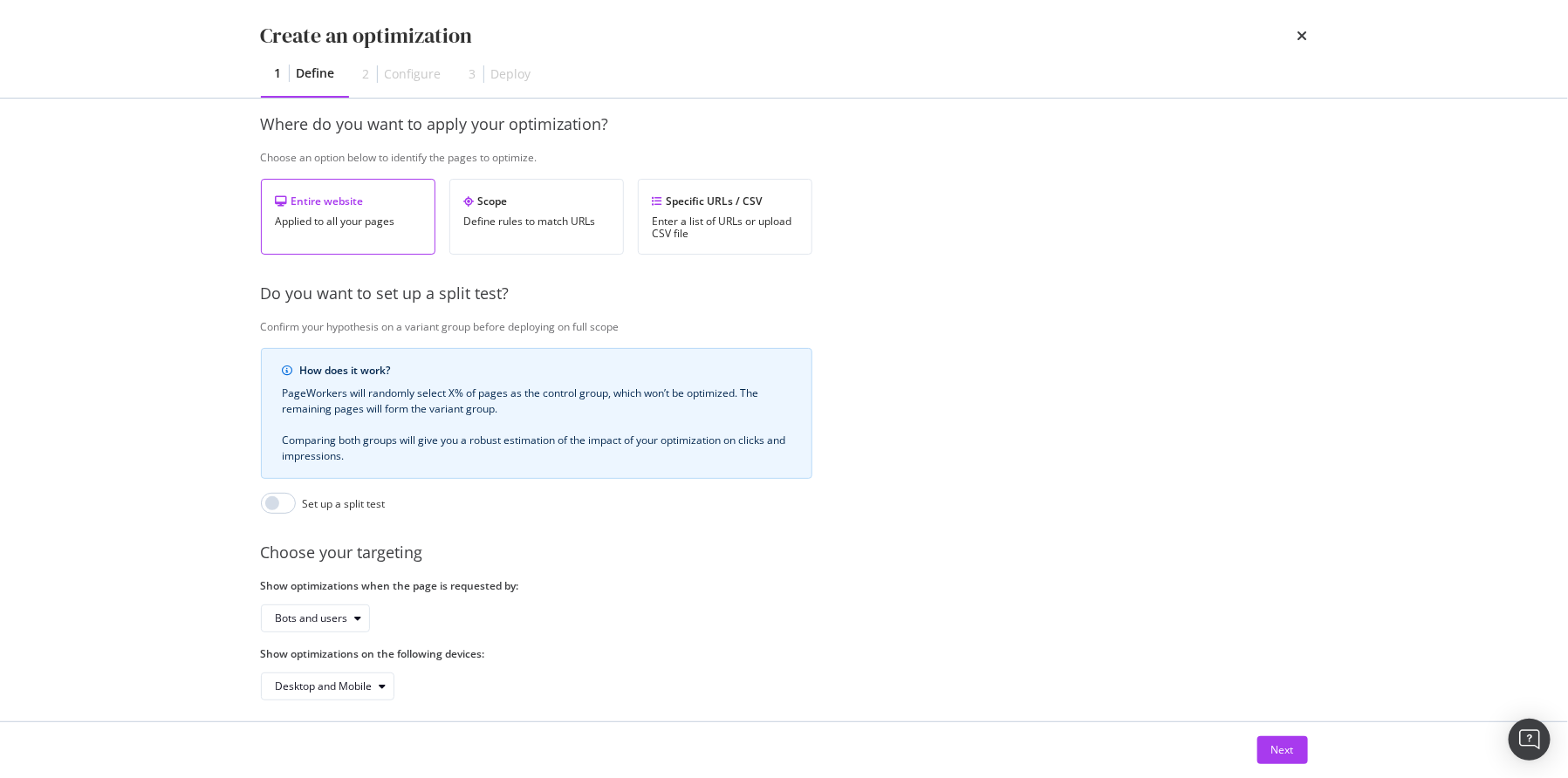
scroll to position [285, 0]
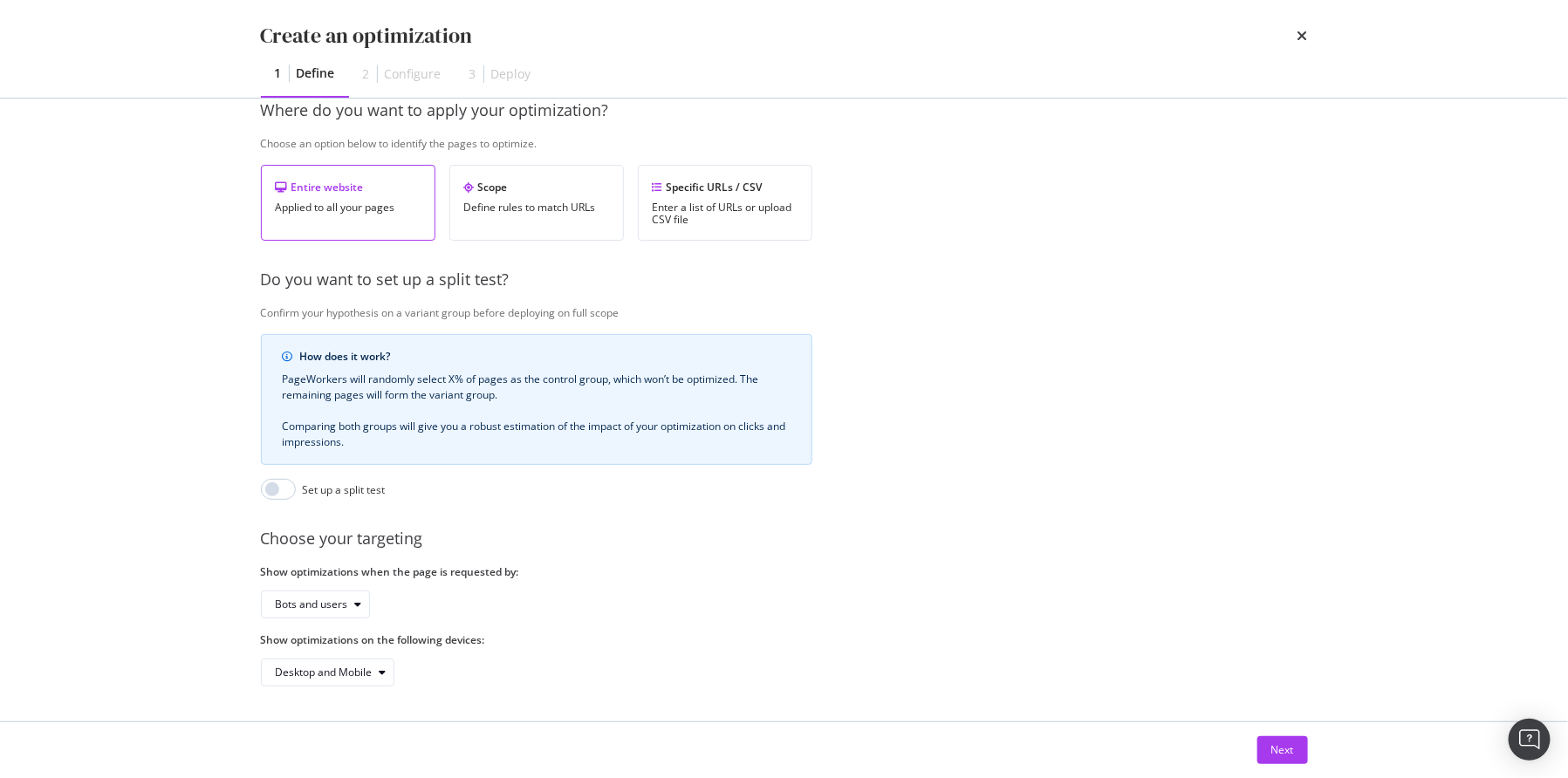
click at [1281, 768] on div "Next" at bounding box center [784, 750] width 1117 height 56
click at [1279, 752] on div "Next" at bounding box center [1282, 750] width 23 height 14
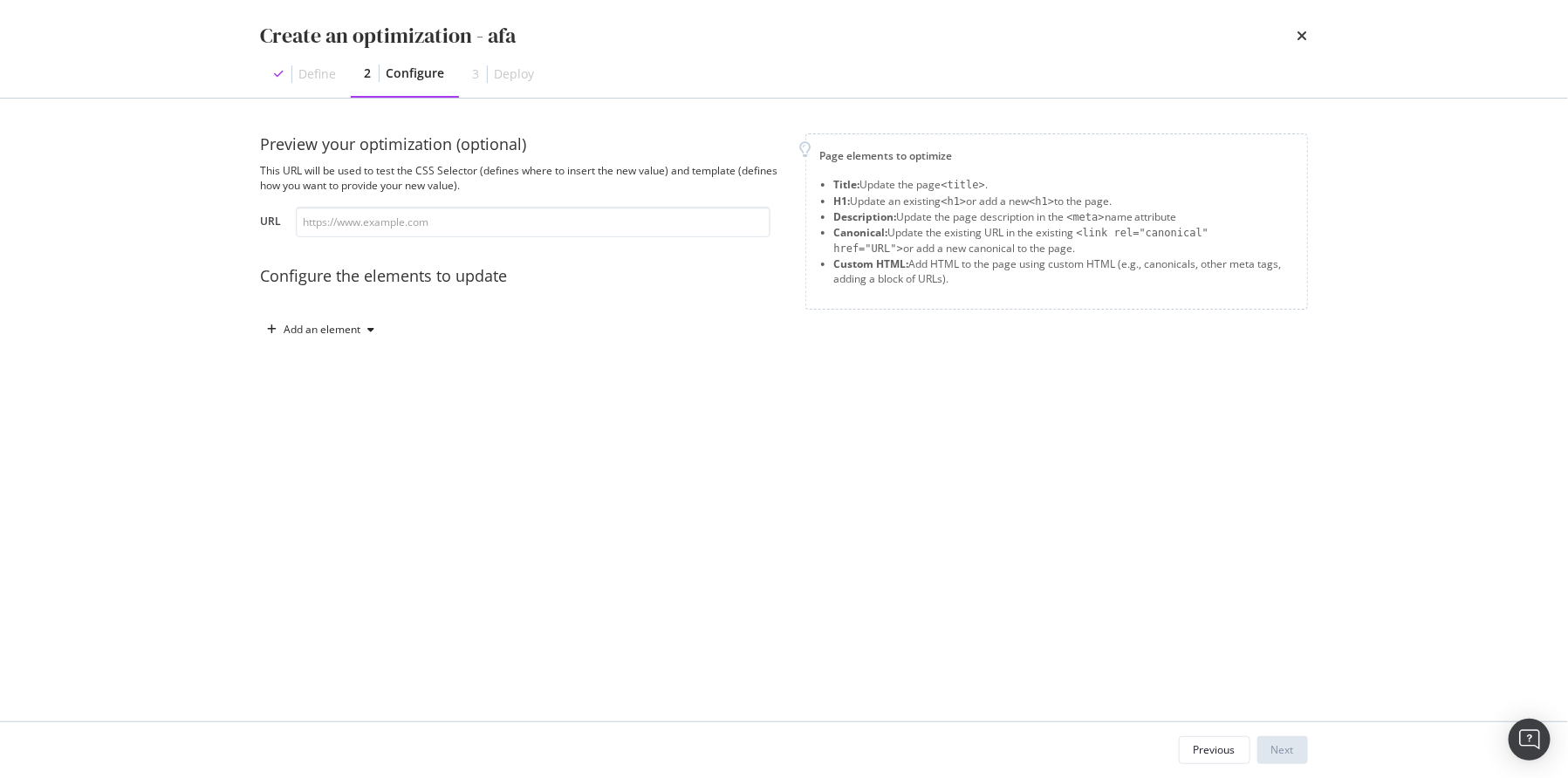
scroll to position [0, 0]
click at [333, 333] on div "Add an element" at bounding box center [323, 330] width 77 height 11
click at [335, 364] on div "Title" at bounding box center [331, 362] width 118 height 22
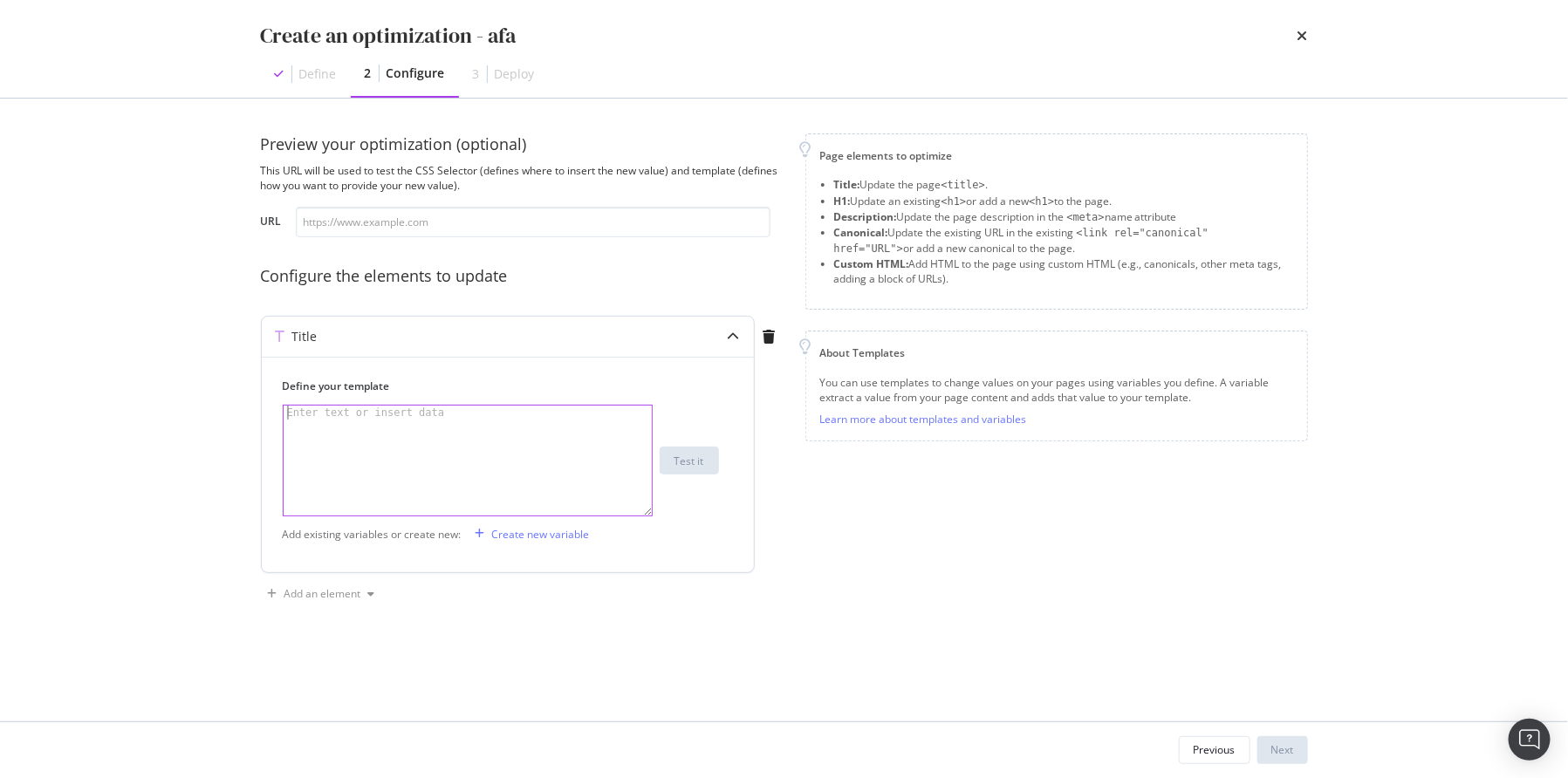
click at [347, 449] on div "modal" at bounding box center [469, 475] width 371 height 139
click at [553, 533] on div "Create new variable" at bounding box center [541, 535] width 97 height 14
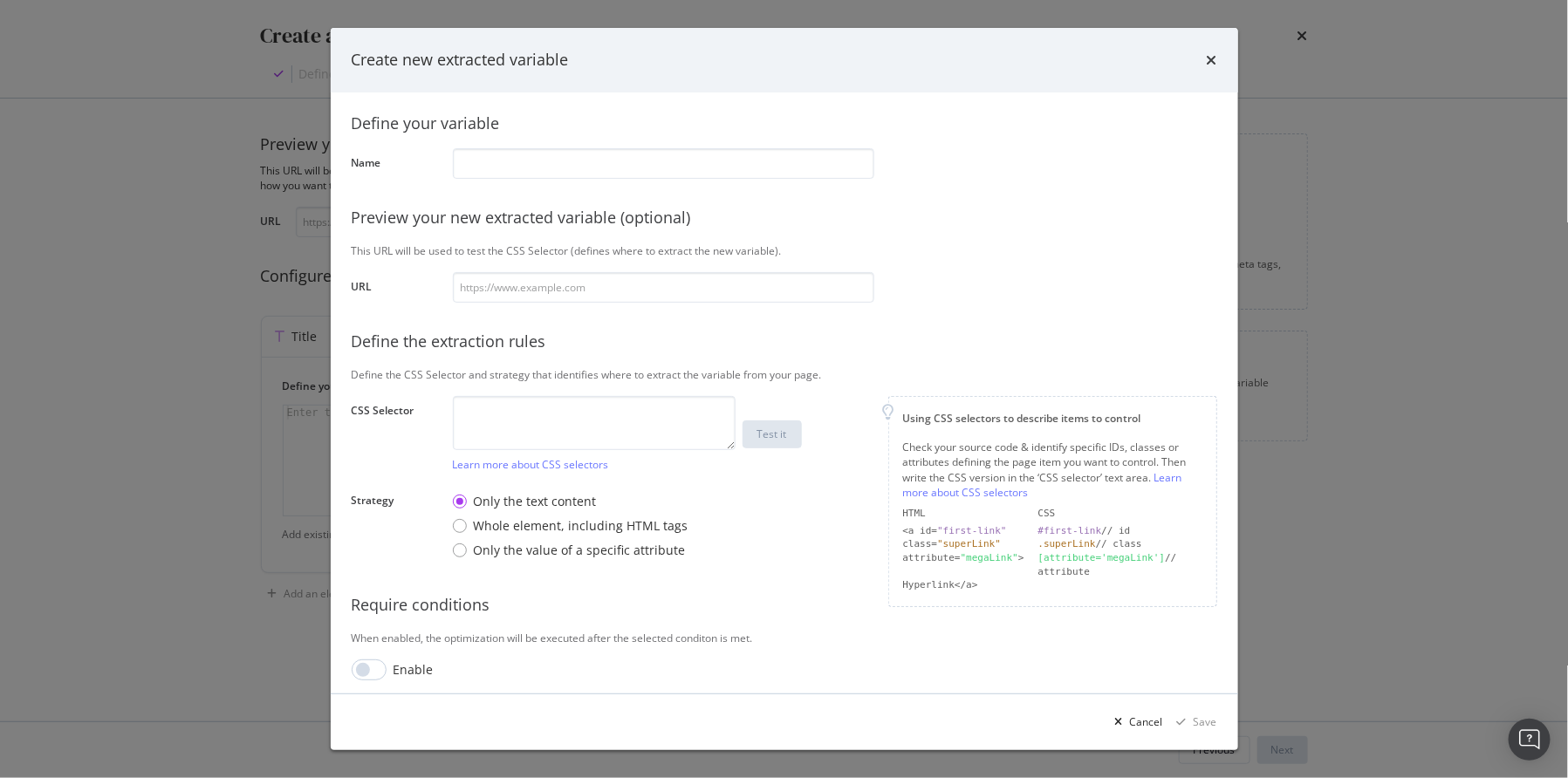
scroll to position [21, 0]
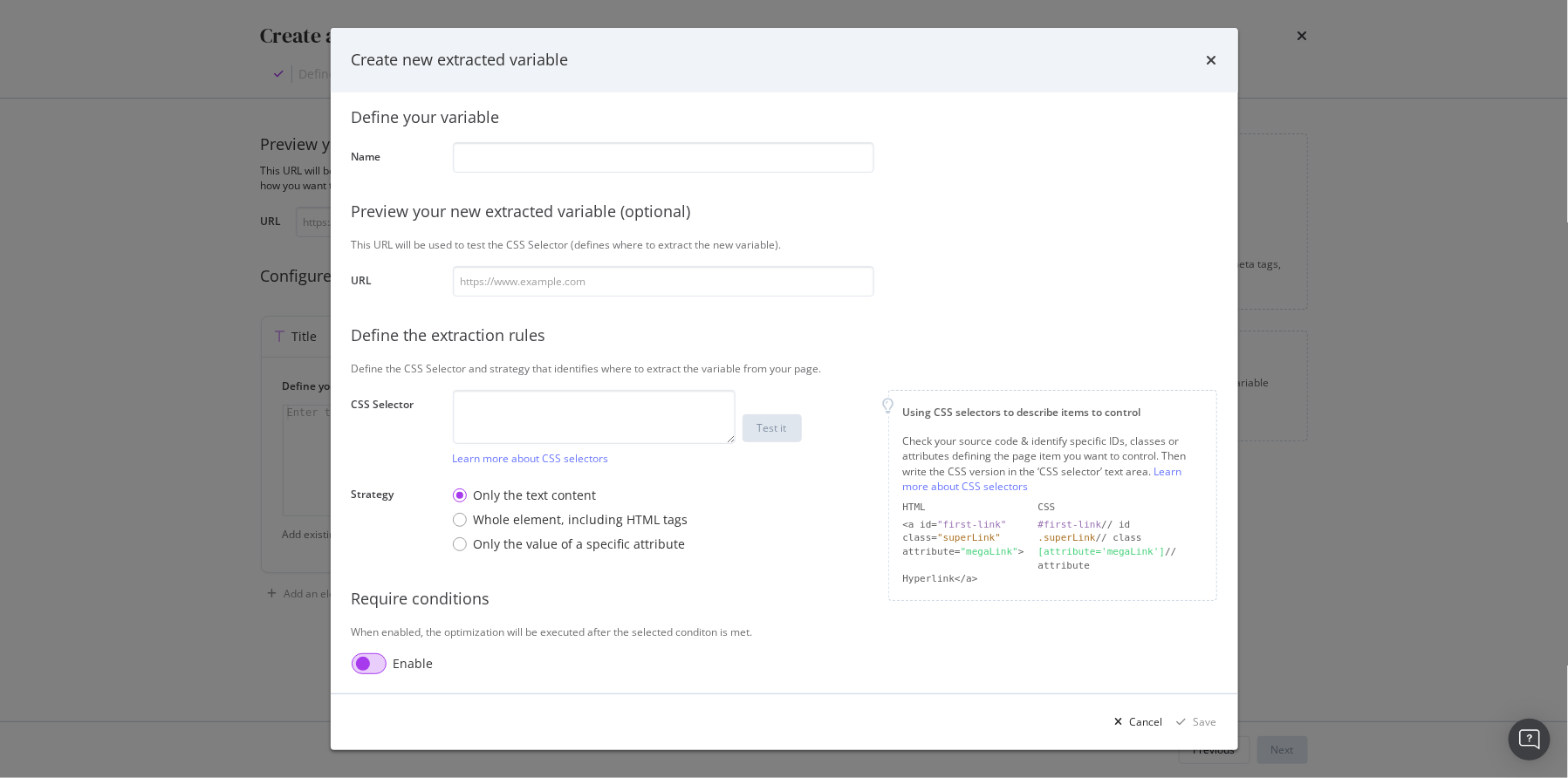
click at [377, 659] on input "modal" at bounding box center [369, 664] width 35 height 21
checkbox input "true"
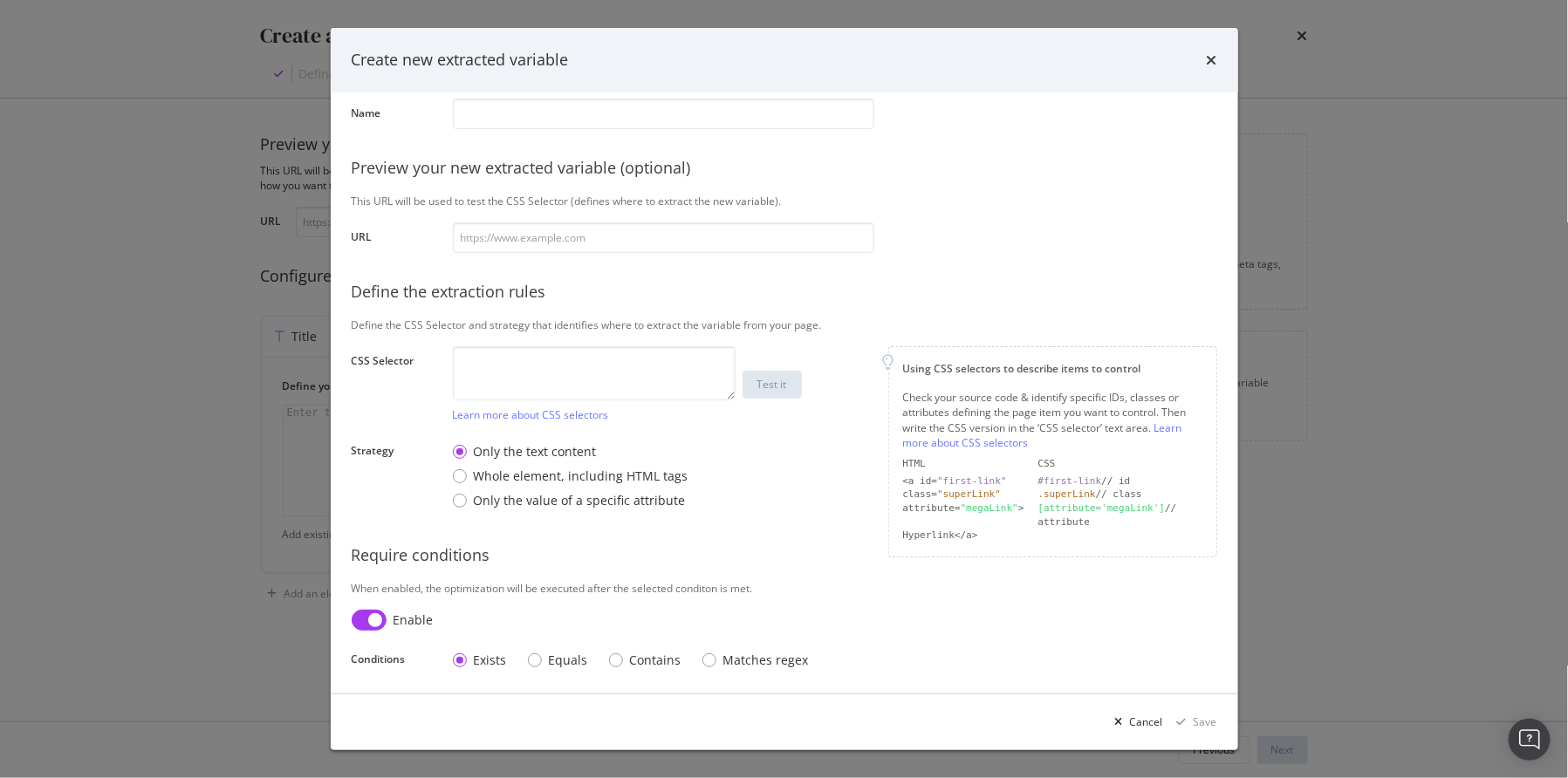
scroll to position [66, 0]
click at [540, 661] on div "Equals" at bounding box center [535, 659] width 14 height 14
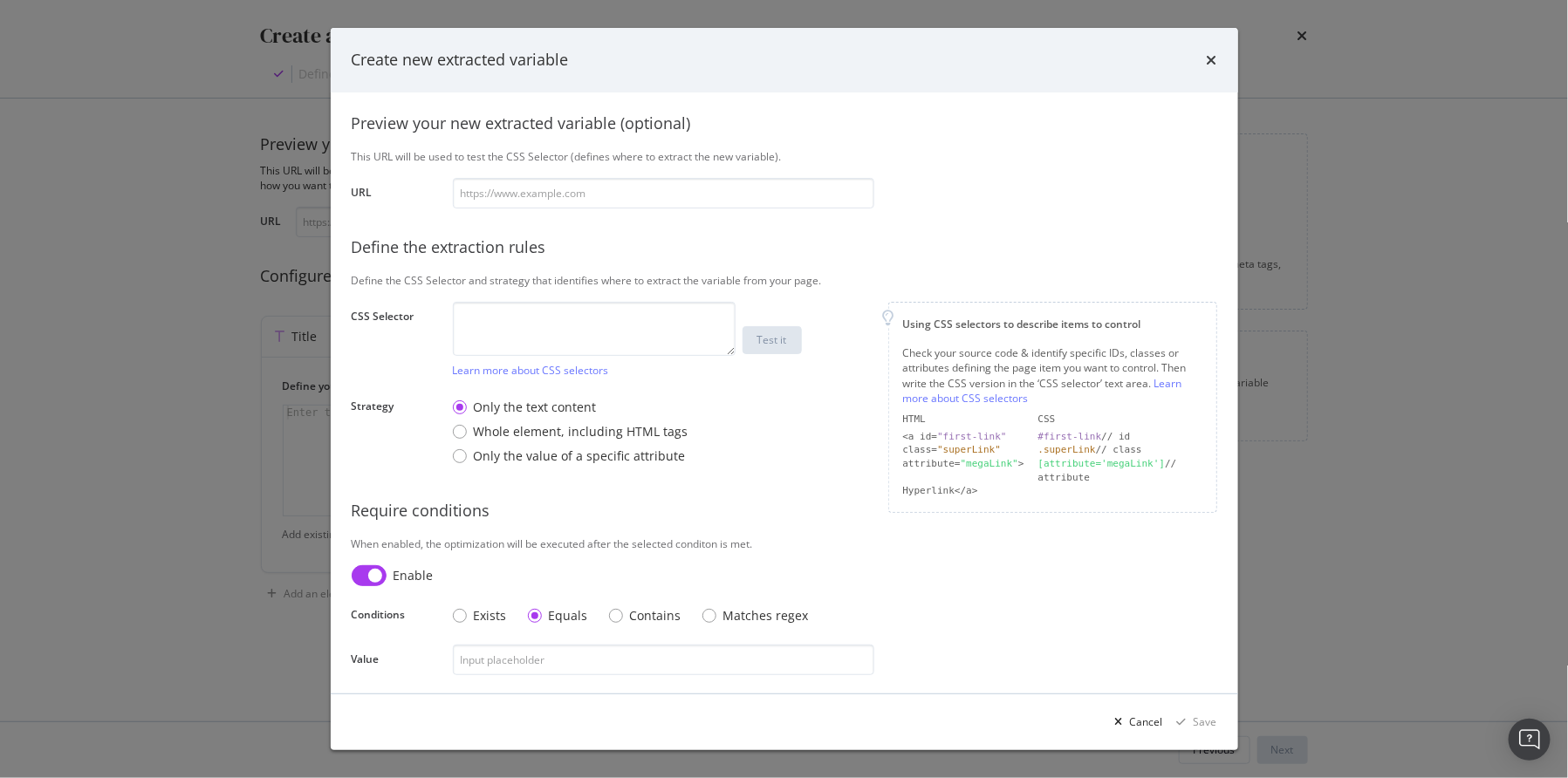
scroll to position [110, 0]
click at [647, 612] on div "Contains" at bounding box center [656, 615] width 51 height 17
click at [1155, 715] on div "Cancel" at bounding box center [1146, 722] width 33 height 14
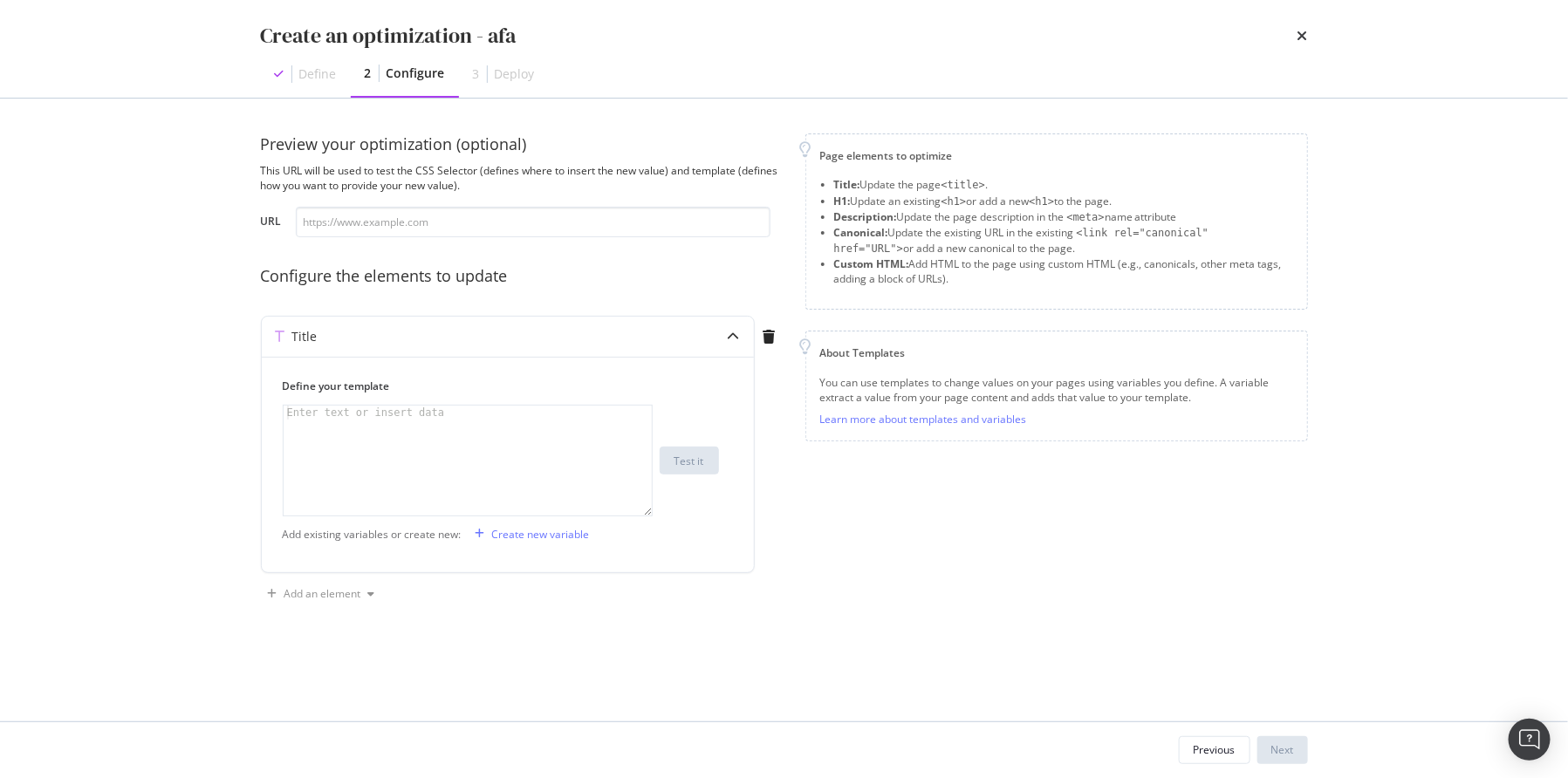
click at [1304, 37] on icon "times" at bounding box center [1303, 35] width 11 height 14
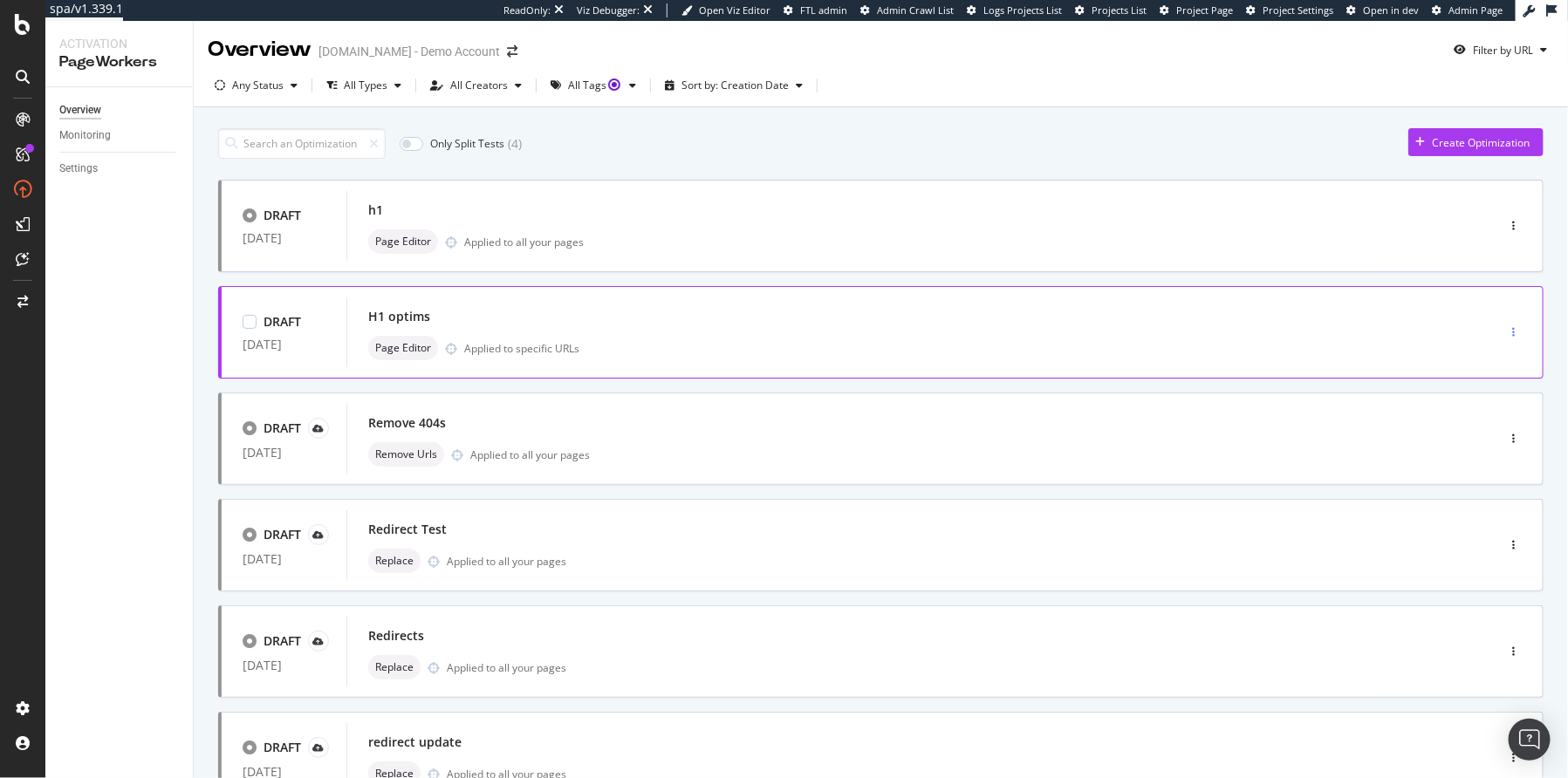
click at [1506, 328] on div "button" at bounding box center [1514, 333] width 16 height 11
click at [1490, 424] on div "Clone" at bounding box center [1476, 423] width 28 height 14
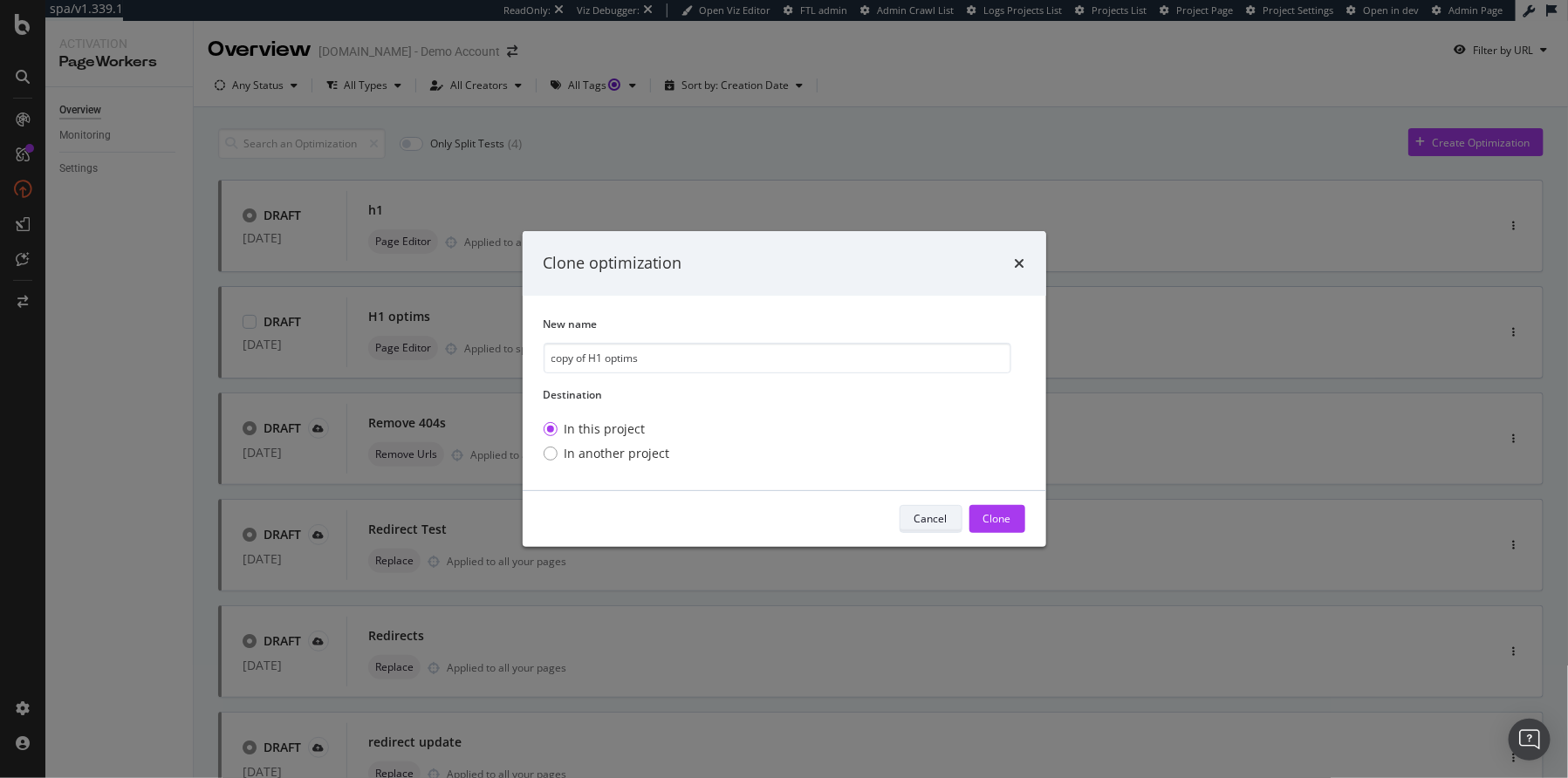
click at [938, 510] on div "Cancel" at bounding box center [931, 518] width 33 height 24
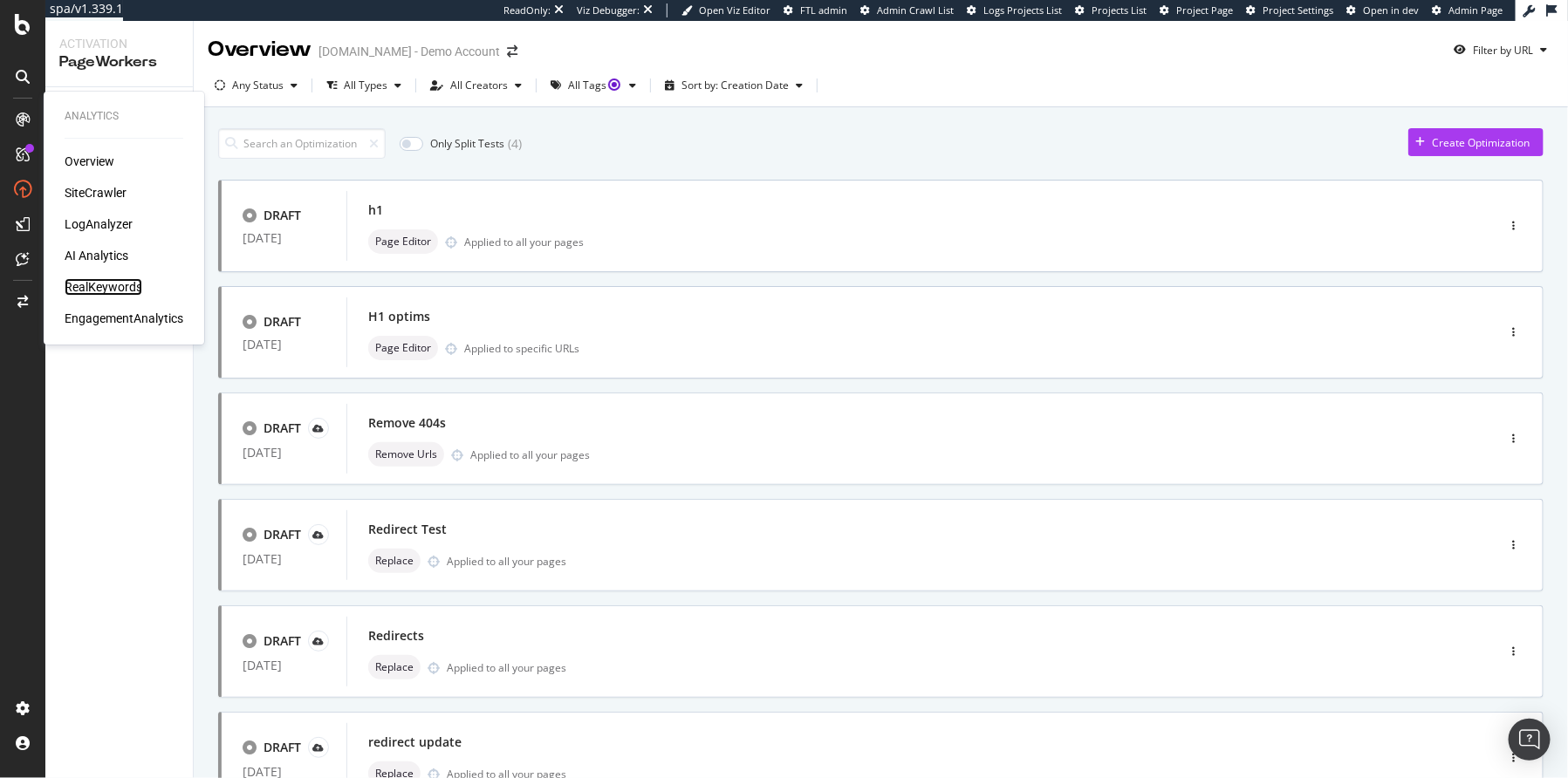
click at [100, 288] on div "RealKeywords" at bounding box center [104, 287] width 78 height 17
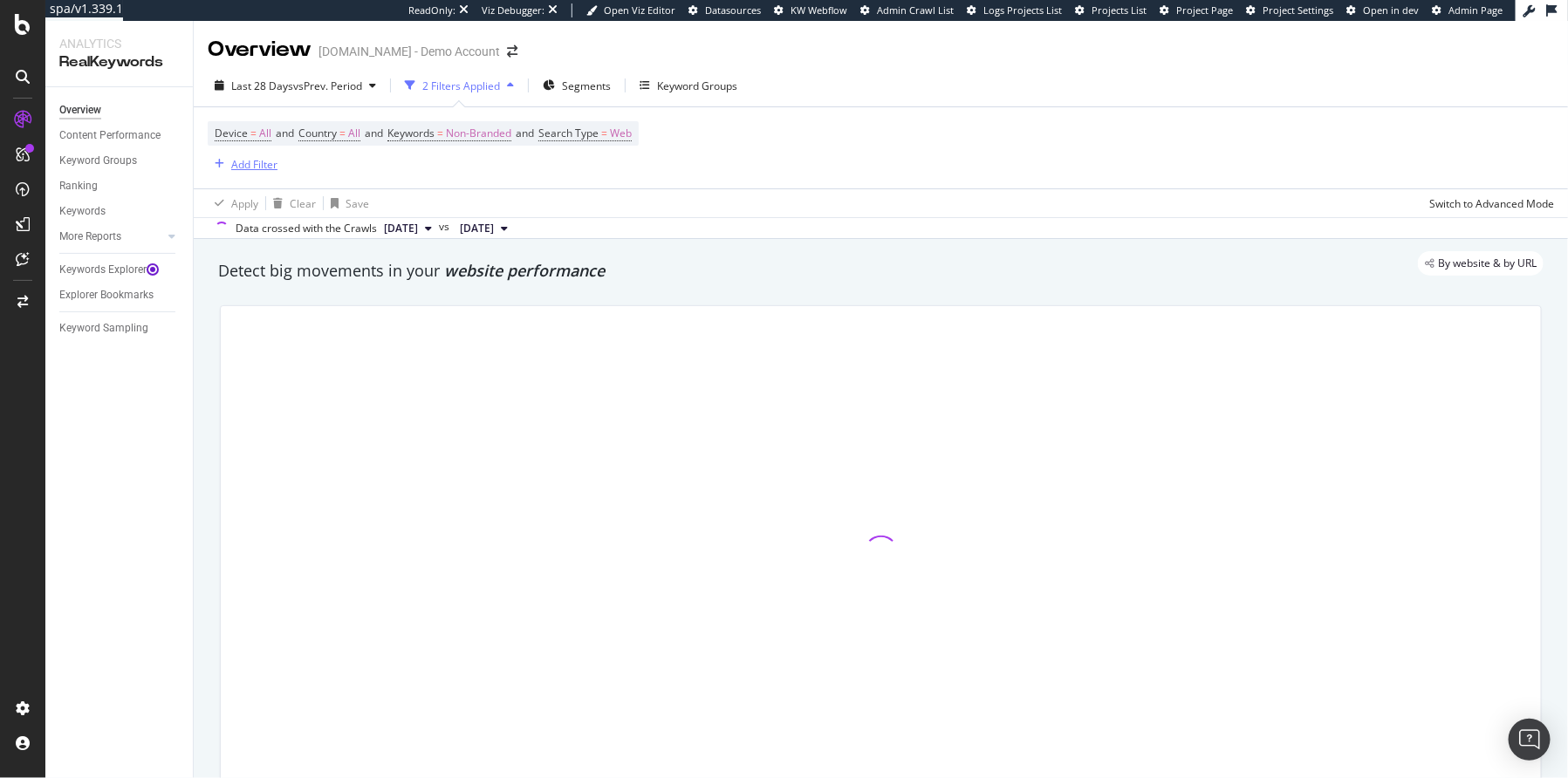
click at [253, 168] on div "Add Filter" at bounding box center [253, 164] width 46 height 14
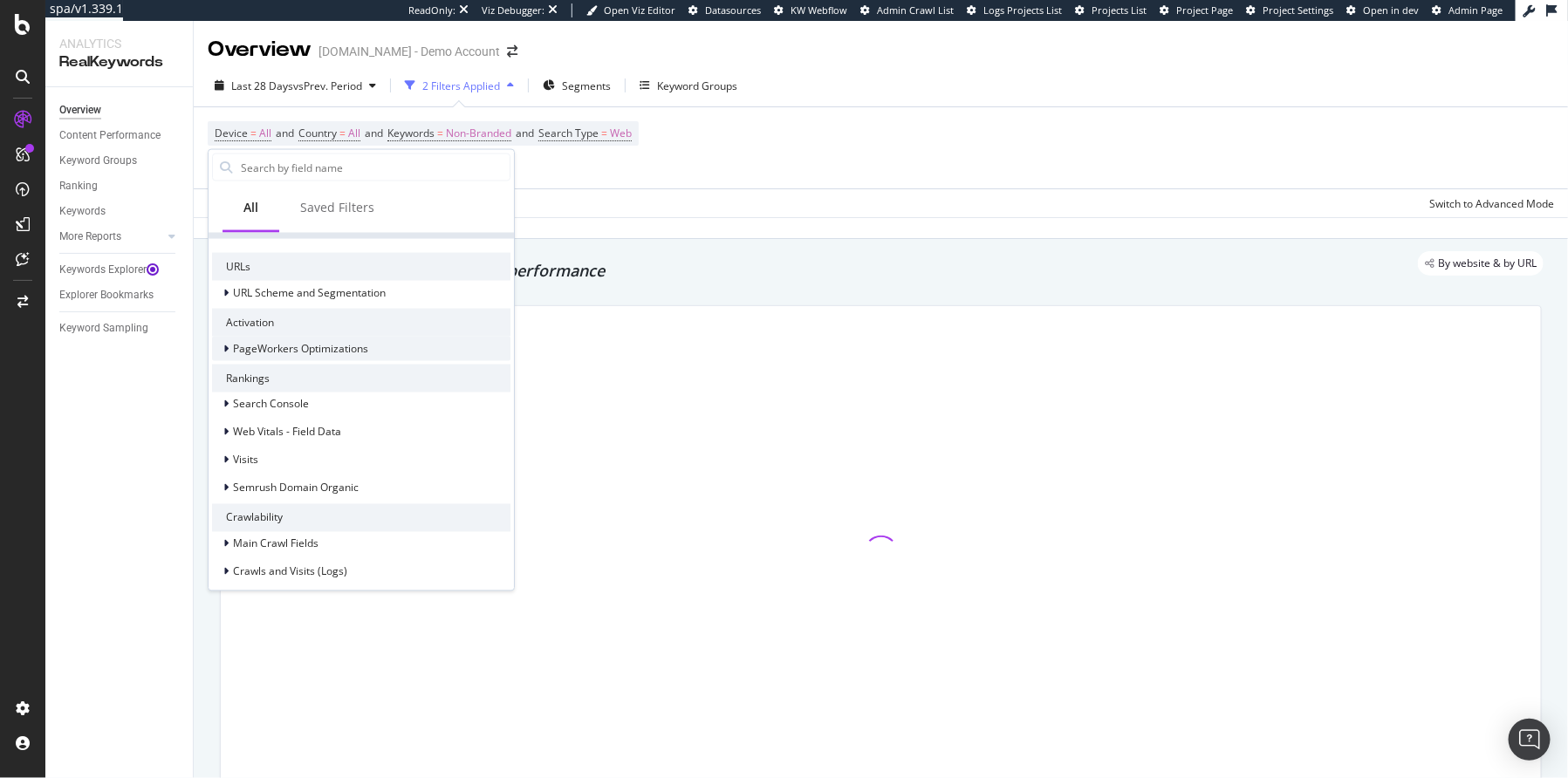
scroll to position [291, 0]
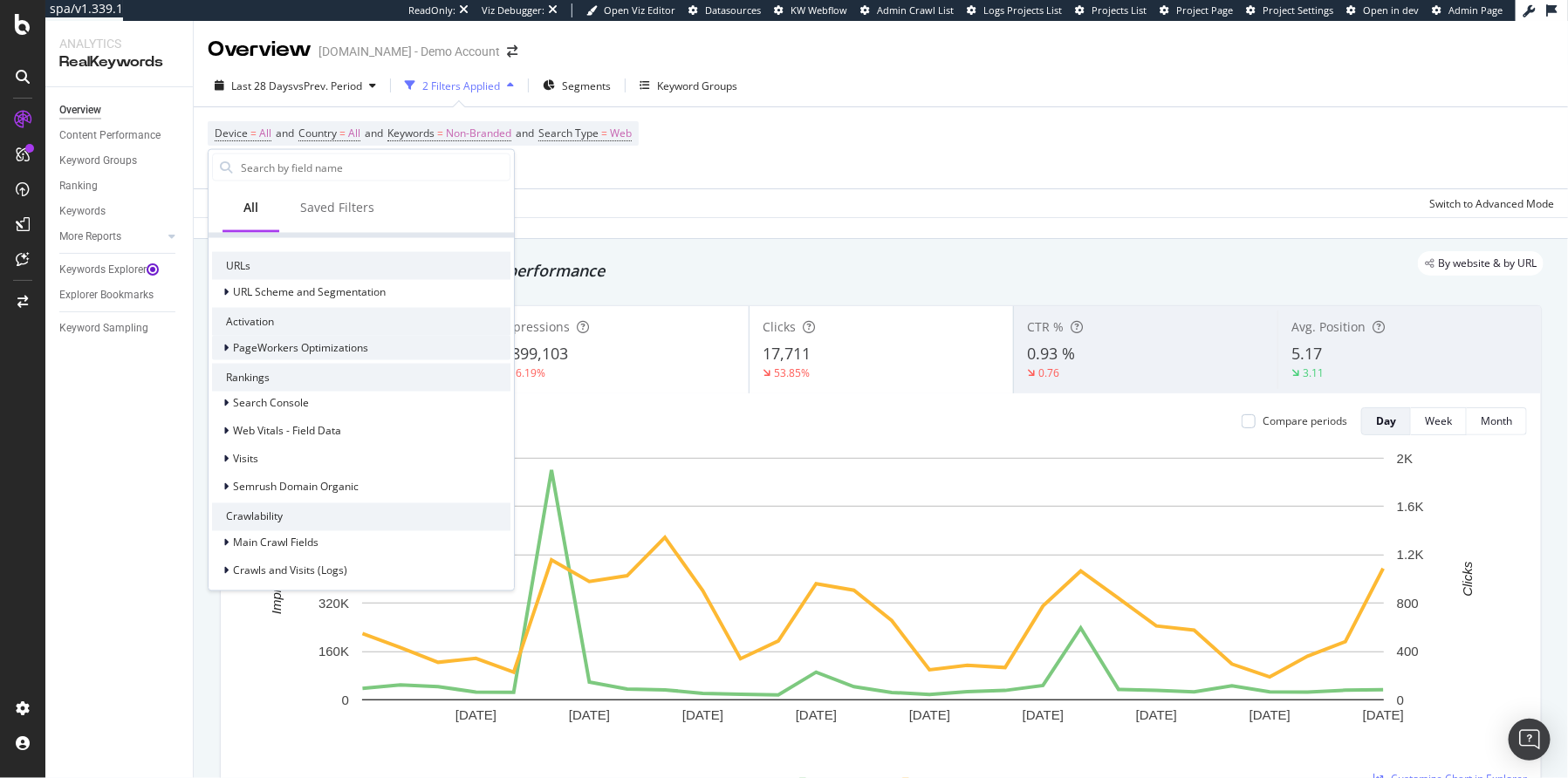
click at [226, 348] on icon at bounding box center [226, 348] width 5 height 11
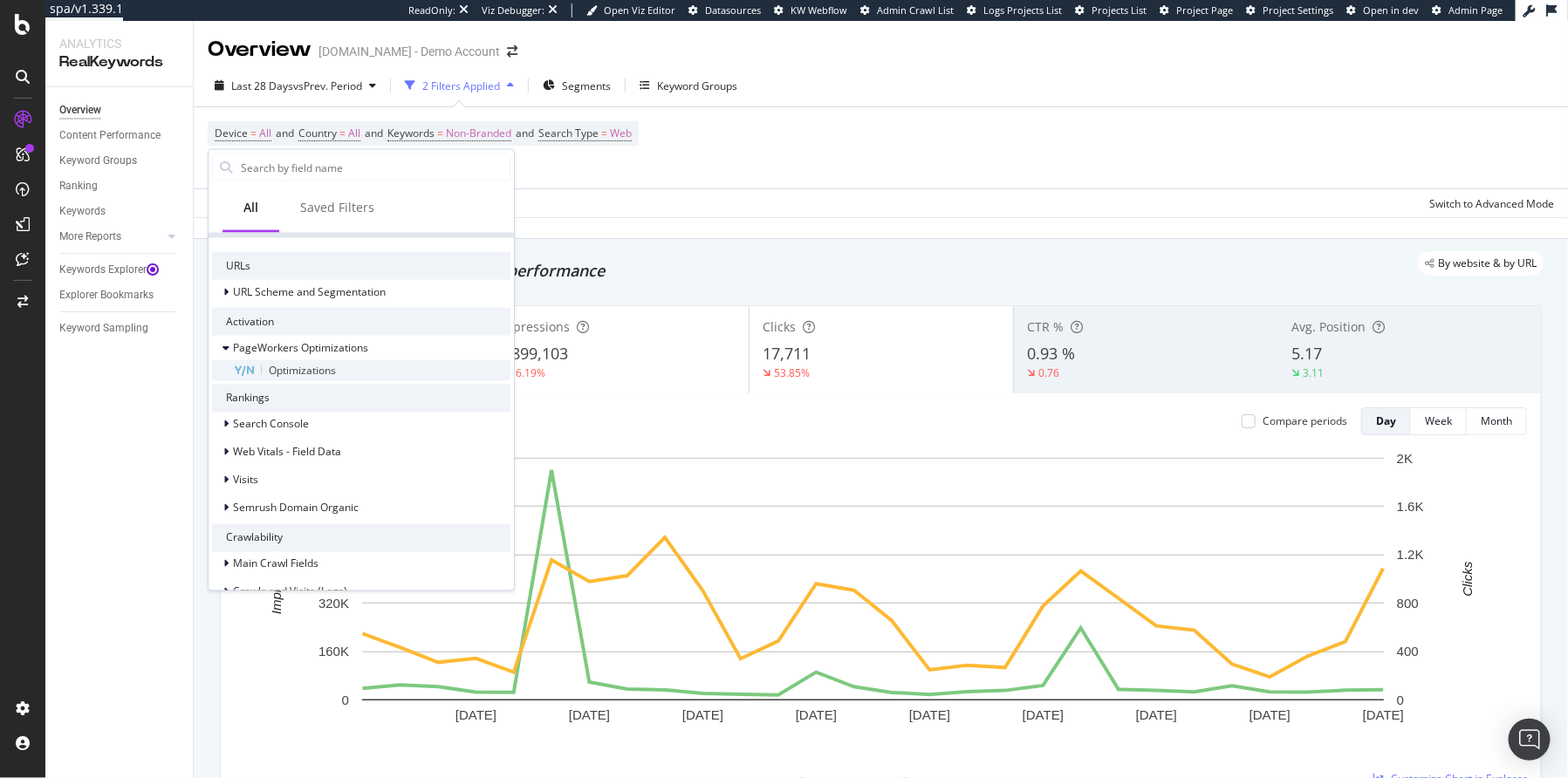
click at [286, 371] on span "Optimizations" at bounding box center [302, 371] width 68 height 14
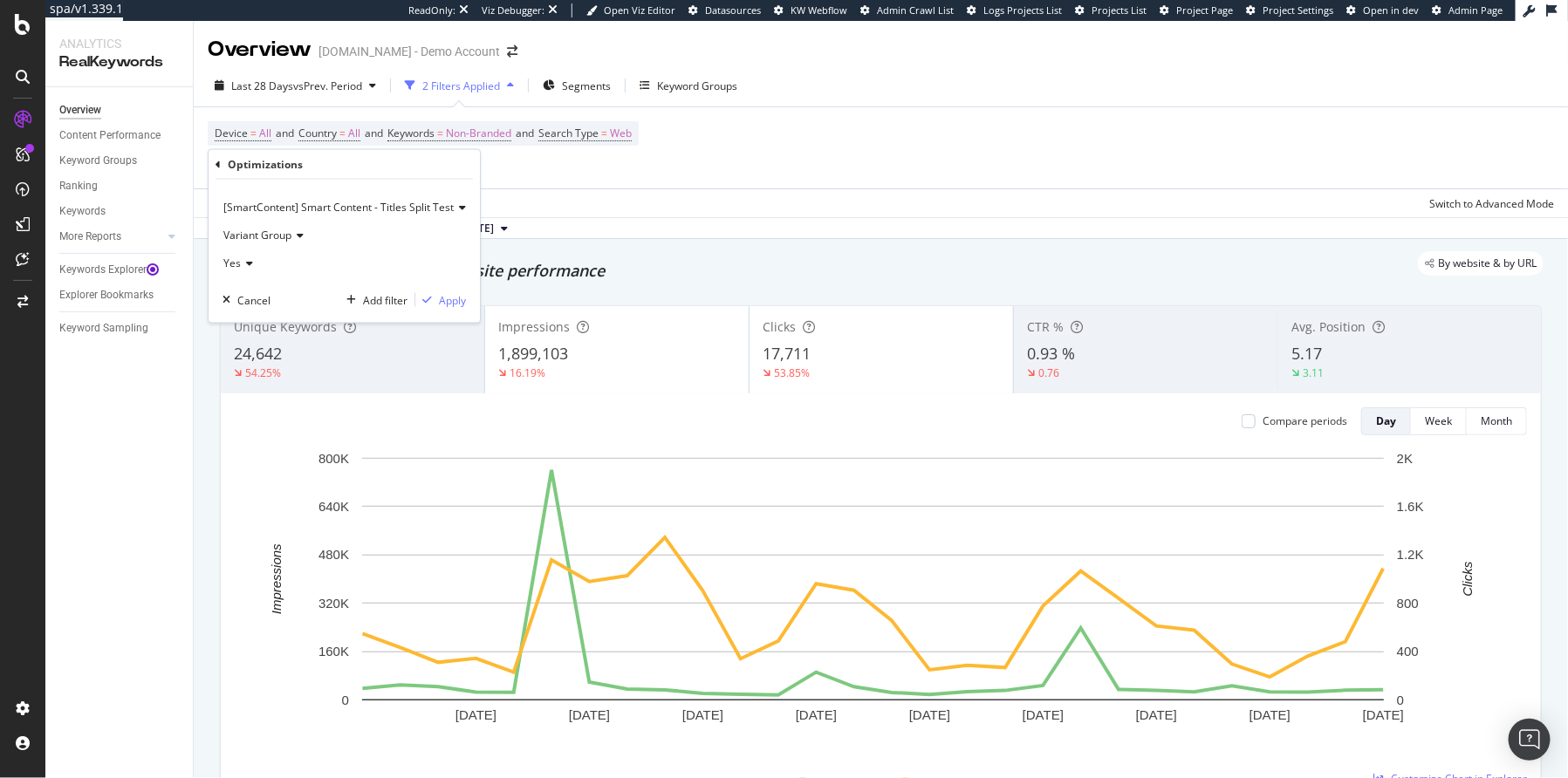
click at [286, 242] on span "Variant Group" at bounding box center [257, 235] width 68 height 14
click at [298, 316] on span "All urls in Scope" at bounding box center [269, 316] width 77 height 14
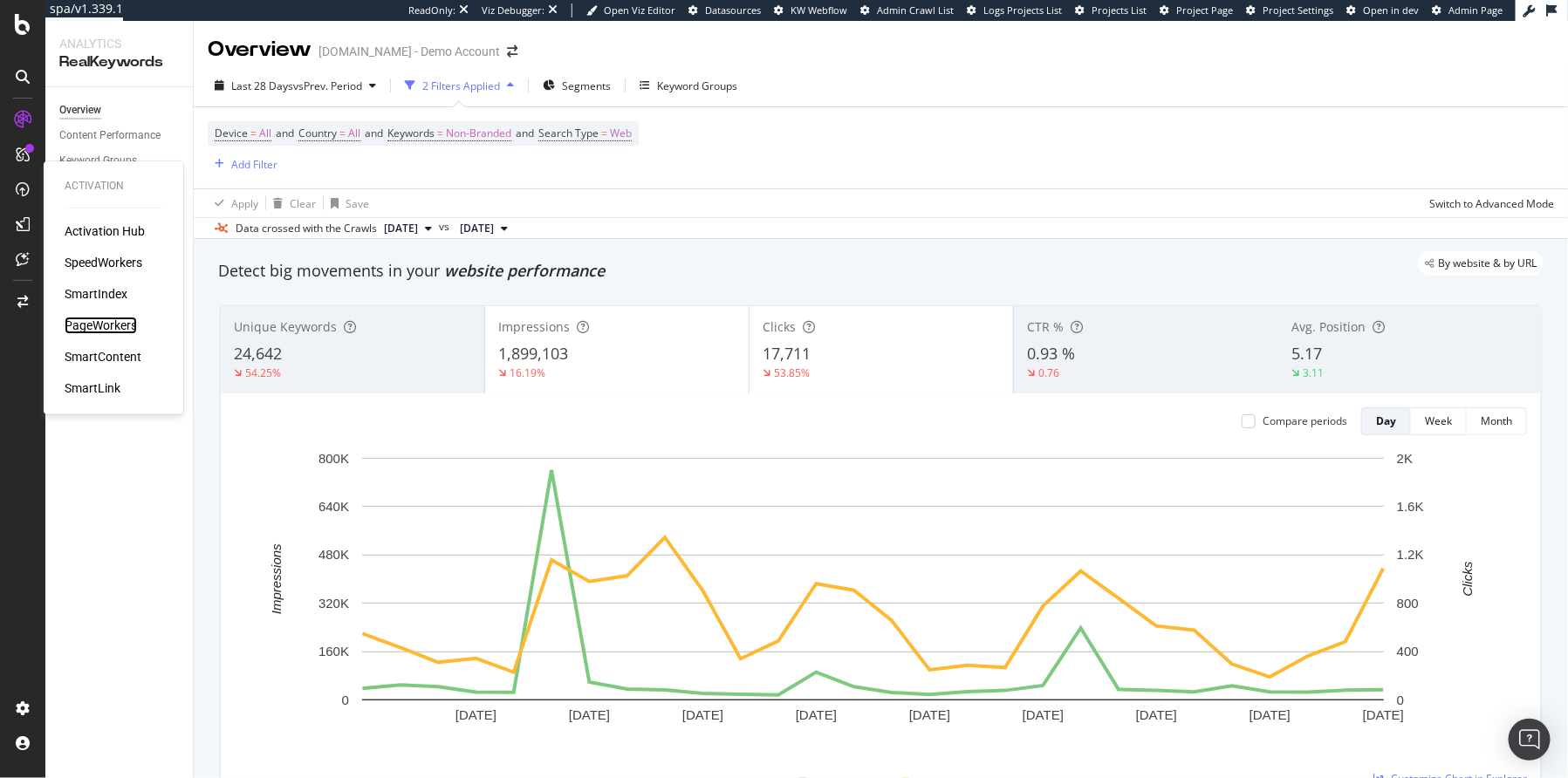
click at [111, 329] on div "PageWorkers" at bounding box center [101, 325] width 72 height 17
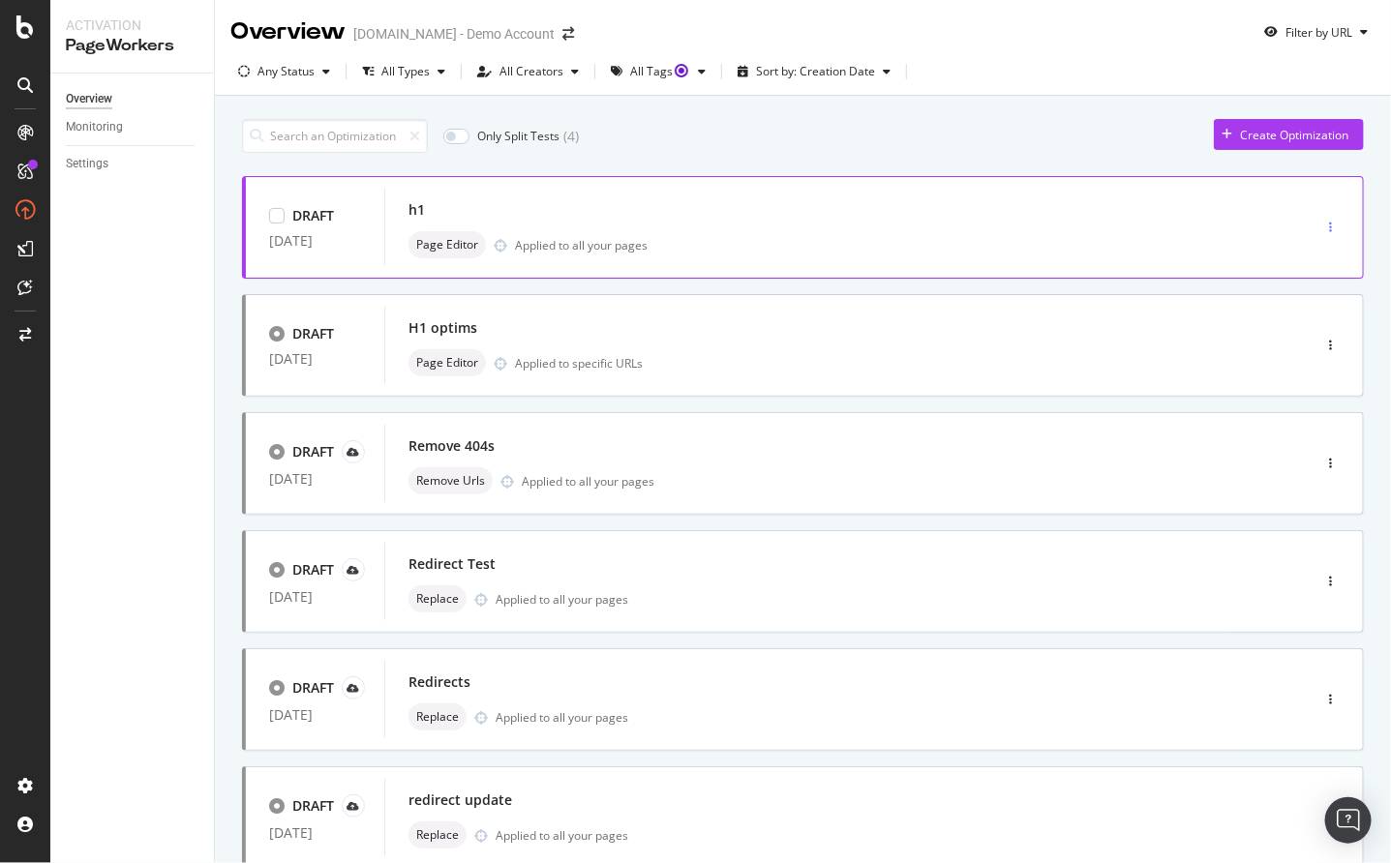
click at [1321, 229] on div "button" at bounding box center [1330, 228] width 18 height 12
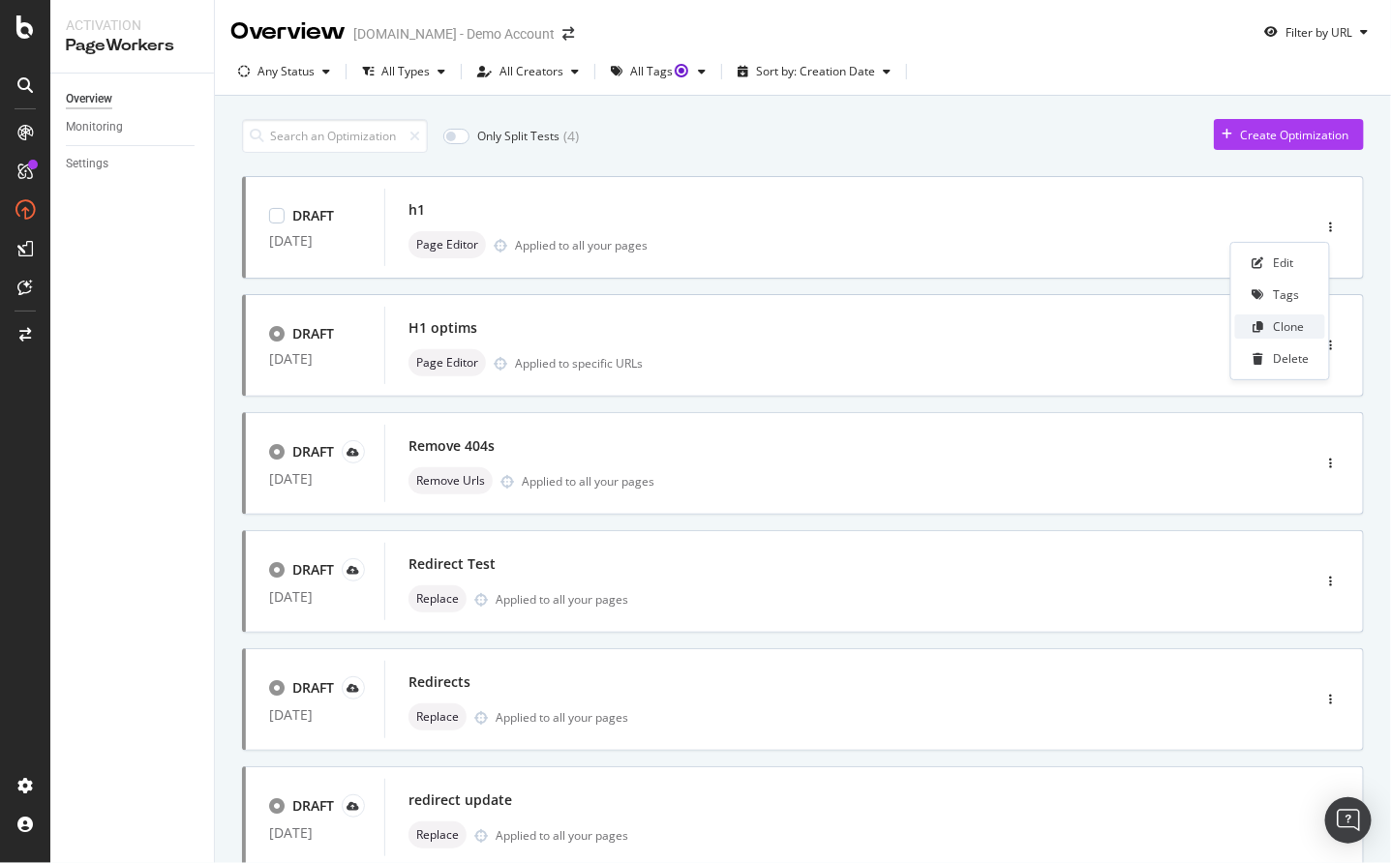
click at [1290, 328] on div "Clone" at bounding box center [1289, 326] width 31 height 16
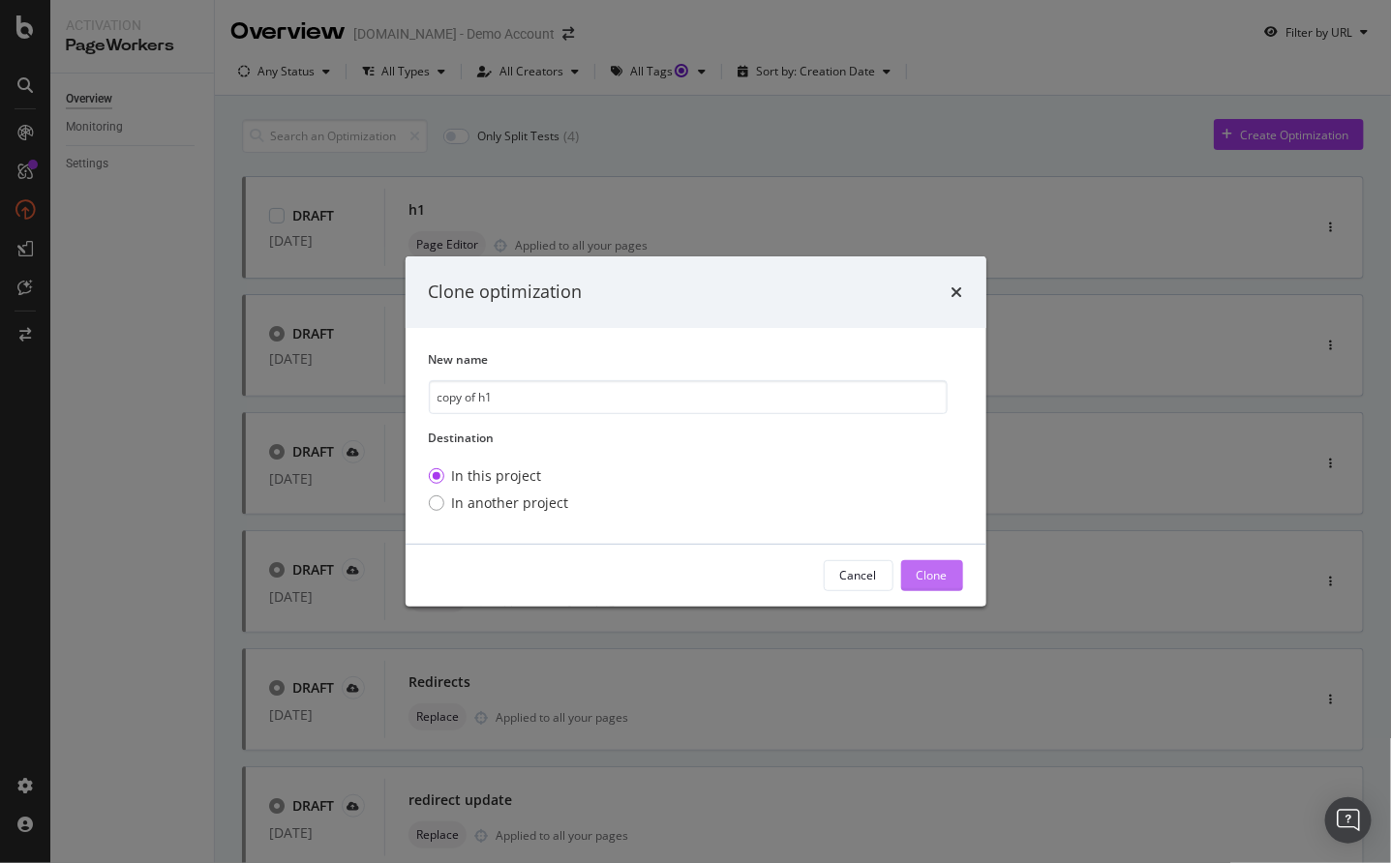
click at [931, 562] on div "Clone" at bounding box center [932, 575] width 31 height 29
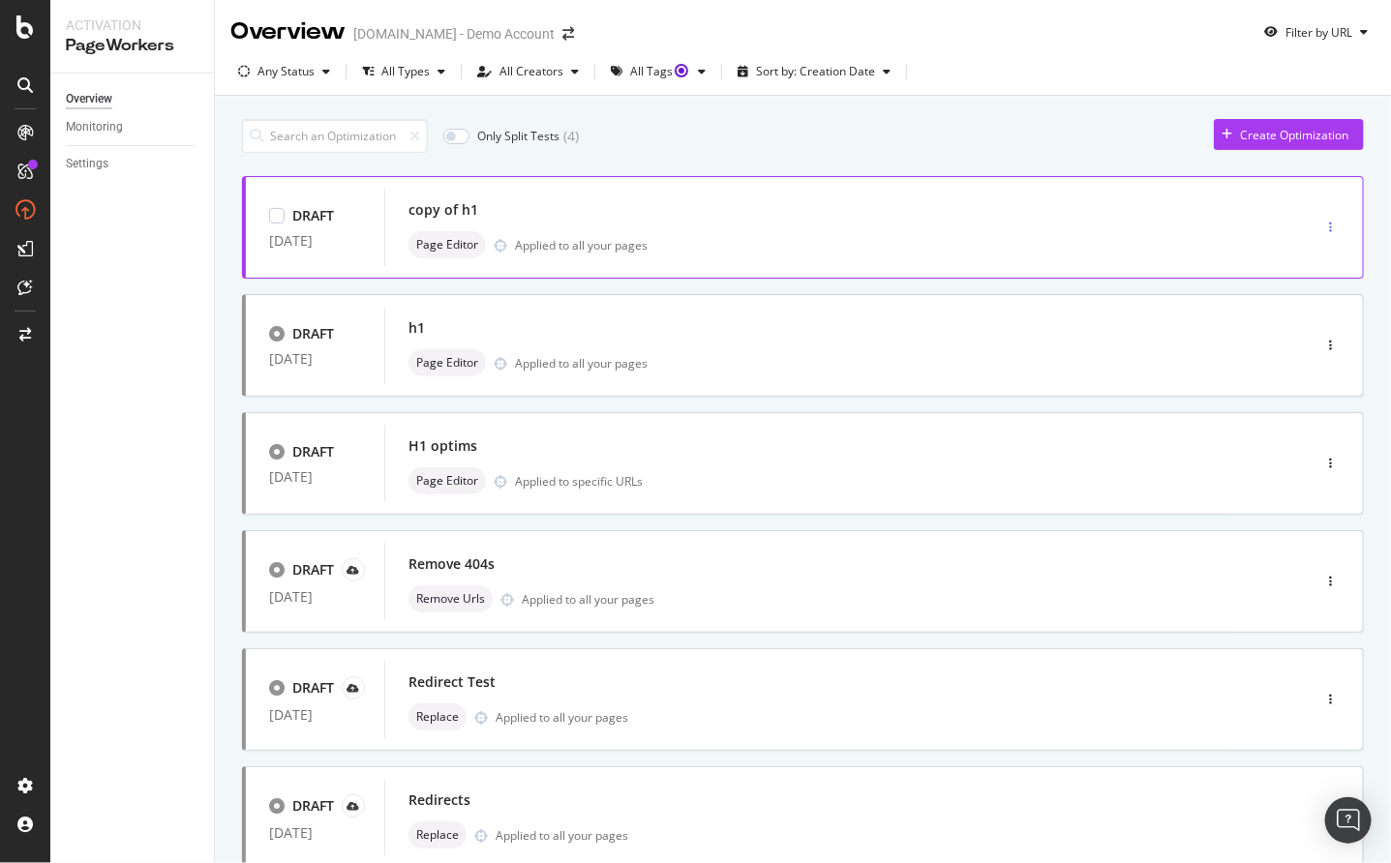
click at [1321, 220] on div "button" at bounding box center [1330, 227] width 18 height 29
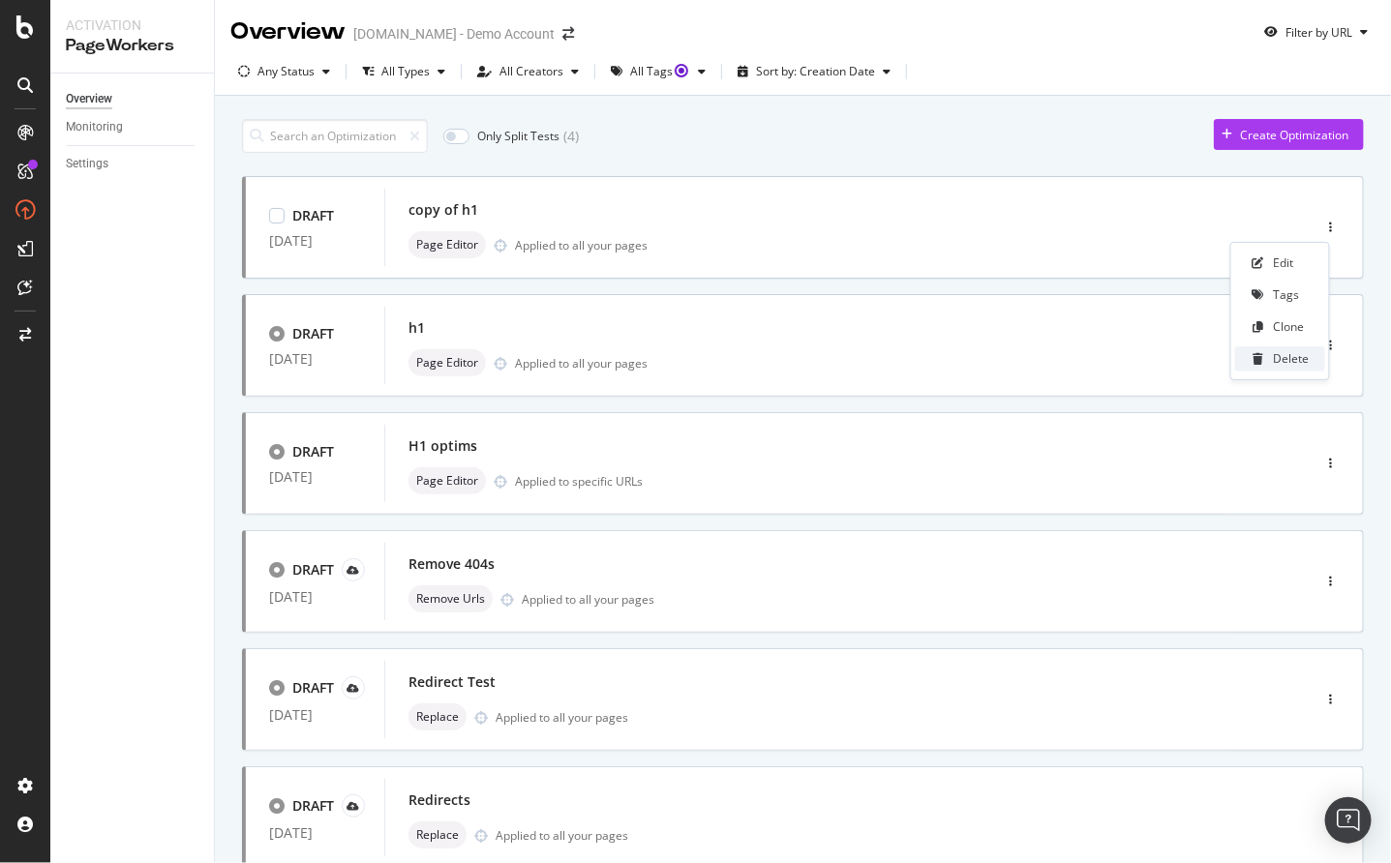
click at [1294, 357] on div "Delete" at bounding box center [1292, 358] width 36 height 16
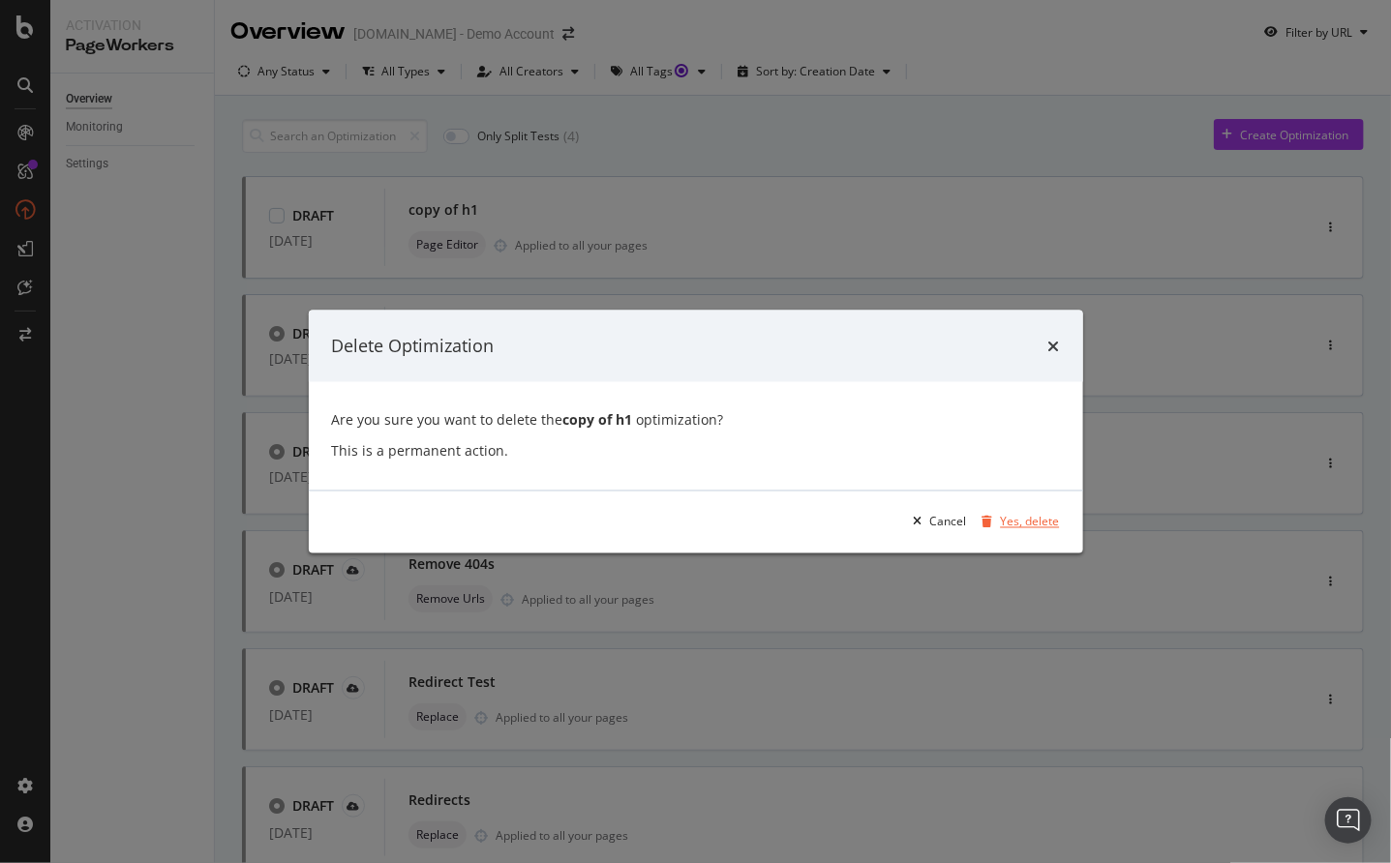
click at [1023, 521] on div "Yes, delete" at bounding box center [1030, 522] width 59 height 16
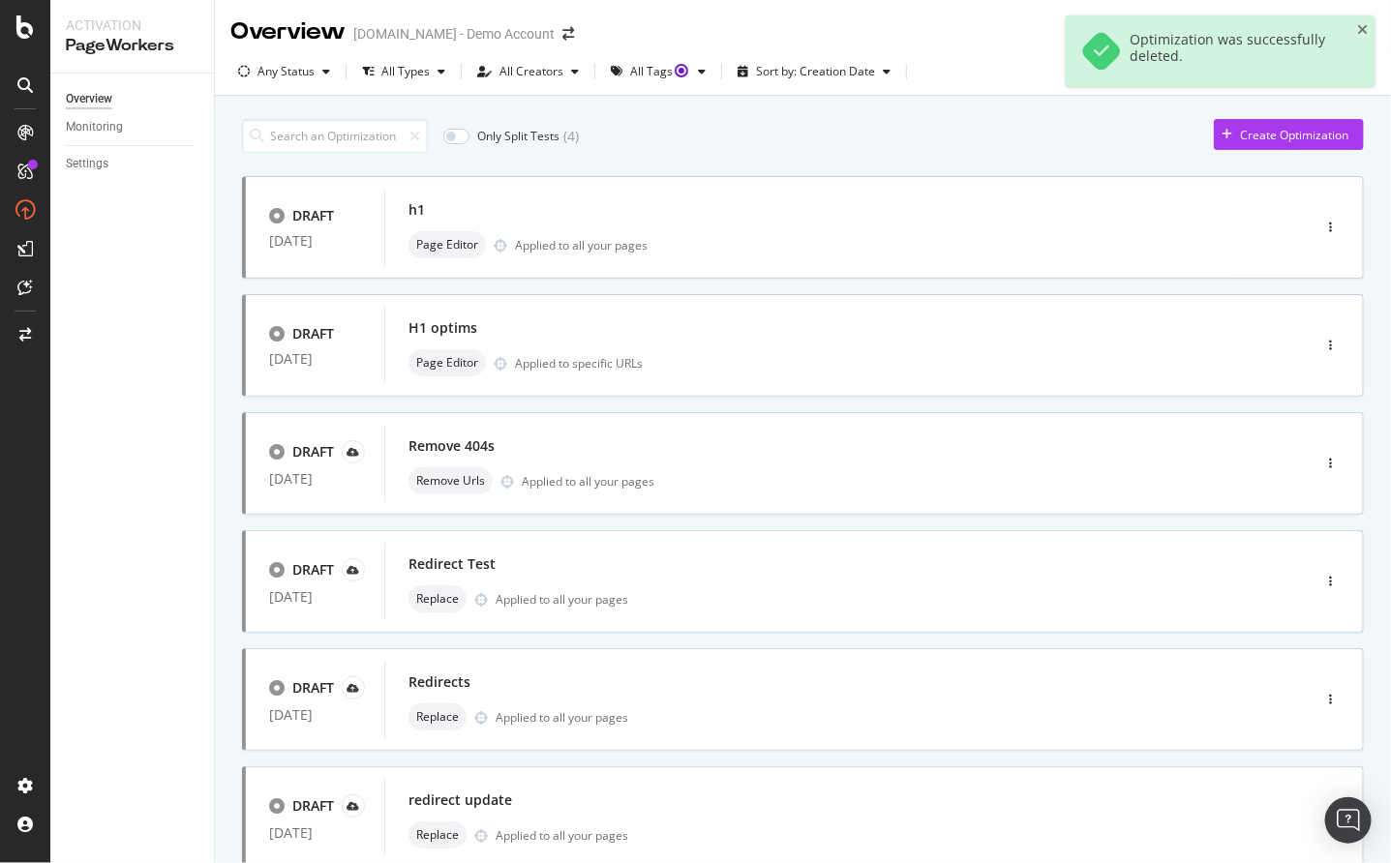
drag, startPoint x: 1361, startPoint y: 27, endPoint x: 1331, endPoint y: 2, distance: 39.2
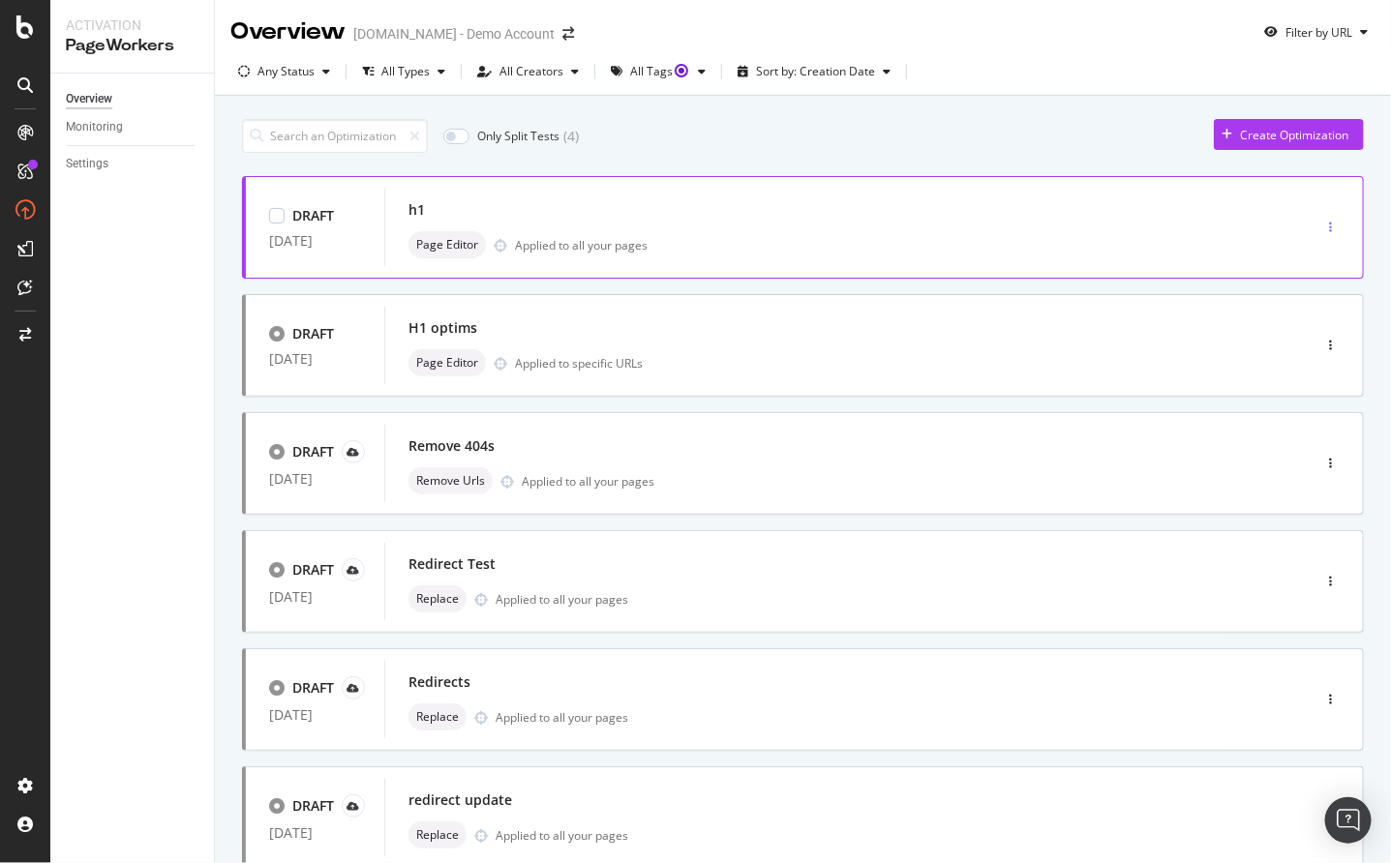
click at [1329, 226] on icon "button" at bounding box center [1330, 228] width 3 height 12
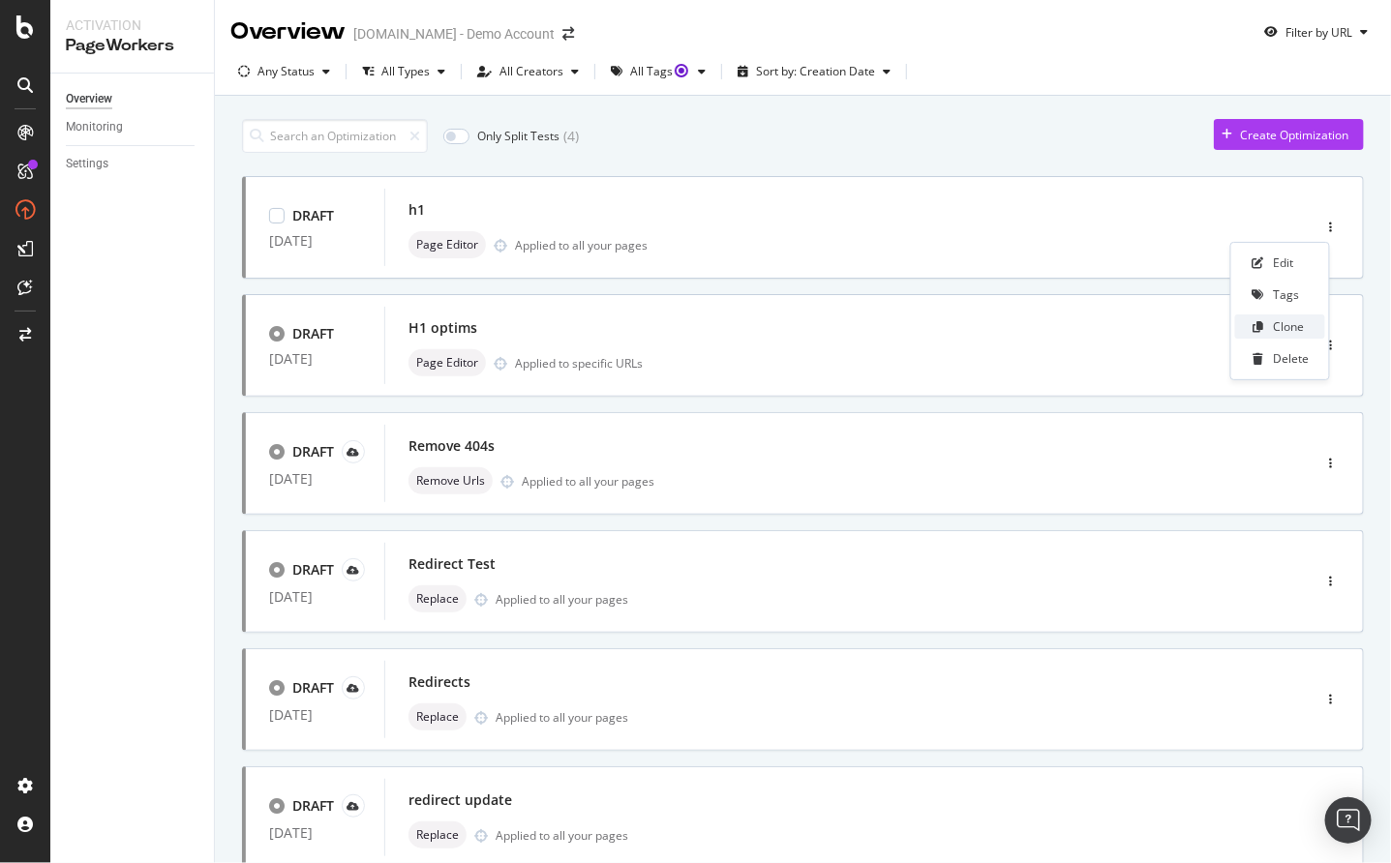
click at [1293, 324] on div "Clone" at bounding box center [1289, 326] width 31 height 16
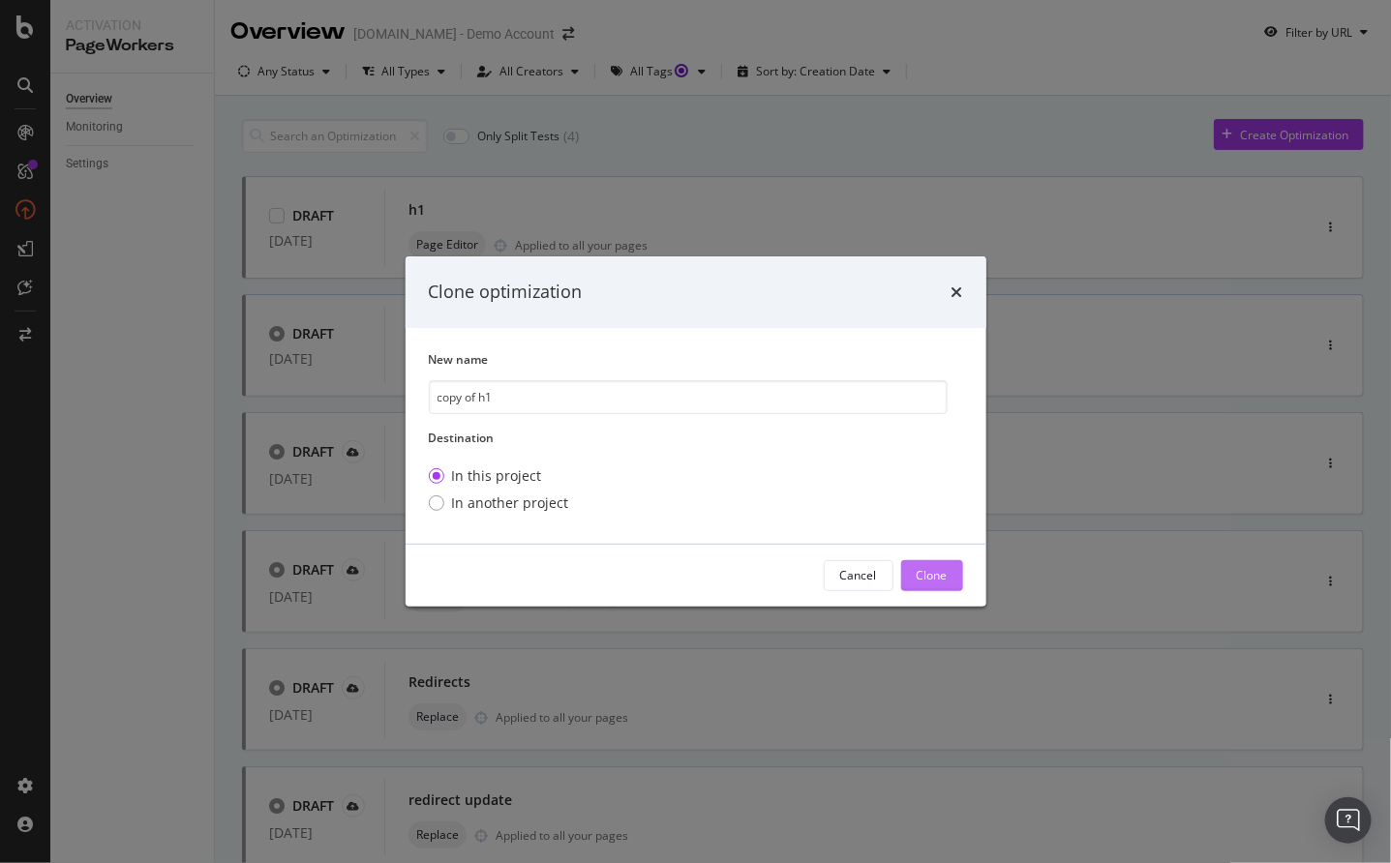
click at [925, 581] on div "Clone" at bounding box center [932, 575] width 31 height 16
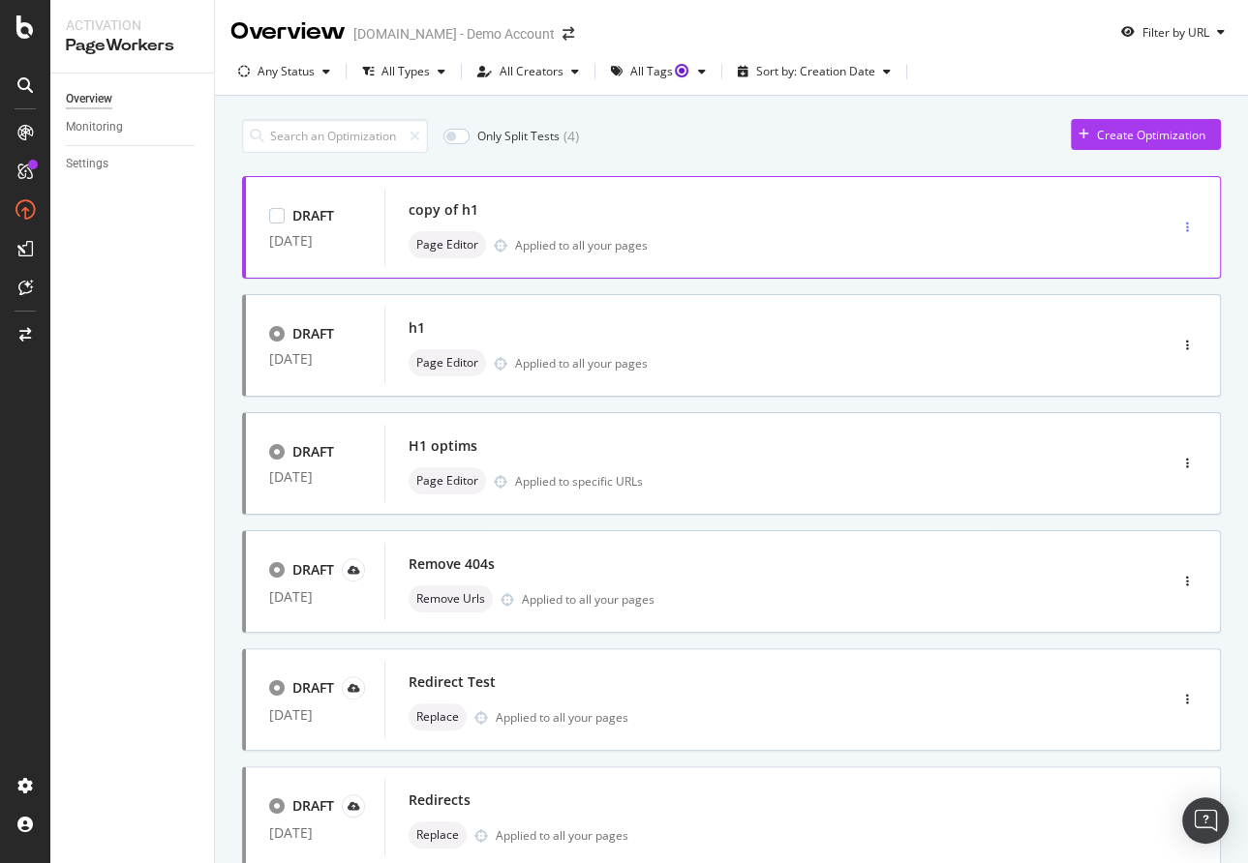
click at [1178, 224] on div "button" at bounding box center [1187, 228] width 18 height 12
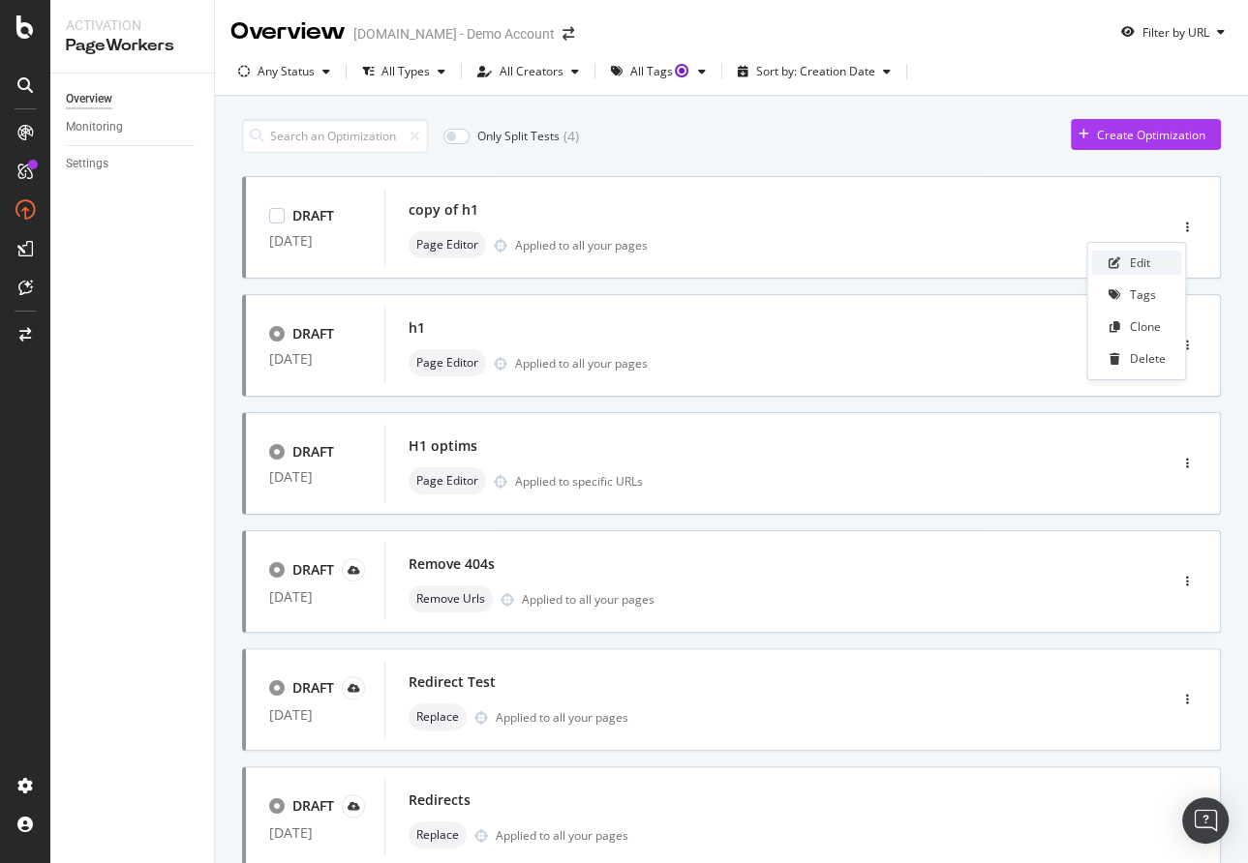
click at [1146, 259] on div "Edit" at bounding box center [1140, 263] width 20 height 16
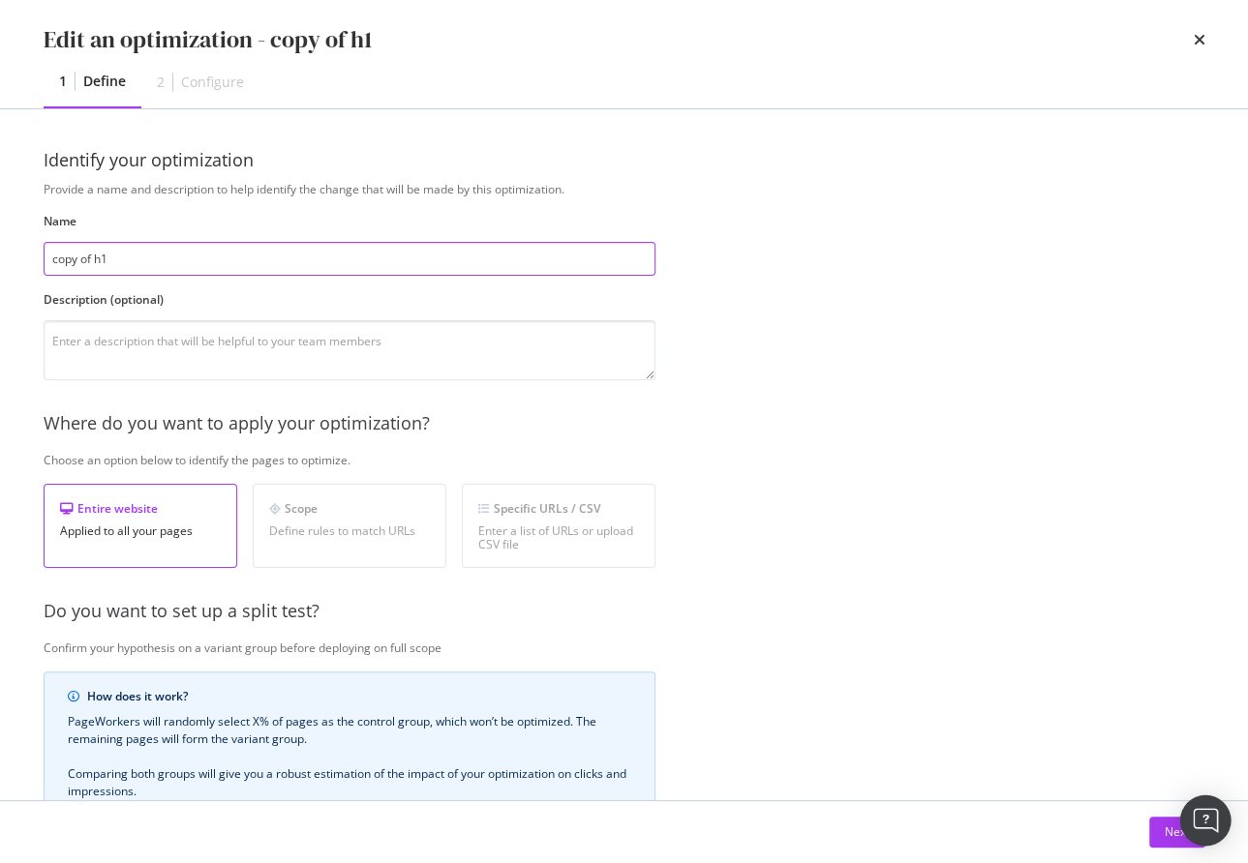
click at [1179, 838] on body "Activation PageWorkers Overview Monitoring Settings Overview [DOMAIN_NAME] - De…" at bounding box center [624, 431] width 1248 height 863
click at [1167, 829] on div "Next" at bounding box center [1176, 832] width 25 height 16
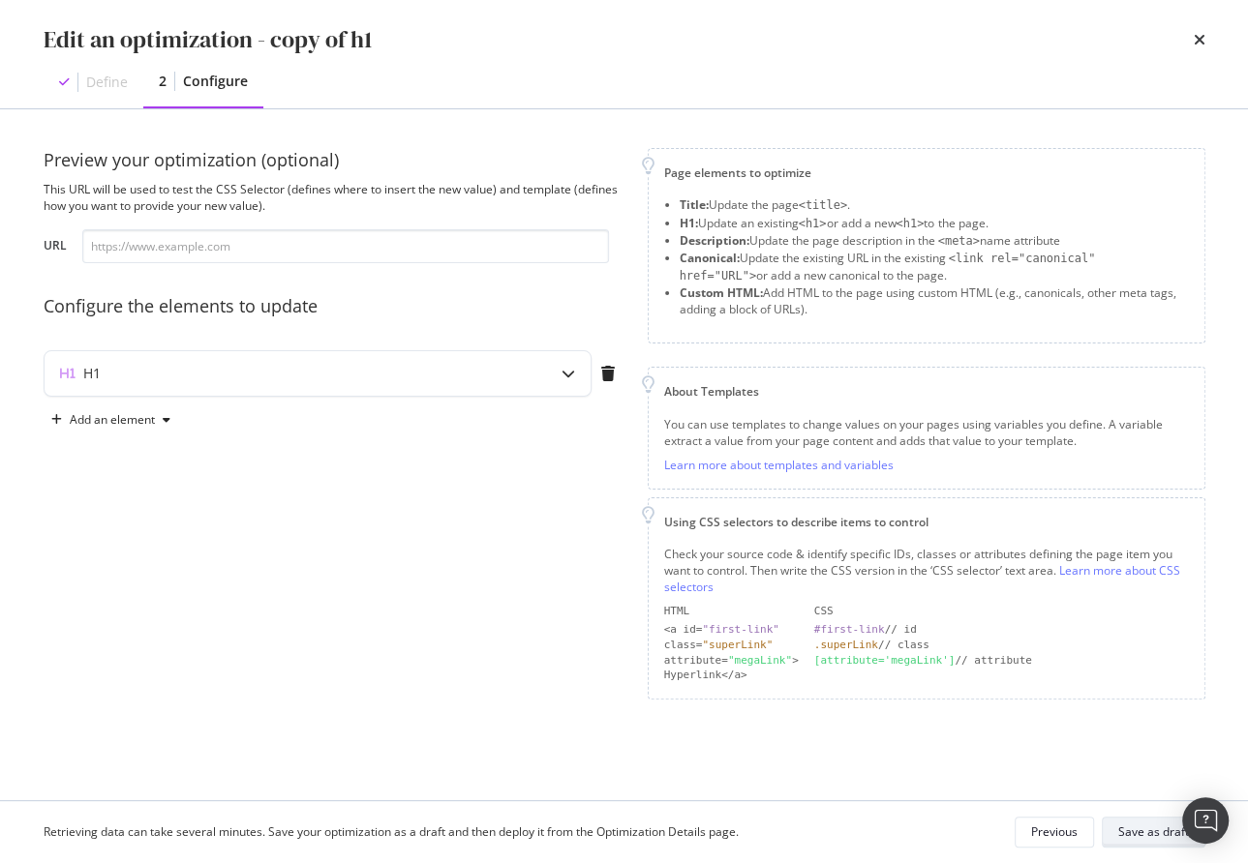
click at [1168, 829] on div "Save as draft" at bounding box center [1153, 832] width 71 height 16
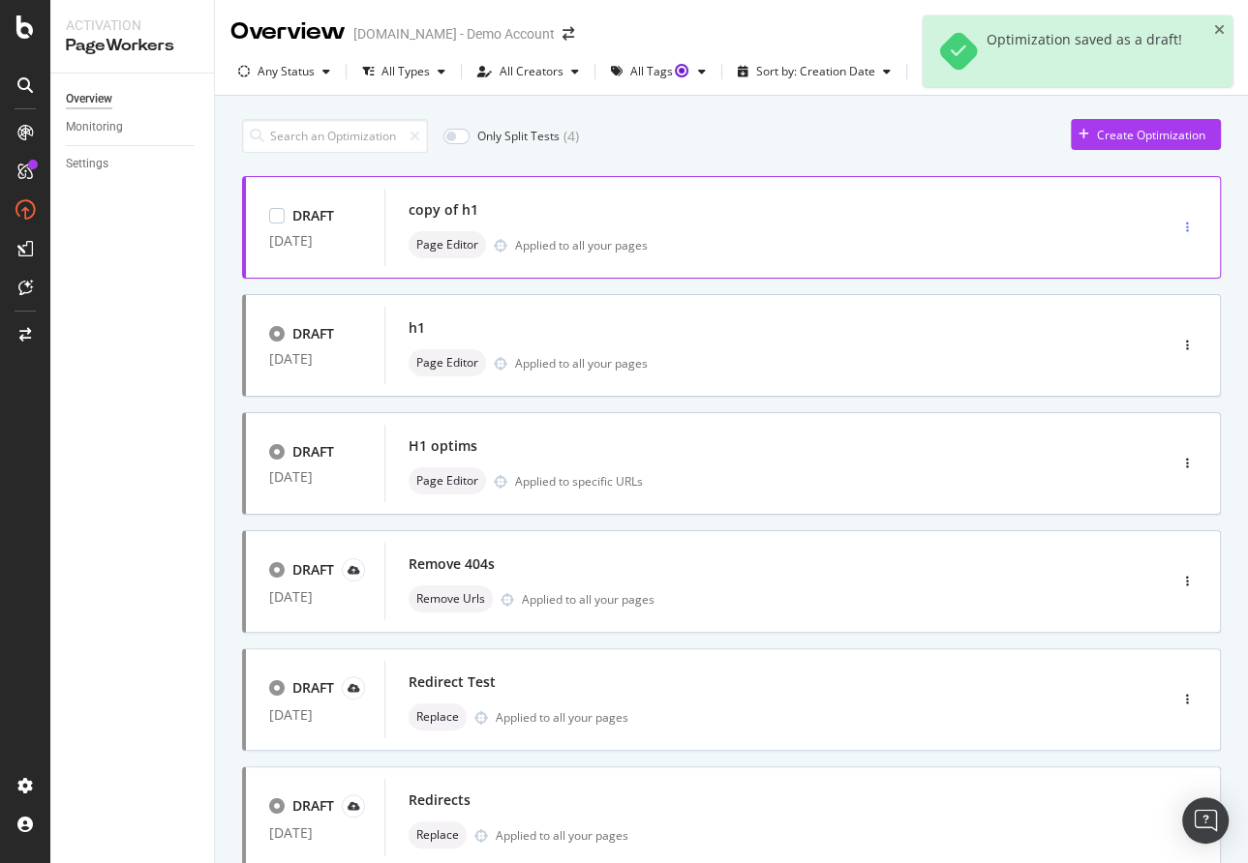
click at [1178, 223] on div "button" at bounding box center [1187, 228] width 18 height 12
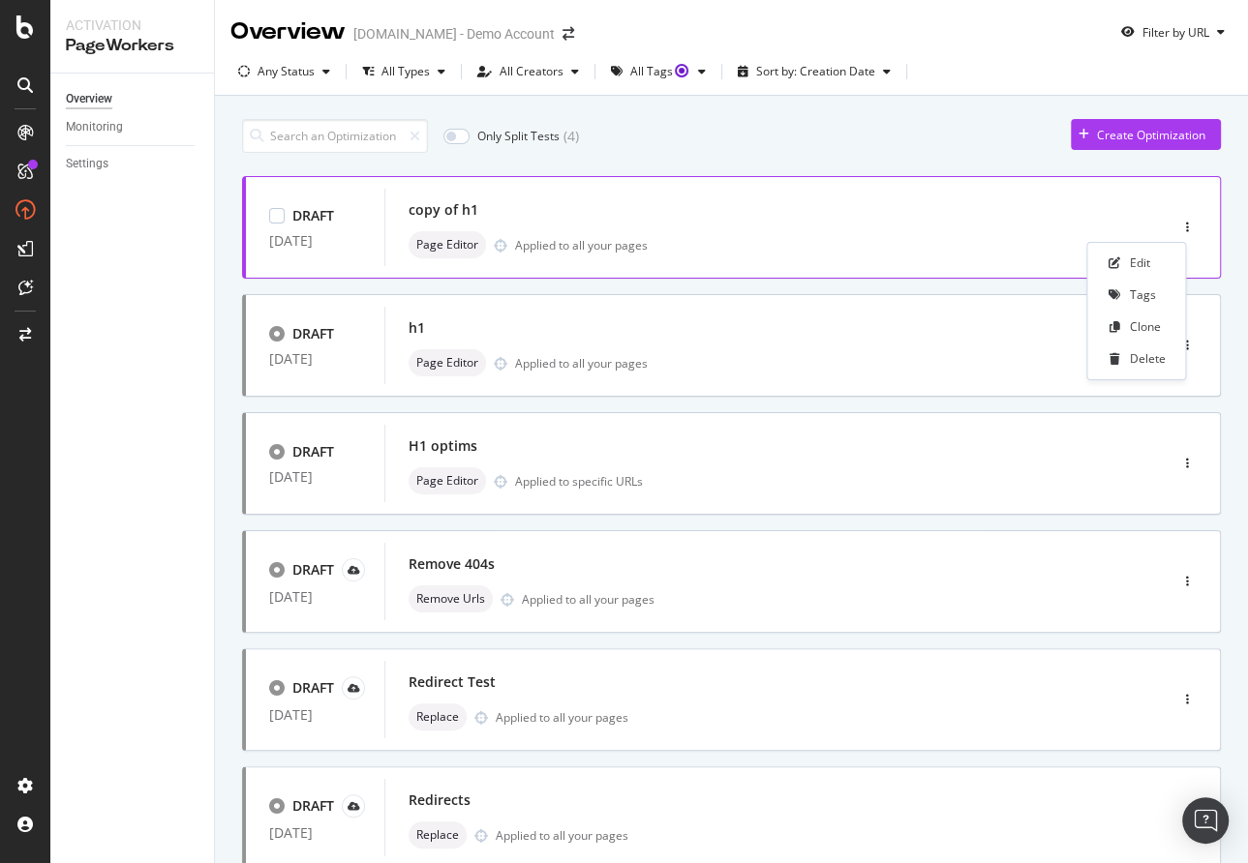
click at [439, 202] on div "copy of h1" at bounding box center [443, 209] width 70 height 19
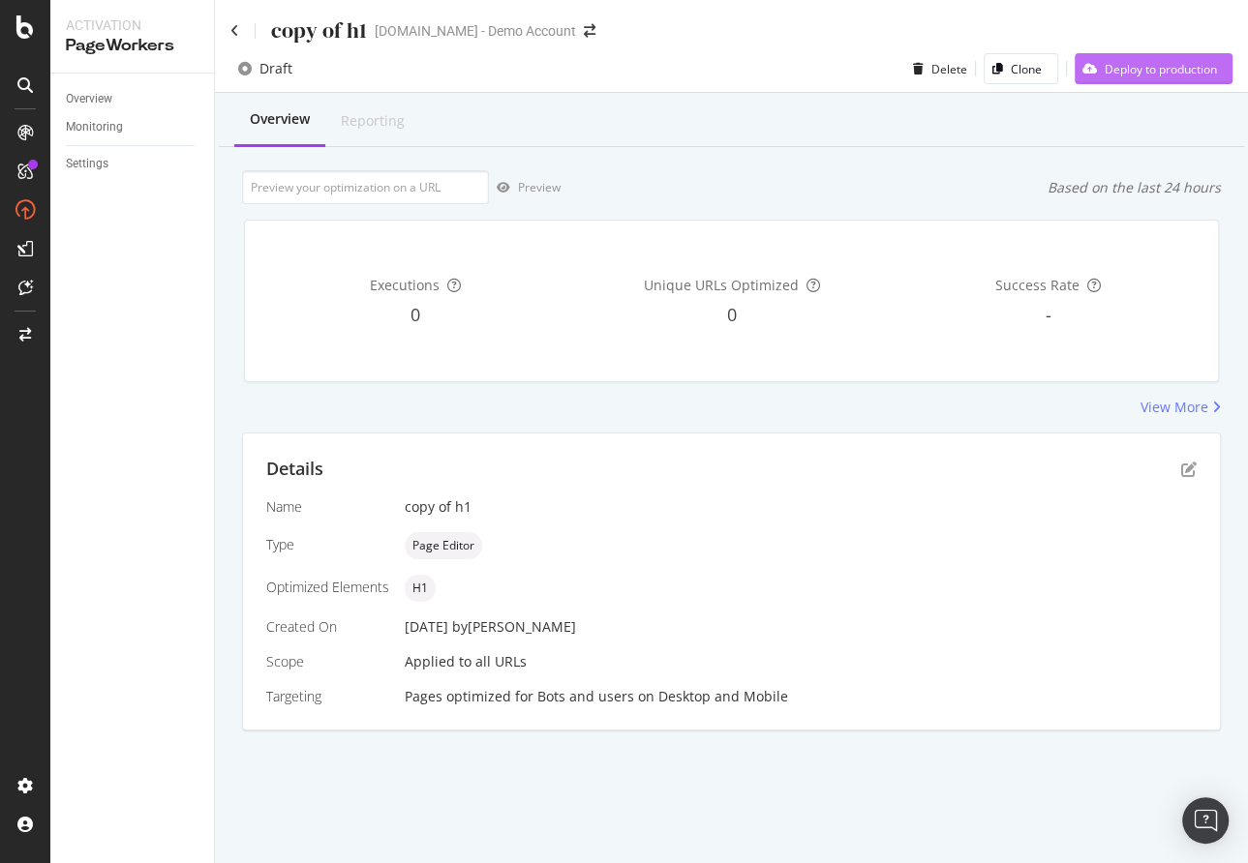
click at [1131, 68] on div "Deploy to production" at bounding box center [1160, 69] width 112 height 16
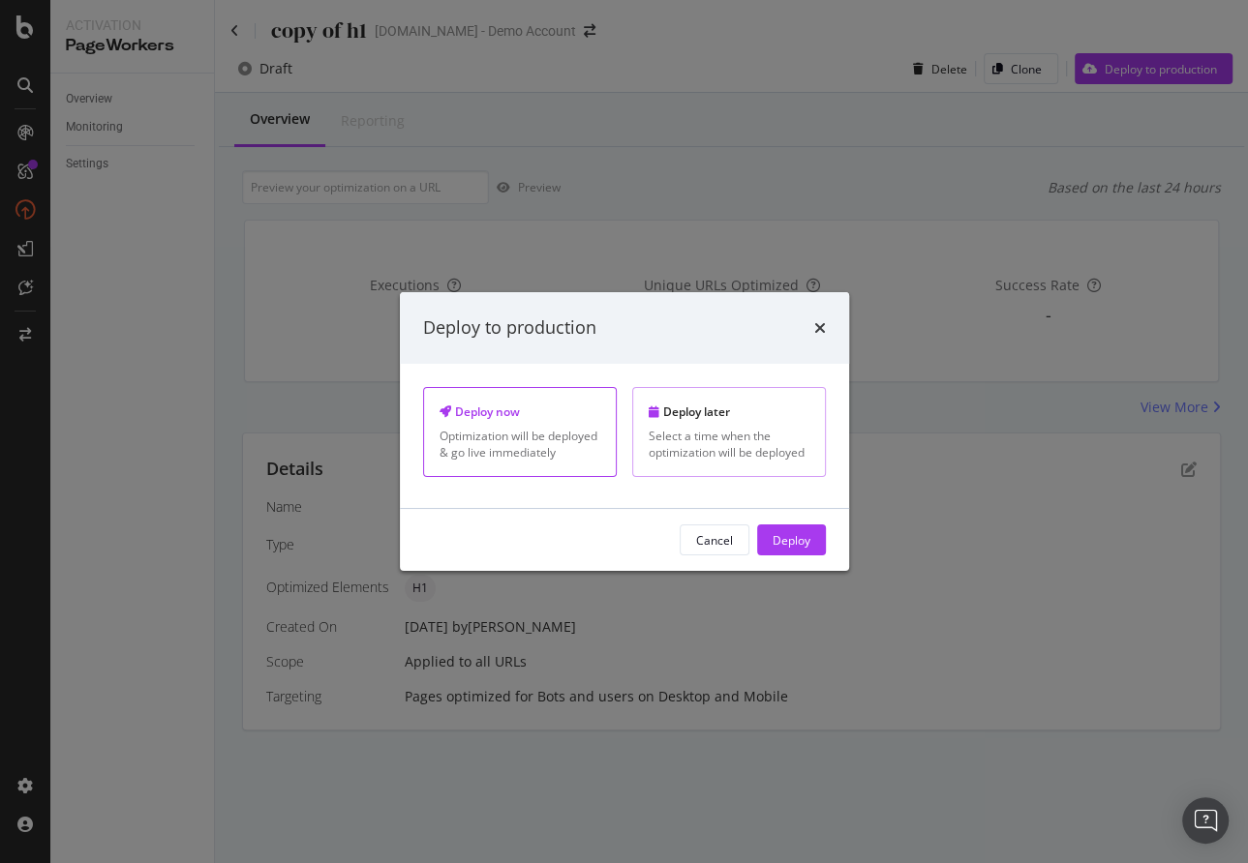
click at [701, 440] on div "Select a time when the optimization will be deployed" at bounding box center [728, 444] width 161 height 33
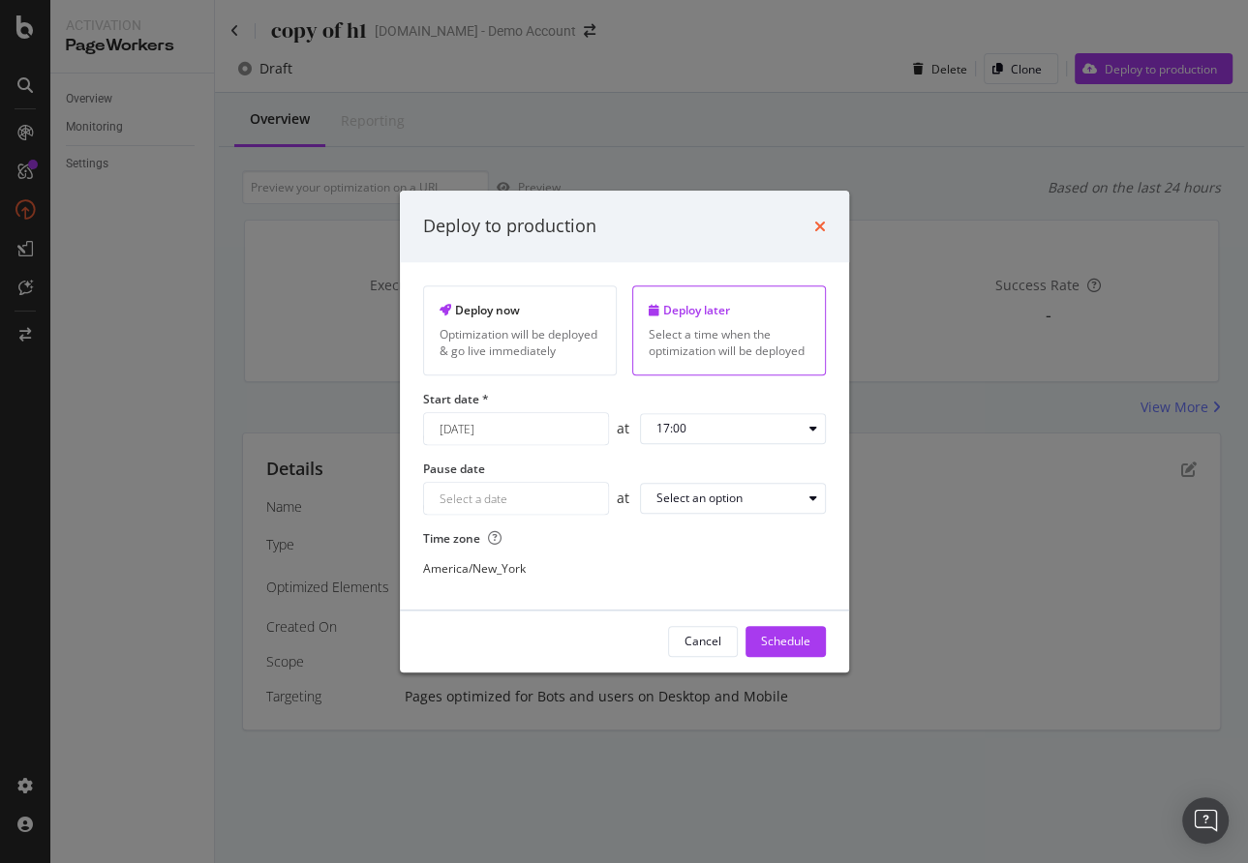
click at [817, 222] on icon "times" at bounding box center [820, 226] width 12 height 15
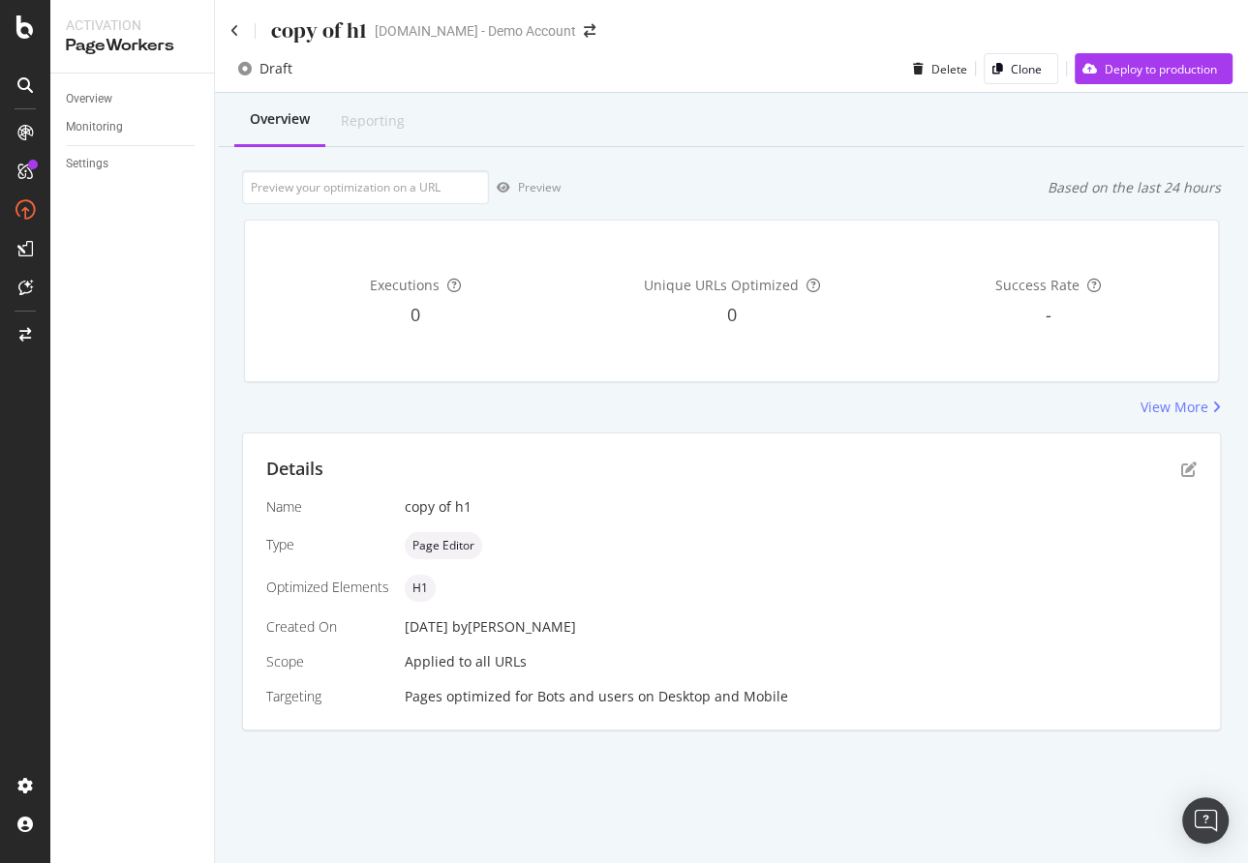
click at [241, 29] on div "copy of h1" at bounding box center [298, 30] width 136 height 30
click at [239, 31] on div "copy of h1" at bounding box center [298, 30] width 136 height 30
click at [232, 35] on icon at bounding box center [234, 31] width 9 height 14
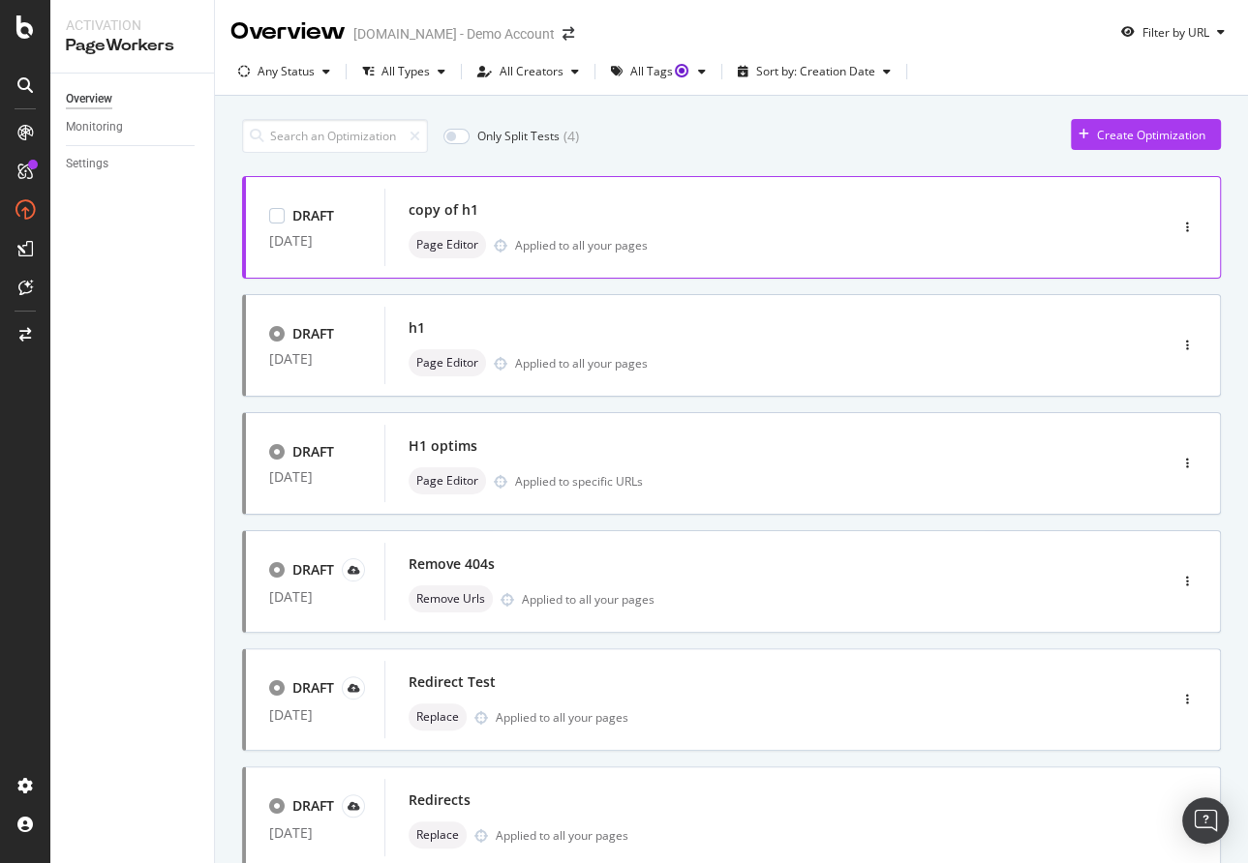
click at [467, 213] on div "copy of h1" at bounding box center [443, 209] width 70 height 19
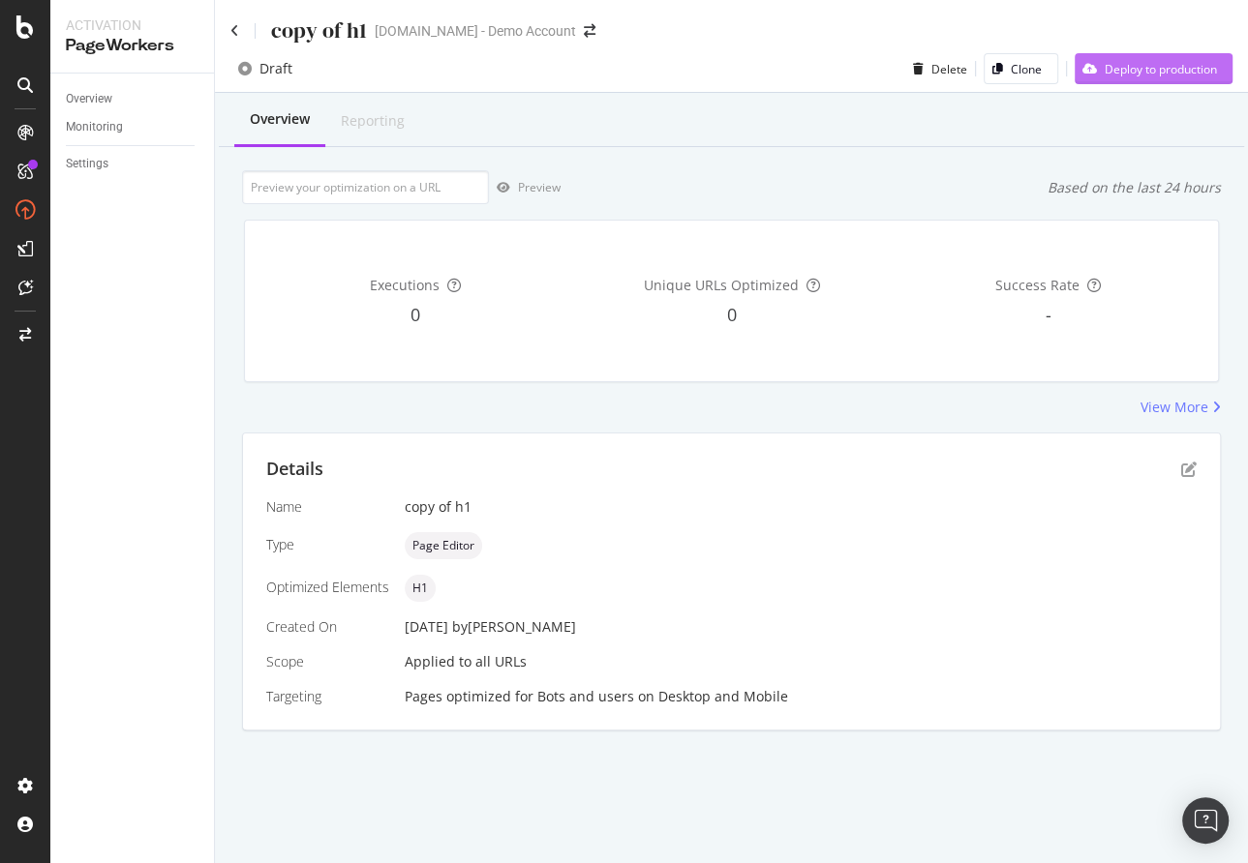
click at [1155, 78] on div "Deploy to production" at bounding box center [1145, 68] width 142 height 29
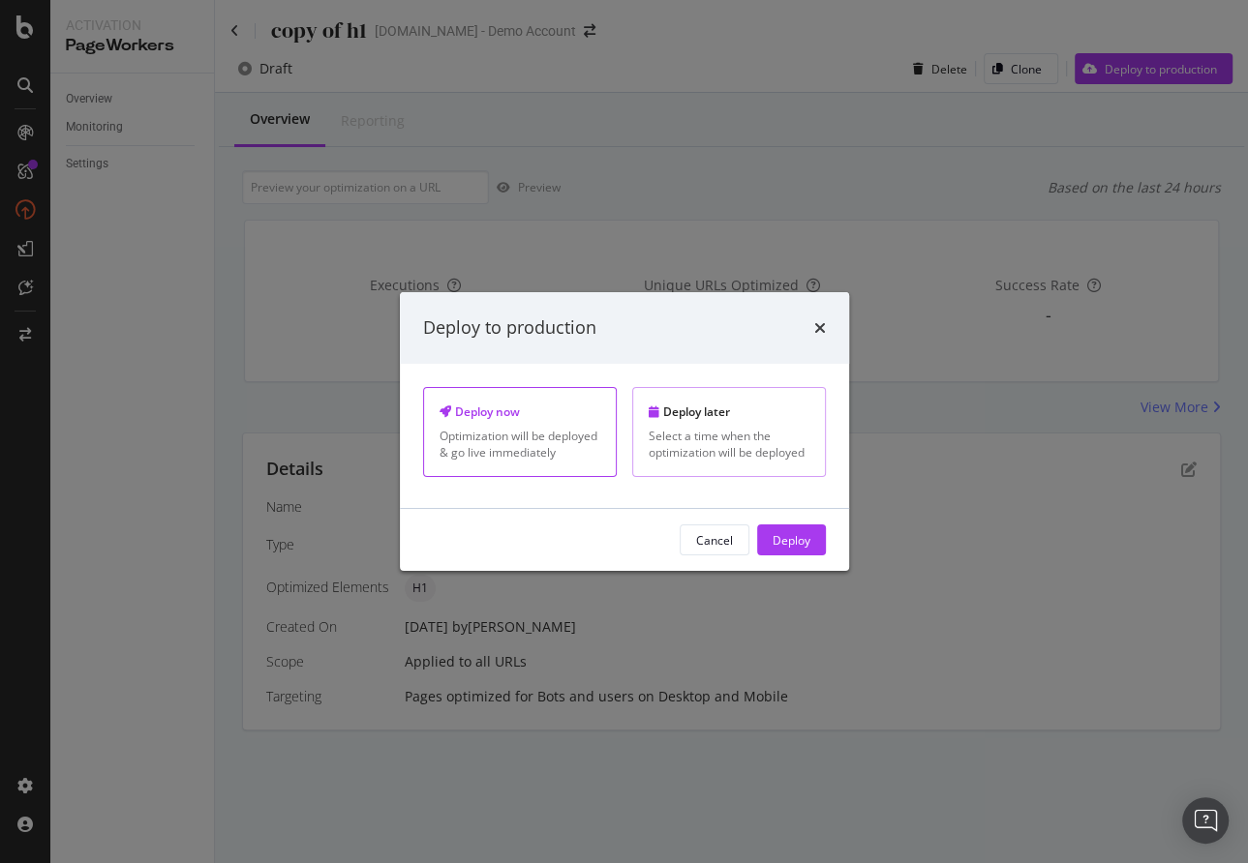
click at [752, 446] on div "Select a time when the optimization will be deployed" at bounding box center [728, 444] width 161 height 33
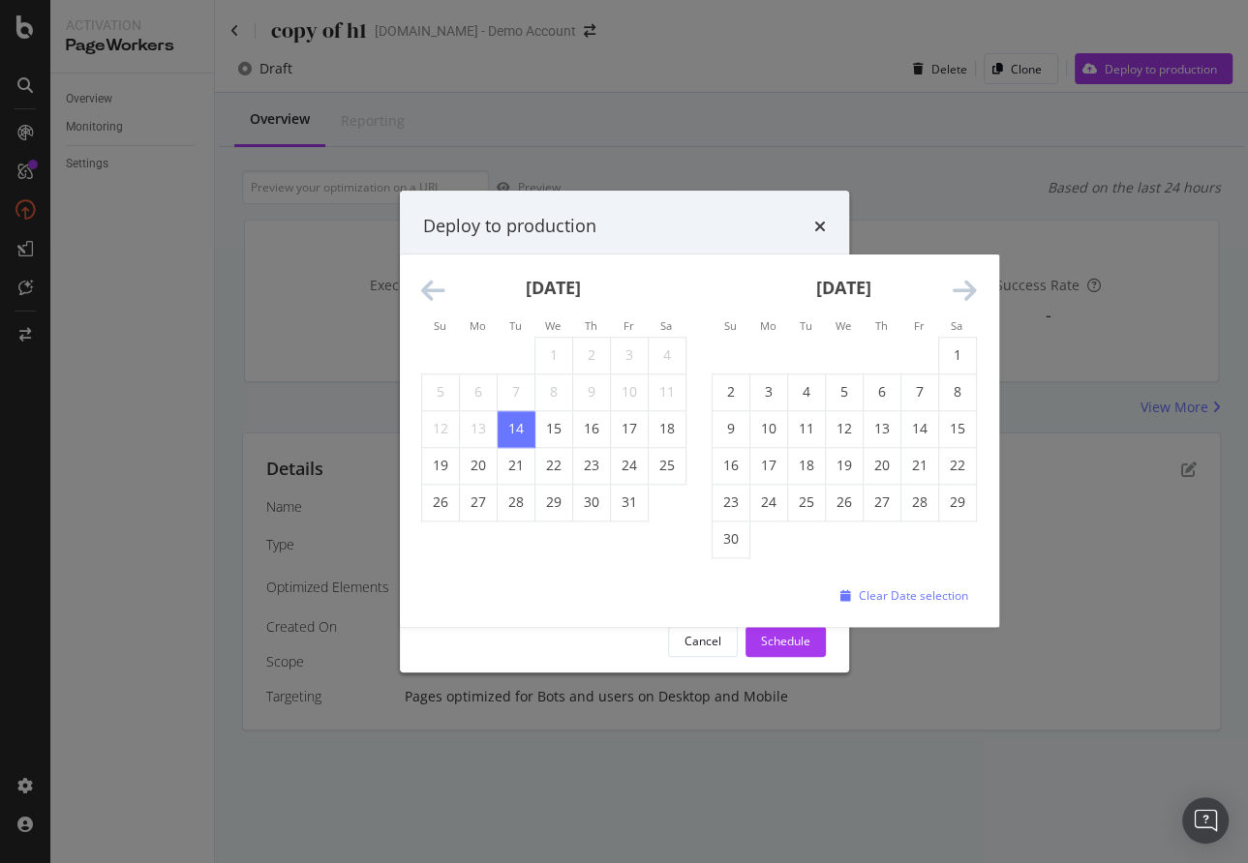
click at [558, 435] on div "[DATE] Navigate forward to interact with the calendar and select a date. Press …" at bounding box center [516, 428] width 186 height 33
click at [557, 461] on td "22" at bounding box center [553, 465] width 38 height 37
type input "[DATE]"
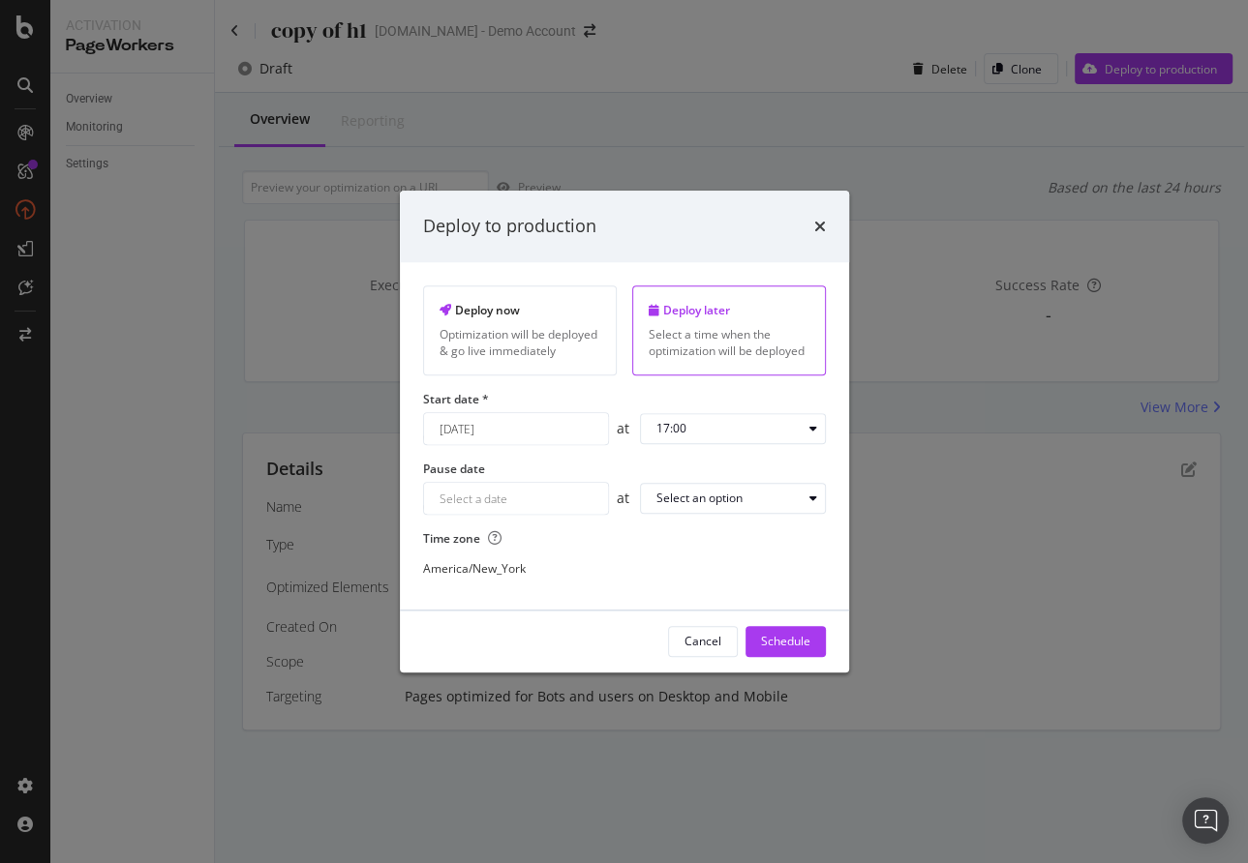
click at [783, 634] on div "Schedule" at bounding box center [785, 641] width 49 height 16
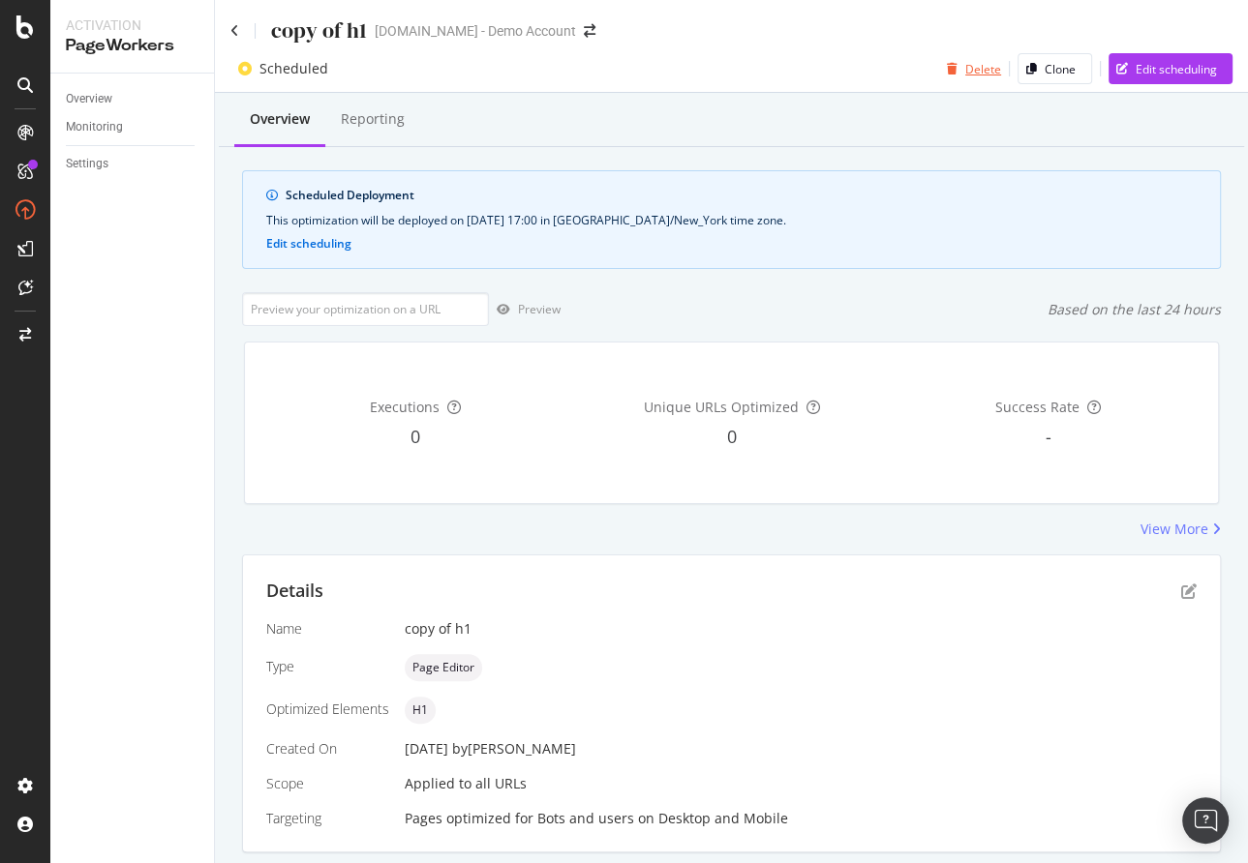
click at [965, 63] on div "Delete" at bounding box center [983, 69] width 36 height 16
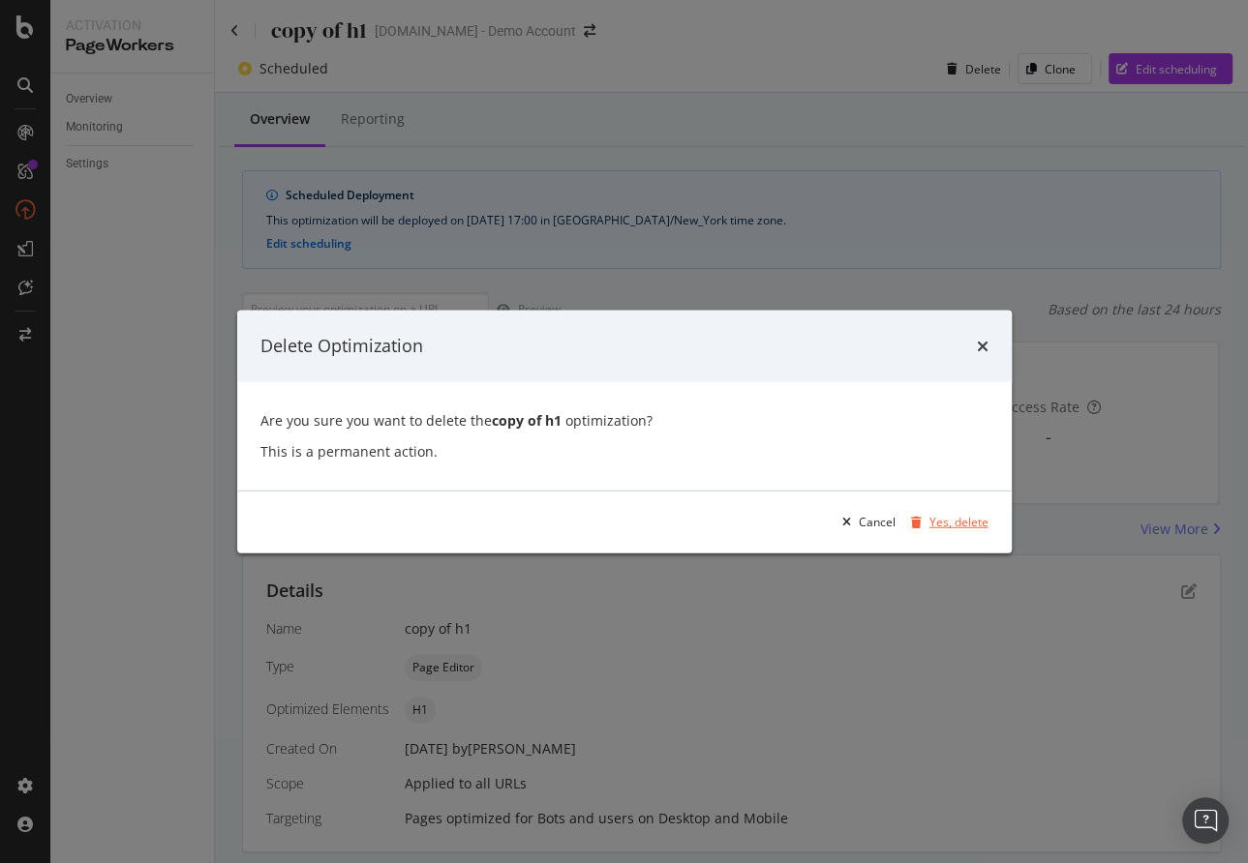
click at [966, 528] on div "Yes, delete" at bounding box center [958, 522] width 59 height 16
